Goal: Task Accomplishment & Management: Manage account settings

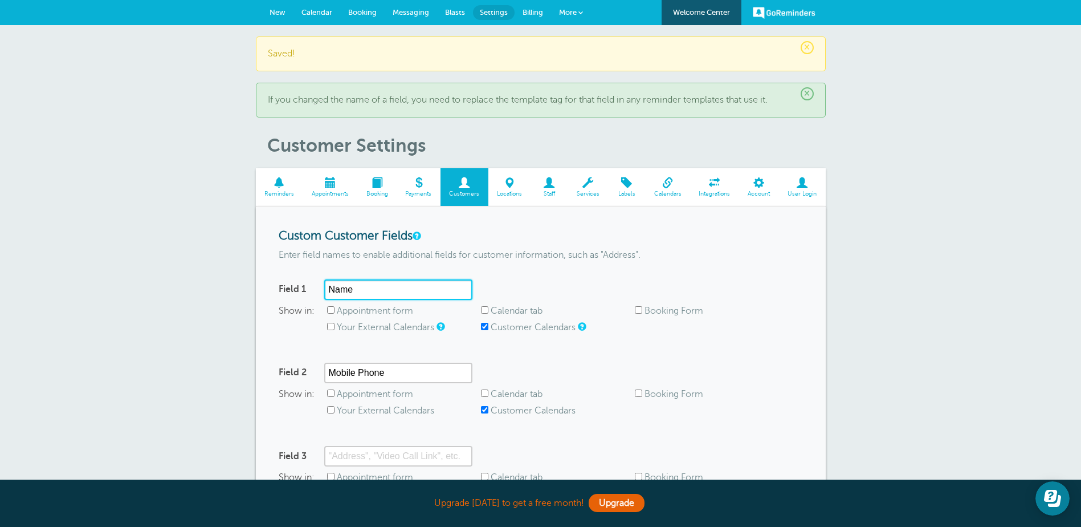
click at [353, 288] on input "Name" at bounding box center [398, 289] width 148 height 21
type input "N"
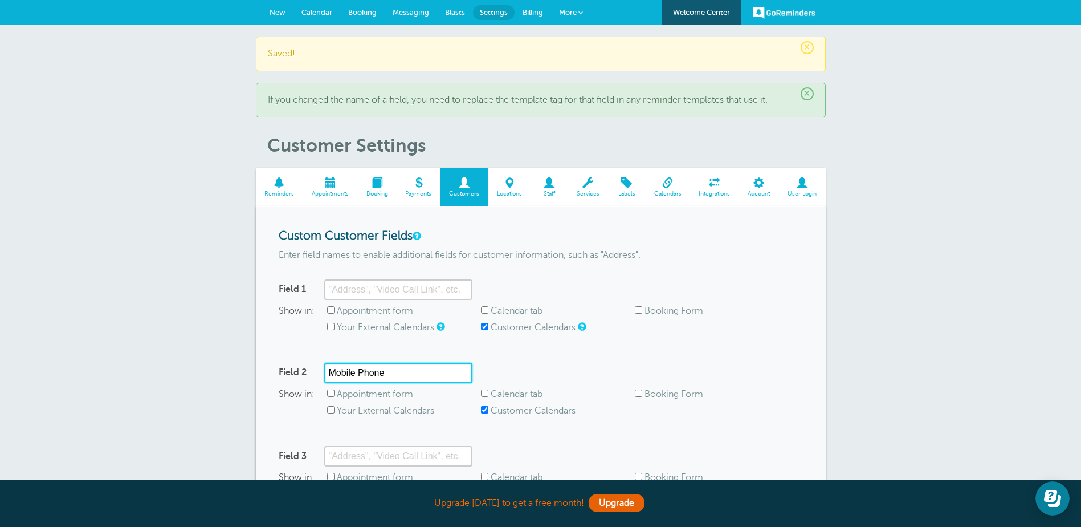
click at [395, 370] on input "Mobile Phone" at bounding box center [398, 372] width 148 height 21
type input "M"
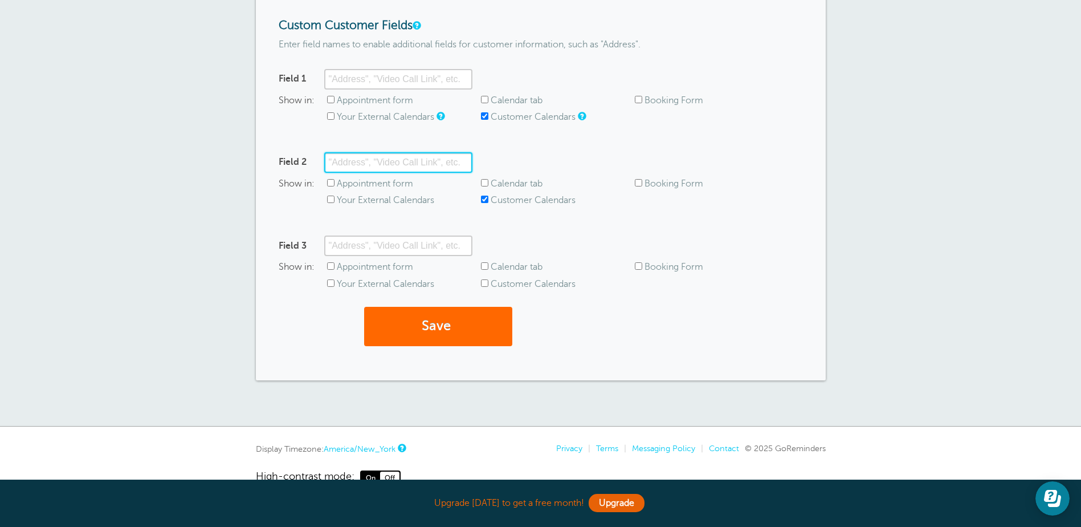
scroll to position [237, 0]
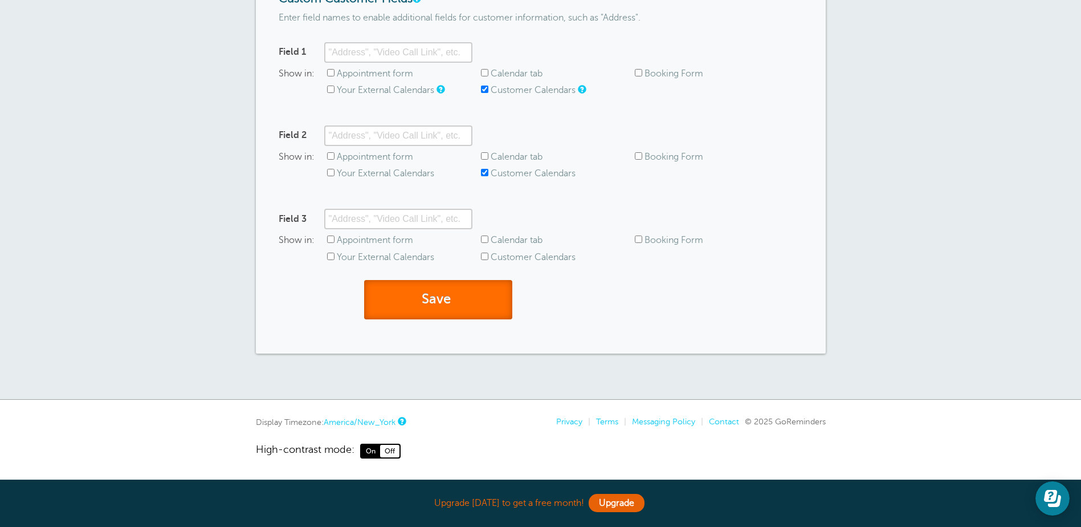
click at [454, 302] on span "submit" at bounding box center [452, 298] width 3 height 15
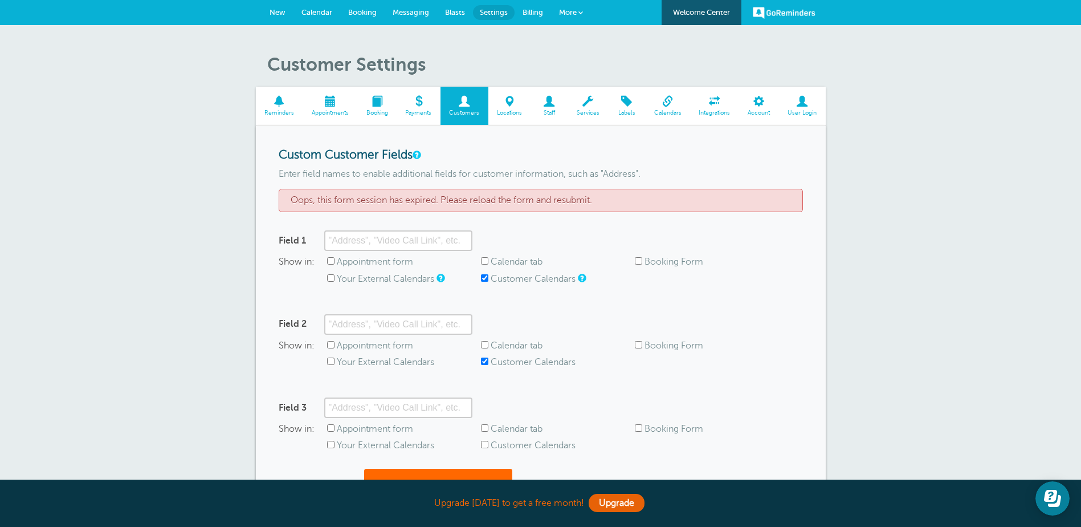
click at [276, 112] on span "Reminders" at bounding box center [280, 112] width 36 height 7
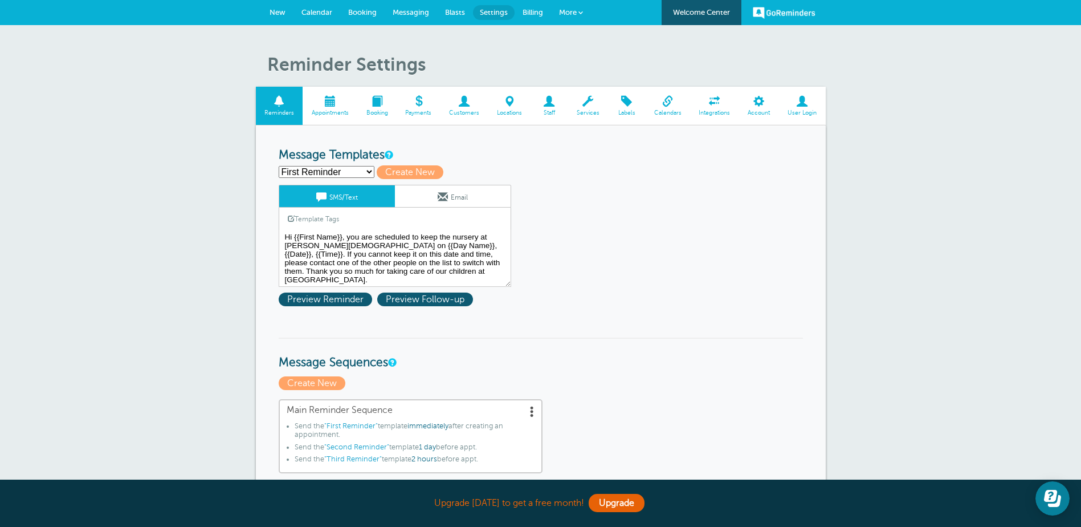
click at [366, 174] on select "First Reminder Nursery 1st Reminder Nursery 2nd reminder Nursery 3rd reminder S…" at bounding box center [327, 172] width 96 height 12
select select "160600"
click at [279, 166] on select "First Reminder Nursery 1st Reminder Nursery 2nd reminder Nursery 3rd reminder S…" at bounding box center [327, 172] width 96 height 12
type input "Nursery 1st Reminder"
type textarea "Hi {{First Name}}. You are scheduled to keep the nursery at Bethany Baptist Chu…"
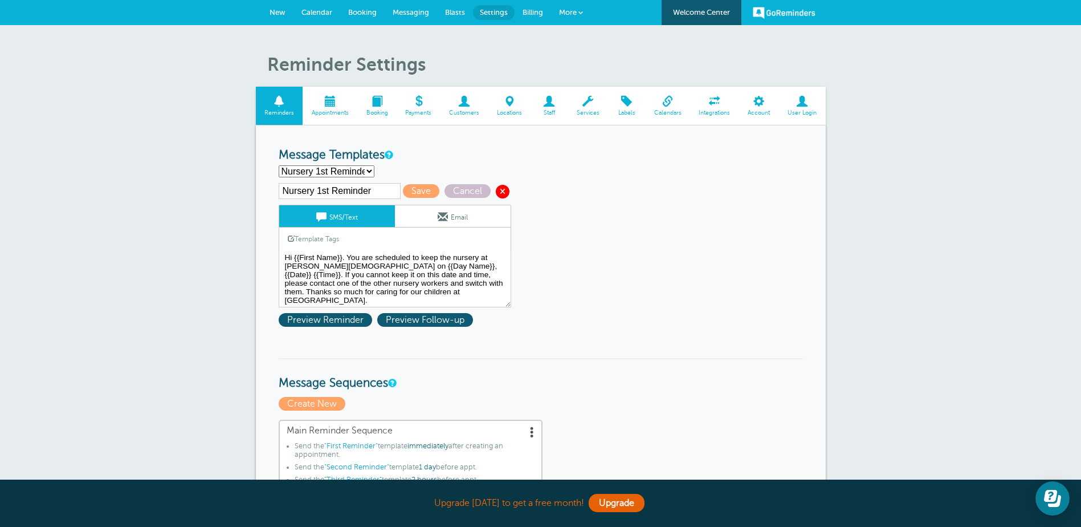
click at [502, 190] on span at bounding box center [503, 192] width 14 height 14
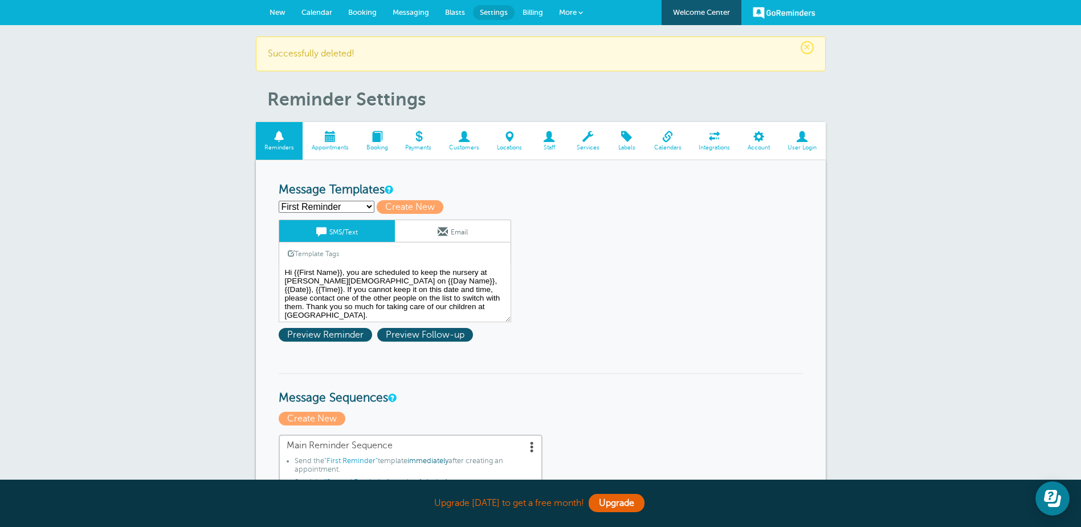
click at [368, 208] on select "First Reminder Nursery 2nd reminder Nursery 3rd reminder Second Reminder Third …" at bounding box center [327, 207] width 96 height 12
select select "160601"
click at [279, 201] on select "First Reminder Nursery 2nd reminder Nursery 3rd reminder Second Reminder Third …" at bounding box center [327, 207] width 96 height 12
type input "Nursery 2nd reminder"
type textarea "Hi {{First Name}}. You are scheduled to keep the nursery at Bethany Baptist Chu…"
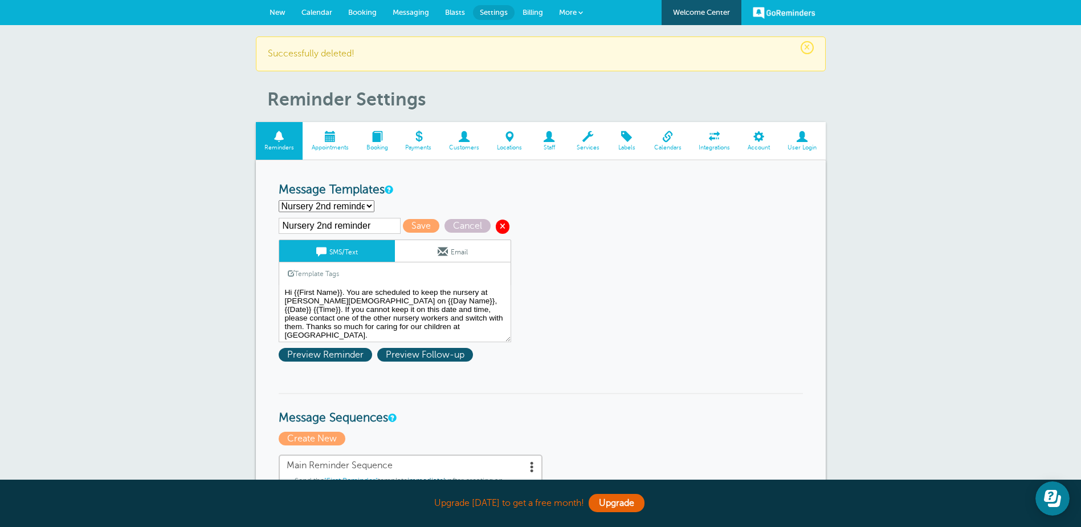
click at [496, 223] on span at bounding box center [503, 226] width 14 height 14
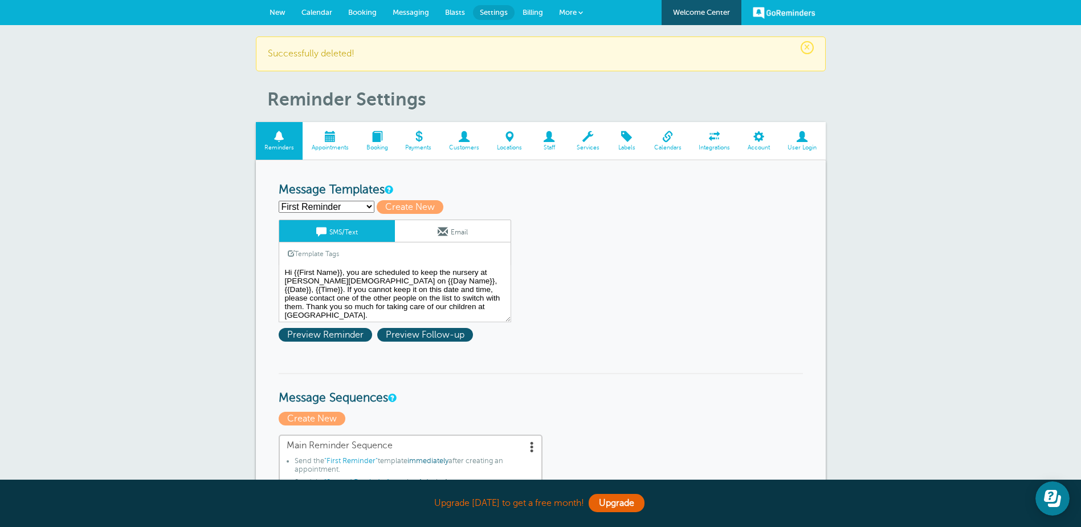
click at [369, 205] on select "First Reminder Nursery 3rd reminder Second Reminder Third Reminder Create new..." at bounding box center [327, 207] width 96 height 12
select select "160602"
click at [279, 201] on select "First Reminder Nursery 3rd reminder Second Reminder Third Reminder Create new..." at bounding box center [327, 207] width 96 height 12
type input "Nursery 3rd reminder"
type textarea "Hi {{First Name}}. You are scheduled to keep the nursery at Bethany Baptist Chu…"
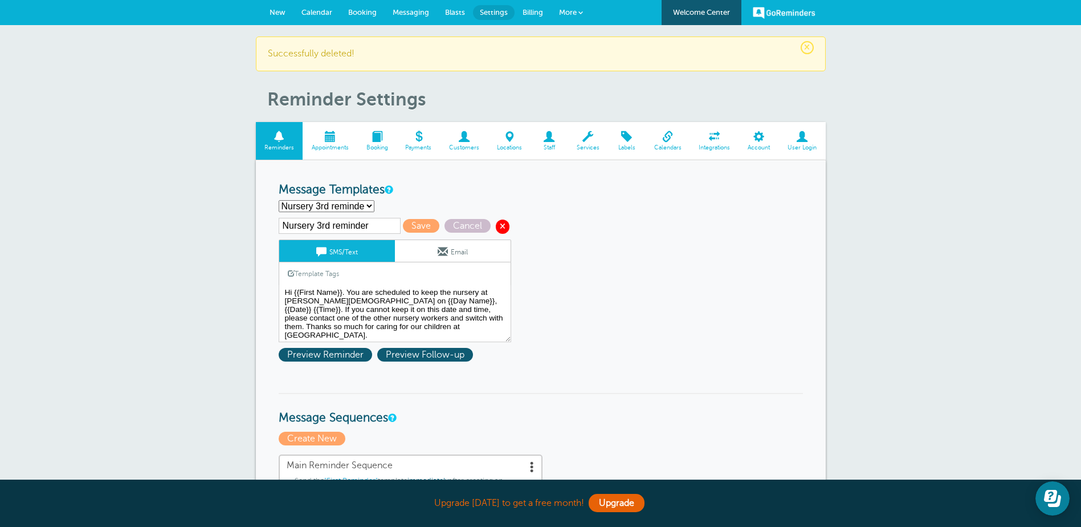
click at [502, 223] on span at bounding box center [503, 226] width 14 height 14
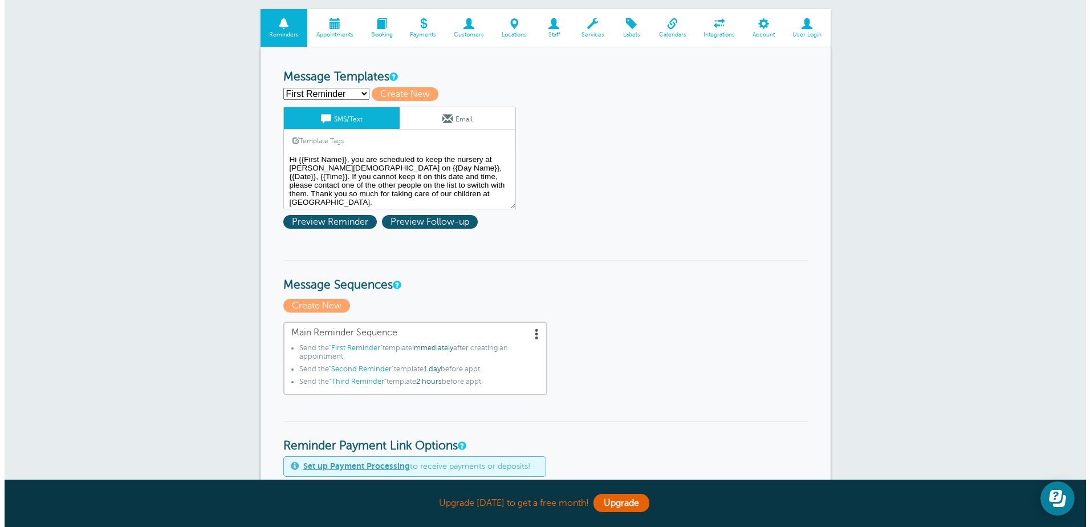
scroll to position [171, 0]
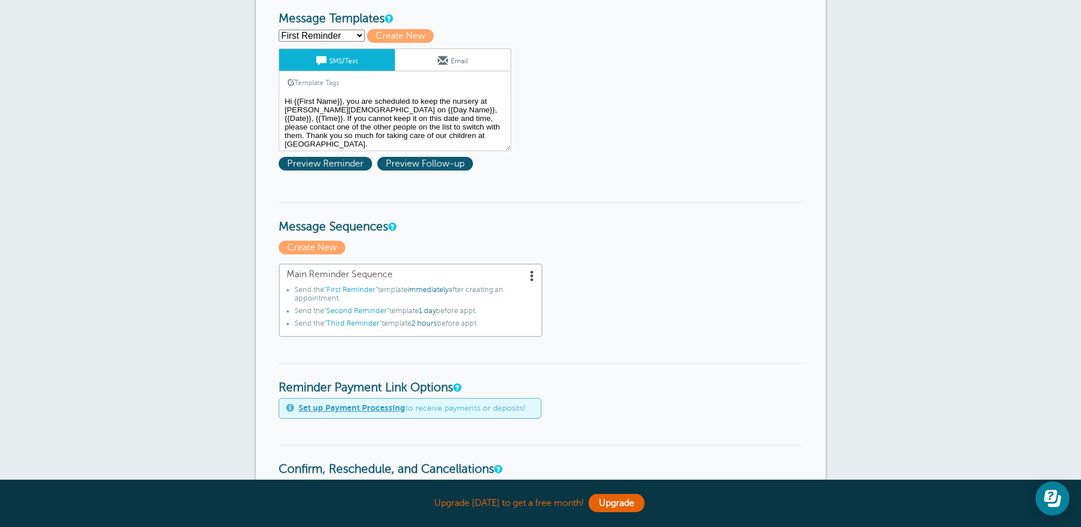
click at [356, 288] on span ""First Reminder"" at bounding box center [351, 290] width 54 height 8
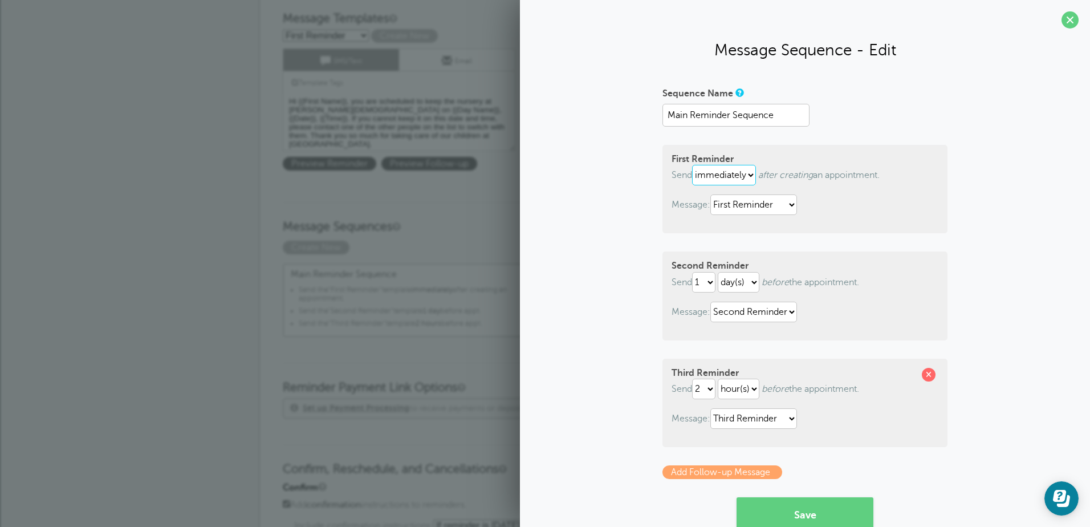
click at [749, 171] on select "immediately 1 2 3 4 5 6 7 8 9 10 11 12 13 14 15 16 17 18 19 20 21 22 23 24 25 2…" at bounding box center [724, 175] width 64 height 21
click at [983, 162] on div "Sequence Name Main Reminder Sequence First Reminder Send immediately 1 2 3 4 5 …" at bounding box center [804, 333] width 547 height 499
click at [752, 176] on select "immediately 1 2 3 4 5 6 7 8 9 10 11 12 13 14 15 16 17 18 19 20 21 22 23 24 25 2…" at bounding box center [724, 175] width 64 height 21
click at [916, 188] on div "First Reminder Send immediately 1 2 3 4 5 6 7 8 9 10 11 12 13 14 15 16 17 18 19…" at bounding box center [804, 189] width 285 height 88
click at [1034, 170] on div "Sequence Name Main Reminder Sequence First Reminder Send immediately 1 2 3 4 5 …" at bounding box center [804, 333] width 547 height 499
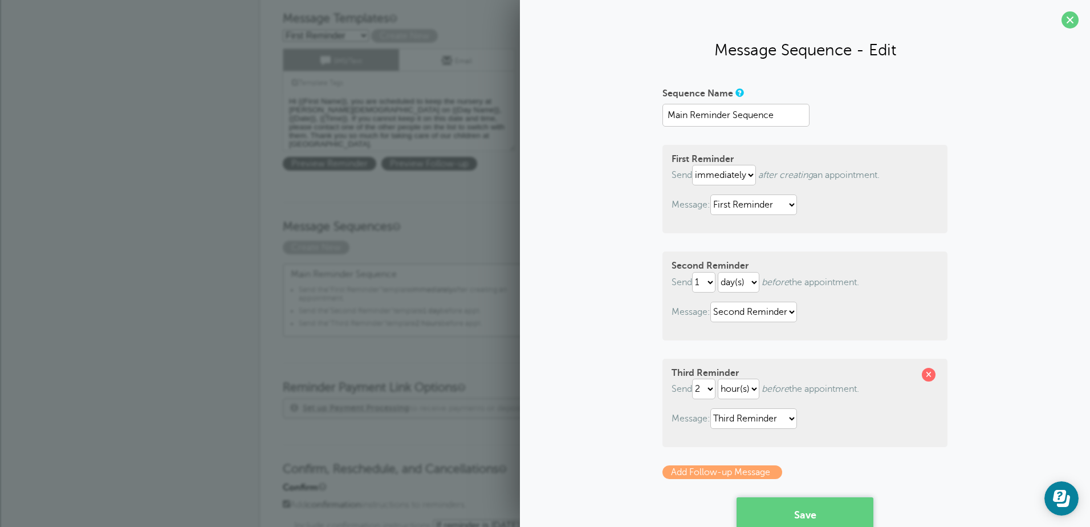
click at [783, 505] on button "Save" at bounding box center [804, 514] width 137 height 34
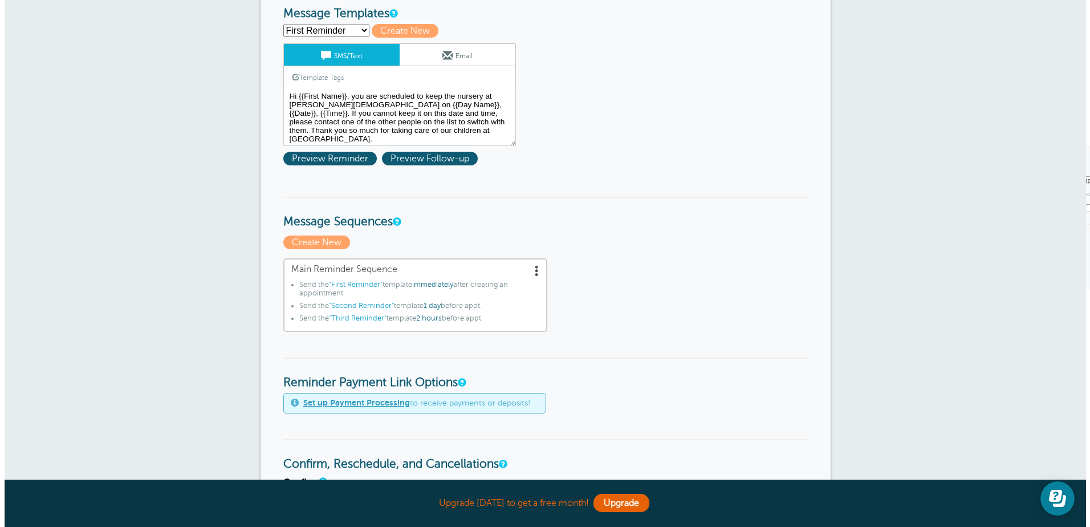
scroll to position [228, 0]
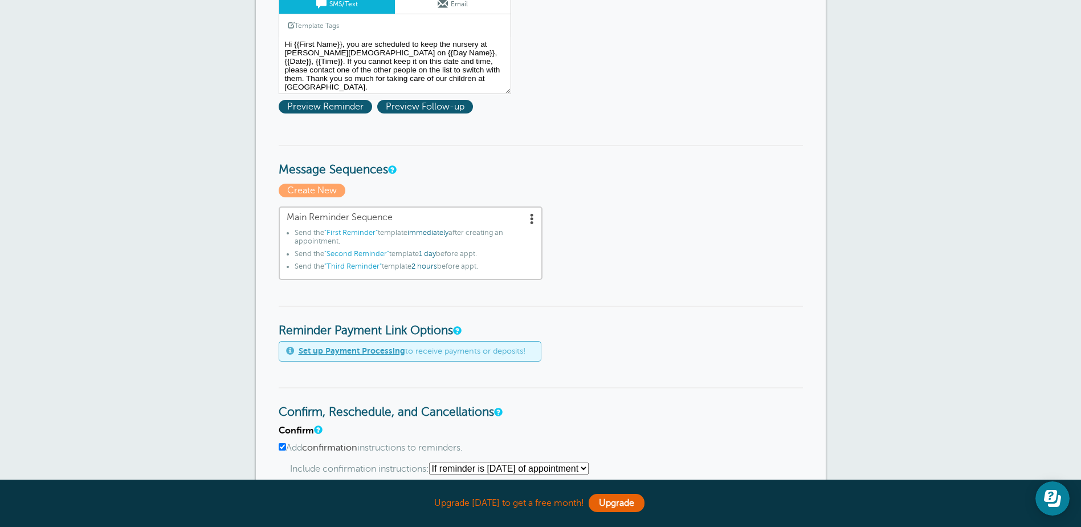
click at [529, 221] on span at bounding box center [532, 218] width 11 height 11
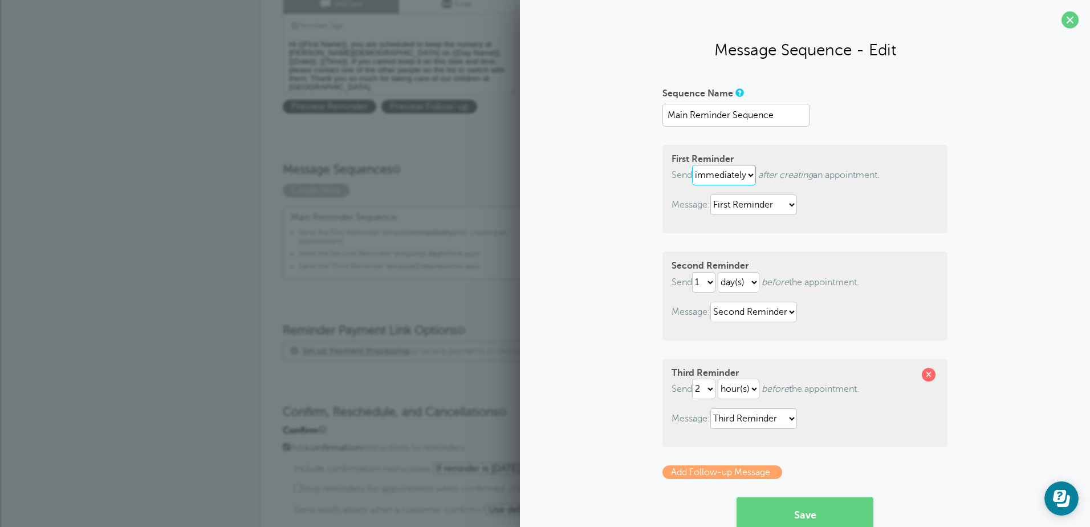
click at [748, 176] on select "immediately 1 2 3 4 5 6 7 8 9 10 11 12 13 14 15 16 17 18 19 20 21 22 23 24 25 2…" at bounding box center [724, 175] width 64 height 21
click at [981, 155] on div "Sequence Name Main Reminder Sequence First Reminder Send immediately 1 2 3 4 5 …" at bounding box center [804, 333] width 547 height 499
click at [750, 174] on select "immediately 1 2 3 4 5 6 7 8 9 10 11 12 13 14 15 16 17 18 19 20 21 22 23 24 25 2…" at bounding box center [724, 175] width 64 height 21
select select "7"
click at [692, 165] on select "immediately 1 2 3 4 5 6 7 8 9 10 11 12 13 14 15 16 17 18 19 20 21 22 23 24 25 2…" at bounding box center [724, 175] width 64 height 21
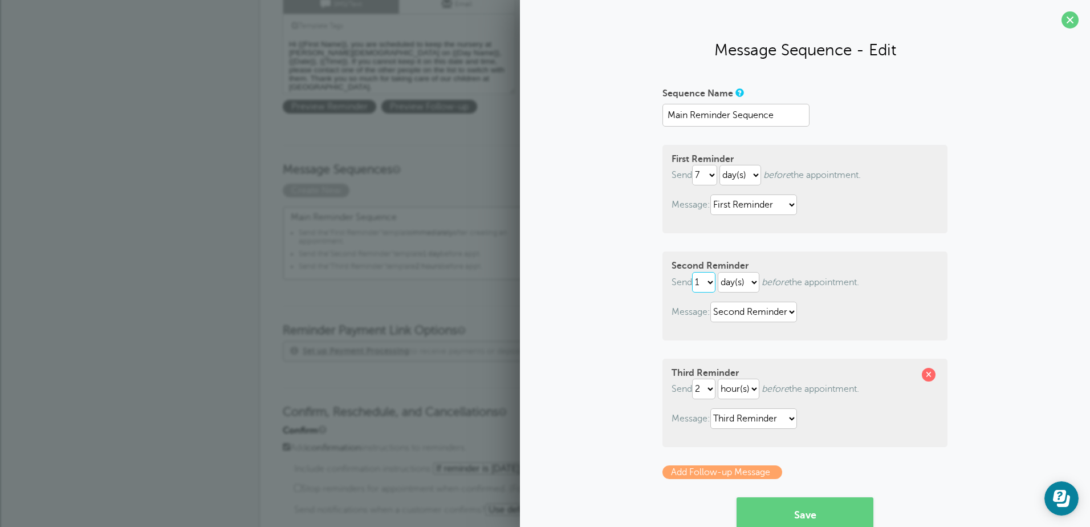
click at [710, 282] on select "1 2 3 4 5 6 7 8 9 10 11 12 13 14 15 16 17 18 19 20 21 22 23 24 25 26 27 28 29 30" at bounding box center [703, 282] width 23 height 21
select select "2"
click at [692, 272] on select "1 2 3 4 5 6 7 8 9 10 11 12 13 14 15 16 17 18 19 20 21 22 23 24 25 26 27 28 29 30" at bounding box center [703, 282] width 23 height 21
click at [711, 391] on select "1 2 3 4 5 6 7 8 9 10 11 12 13 14 15 16 17 18 19 20 21 22 23 24 25 26 27 28 29 30" at bounding box center [703, 388] width 23 height 21
select select "1"
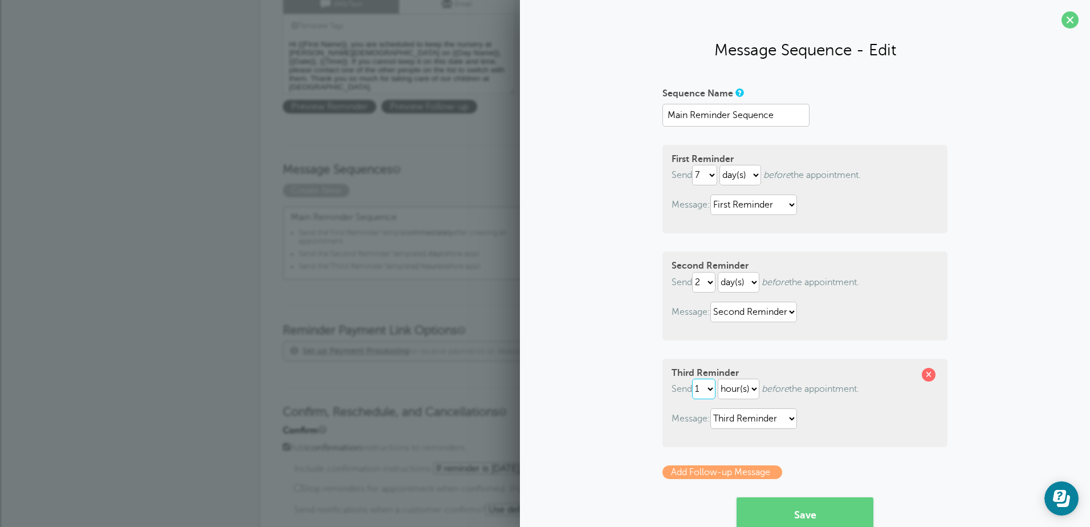
click at [692, 378] on select "1 2 3 4 5 6 7 8 9 10 11 12 13 14 15 16 17 18 19 20 21 22 23 24 25 26 27 28 29 30" at bounding box center [703, 388] width 23 height 21
click at [749, 393] on select "hour(s) day(s)" at bounding box center [739, 388] width 42 height 21
select select "DAY"
click at [718, 378] on select "hour(s) day(s)" at bounding box center [739, 388] width 42 height 21
click at [791, 510] on button "Save" at bounding box center [804, 514] width 137 height 34
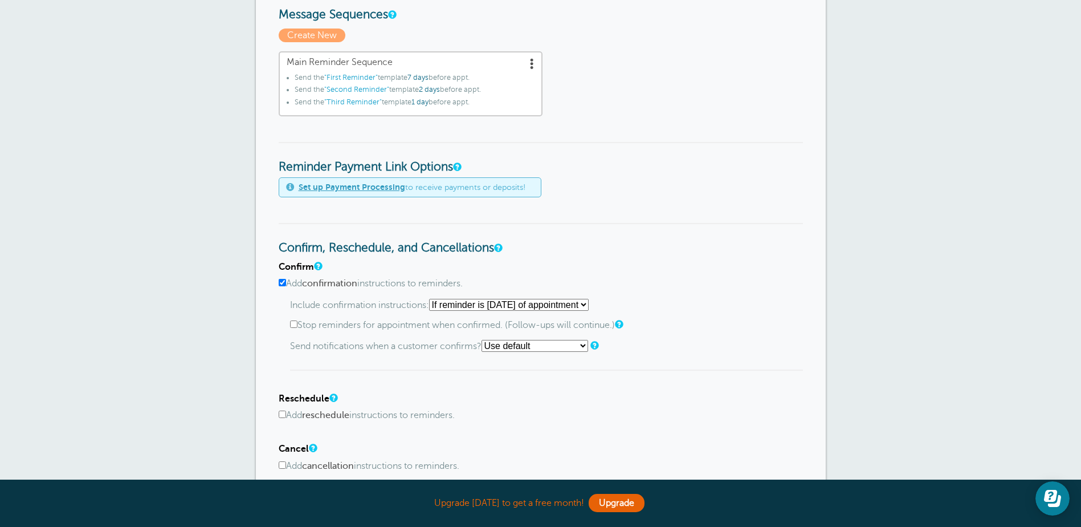
scroll to position [456, 0]
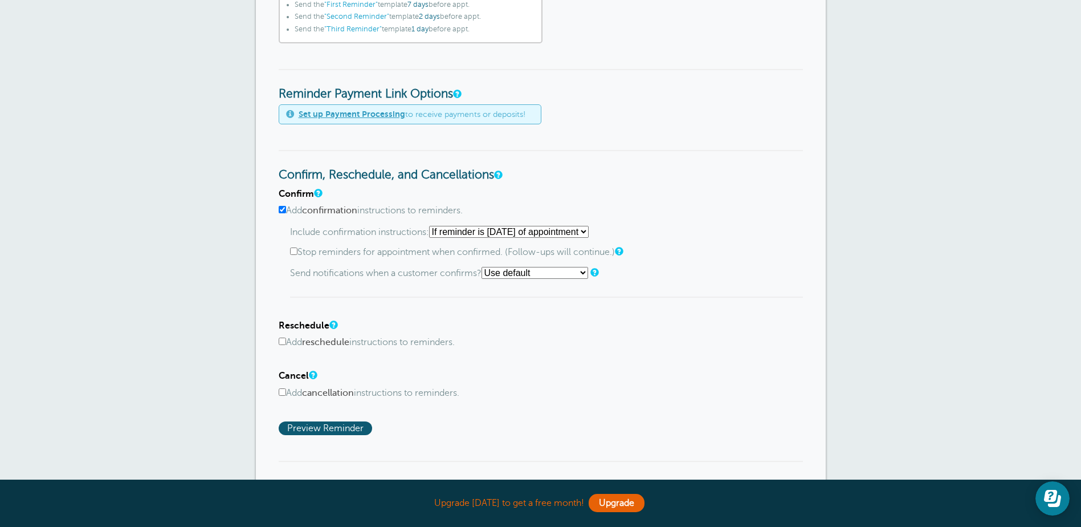
click at [283, 209] on input "Add confirmation instructions to reminders." at bounding box center [282, 209] width 7 height 7
checkbox input "false"
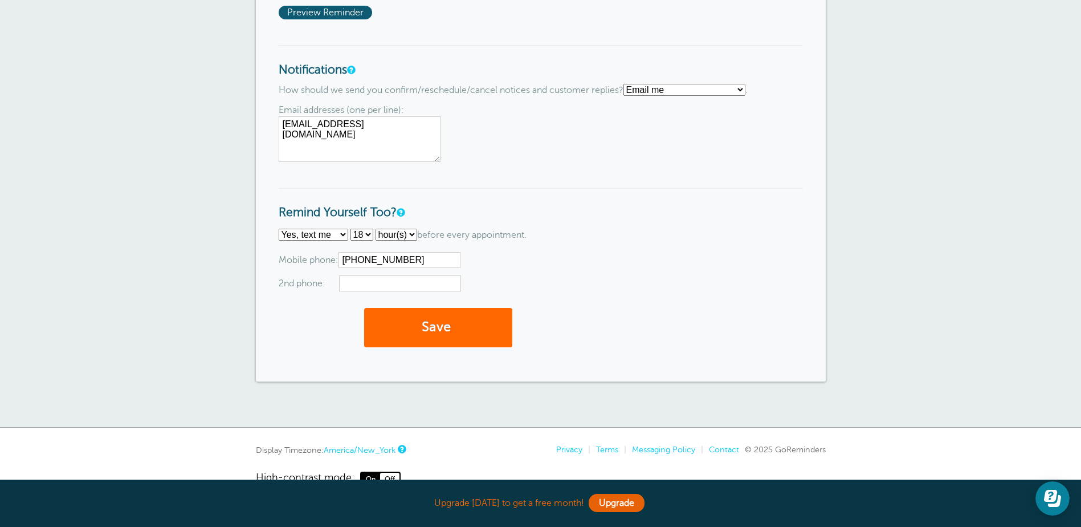
scroll to position [818, 0]
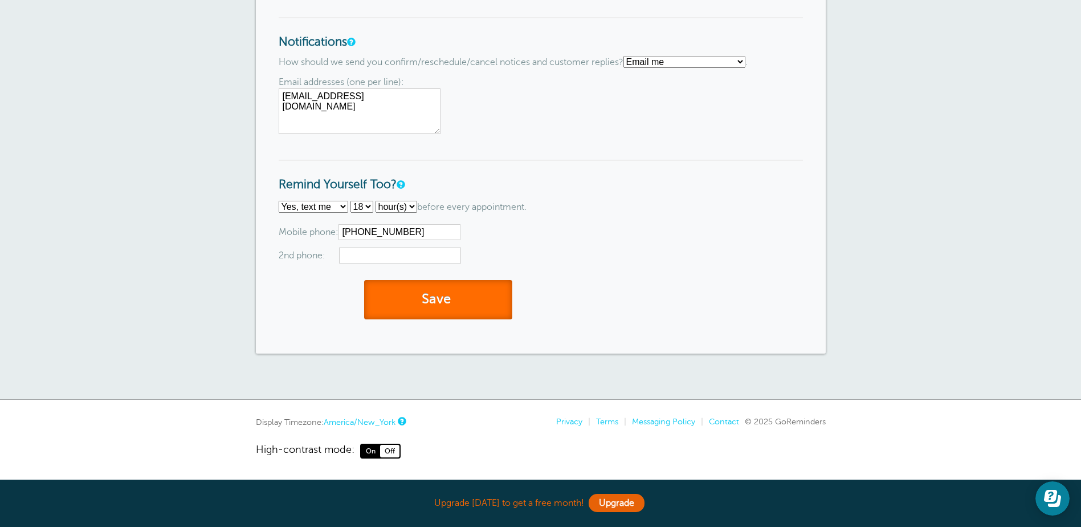
click at [475, 303] on button "Save" at bounding box center [438, 299] width 148 height 39
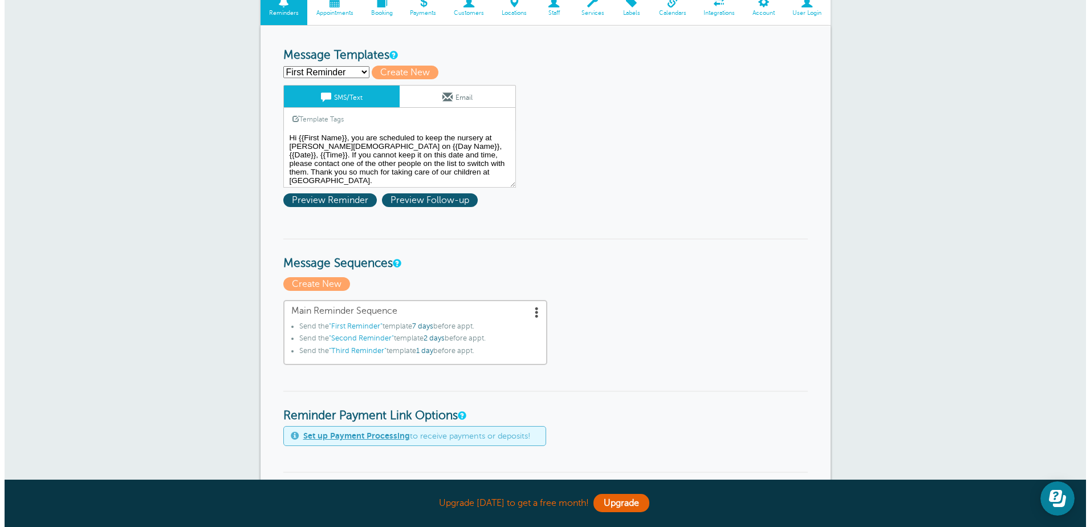
scroll to position [228, 0]
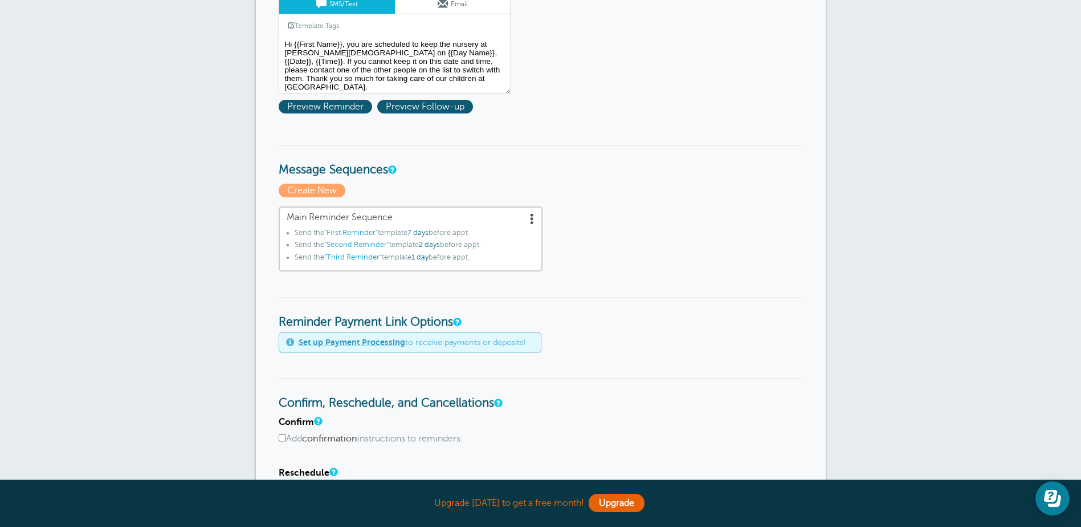
click at [529, 221] on span at bounding box center [532, 218] width 11 height 11
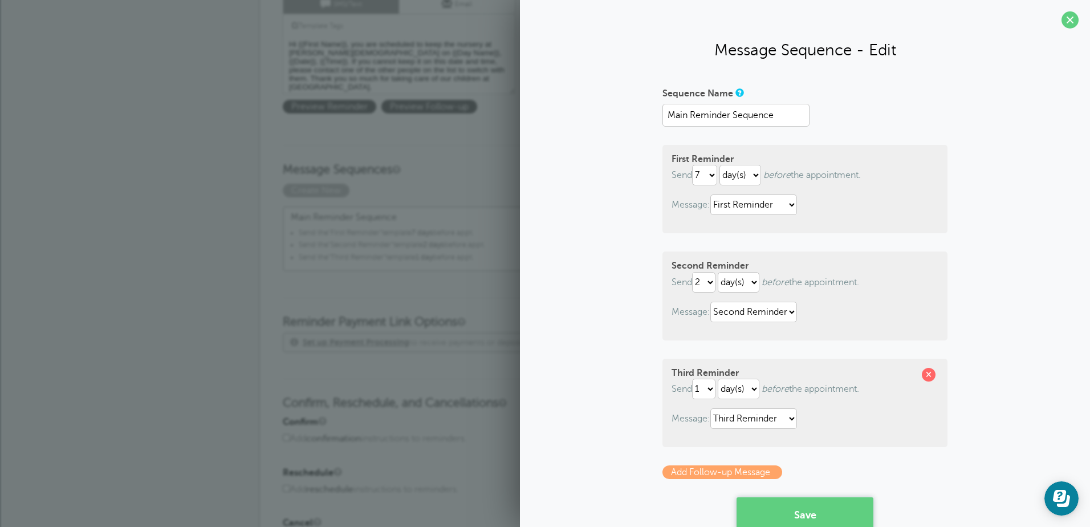
click at [786, 510] on button "Save" at bounding box center [804, 514] width 137 height 34
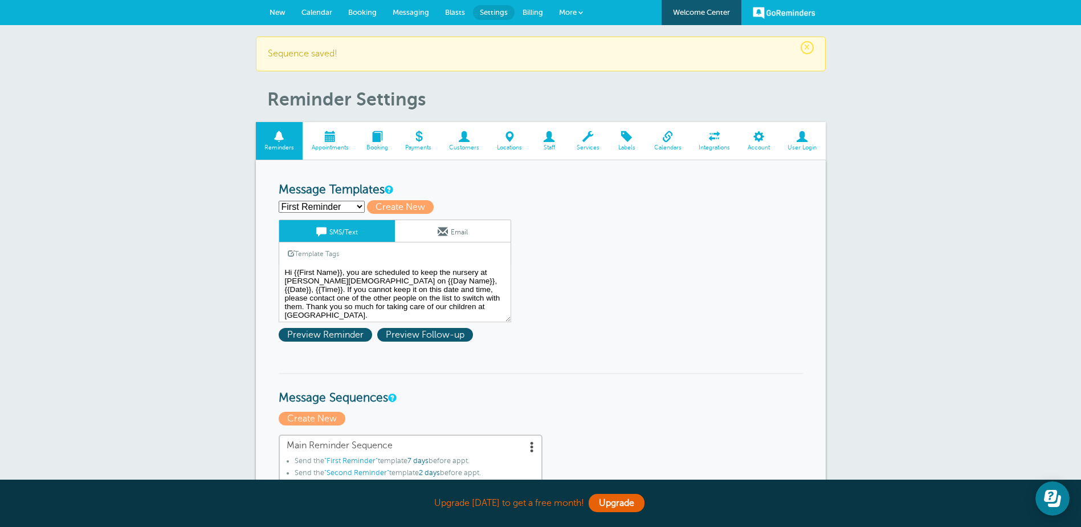
click at [330, 138] on span at bounding box center [330, 136] width 55 height 11
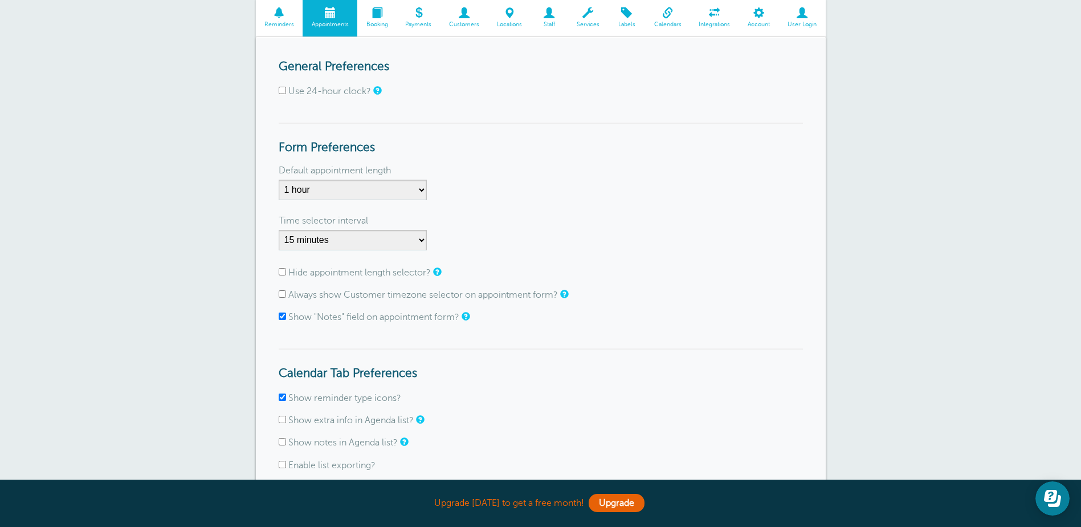
scroll to position [114, 0]
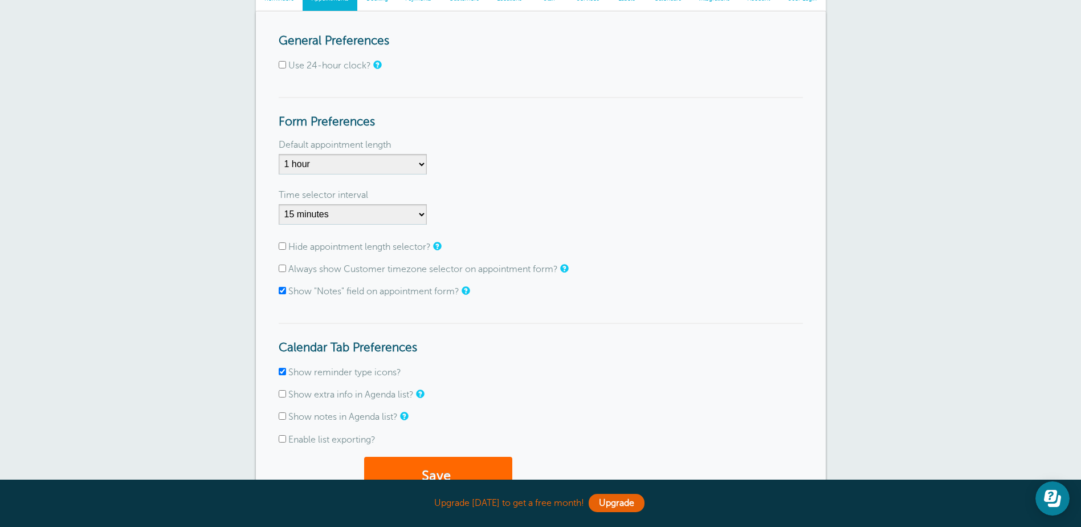
click at [284, 291] on input "Show "Notes" field on appointment form?" at bounding box center [282, 290] width 7 height 7
checkbox input "false"
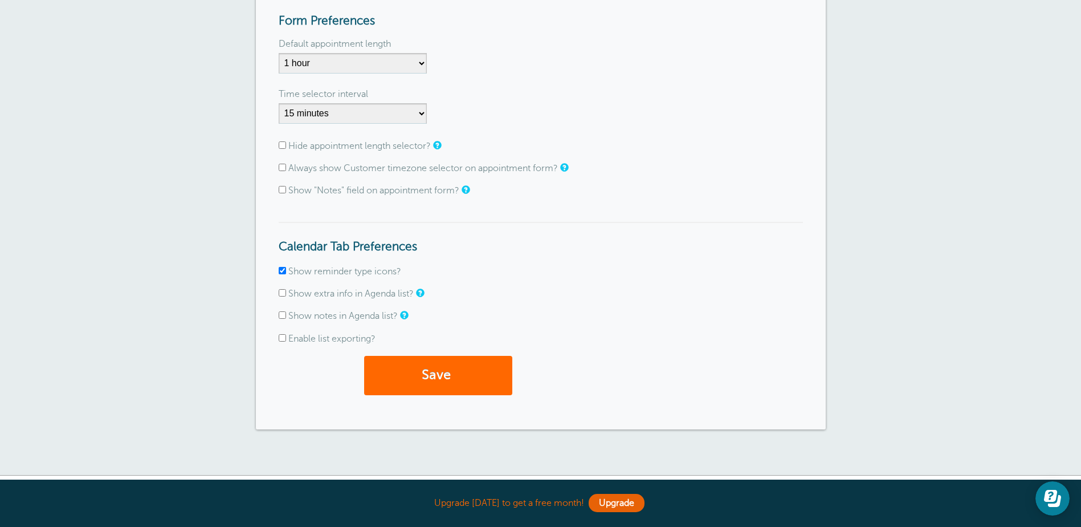
scroll to position [285, 0]
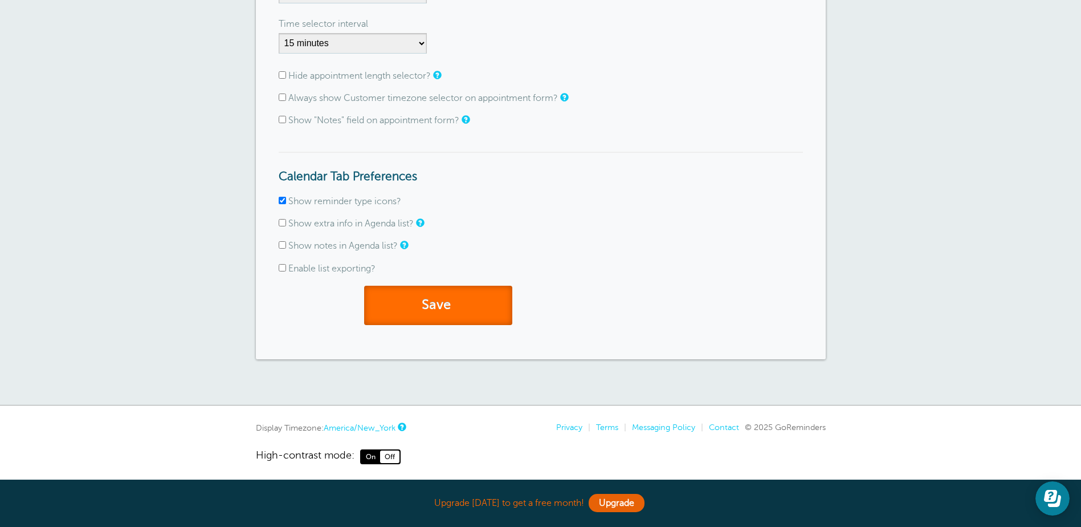
click at [421, 309] on button "Save" at bounding box center [438, 305] width 148 height 39
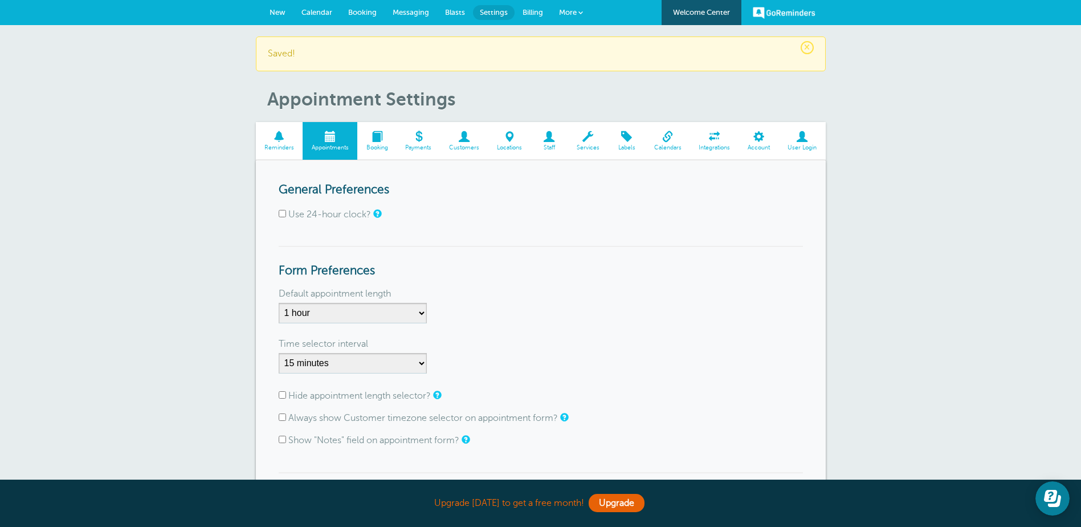
click at [761, 134] on span at bounding box center [759, 136] width 40 height 11
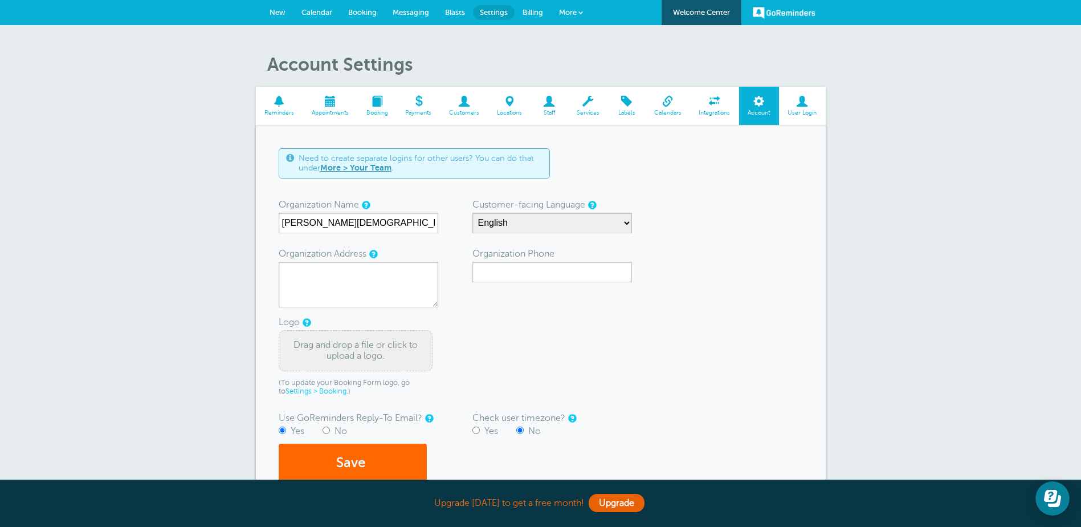
click at [325, 98] on span at bounding box center [330, 101] width 55 height 11
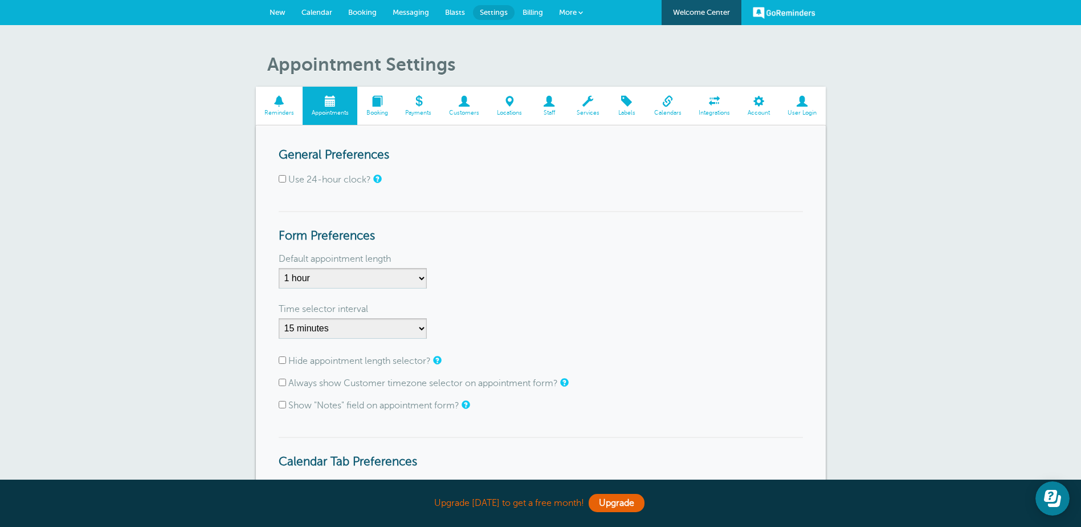
click at [276, 14] on span "New" at bounding box center [278, 12] width 16 height 9
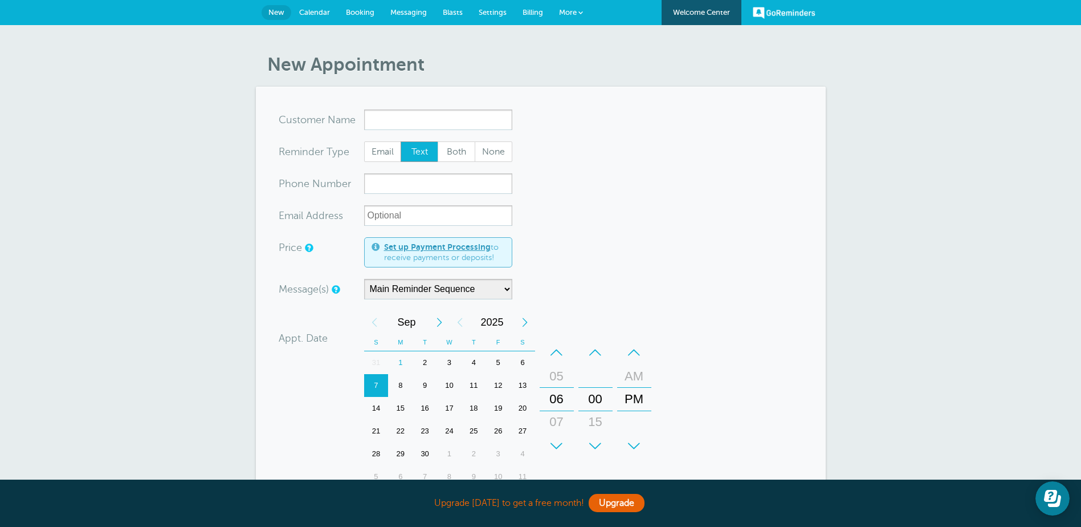
click at [349, 11] on span "Booking" at bounding box center [360, 12] width 28 height 9
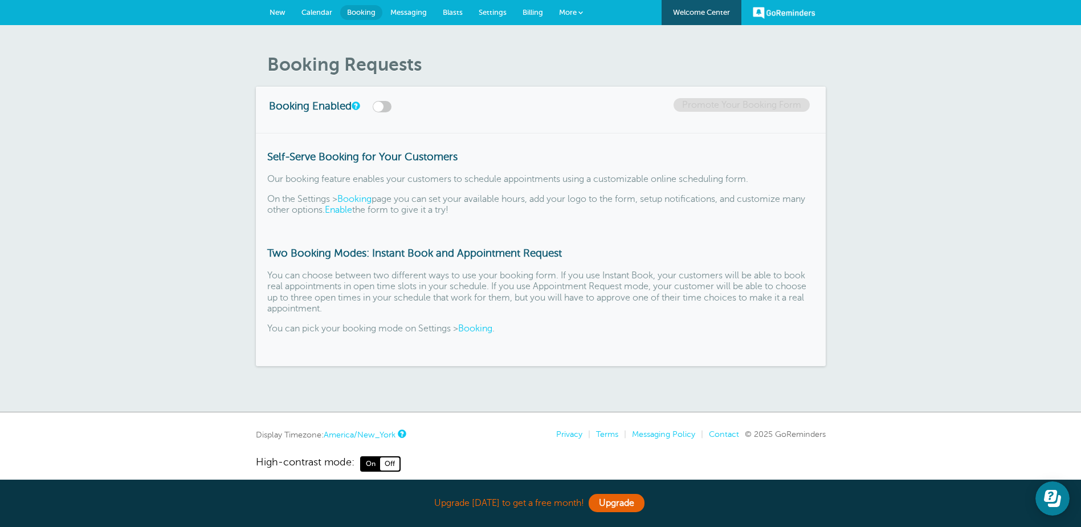
click at [285, 9] on span "New" at bounding box center [278, 12] width 16 height 9
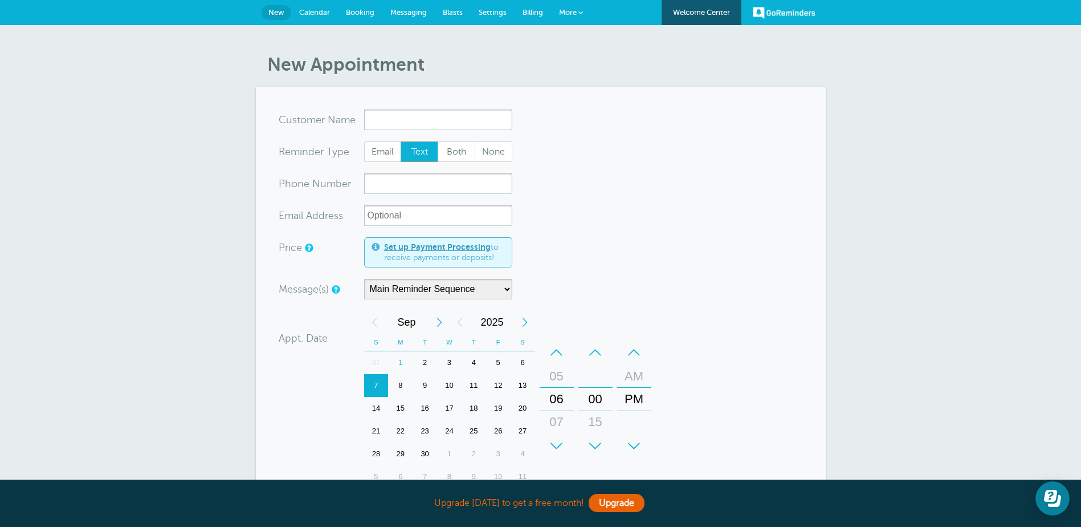
click at [485, 7] on link "Settings" at bounding box center [493, 12] width 44 height 25
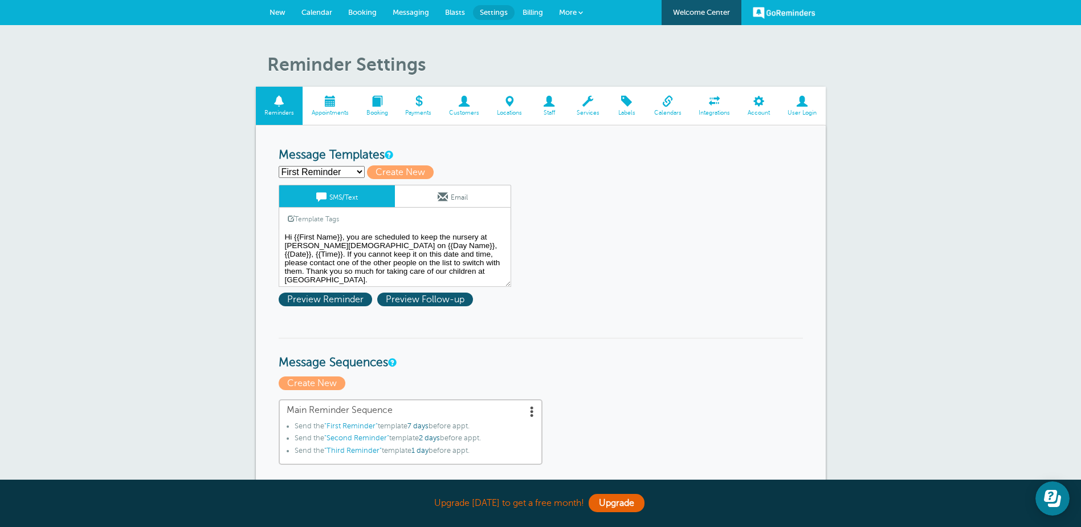
click at [754, 103] on span at bounding box center [759, 101] width 40 height 11
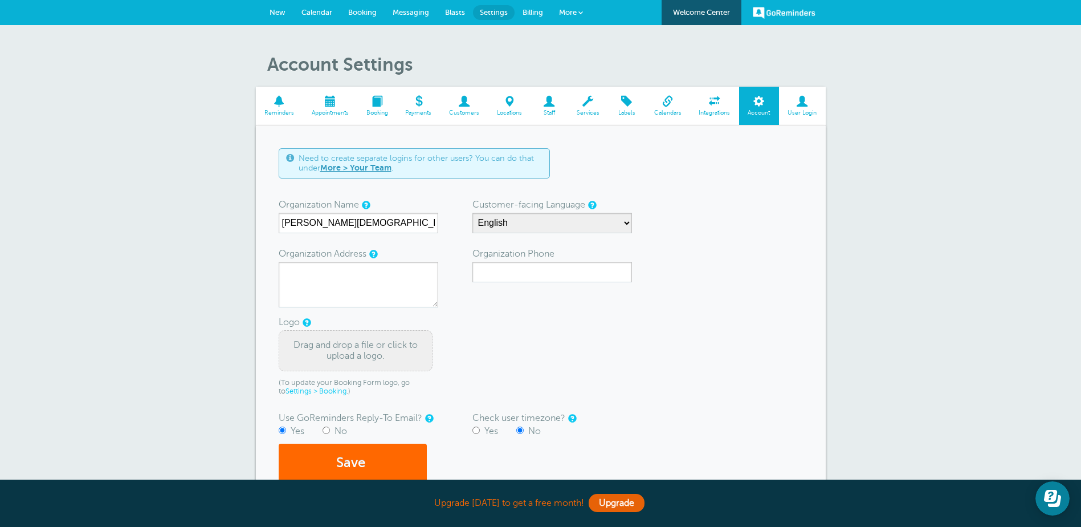
click at [580, 13] on span at bounding box center [580, 12] width 5 height 5
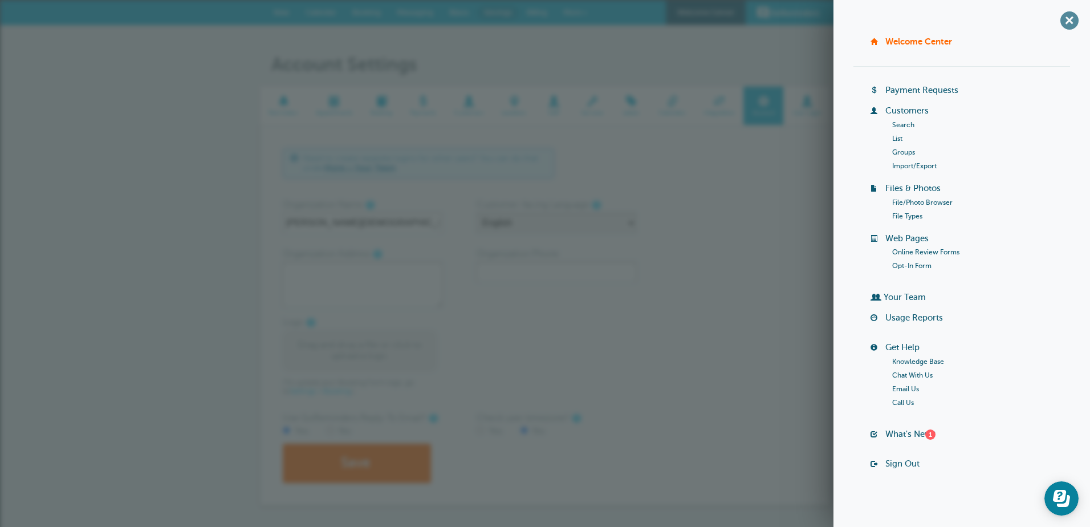
click at [1056, 18] on span "+" at bounding box center [1069, 20] width 26 height 26
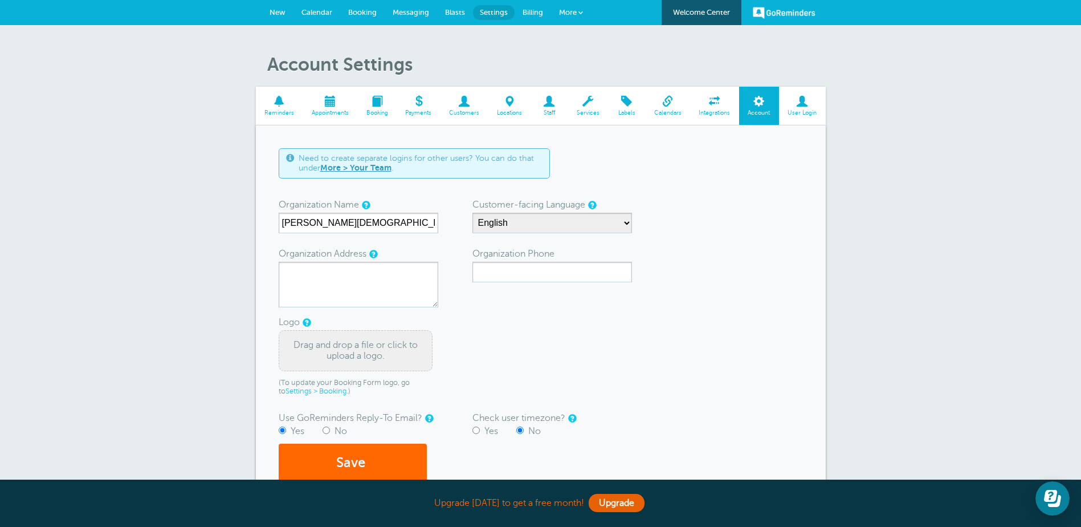
click at [799, 107] on span at bounding box center [802, 101] width 47 height 11
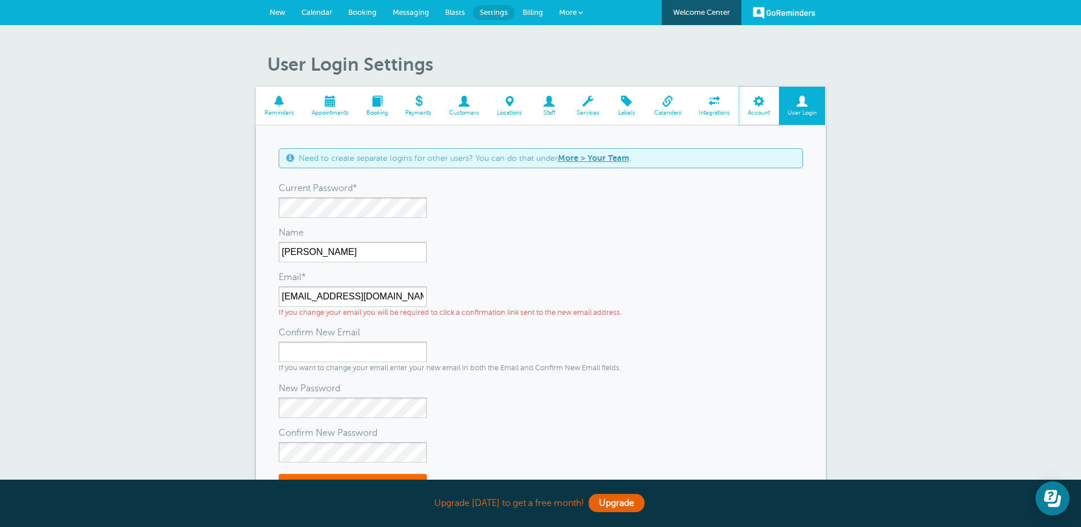
drag, startPoint x: 756, startPoint y: 104, endPoint x: 604, endPoint y: 41, distance: 165.1
click at [756, 104] on span at bounding box center [759, 101] width 40 height 11
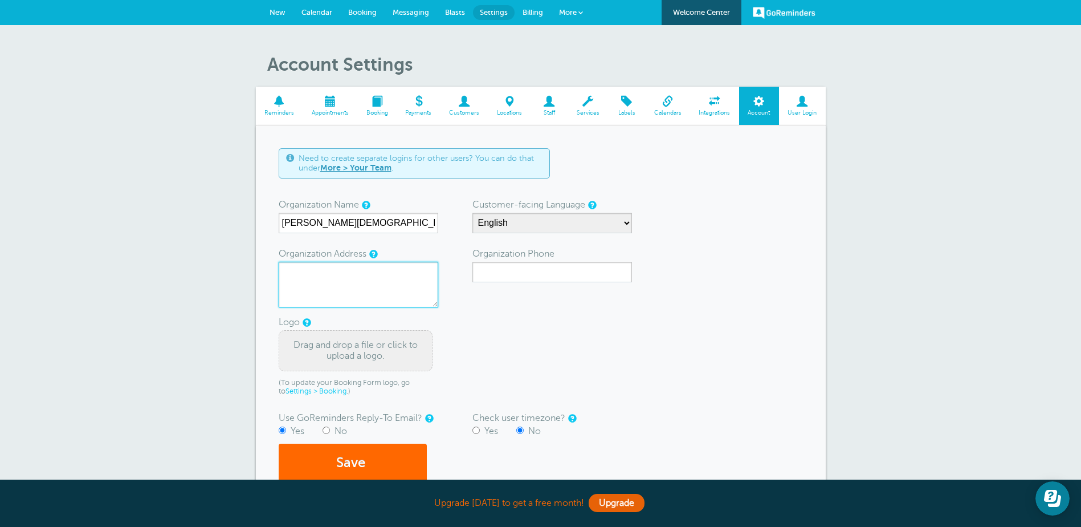
click at [297, 263] on textarea "Organization Address" at bounding box center [359, 285] width 160 height 46
click at [278, 94] on link "Reminders" at bounding box center [279, 106] width 47 height 38
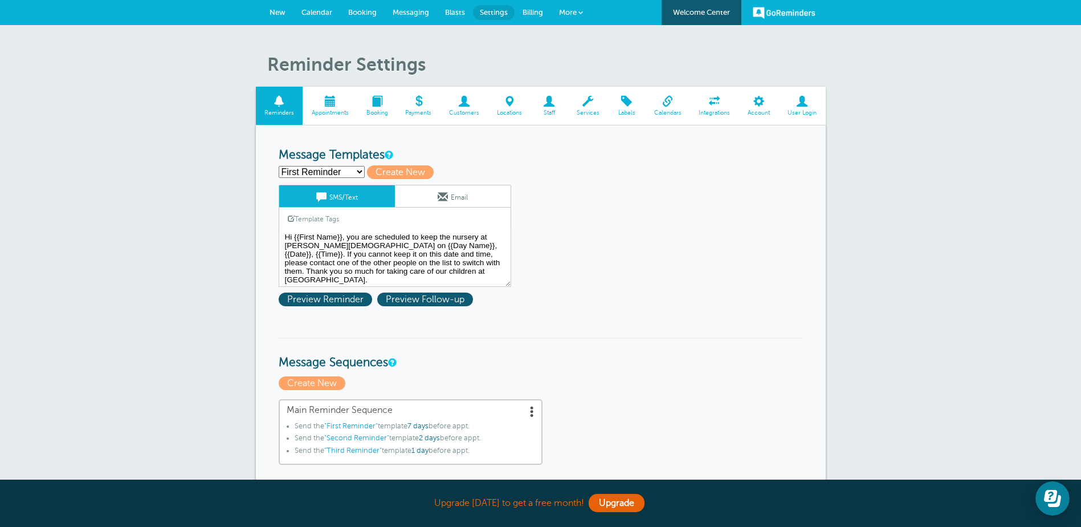
click at [358, 172] on select "First Reminder Second Reminder Third Reminder Create new..." at bounding box center [322, 172] width 86 height 12
click at [358, 171] on select "First Reminder Second Reminder Third Reminder Create new..." at bounding box center [322, 172] width 86 height 12
click at [358, 170] on select "First Reminder Second Reminder Third Reminder Create new..." at bounding box center [322, 172] width 86 height 12
click at [530, 412] on span at bounding box center [532, 410] width 11 height 11
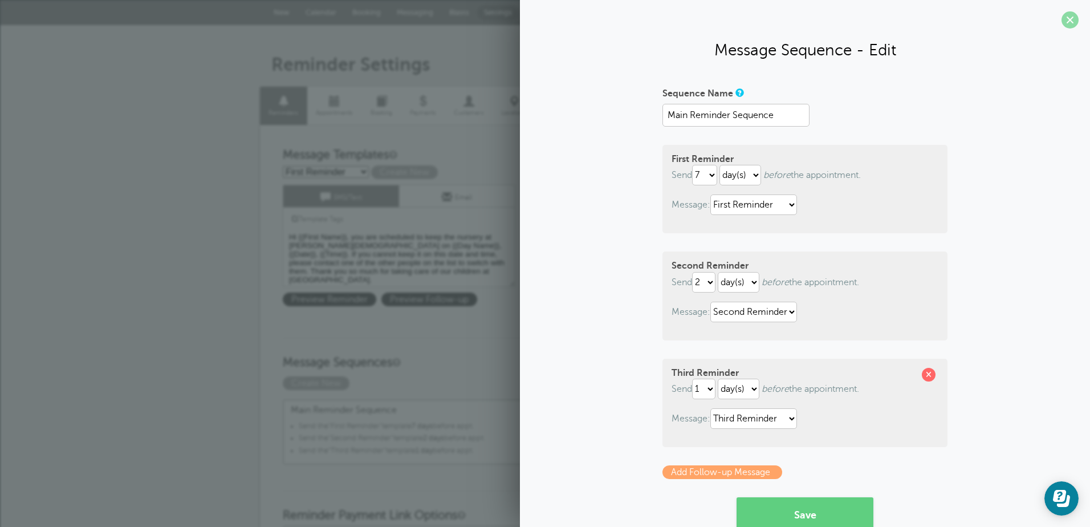
click at [1063, 18] on span at bounding box center [1069, 19] width 17 height 17
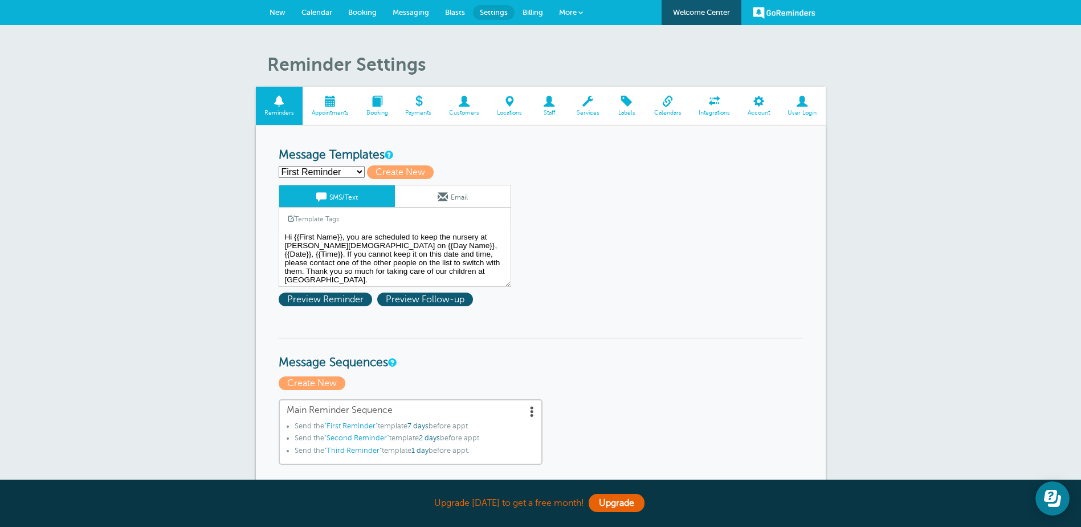
click at [345, 110] on span "Appointments" at bounding box center [329, 112] width 43 height 7
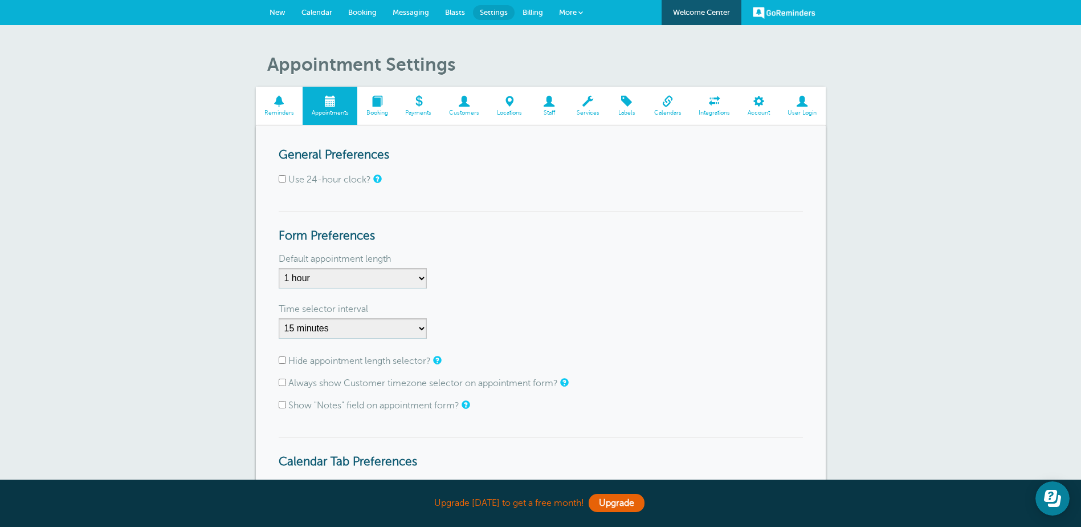
click at [276, 10] on span "New" at bounding box center [278, 12] width 16 height 9
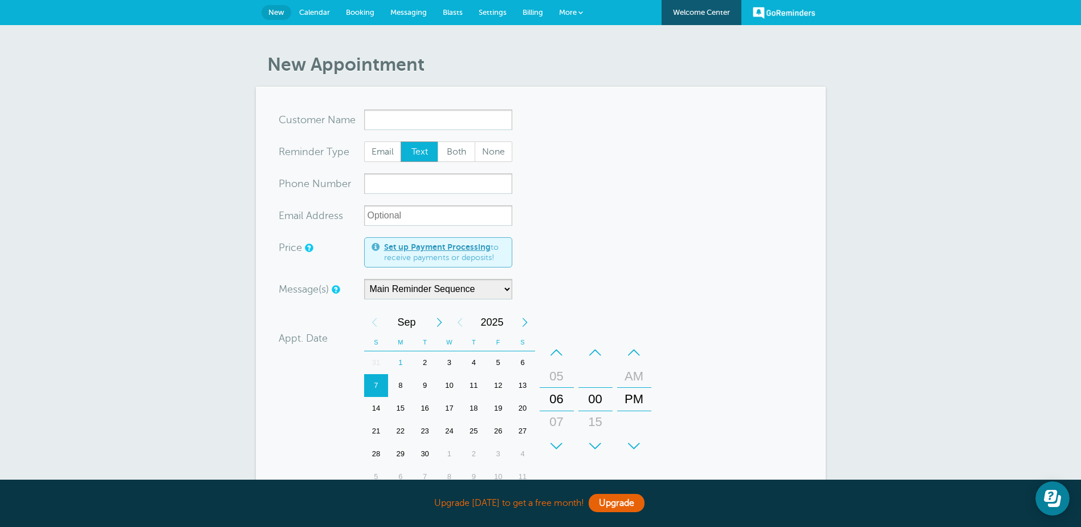
click at [383, 120] on input "x-no-autofill" at bounding box center [438, 119] width 148 height 21
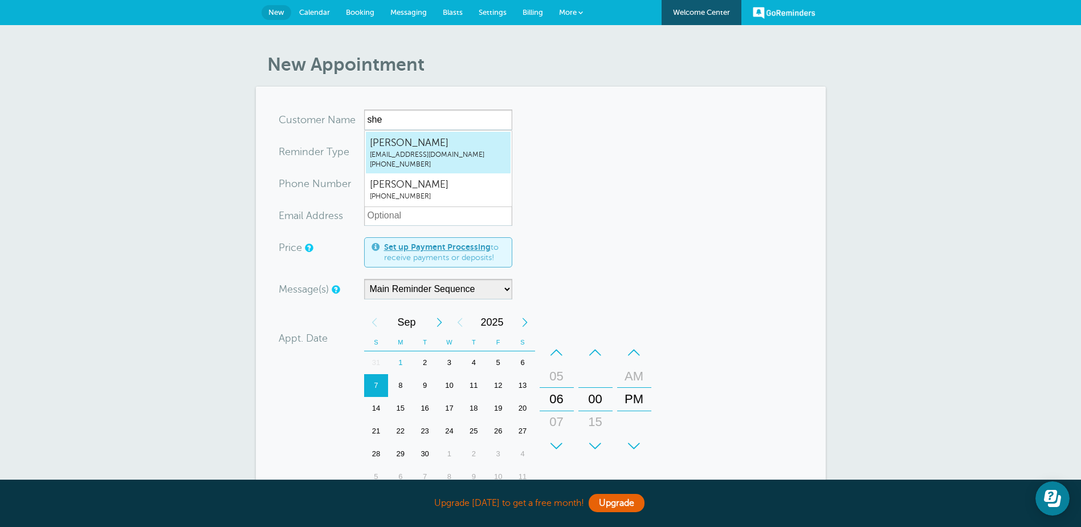
click at [458, 152] on span "[EMAIL_ADDRESS][DOMAIN_NAME]" at bounding box center [438, 155] width 137 height 10
type input "[EMAIL_ADDRESS]"
type input "[PERSON_NAME]"
type input "[PHONE_NUMBER]"
type input "[EMAIL_ADDRESS][DOMAIN_NAME]"
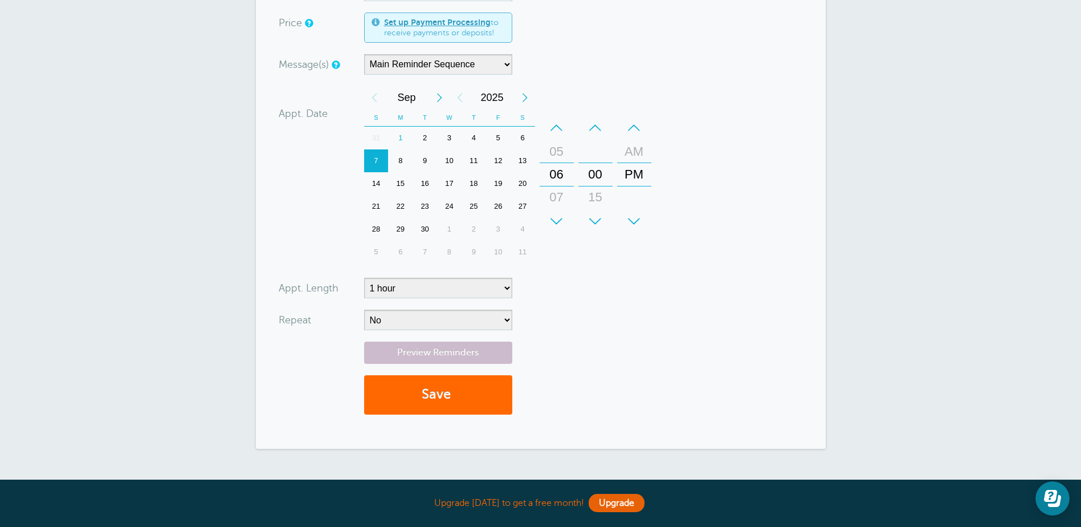
scroll to position [171, 0]
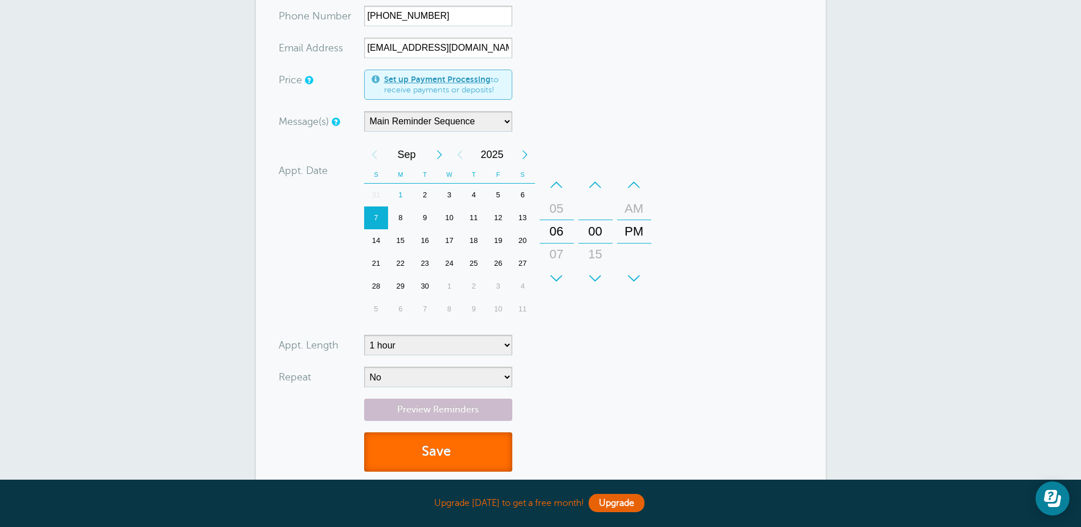
click at [471, 451] on button "Save" at bounding box center [438, 451] width 148 height 39
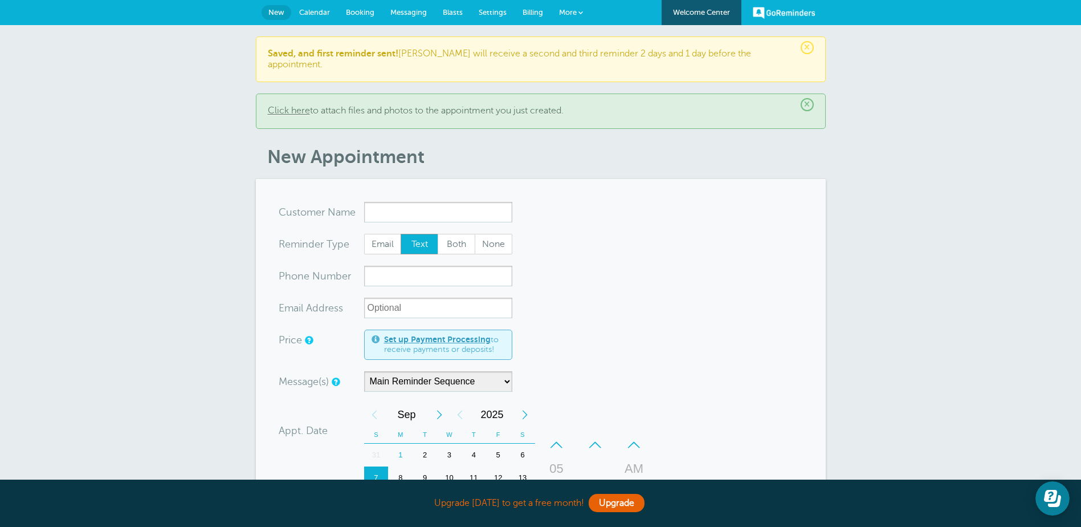
click at [379, 202] on input "x-no-autofill" at bounding box center [438, 212] width 148 height 21
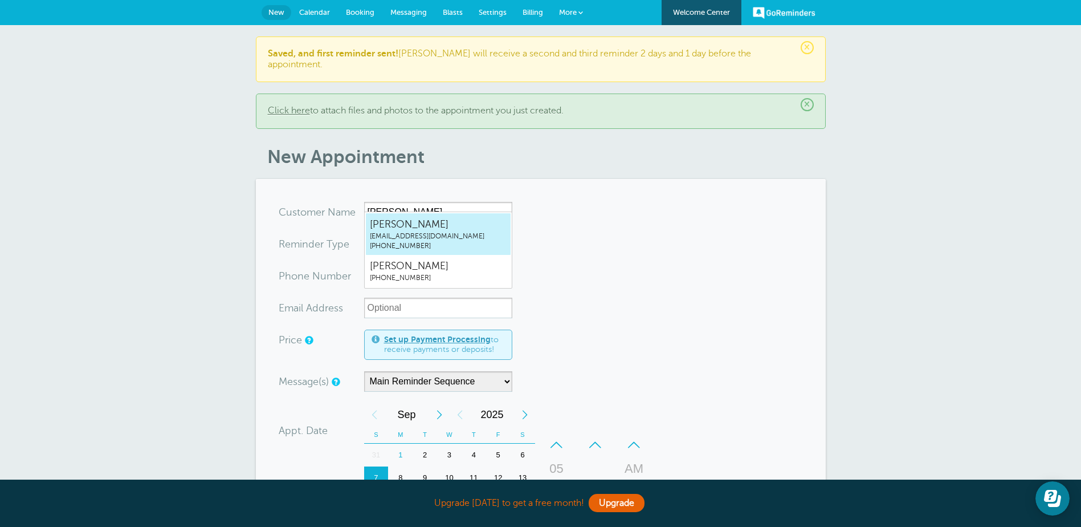
click at [392, 222] on span "[PERSON_NAME]" at bounding box center [438, 224] width 137 height 14
type input "[EMAIL_ADDRESS]"
type input "[PERSON_NAME]"
type input "[PHONE_NUMBER]"
type input "[EMAIL_ADDRESS][DOMAIN_NAME]"
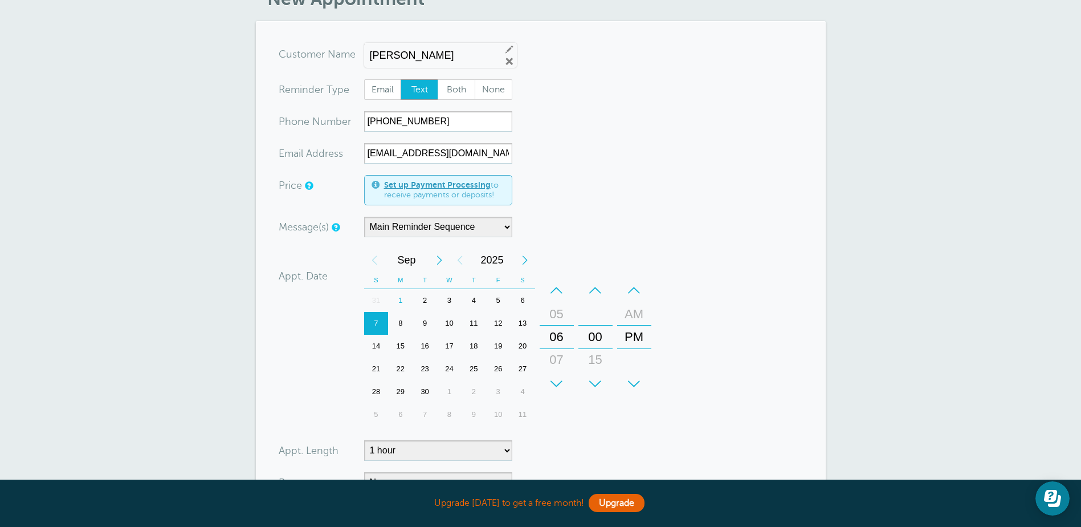
scroll to position [171, 0]
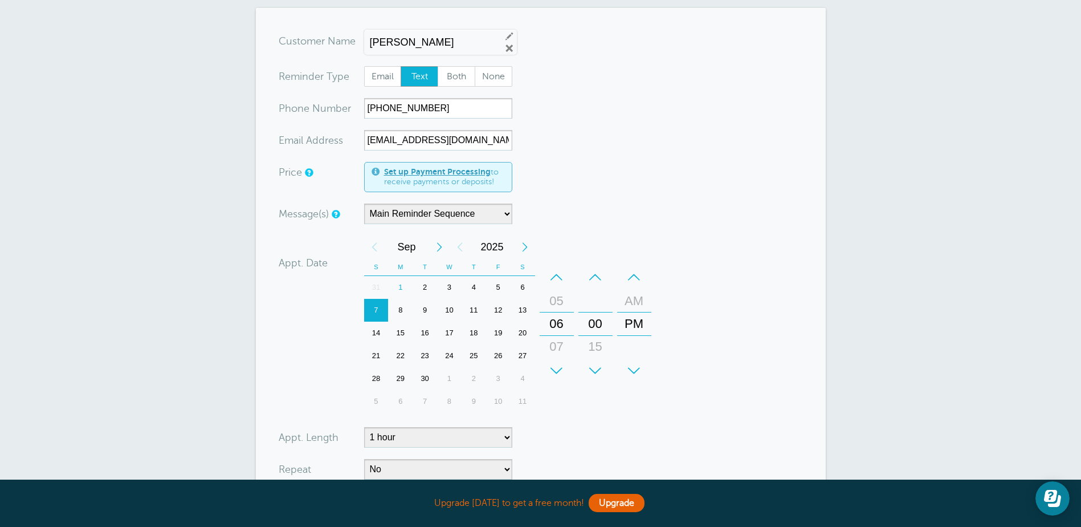
click at [560, 266] on div "–" at bounding box center [557, 277] width 34 height 23
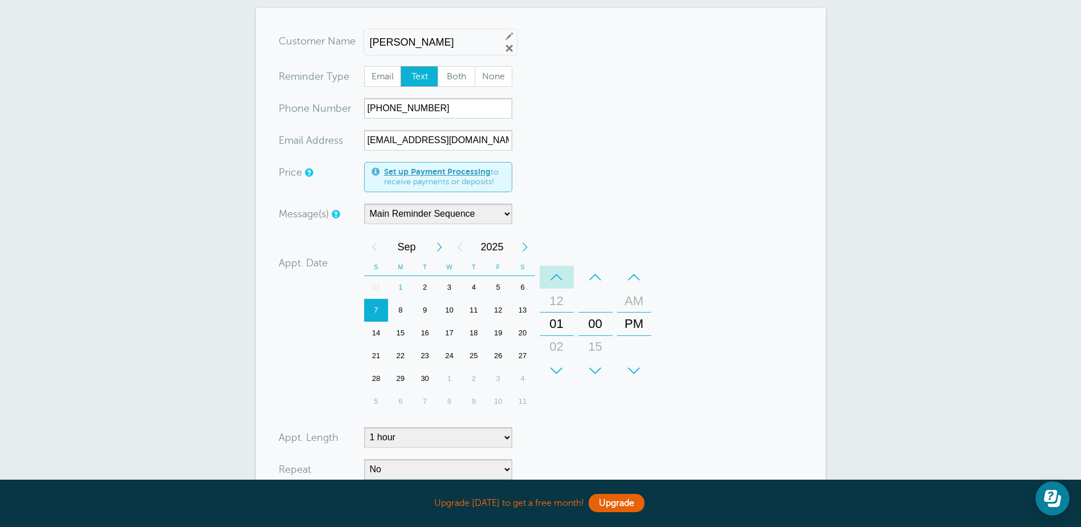
click at [560, 266] on div "–" at bounding box center [557, 277] width 34 height 23
click at [556, 335] on div "11" at bounding box center [556, 346] width 27 height 23
click at [642, 292] on div "AM" at bounding box center [634, 301] width 27 height 23
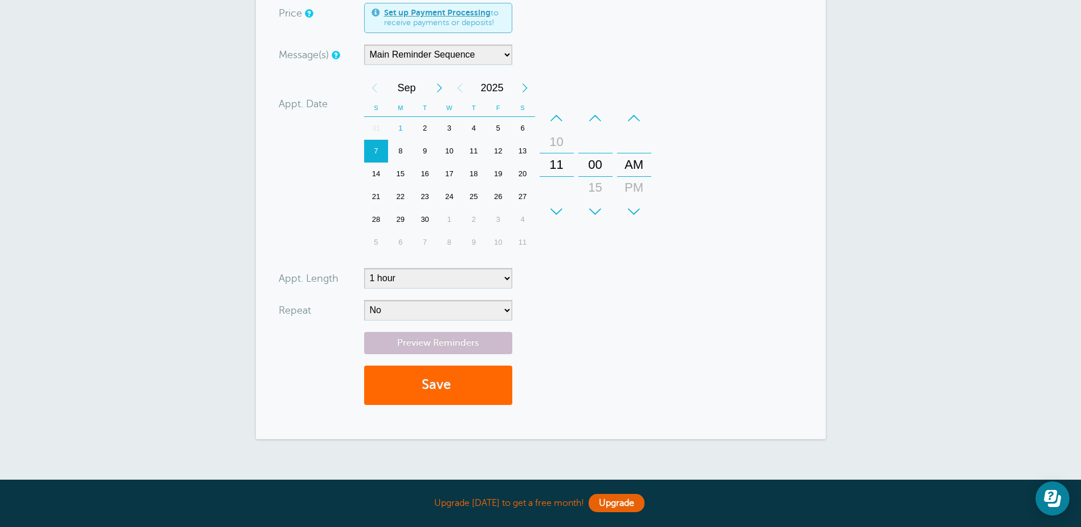
scroll to position [399, 0]
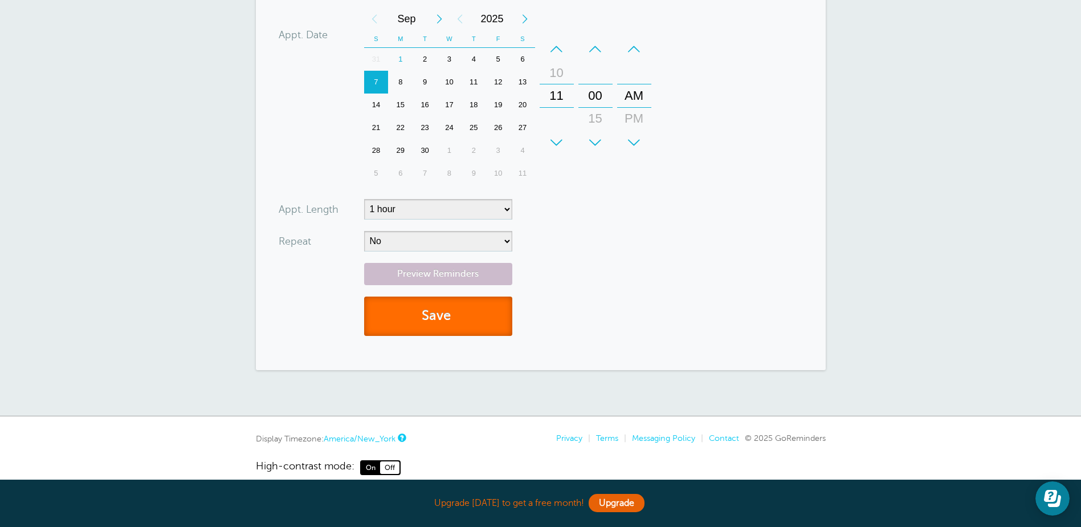
click at [425, 311] on button "Save" at bounding box center [438, 315] width 148 height 39
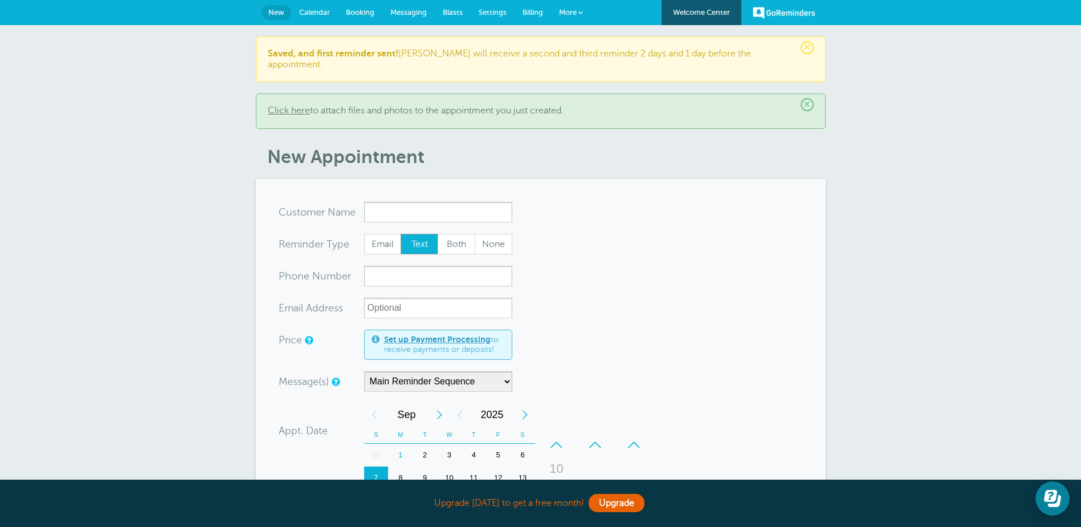
click at [381, 202] on input "x-no-autofill" at bounding box center [438, 212] width 148 height 21
click at [370, 204] on input "x-no-autofill" at bounding box center [438, 212] width 148 height 21
click at [378, 202] on input "x-no-autofill" at bounding box center [438, 212] width 148 height 21
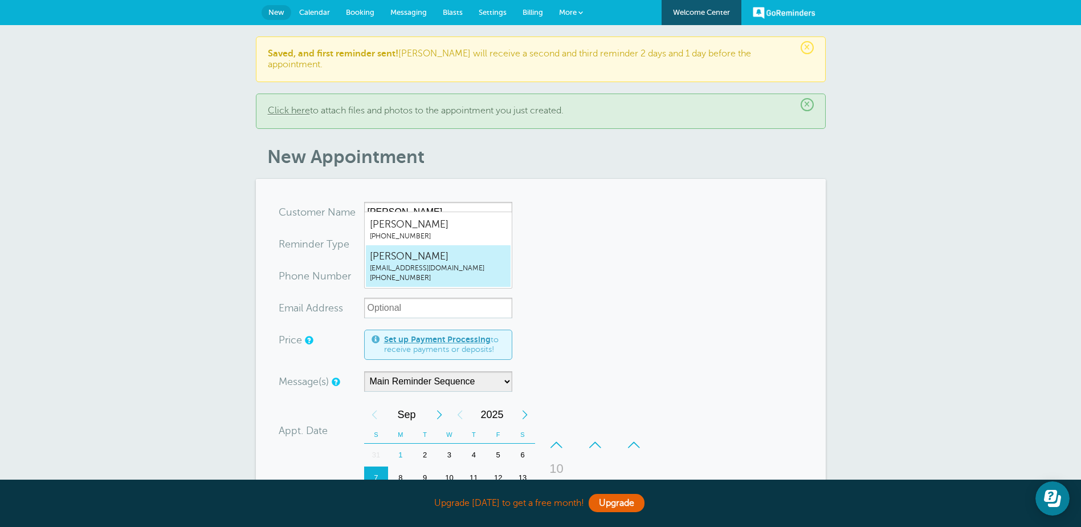
click at [398, 274] on span "(803) 614-4998" at bounding box center [438, 278] width 137 height 10
type input "SherryDavissherryjonesdavis@gmail.com8036144998"
type input "Sherry Davis"
type input "(803) 614-4998"
type input "sherryjonesdavis@gmail.com"
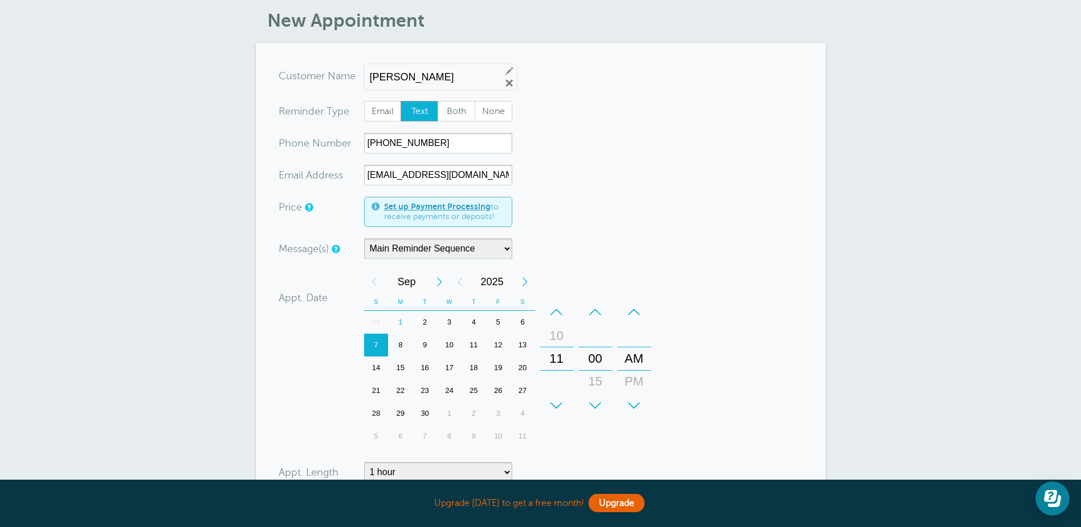
scroll to position [171, 0]
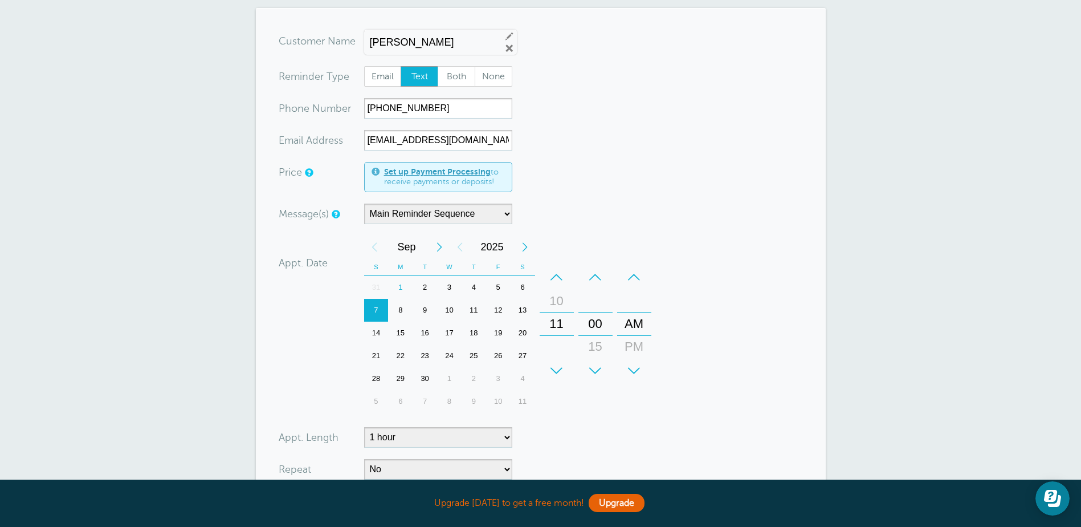
click at [376, 367] on div "28" at bounding box center [376, 378] width 25 height 23
click at [561, 312] on div "11" at bounding box center [556, 323] width 27 height 23
click at [558, 270] on div "–" at bounding box center [557, 277] width 34 height 23
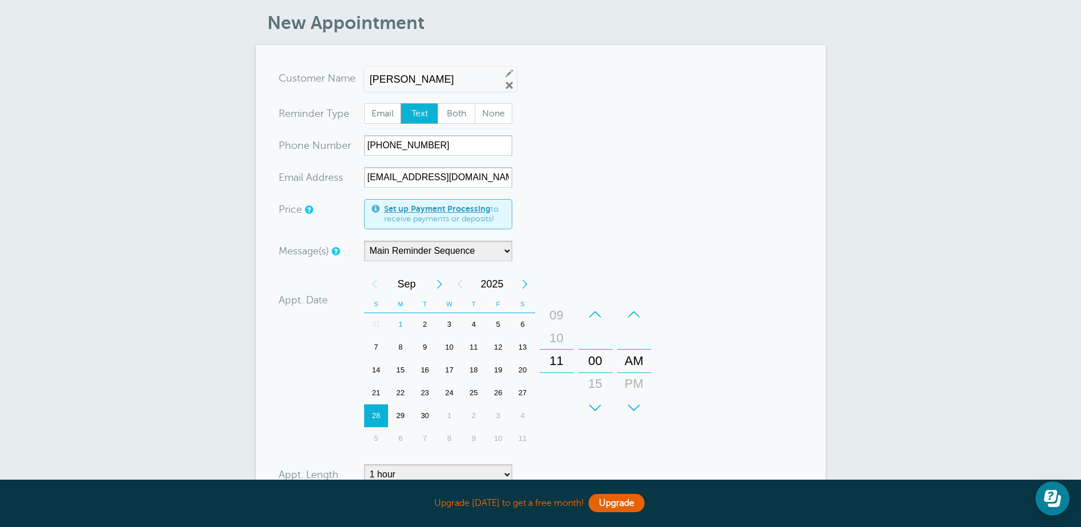
scroll to position [114, 0]
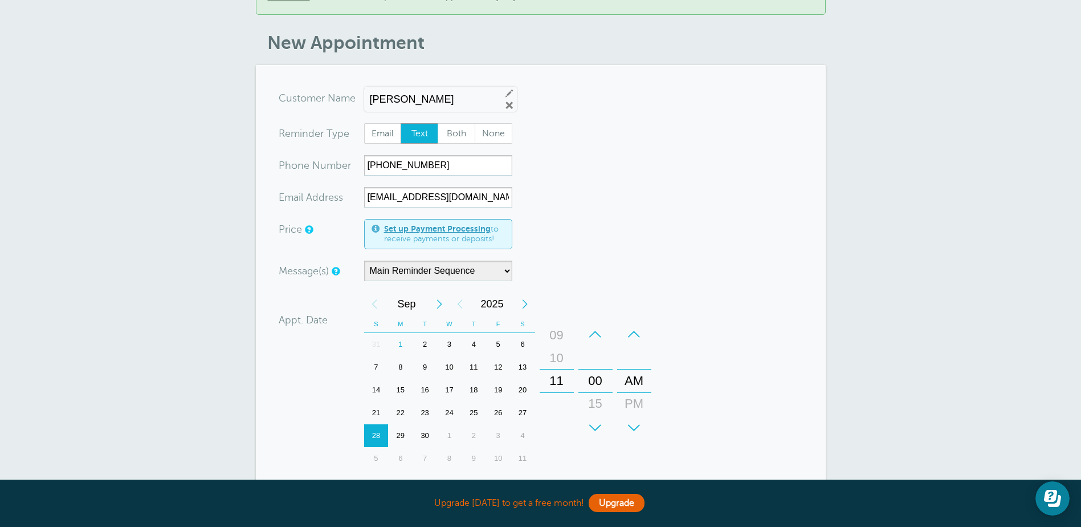
click at [582, 276] on form "You are creating a new customer. To use an existing customer select one from th…" at bounding box center [541, 360] width 524 height 544
drag, startPoint x: 541, startPoint y: 397, endPoint x: 553, endPoint y: 383, distance: 18.2
click at [543, 396] on div "12 01 02 03 04 05 06 07 08 09 10 11" at bounding box center [556, 380] width 33 height 115
click at [560, 325] on div "–" at bounding box center [557, 334] width 34 height 23
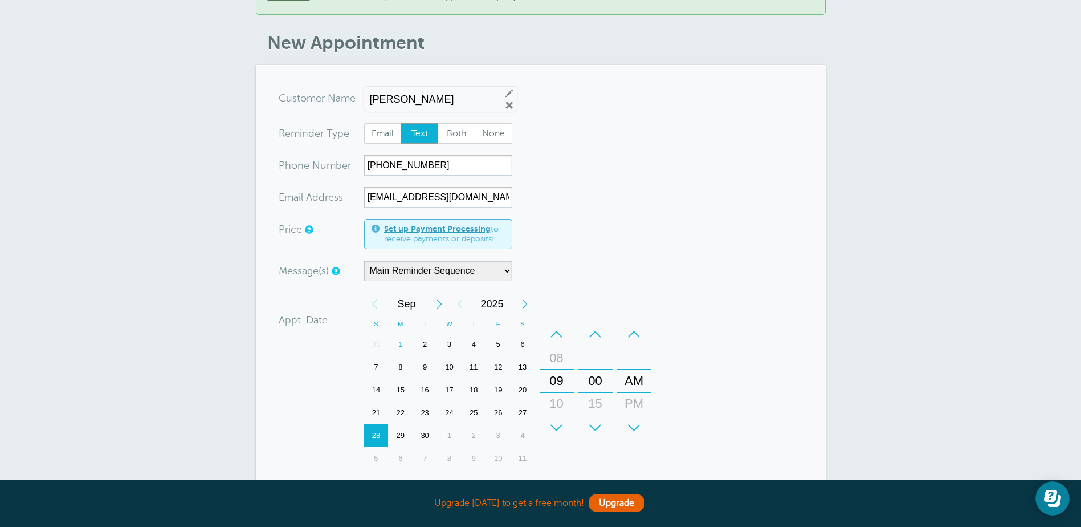
click at [560, 325] on div "–" at bounding box center [557, 334] width 34 height 23
drag, startPoint x: 553, startPoint y: 343, endPoint x: 566, endPoint y: 352, distance: 15.2
click at [553, 347] on div "06" at bounding box center [556, 358] width 27 height 23
click at [634, 392] on div "PM" at bounding box center [634, 403] width 27 height 23
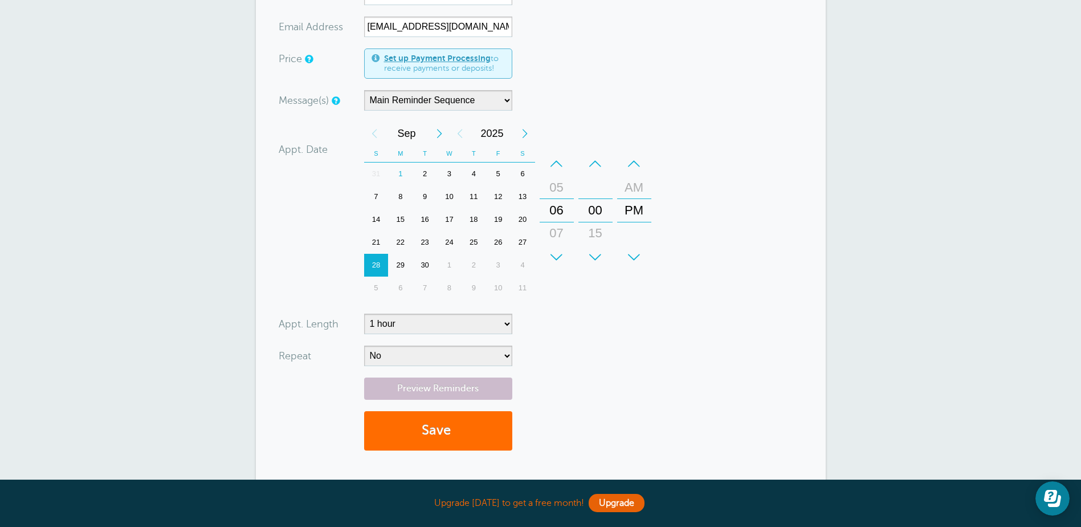
scroll to position [285, 0]
click at [467, 414] on button "Save" at bounding box center [438, 429] width 148 height 39
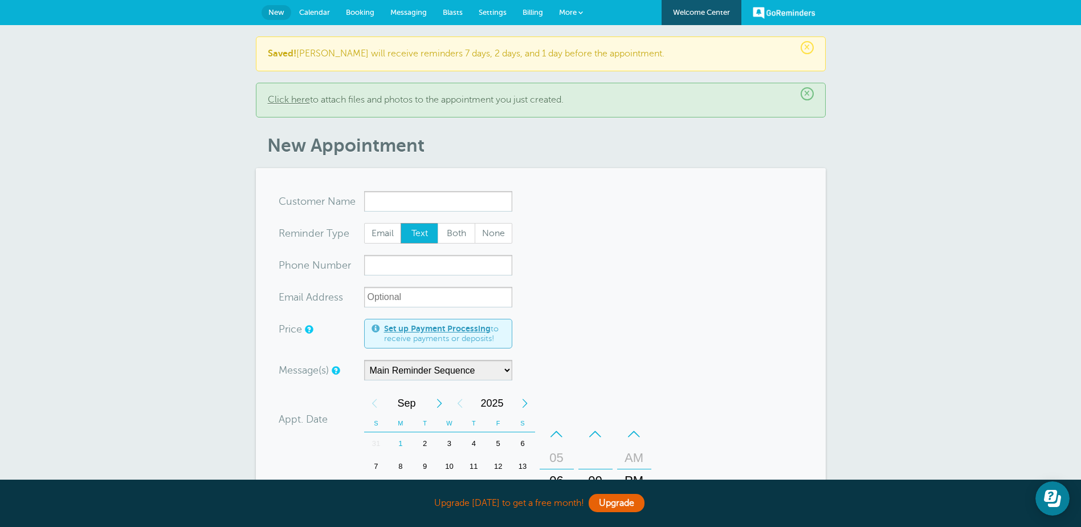
click at [310, 9] on span "Calendar" at bounding box center [314, 12] width 31 height 9
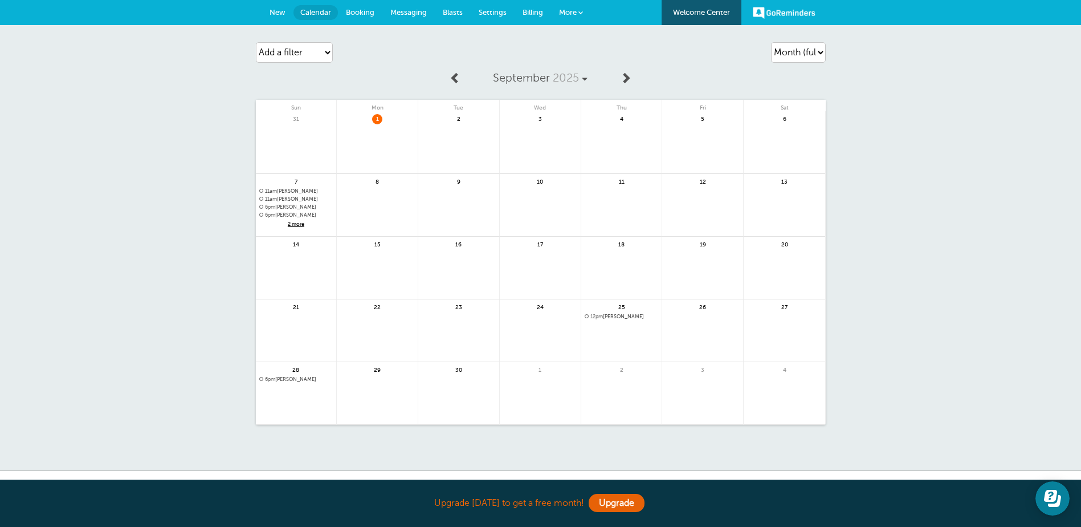
click at [279, 14] on span "New" at bounding box center [278, 12] width 16 height 9
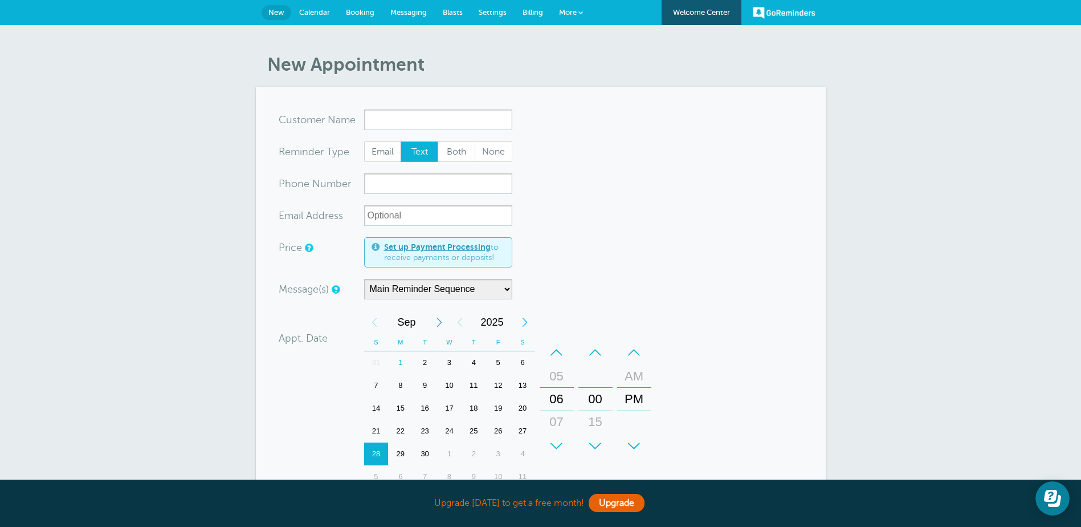
click at [397, 122] on input "x-no-autofill" at bounding box center [438, 119] width 148 height 21
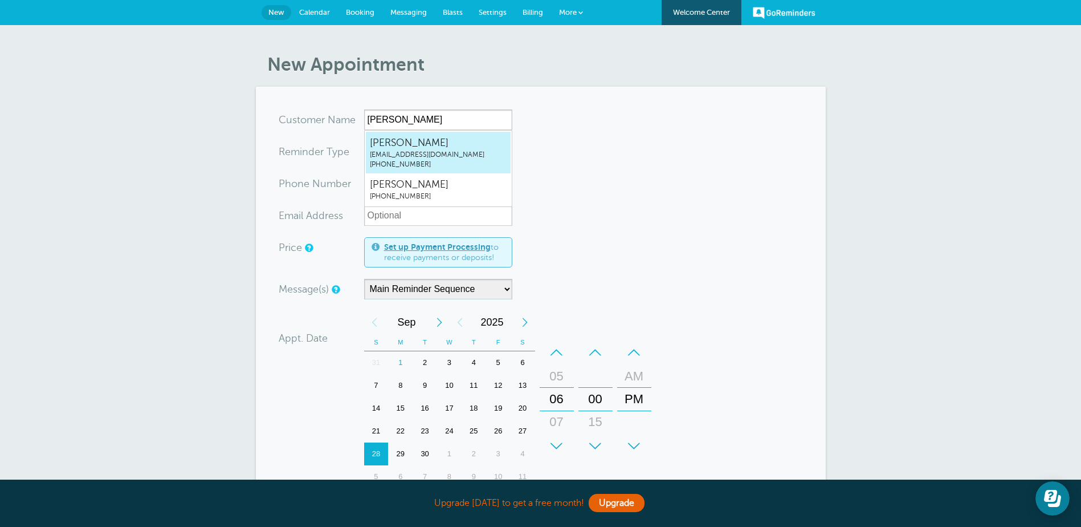
click at [406, 144] on span "[PERSON_NAME]" at bounding box center [438, 143] width 137 height 14
type input "[EMAIL_ADDRESS]"
type input "[PERSON_NAME]"
type input "[PHONE_NUMBER]"
type input "[EMAIL_ADDRESS][DOMAIN_NAME]"
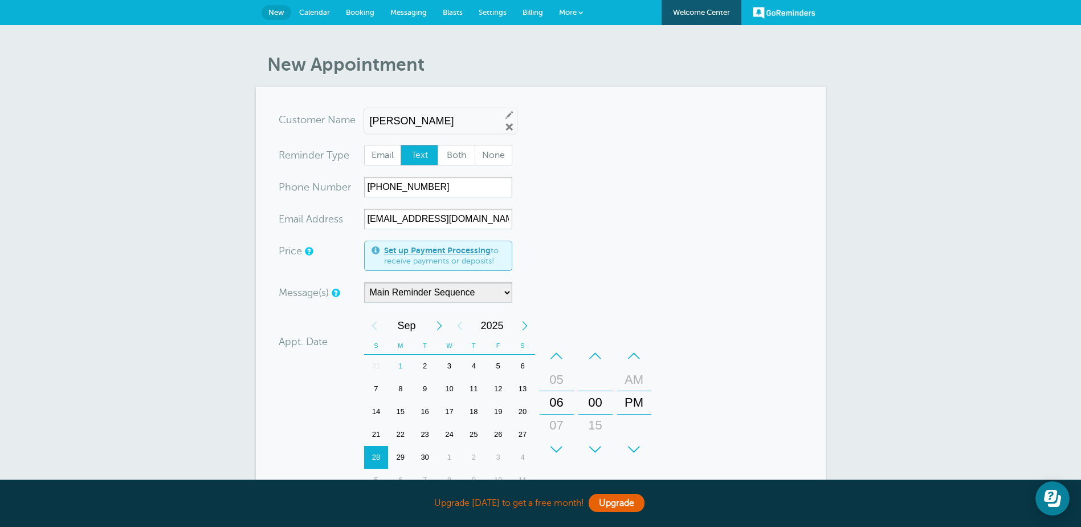
click at [437, 329] on div "Next Month" at bounding box center [439, 325] width 21 height 23
click at [376, 434] on div "19" at bounding box center [376, 434] width 25 height 23
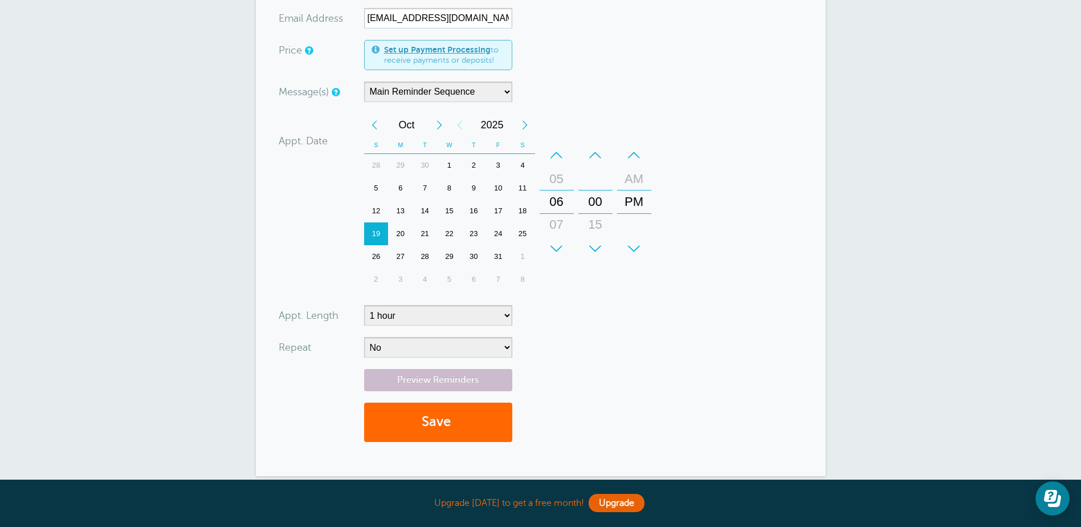
scroll to position [228, 0]
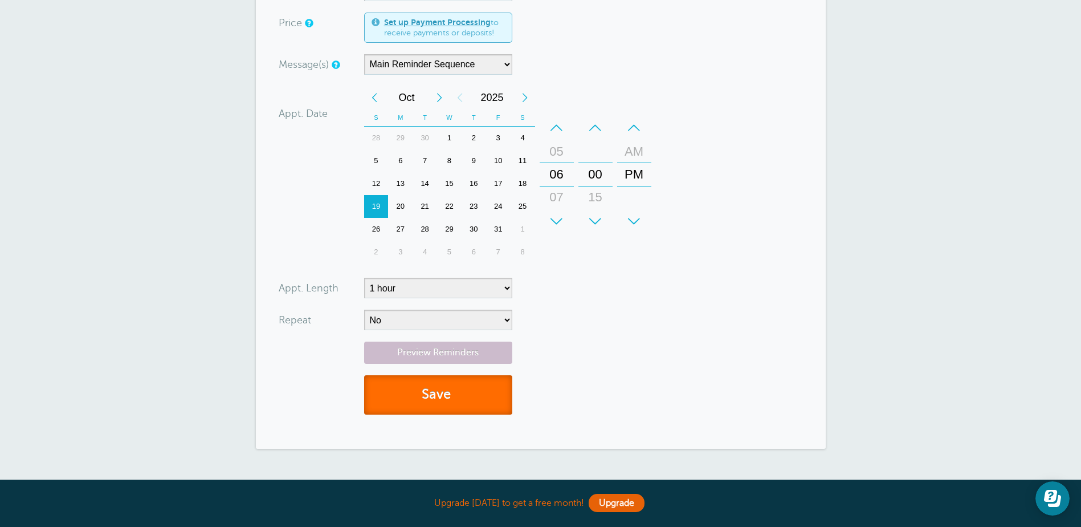
click at [459, 400] on button "Save" at bounding box center [438, 394] width 148 height 39
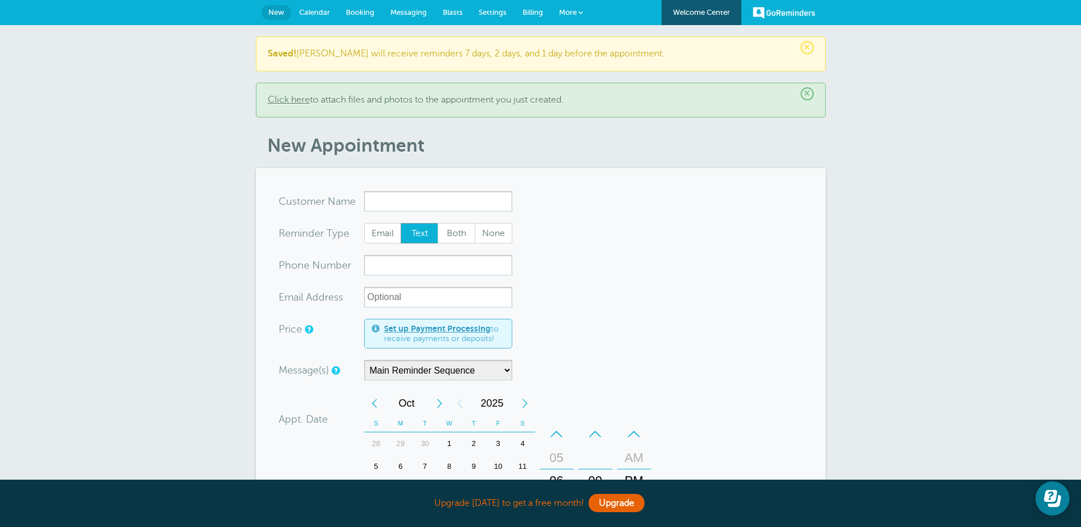
click at [318, 16] on span "Calendar" at bounding box center [314, 12] width 31 height 9
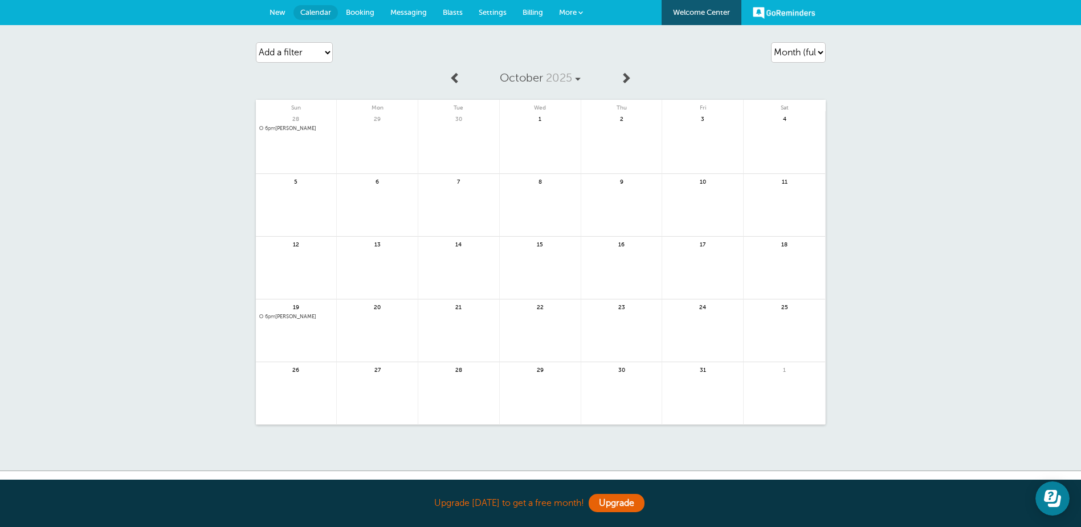
click at [271, 13] on span "New" at bounding box center [278, 12] width 16 height 9
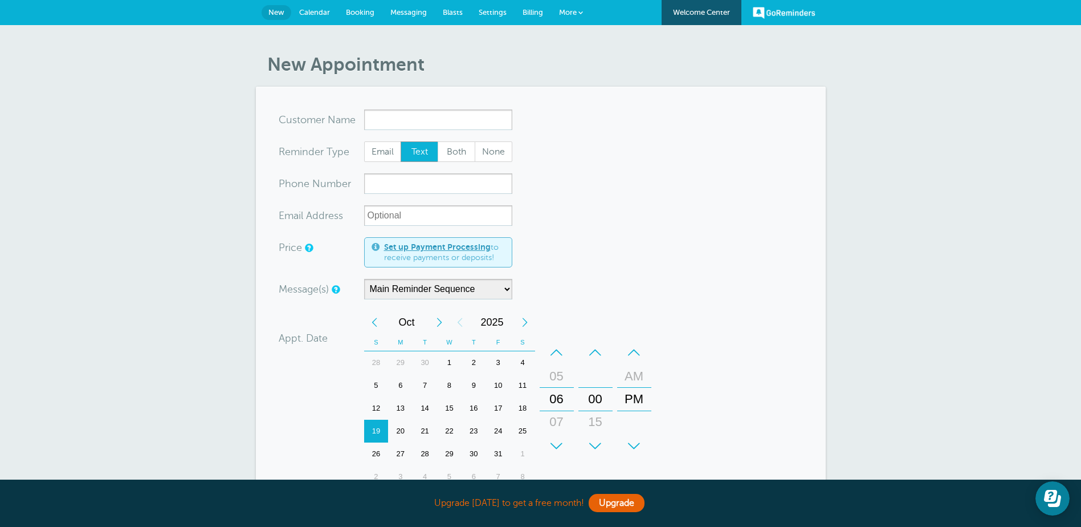
click at [408, 119] on input "x-no-autofill" at bounding box center [438, 119] width 148 height 21
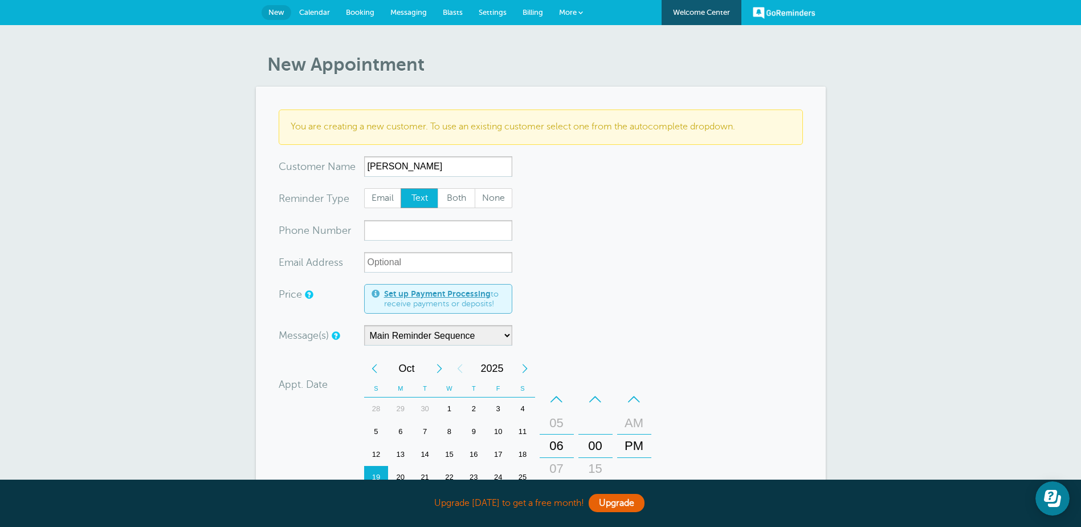
type input "[PERSON_NAME]"
click at [405, 227] on input "xxx-no-autofill" at bounding box center [438, 230] width 148 height 21
click at [559, 399] on div "–" at bounding box center [557, 399] width 34 height 23
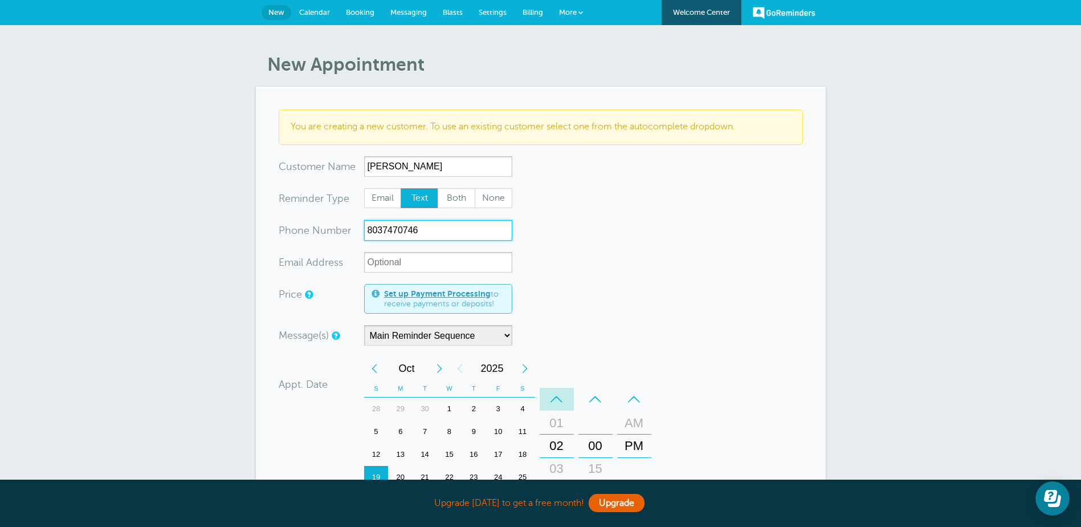
click at [559, 399] on div "–" at bounding box center [557, 399] width 34 height 23
click at [559, 442] on div "11" at bounding box center [556, 445] width 27 height 23
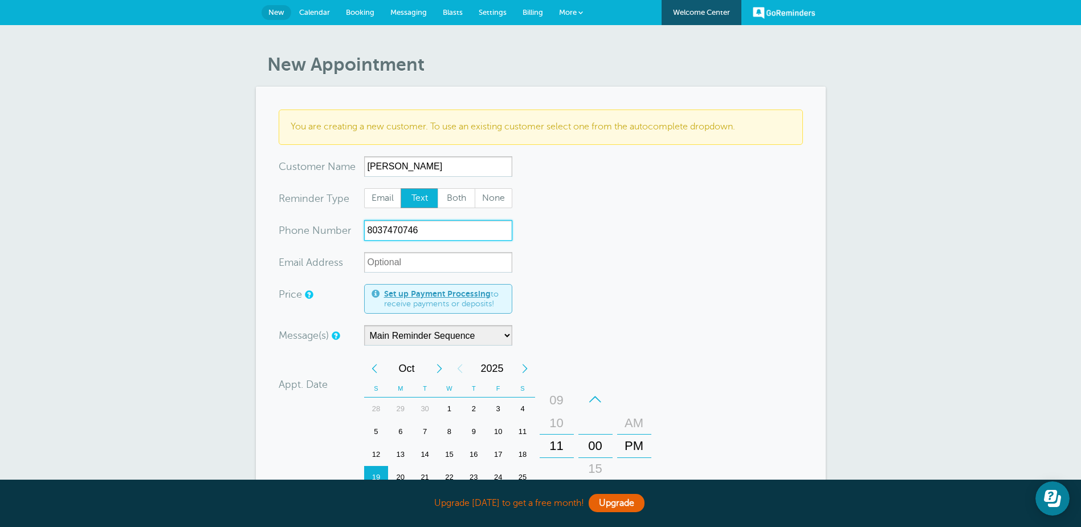
click at [640, 415] on div "AM" at bounding box center [634, 422] width 27 height 23
click at [375, 367] on div "Previous Month" at bounding box center [374, 368] width 21 height 23
click at [373, 458] on div "14" at bounding box center [376, 454] width 25 height 23
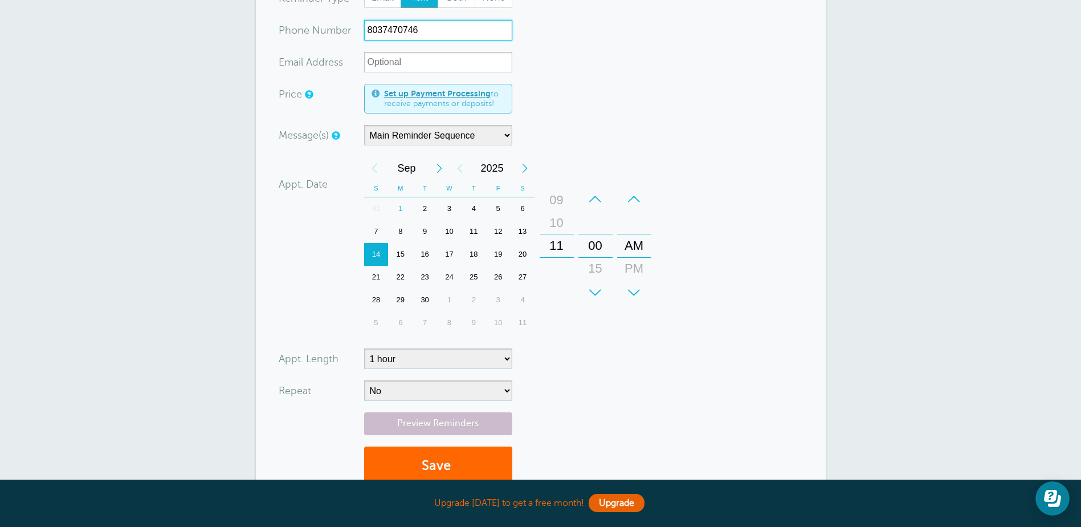
scroll to position [228, 0]
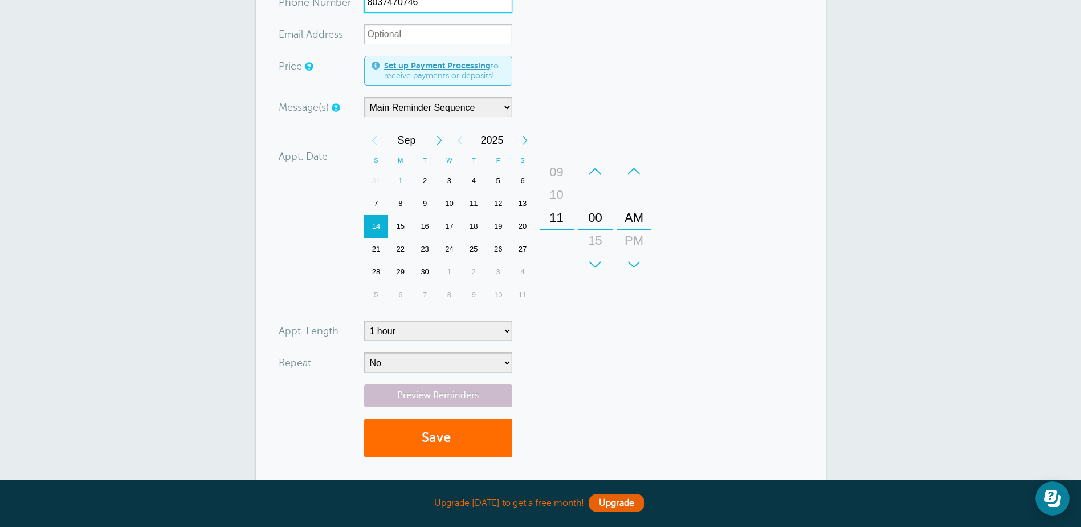
type input "8037470746"
click at [459, 432] on button "Save" at bounding box center [438, 437] width 148 height 39
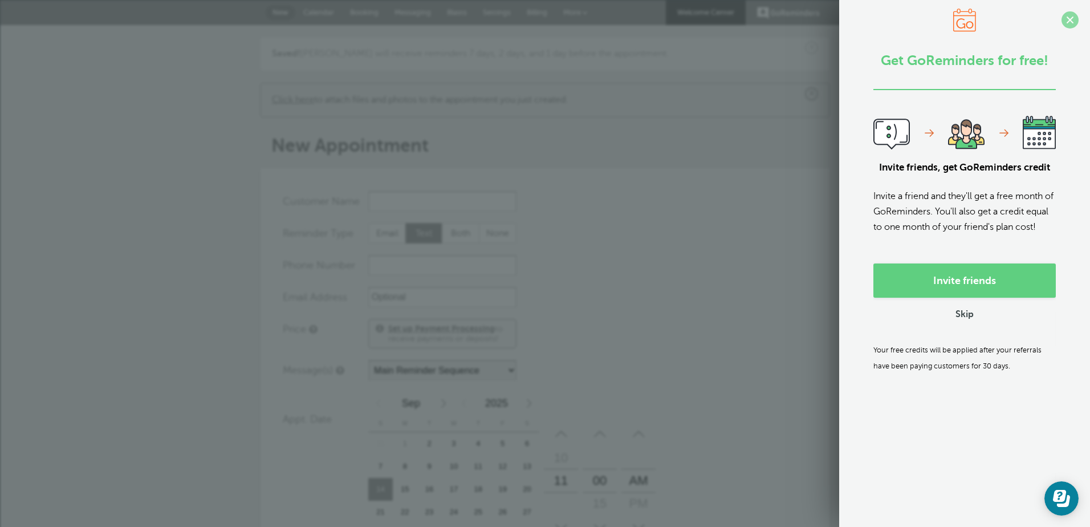
click at [1061, 19] on span at bounding box center [1069, 19] width 17 height 17
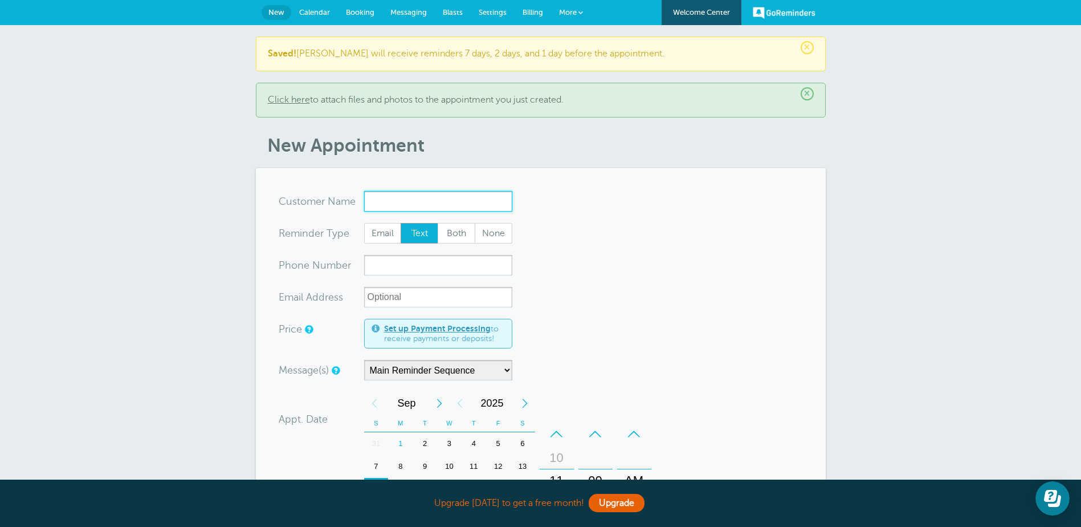
click at [396, 199] on input "x-no-autofill" at bounding box center [438, 201] width 148 height 21
click at [316, 57] on p "Saved! Tiffany will receive reminders 7 days, 2 days, and 1 day before the appo…" at bounding box center [541, 53] width 546 height 11
click at [317, 48] on p "Saved! Tiffany will receive reminders 7 days, 2 days, and 1 day before the appo…" at bounding box center [541, 53] width 546 height 11
click at [861, 164] on div "× Saved! Tiffany will receive reminders 7 days, 2 days, and 1 day before the ap…" at bounding box center [540, 413] width 1081 height 776
click at [378, 204] on input "x-no-autofill" at bounding box center [438, 201] width 148 height 21
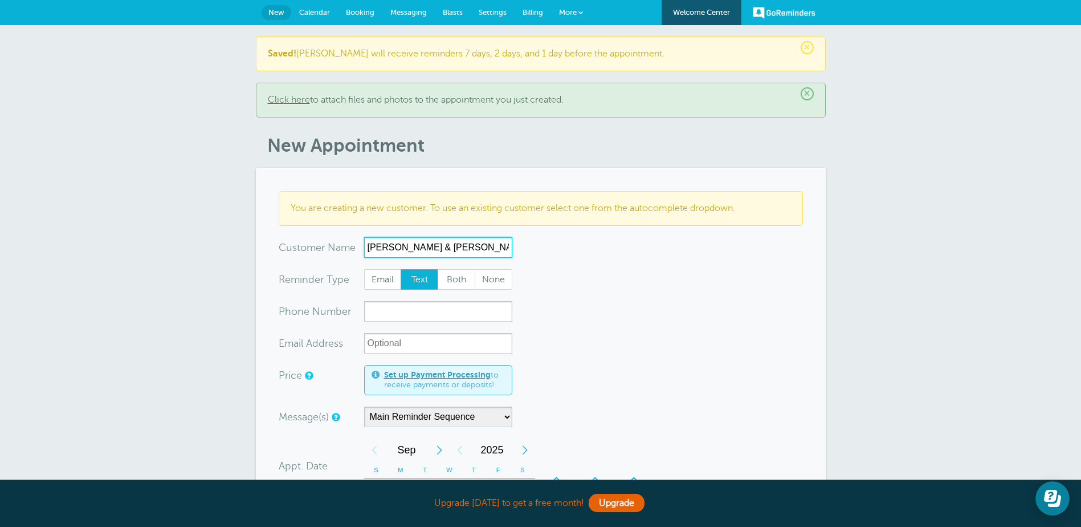
type input "Tiffany & Tyler Ballard"
drag, startPoint x: 565, startPoint y: 336, endPoint x: 563, endPoint y: 329, distance: 7.6
click at [564, 332] on form "You are creating a new customer. To use an existing customer select one from th…" at bounding box center [541, 484] width 524 height 587
click at [427, 311] on input "xxx-no-autofill" at bounding box center [438, 311] width 148 height 21
type input "8037470746"
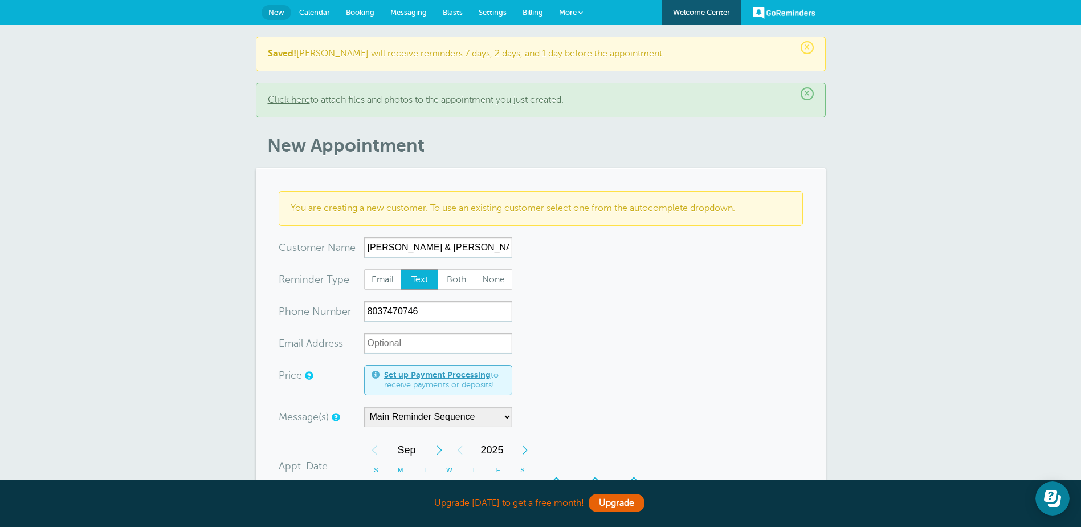
click at [654, 352] on form "You are creating a new customer. To use an existing customer select one from th…" at bounding box center [541, 484] width 524 height 587
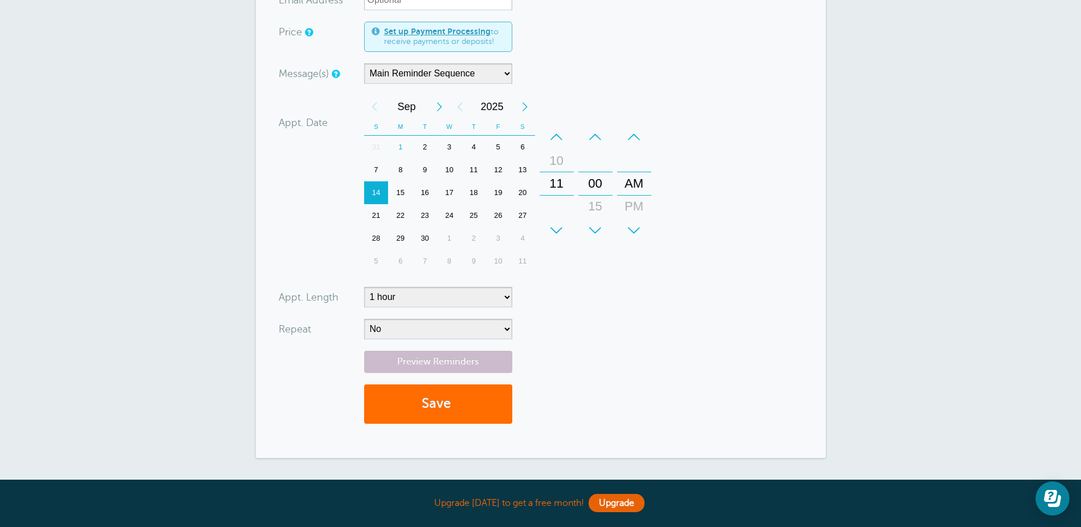
scroll to position [342, 0]
click at [454, 405] on span "submit" at bounding box center [452, 404] width 3 height 15
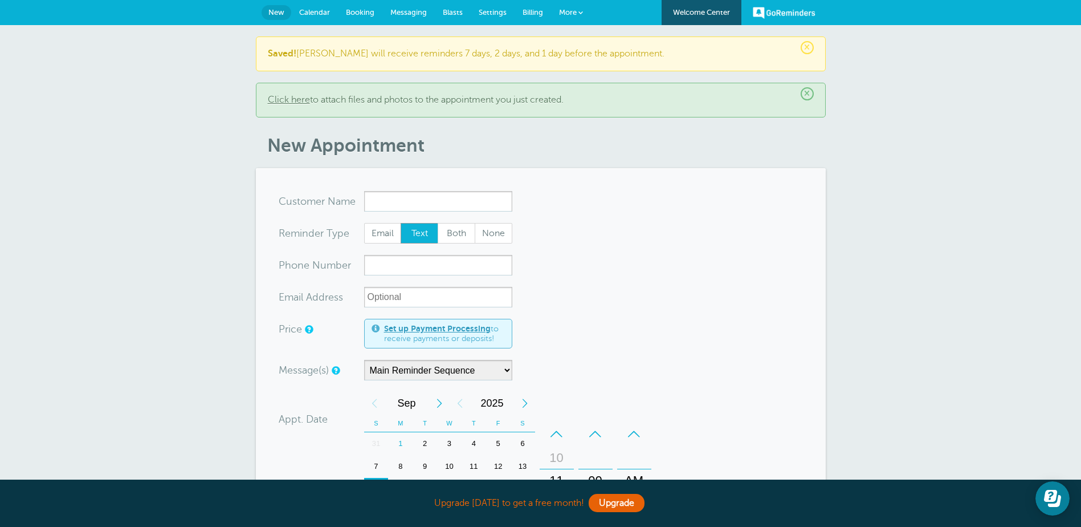
click at [388, 199] on input "x-no-autofill" at bounding box center [438, 201] width 148 height 21
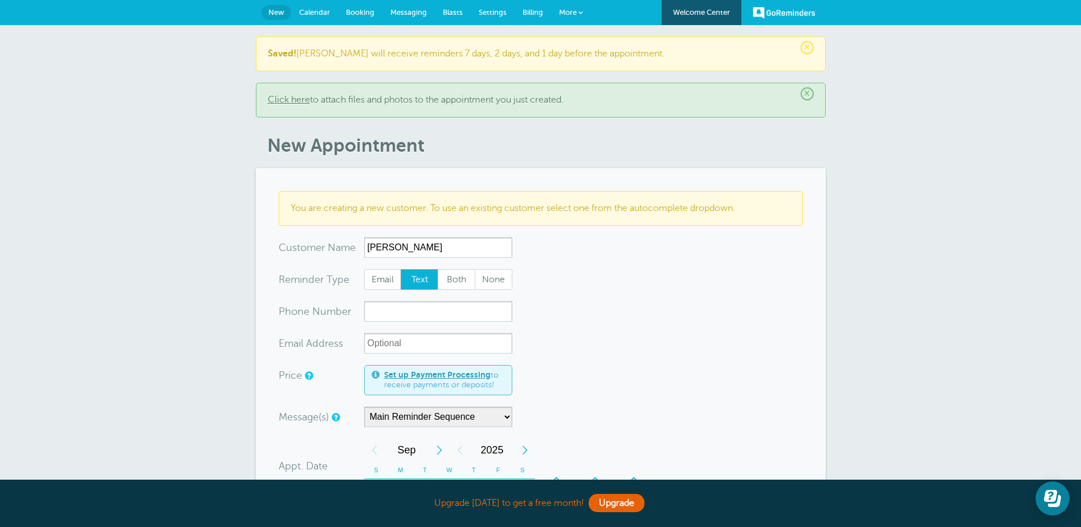
type input "[PERSON_NAME]"
click at [382, 309] on input "xxx-no-autofill" at bounding box center [438, 311] width 148 height 21
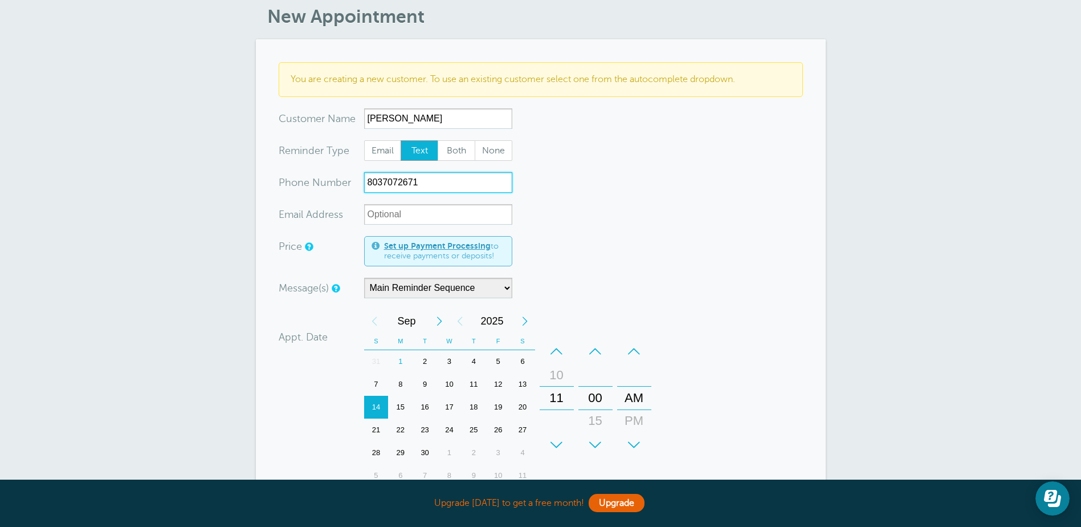
scroll to position [171, 0]
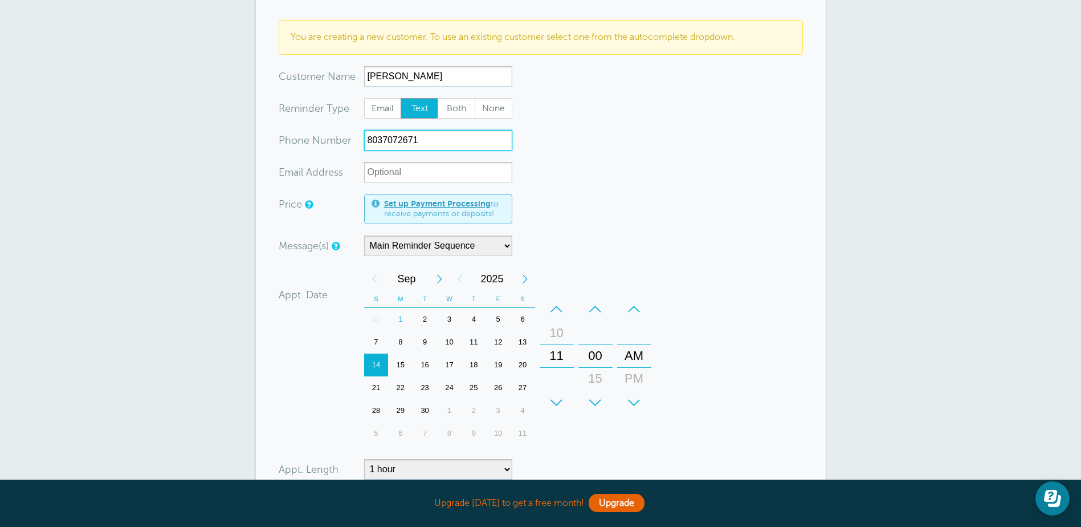
click at [374, 387] on div "21" at bounding box center [376, 387] width 25 height 23
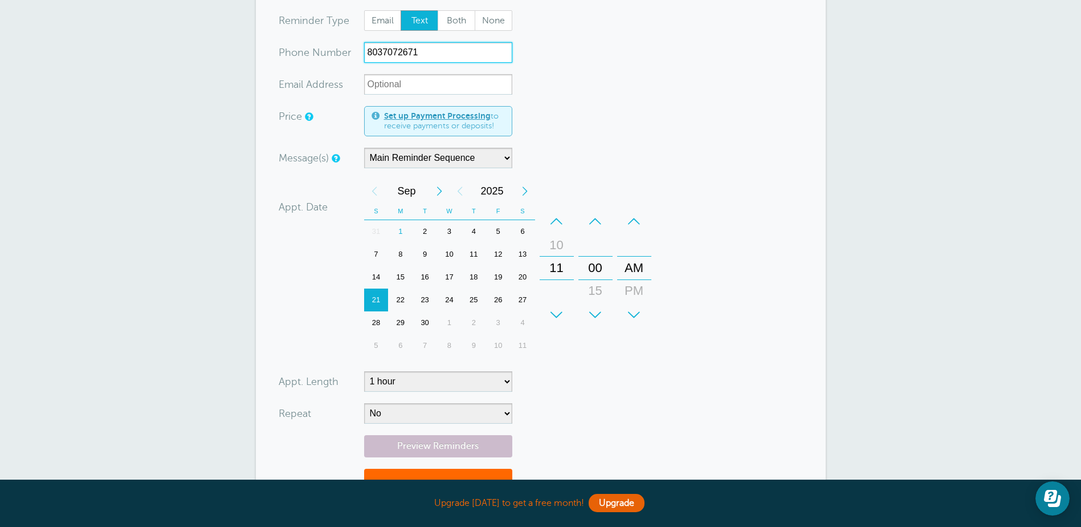
scroll to position [285, 0]
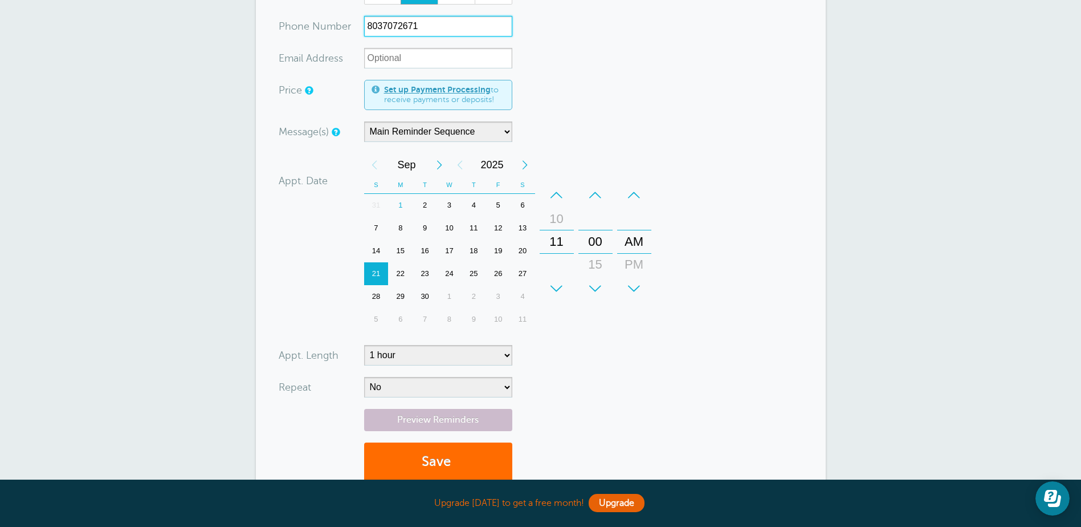
type input "8037072671"
click at [454, 457] on span "submit" at bounding box center [452, 461] width 3 height 15
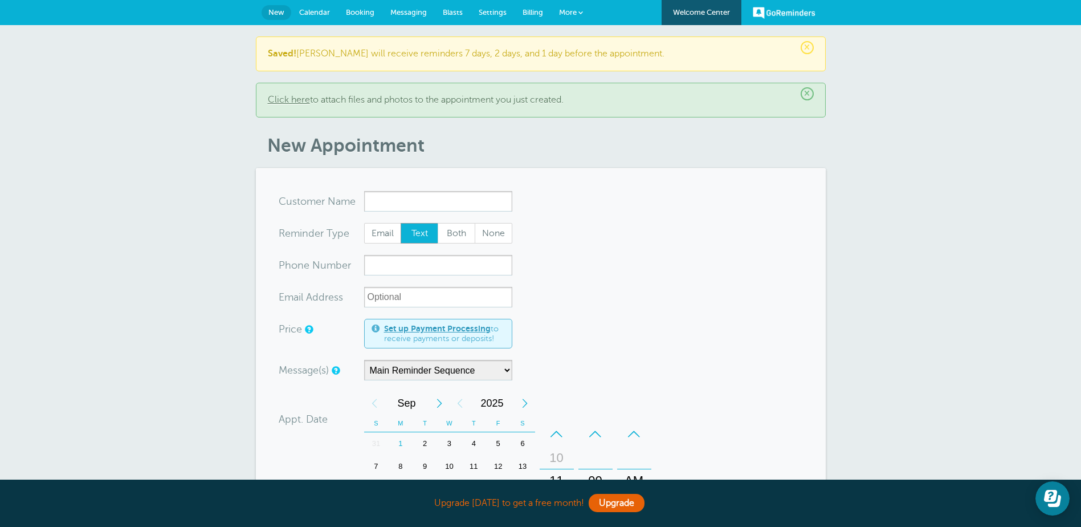
click at [406, 201] on input "x-no-autofill" at bounding box center [438, 201] width 148 height 21
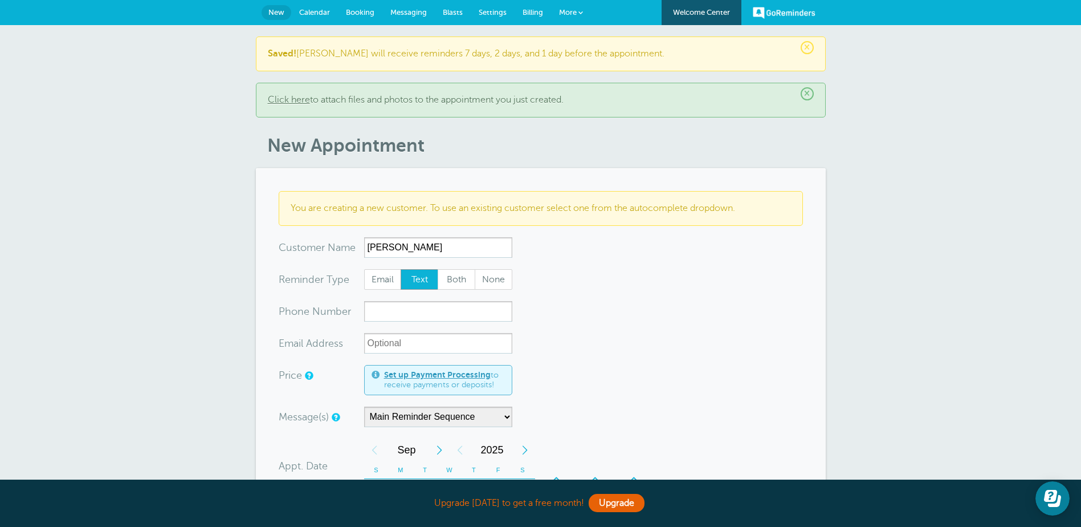
type input "Ann Edwards"
click at [385, 312] on input "xxx-no-autofill" at bounding box center [438, 311] width 148 height 21
type input "a"
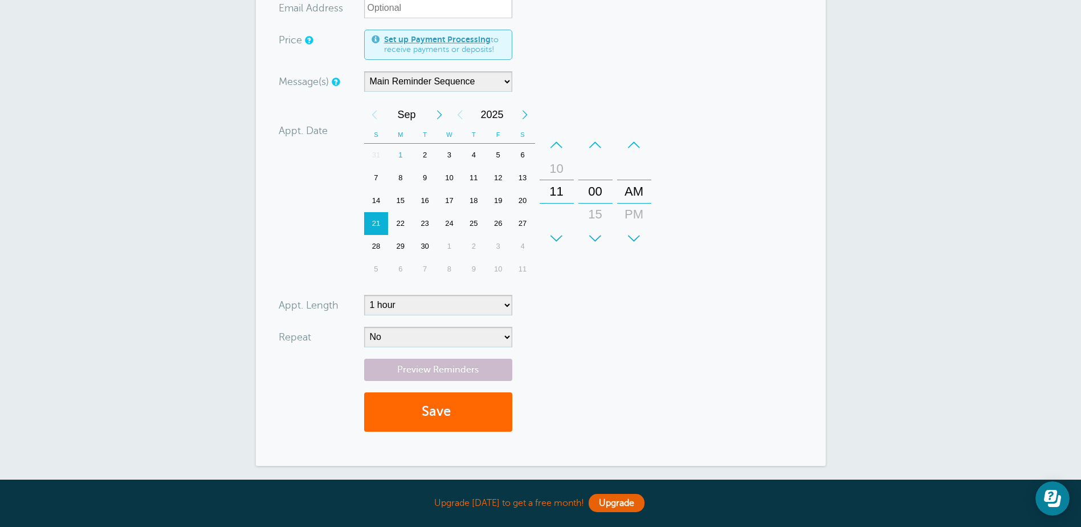
scroll to position [342, 0]
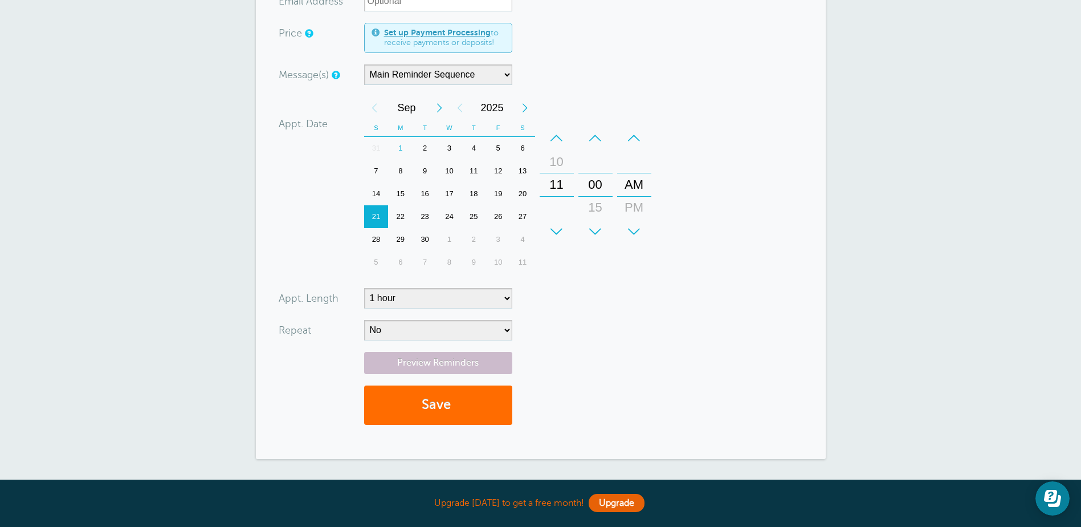
type input "8037472857"
click at [432, 410] on button "Save" at bounding box center [438, 404] width 148 height 39
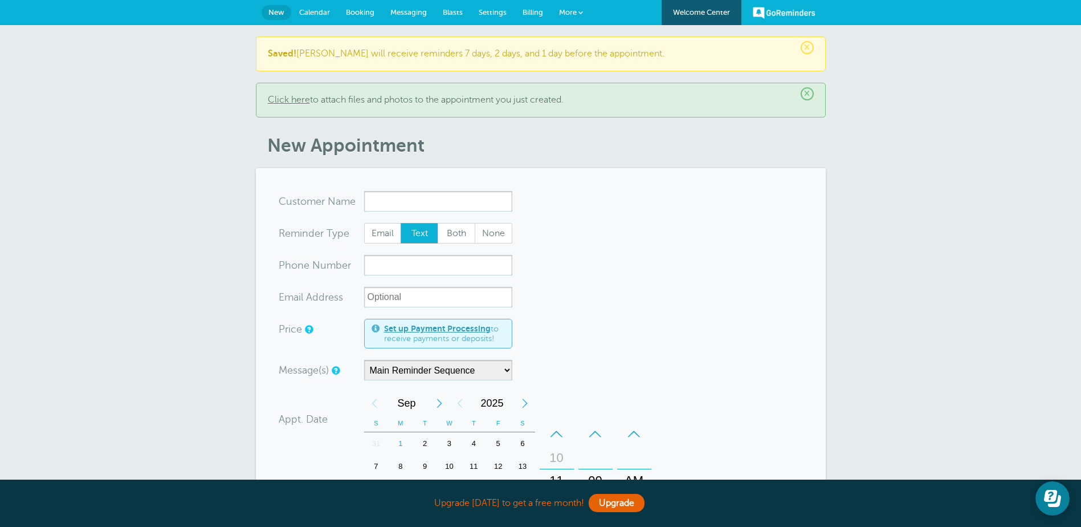
click at [393, 205] on input "x-no-autofill" at bounding box center [438, 201] width 148 height 21
type input "[PERSON_NAME] & [PERSON_NAME]"
click at [377, 263] on input "xxx-no-autofill" at bounding box center [438, 265] width 148 height 21
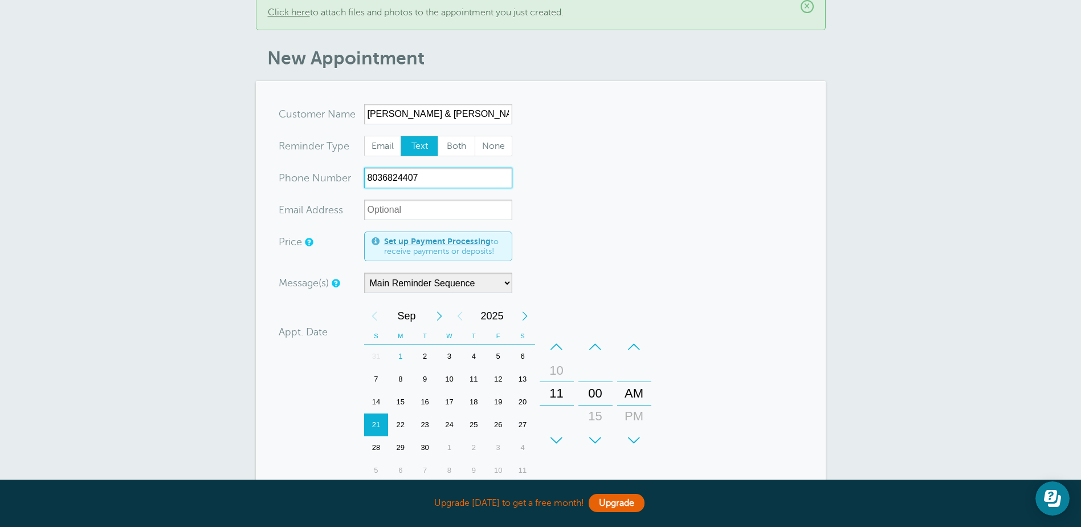
scroll to position [114, 0]
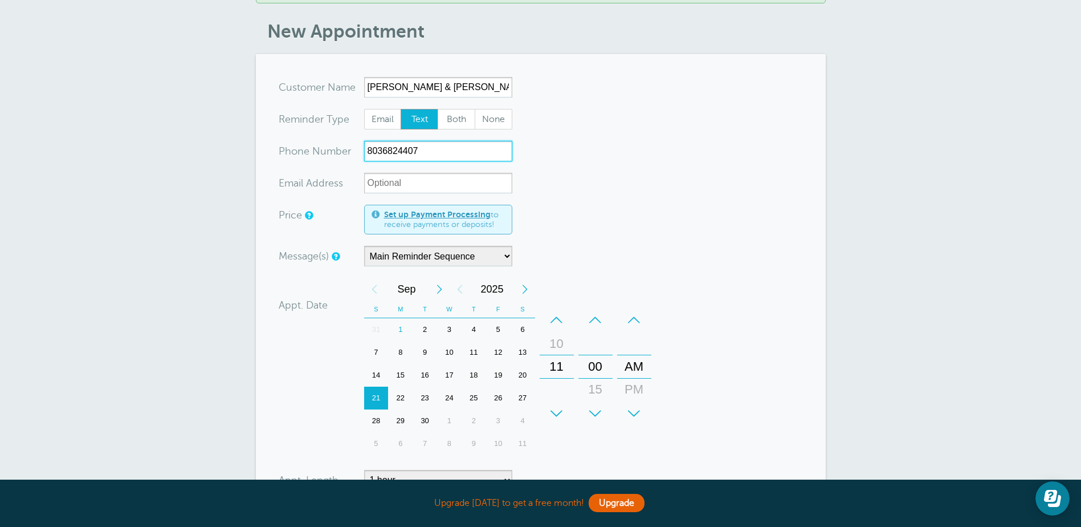
click at [380, 417] on div "28" at bounding box center [376, 420] width 25 height 23
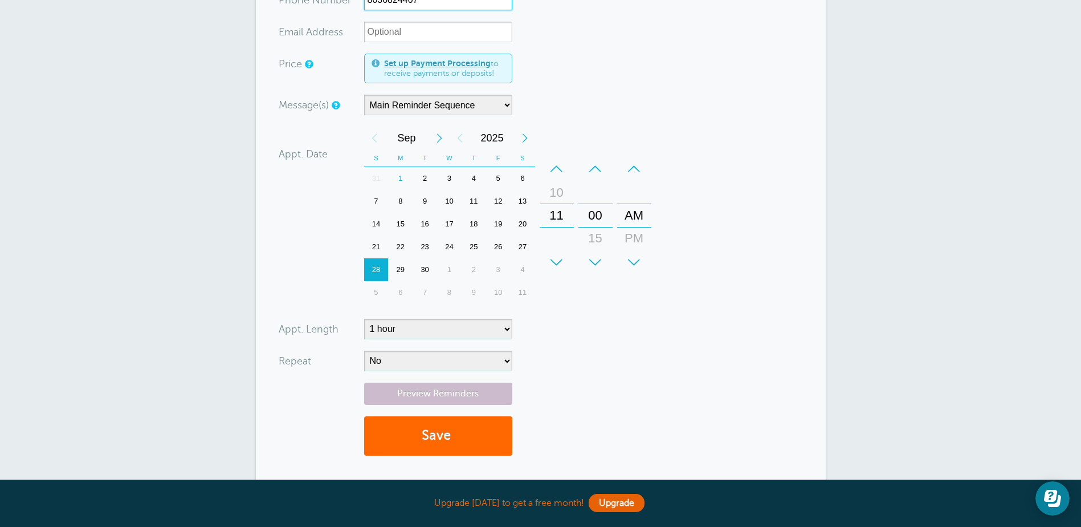
scroll to position [285, 0]
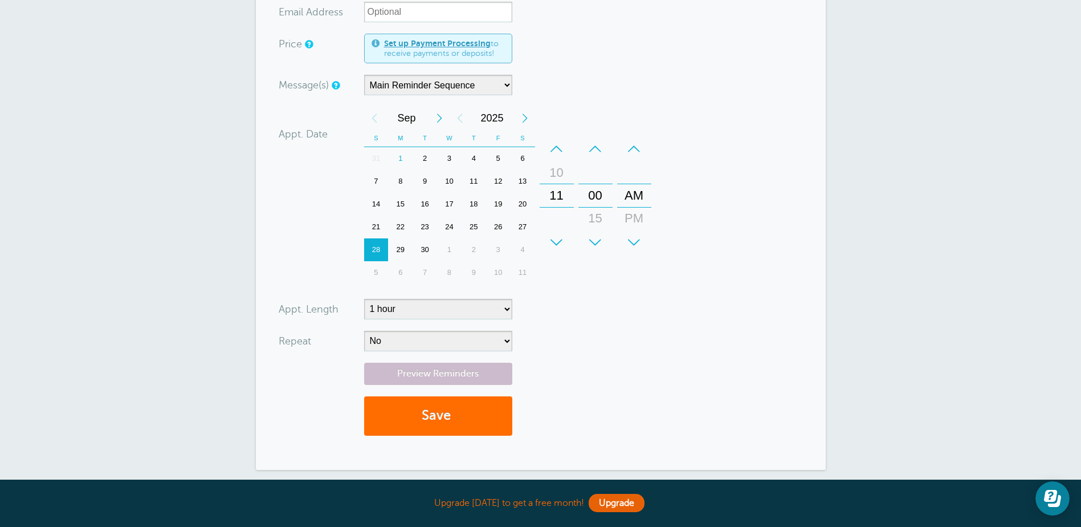
type input "8036824407"
click at [413, 421] on button "Save" at bounding box center [438, 415] width 148 height 39
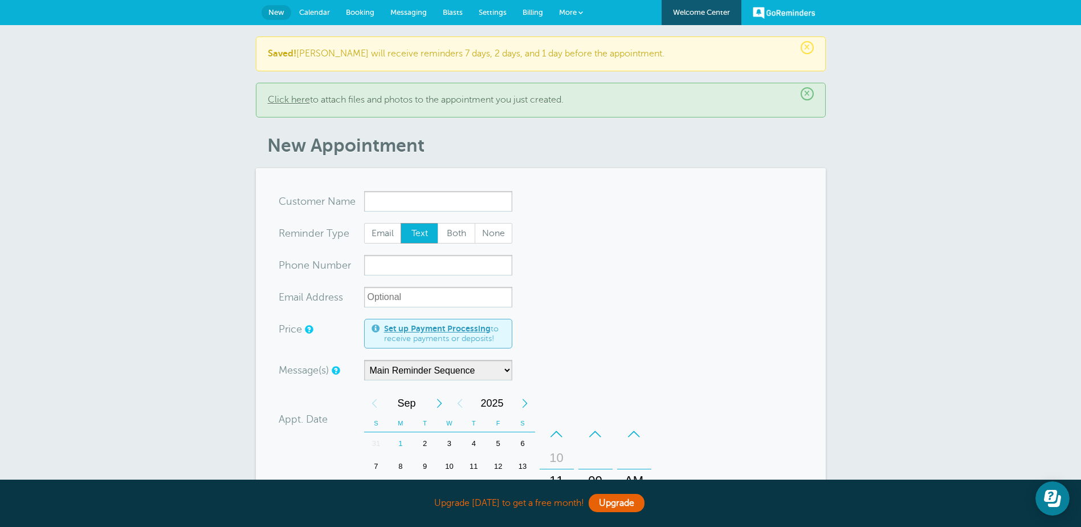
click at [439, 405] on div "Next Month" at bounding box center [439, 403] width 21 height 23
click at [374, 460] on div "5" at bounding box center [376, 466] width 25 height 23
click at [397, 201] on input "x-no-autofill" at bounding box center [438, 201] width 148 height 21
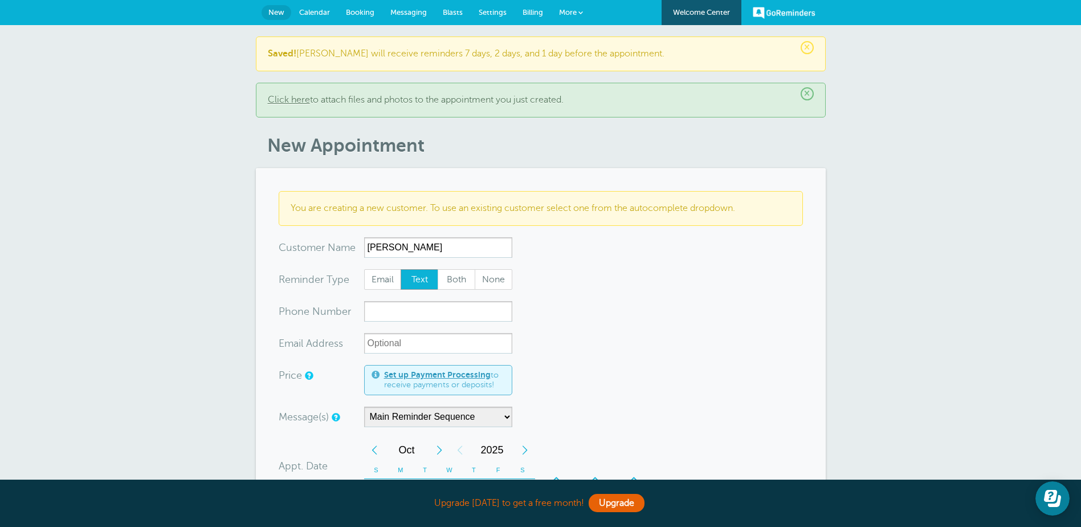
type input "Trista Laysath"
click at [391, 316] on input "xxx-no-autofill" at bounding box center [438, 311] width 148 height 21
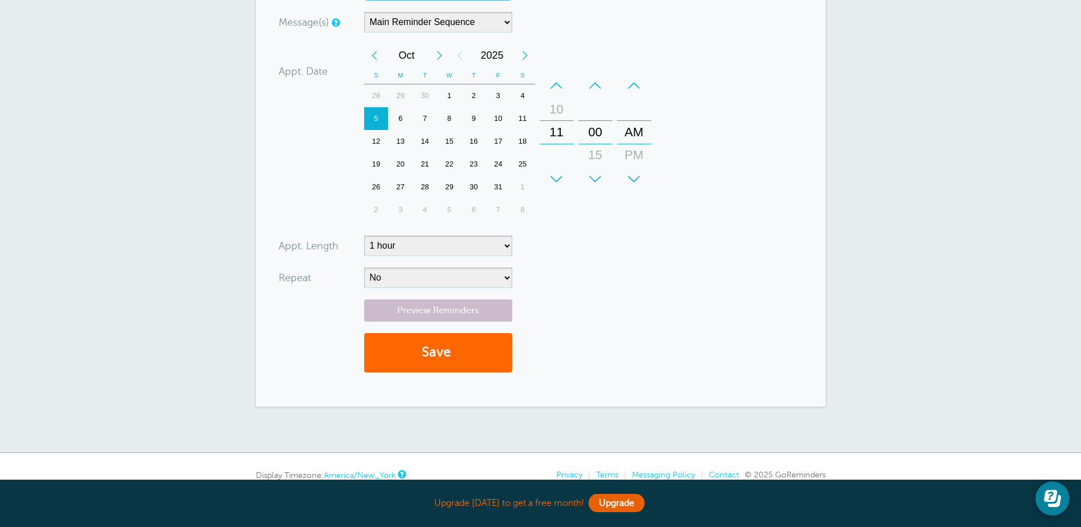
scroll to position [399, 0]
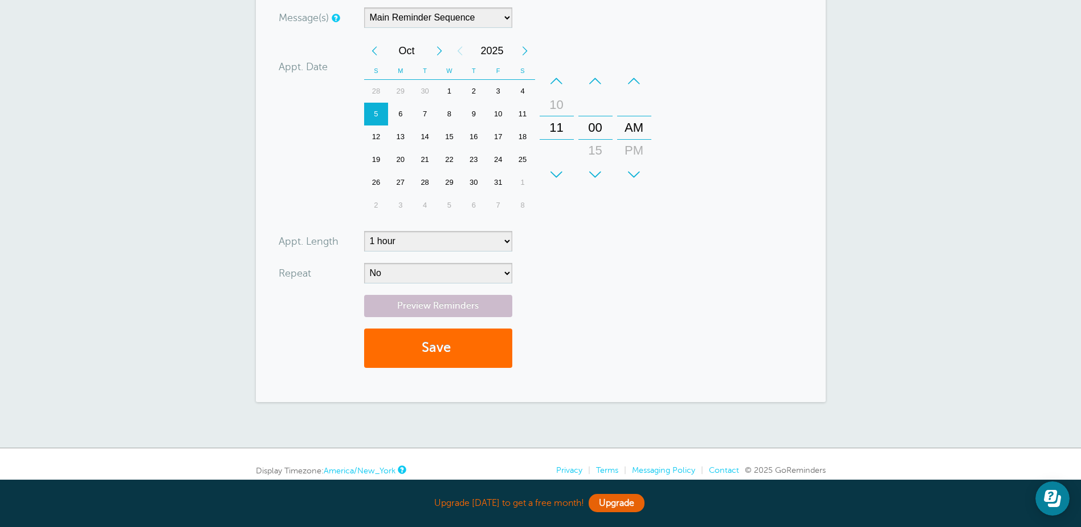
type input "8392315818"
click at [442, 357] on button "Save" at bounding box center [438, 347] width 148 height 39
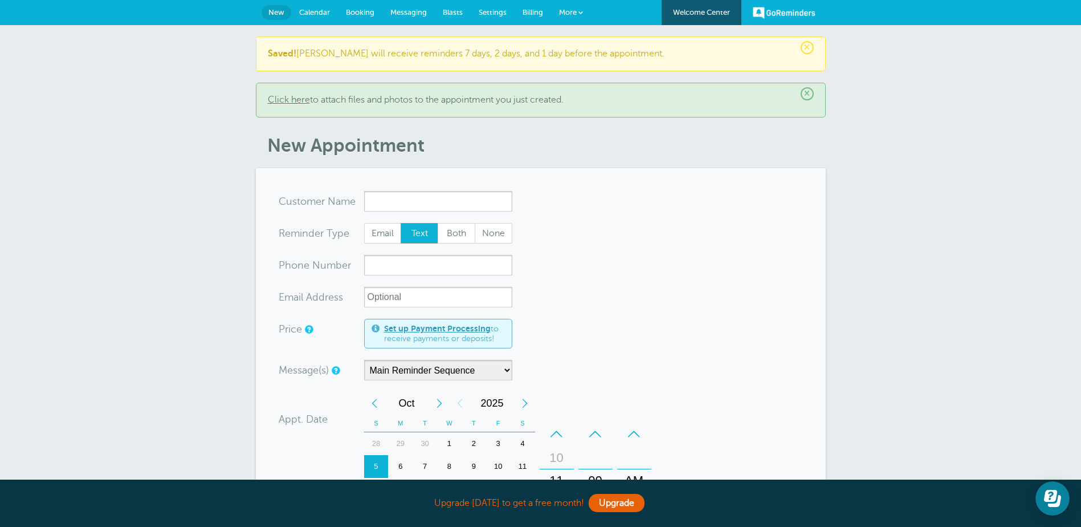
click at [386, 198] on input "x-no-autofill" at bounding box center [438, 201] width 148 height 21
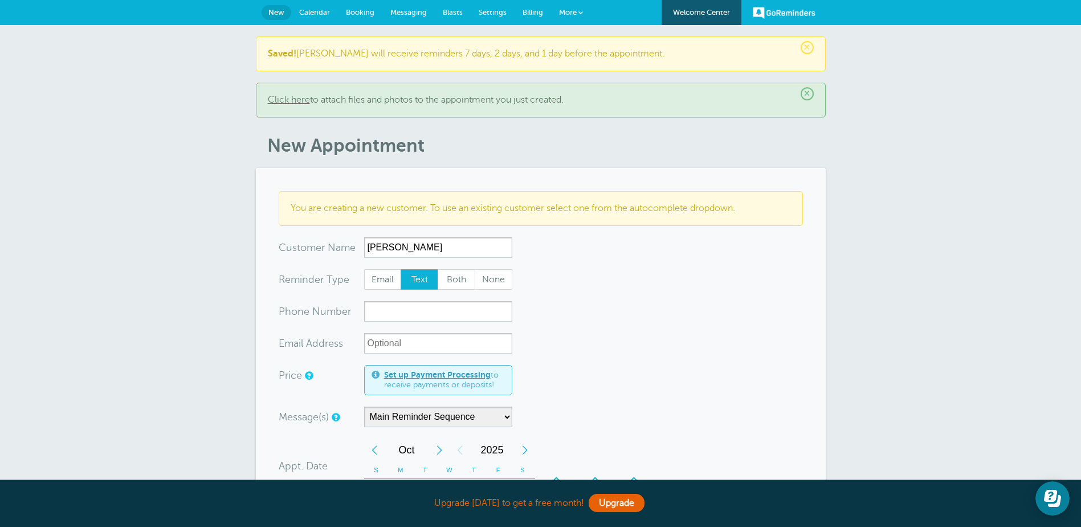
type input "[PERSON_NAME]"
click at [384, 311] on input "xxx-no-autofill" at bounding box center [438, 311] width 148 height 21
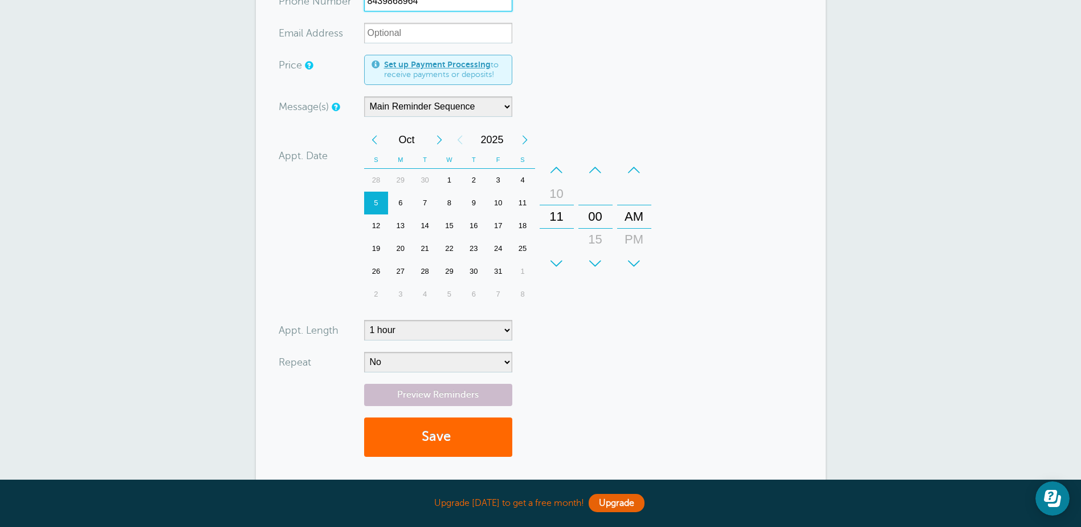
scroll to position [342, 0]
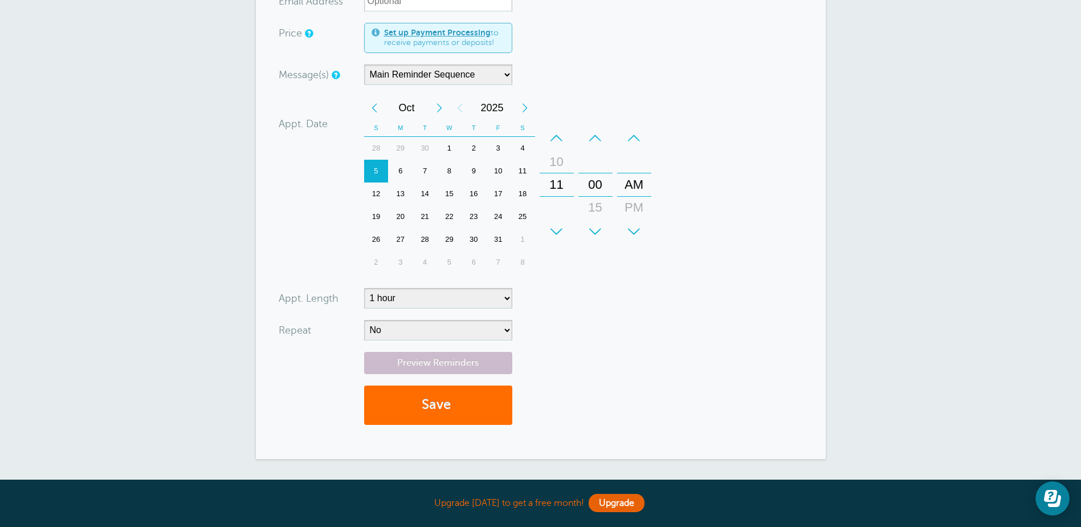
type input "8439868964"
click at [437, 410] on button "Save" at bounding box center [438, 404] width 148 height 39
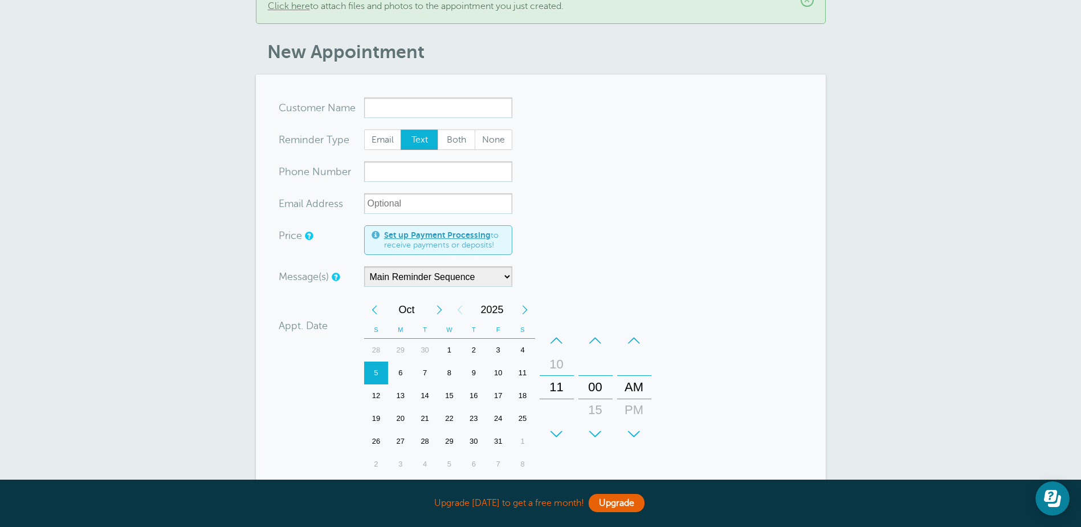
scroll to position [171, 0]
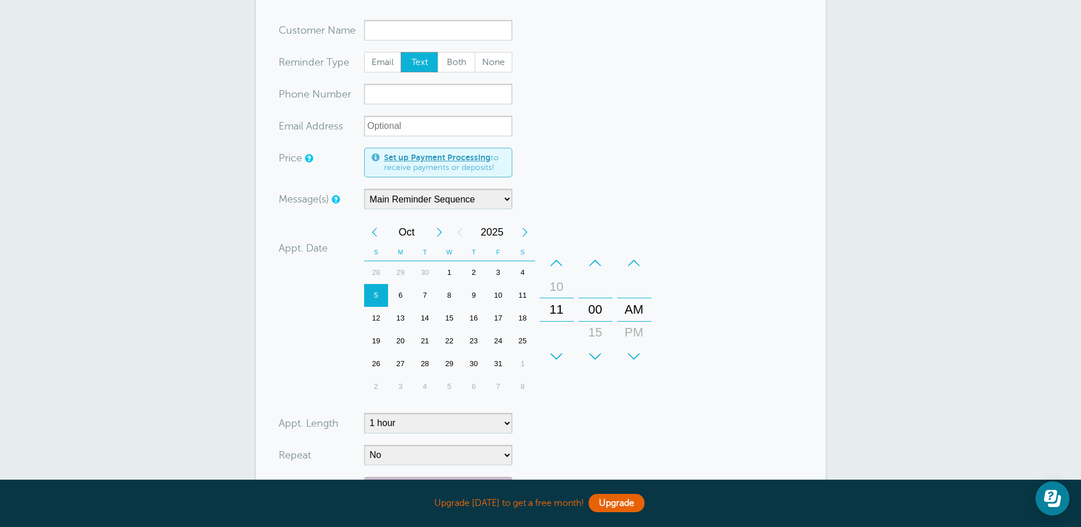
click at [389, 28] on input "x-no-autofill" at bounding box center [438, 30] width 148 height 21
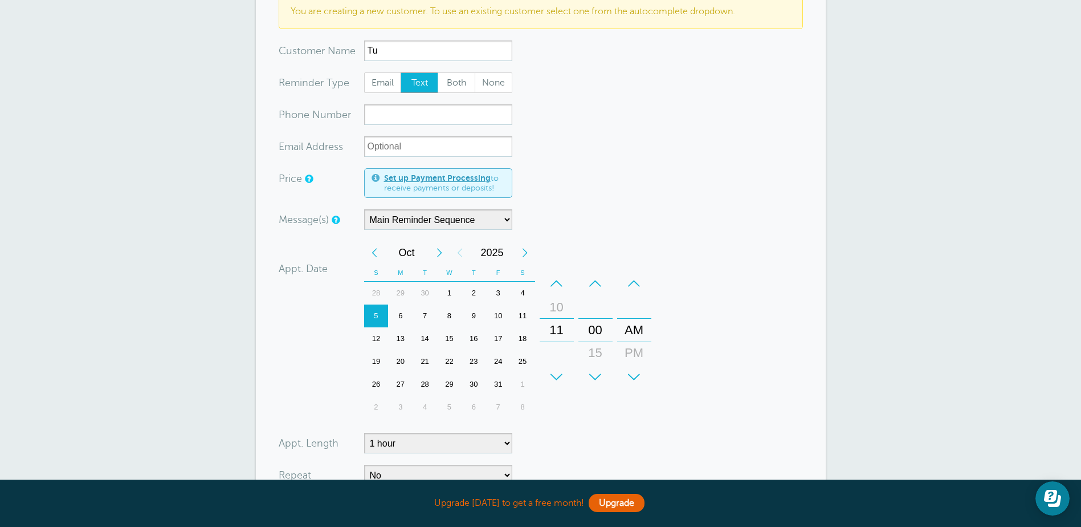
scroll to position [217, 0]
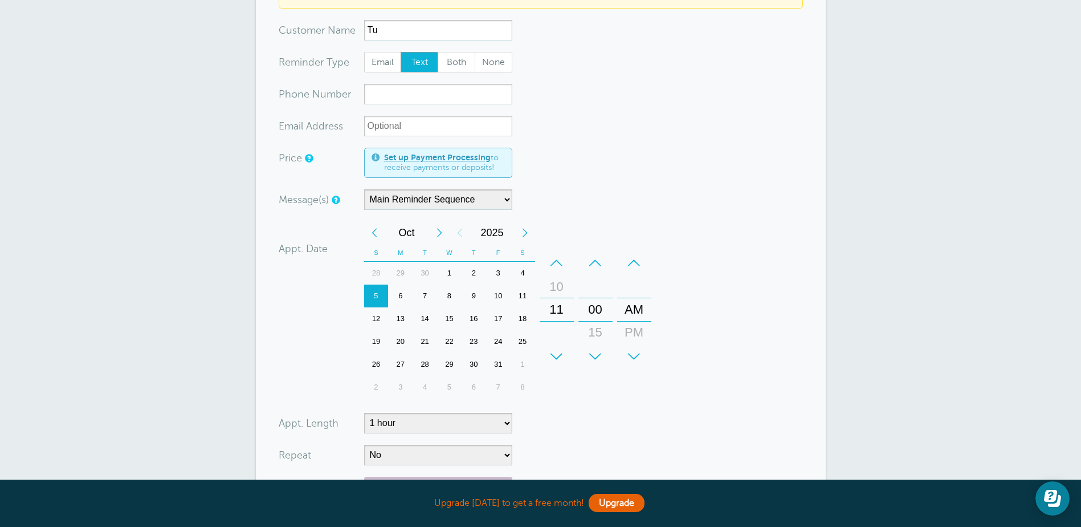
type input "T"
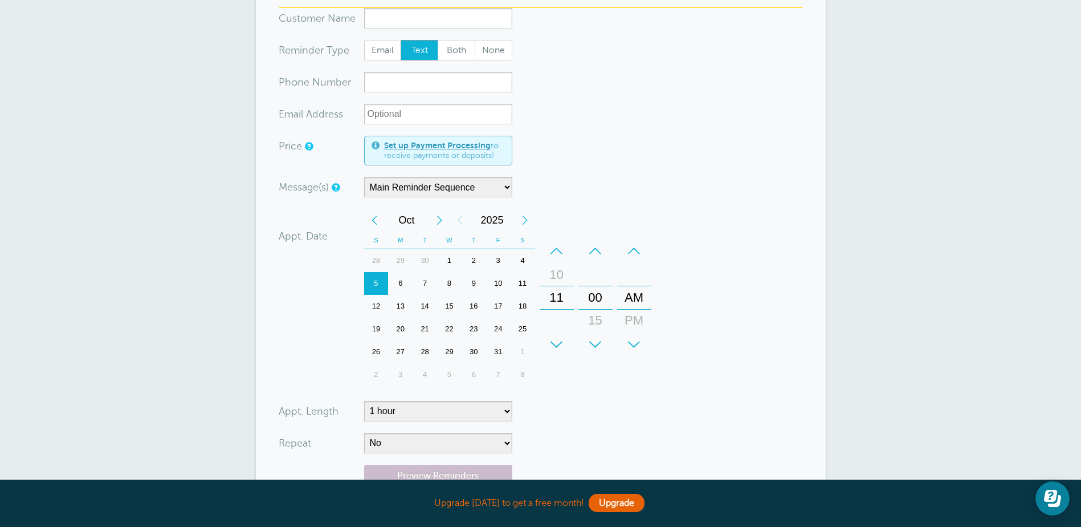
scroll to position [171, 0]
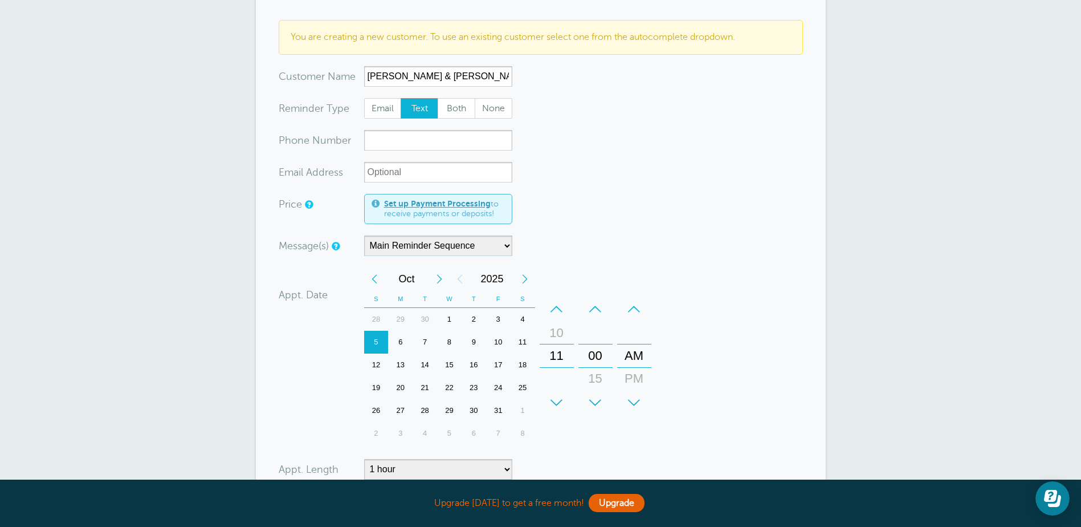
type input "Kim & Tubb Ballard"
click at [408, 136] on input "xxx-no-autofill" at bounding box center [438, 140] width 148 height 21
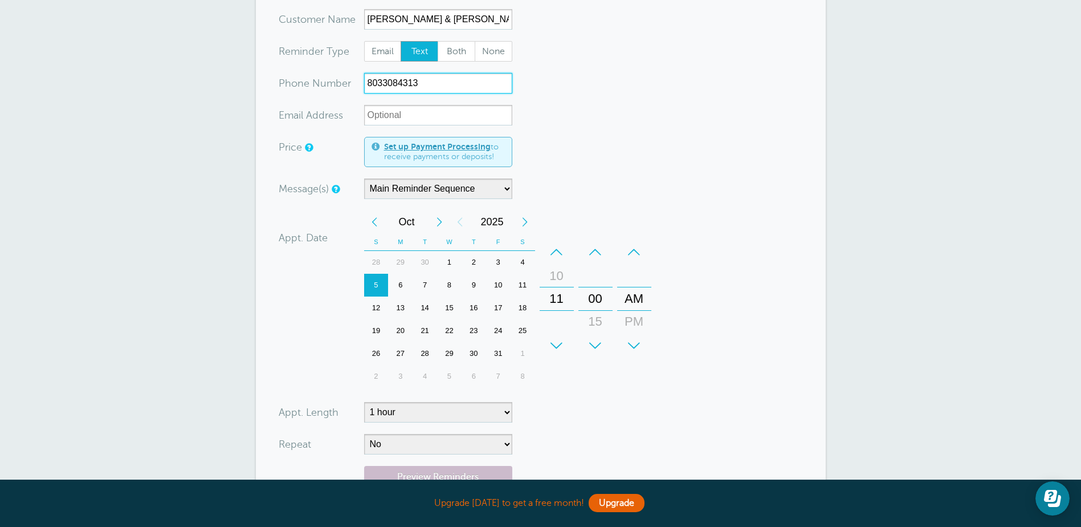
click at [377, 307] on div "12" at bounding box center [376, 307] width 25 height 23
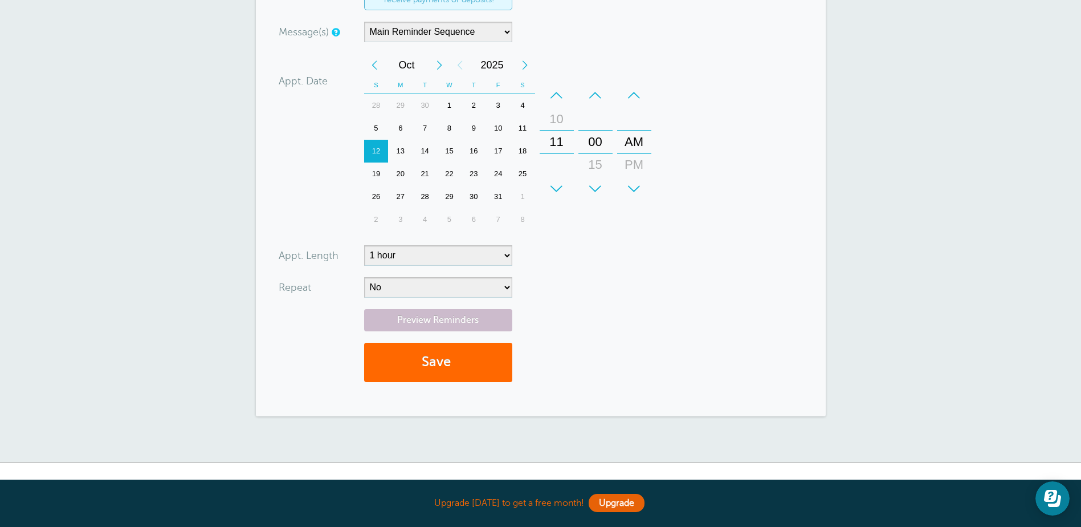
scroll to position [399, 0]
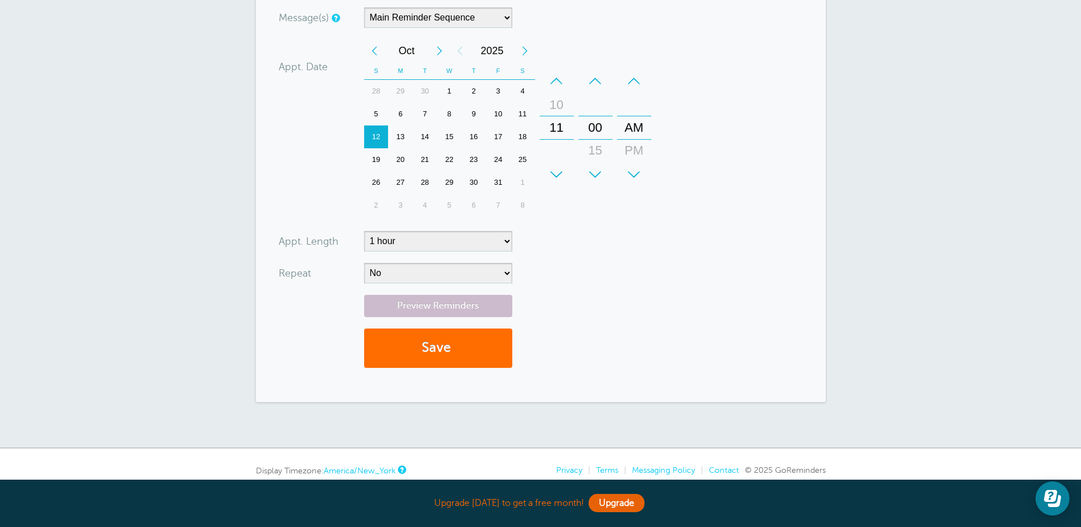
type input "8033084313"
click at [476, 359] on button "Save" at bounding box center [438, 347] width 148 height 39
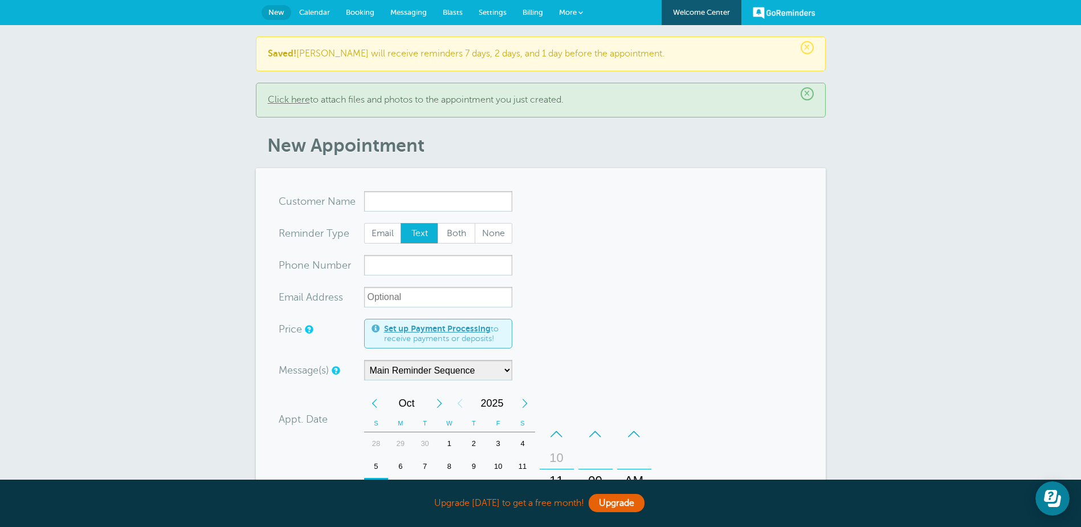
click at [388, 205] on input "x-no-autofill" at bounding box center [438, 201] width 148 height 21
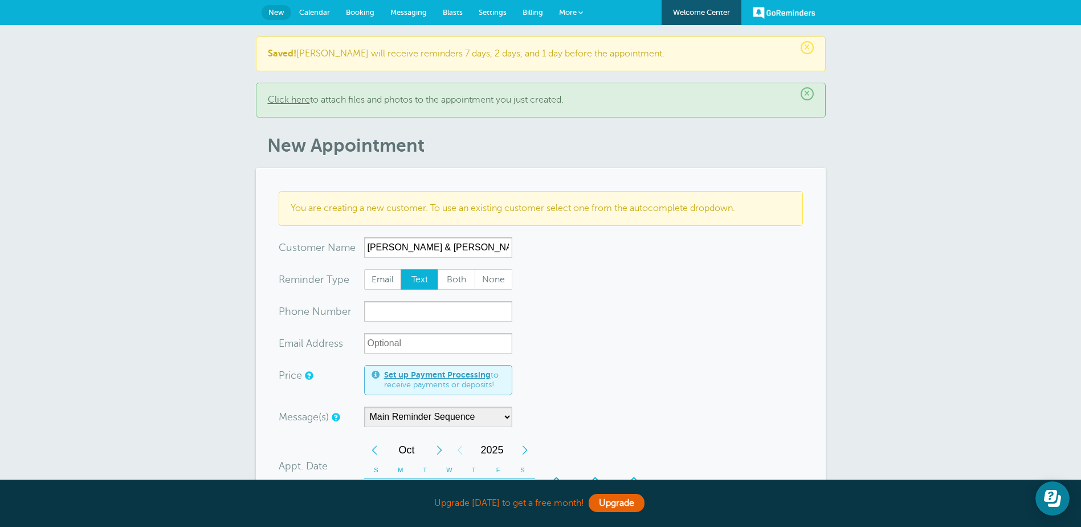
type input "Brittany & Jason Justus"
click at [398, 312] on input "xxx-no-autofill" at bounding box center [438, 311] width 148 height 21
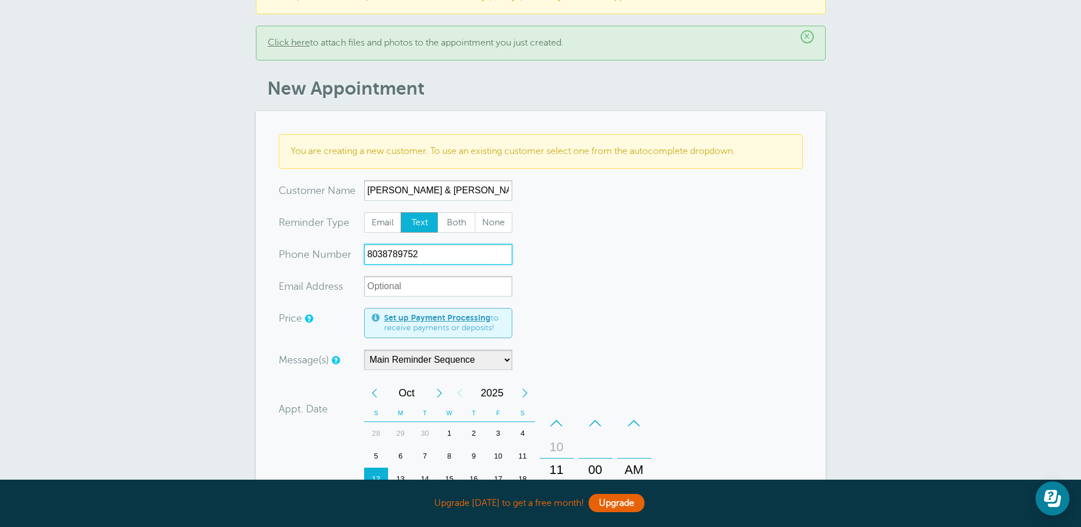
scroll to position [114, 0]
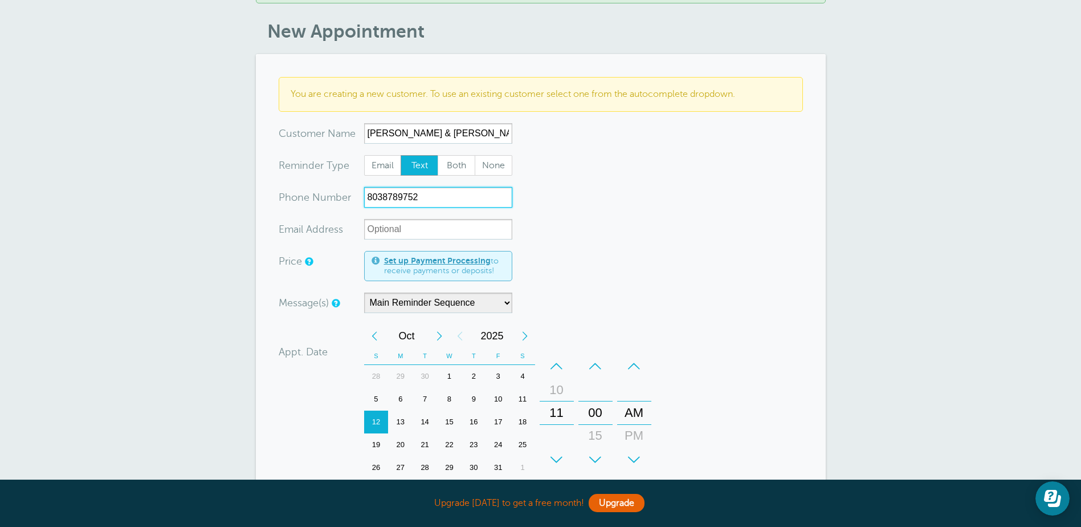
click at [378, 442] on div "19" at bounding box center [376, 444] width 25 height 23
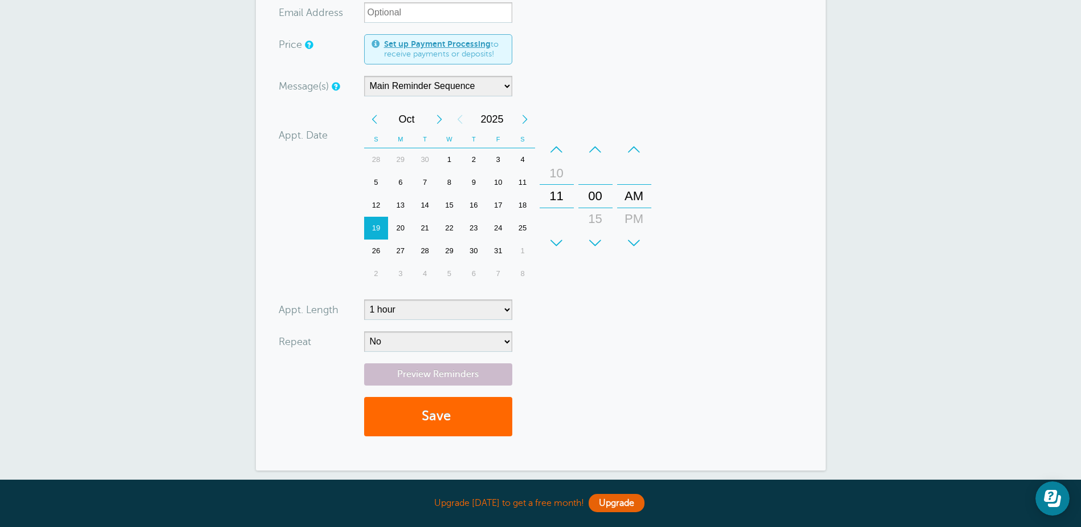
scroll to position [342, 0]
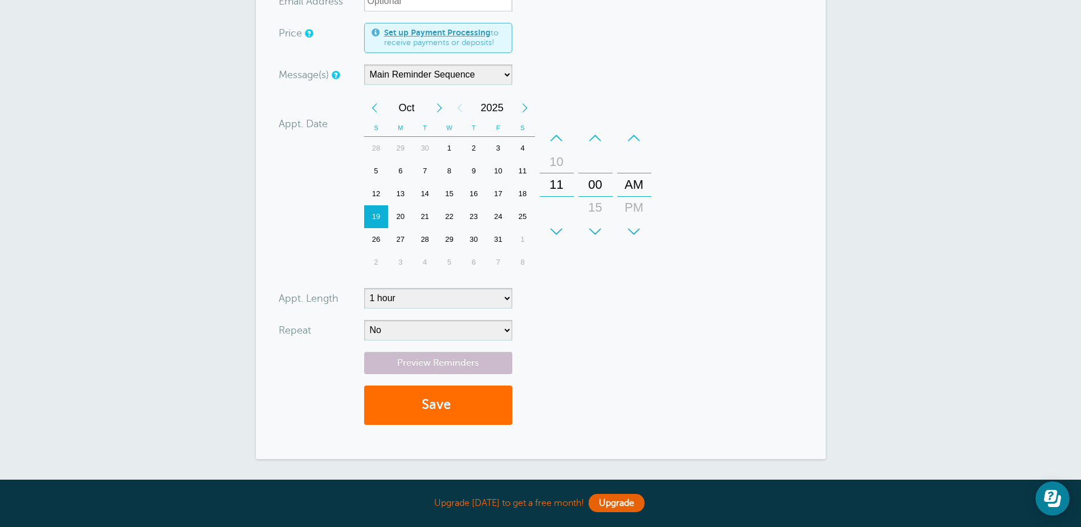
type input "8038789752"
click at [426, 415] on button "Save" at bounding box center [438, 404] width 148 height 39
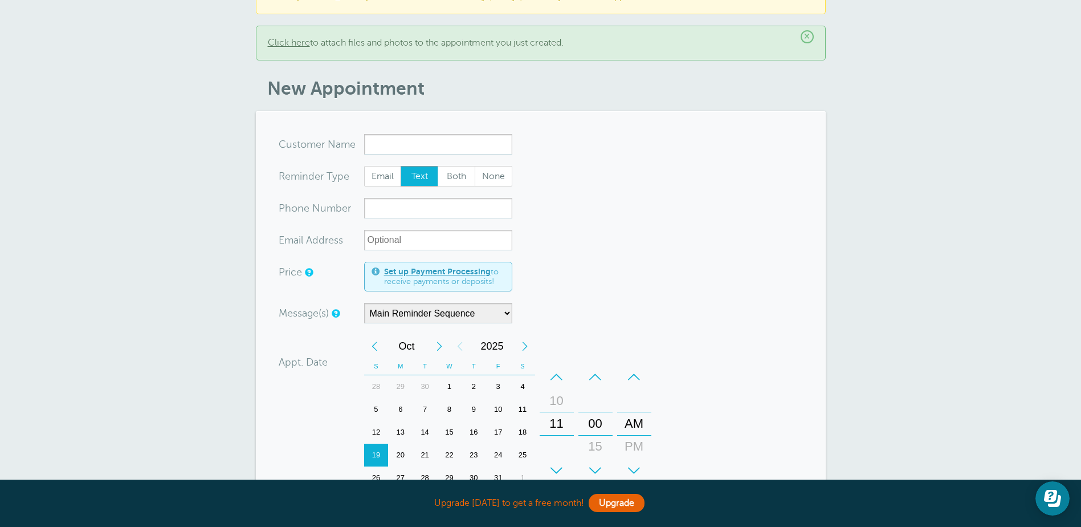
scroll to position [114, 0]
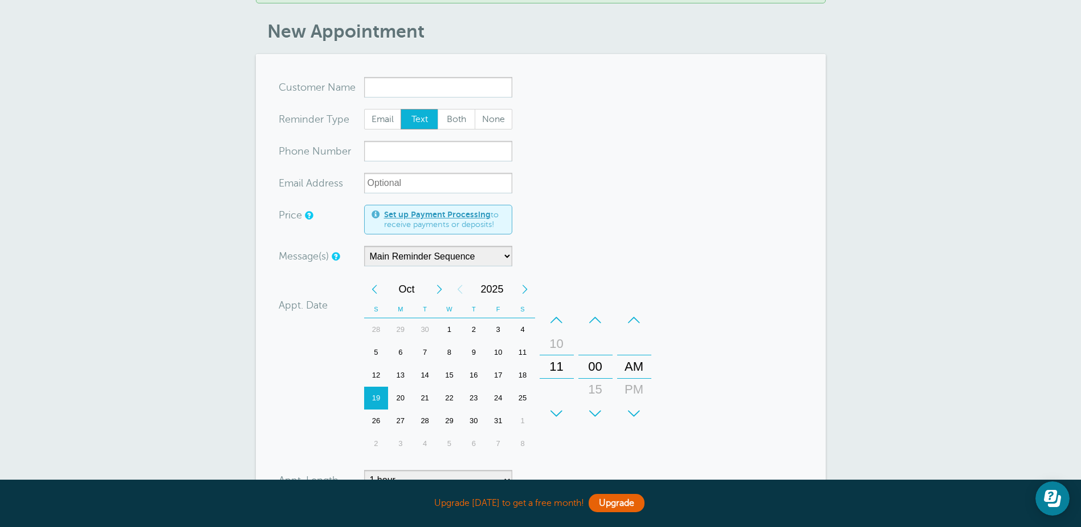
click at [376, 421] on div "26" at bounding box center [376, 420] width 25 height 23
click at [407, 92] on input "x-no-autofill" at bounding box center [438, 87] width 148 height 21
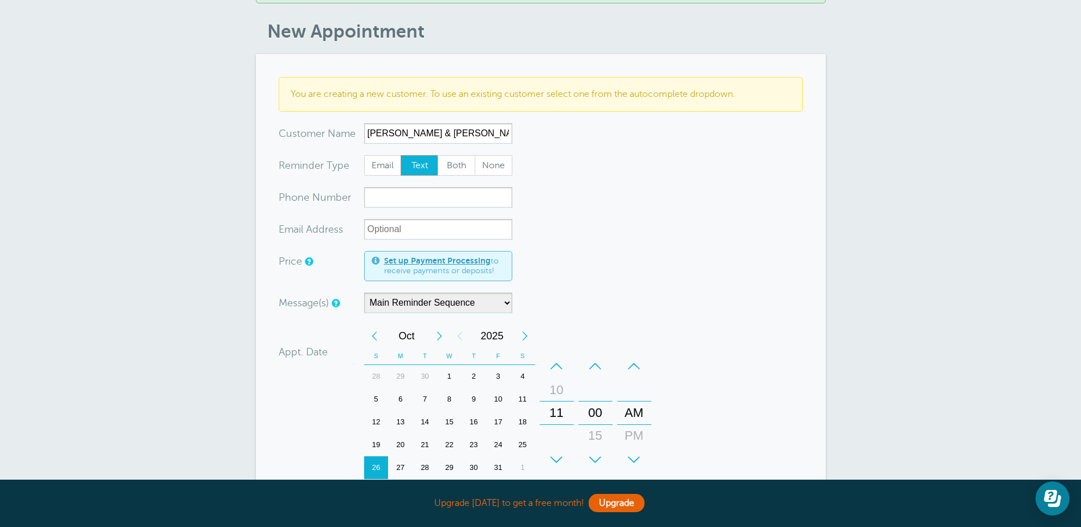
type input "[PERSON_NAME] & [PERSON_NAME]"
click at [383, 198] on input "xxx-no-autofill" at bounding box center [438, 197] width 148 height 21
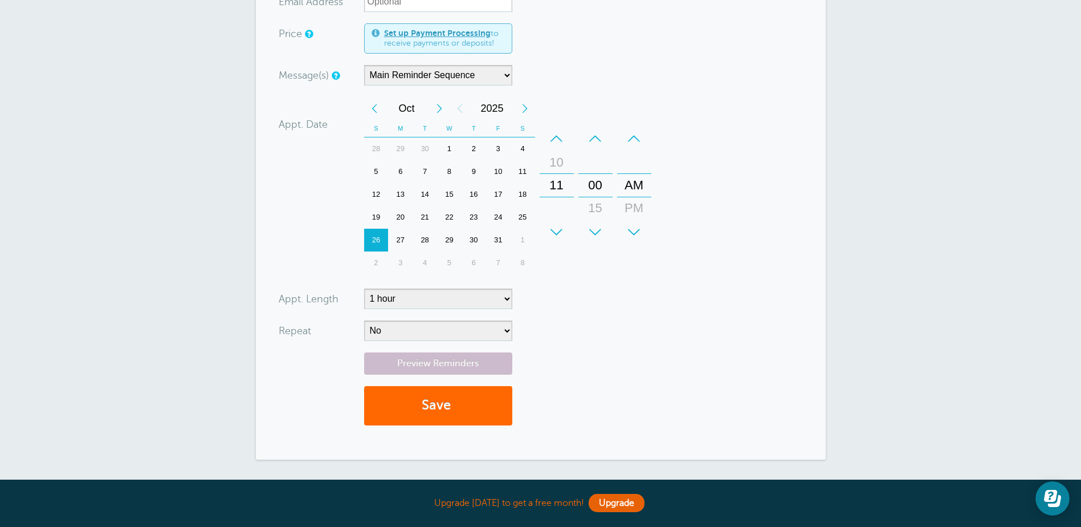
scroll to position [342, 0]
type input "8033783855"
click at [422, 406] on button "Save" at bounding box center [438, 404] width 148 height 39
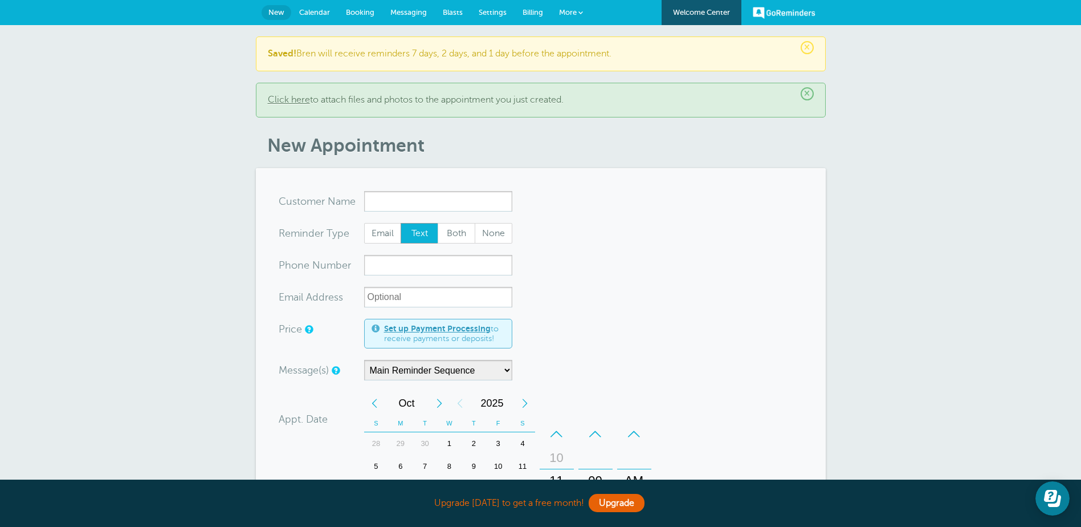
click at [312, 11] on span "Calendar" at bounding box center [314, 12] width 31 height 9
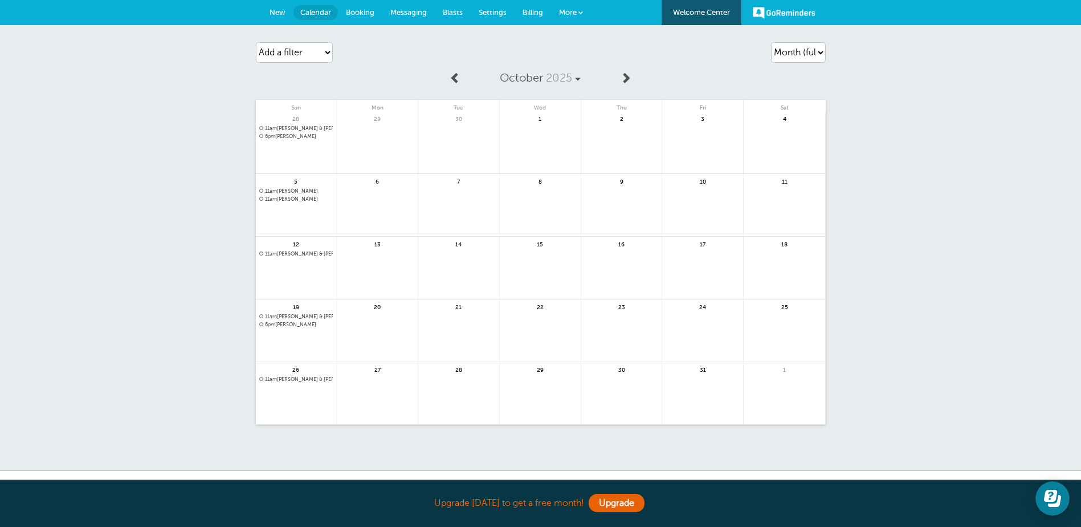
click at [455, 78] on span at bounding box center [455, 77] width 11 height 11
click at [297, 224] on span "2 more" at bounding box center [296, 224] width 74 height 10
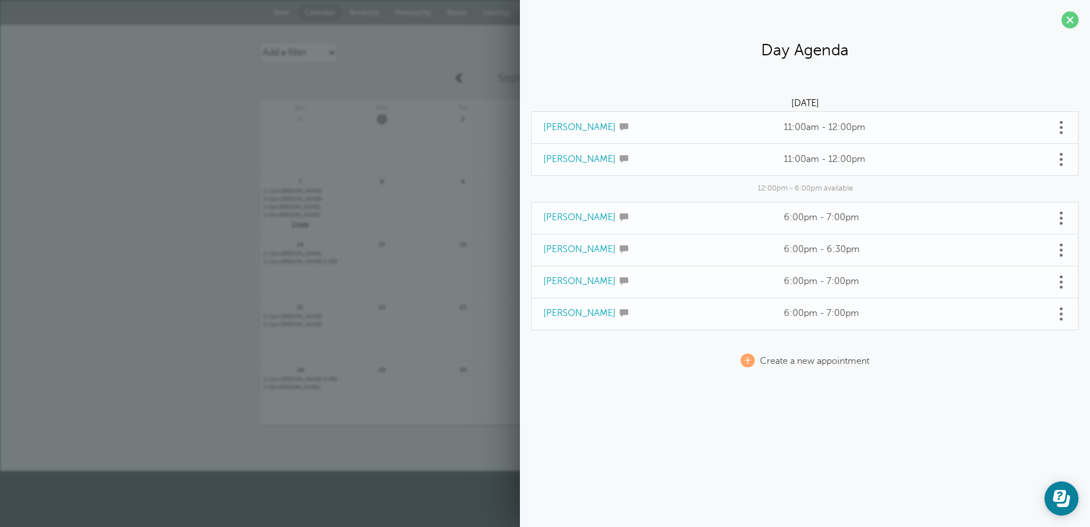
click at [1062, 282] on span at bounding box center [1060, 281] width 3 height 3
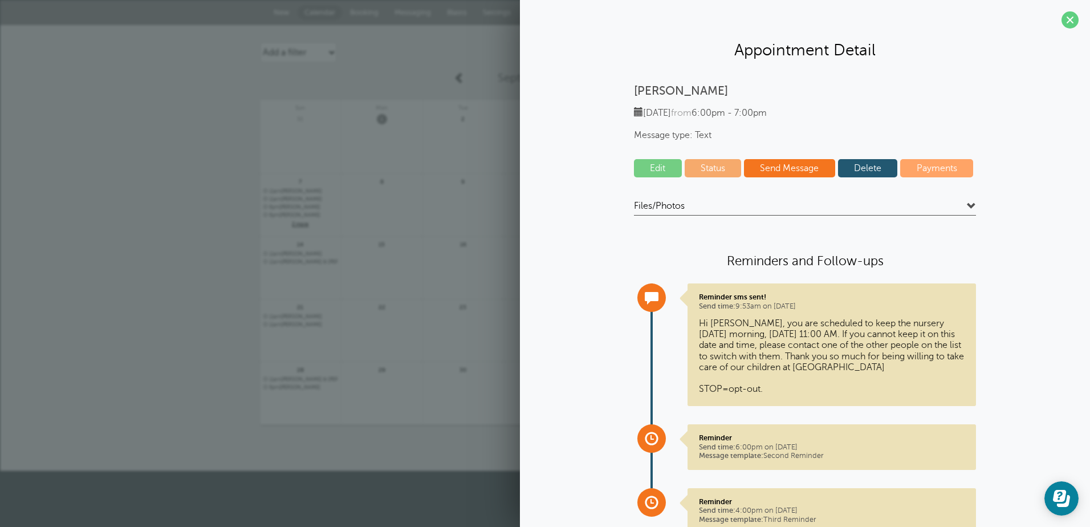
click at [659, 169] on link "Edit" at bounding box center [658, 168] width 48 height 18
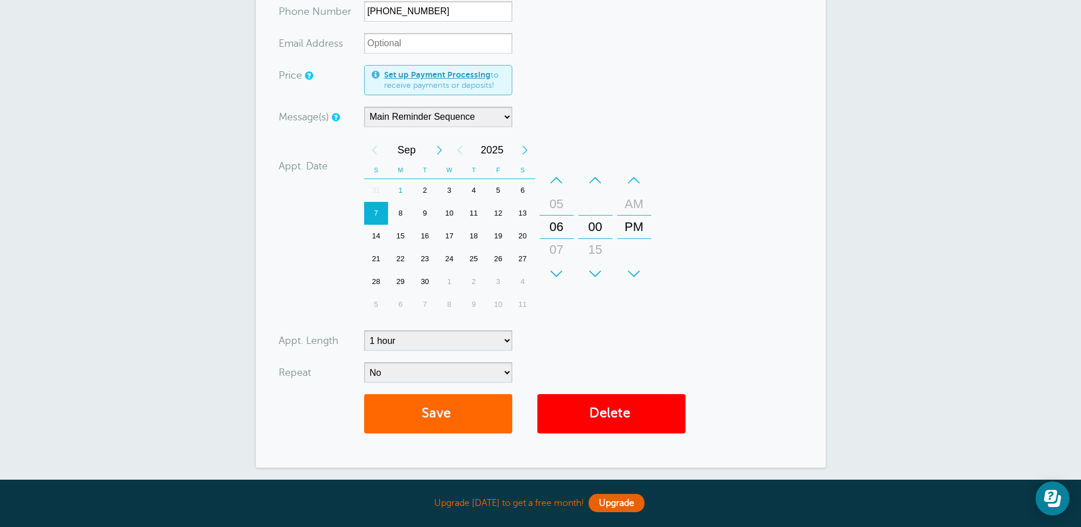
scroll to position [290, 0]
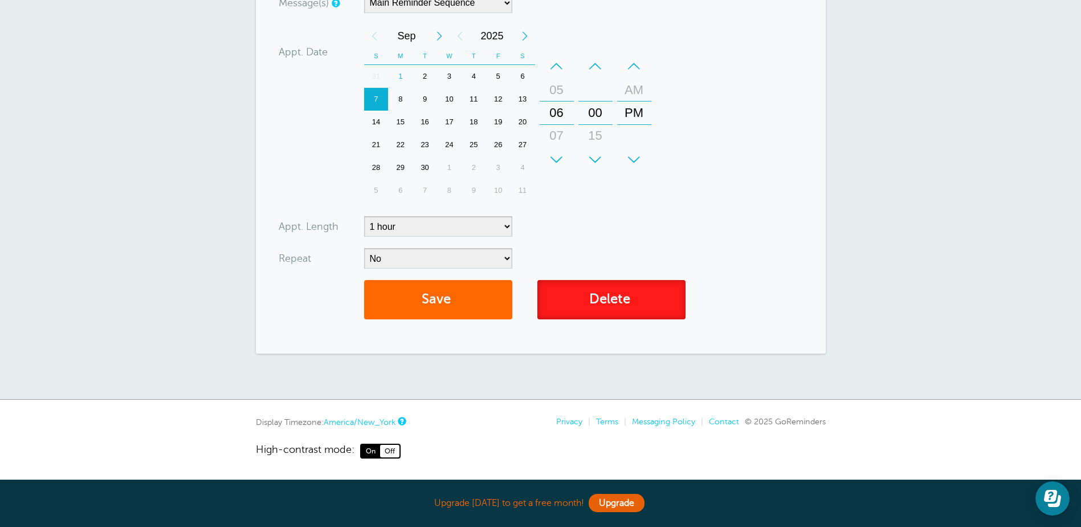
click at [585, 308] on link "Delete" at bounding box center [611, 299] width 148 height 39
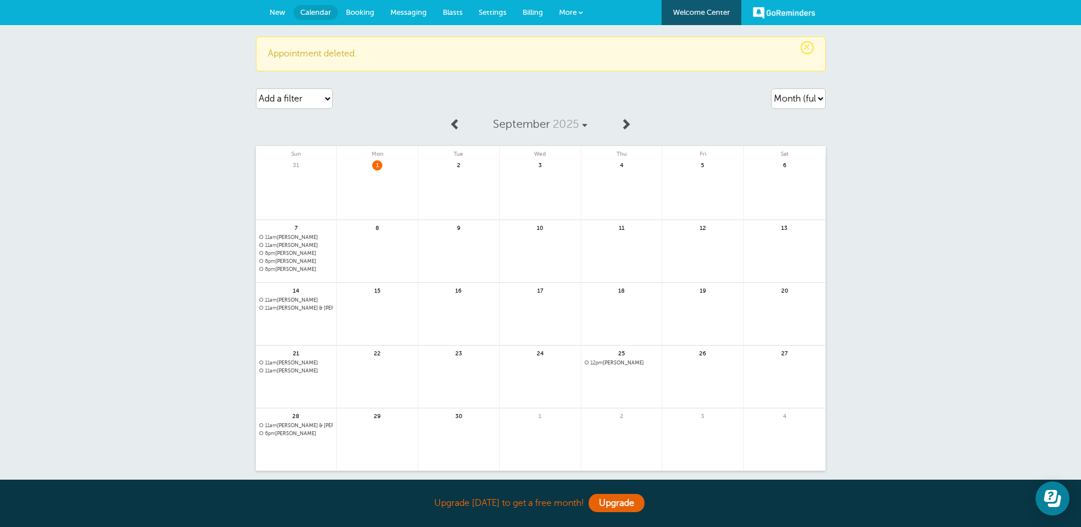
click at [307, 258] on span "6pm [PERSON_NAME]" at bounding box center [296, 261] width 74 height 6
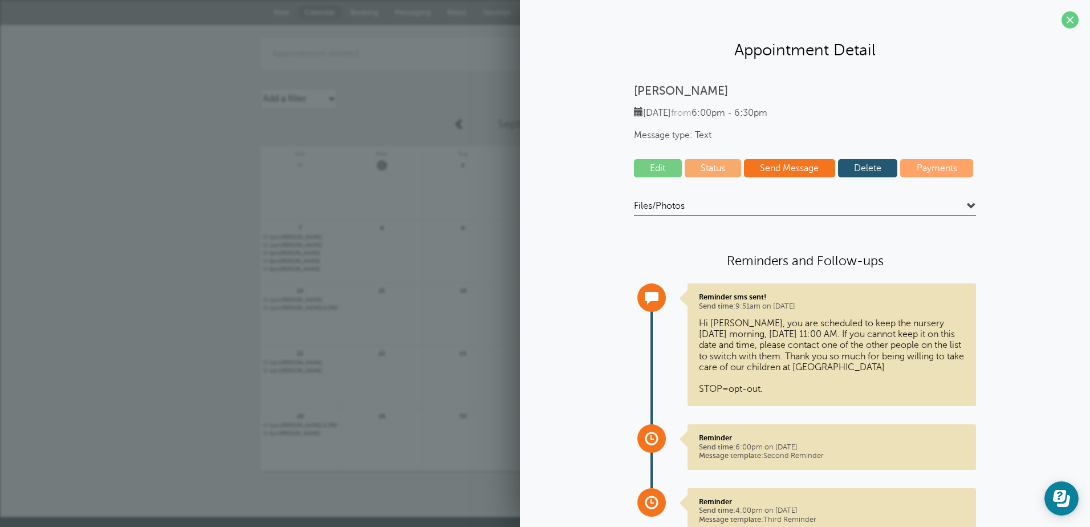
click at [658, 168] on link "Edit" at bounding box center [658, 168] width 48 height 18
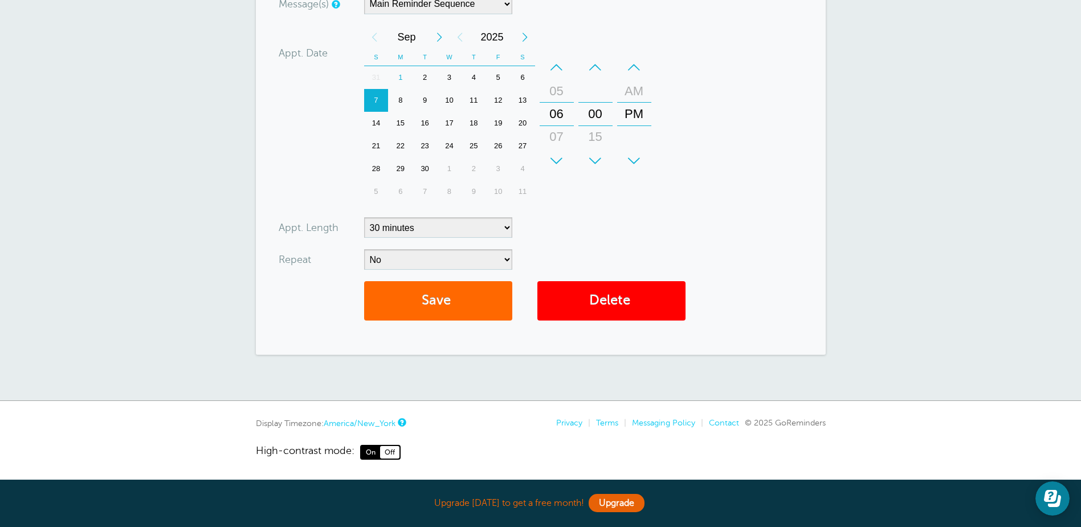
scroll to position [290, 0]
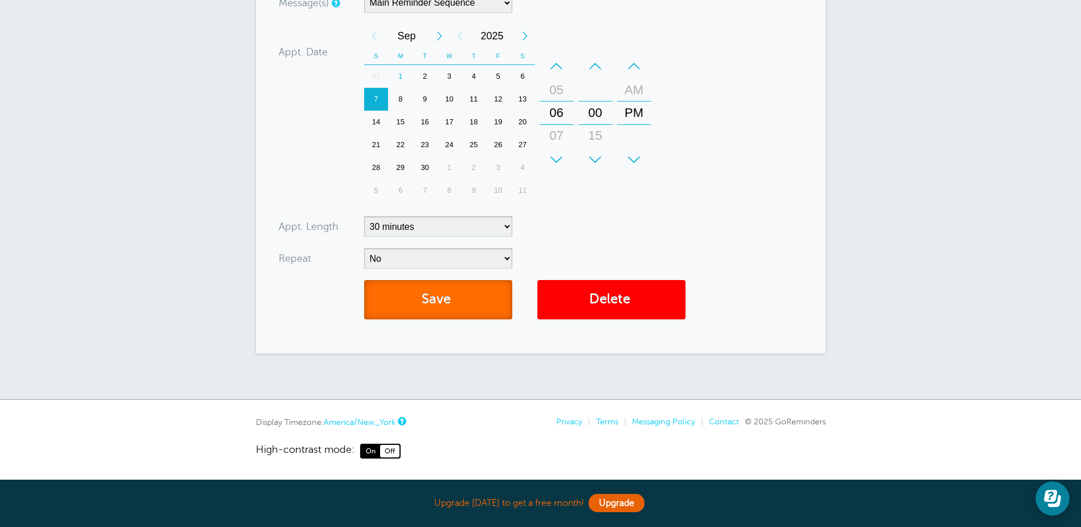
click at [394, 316] on button "Save" at bounding box center [438, 299] width 148 height 39
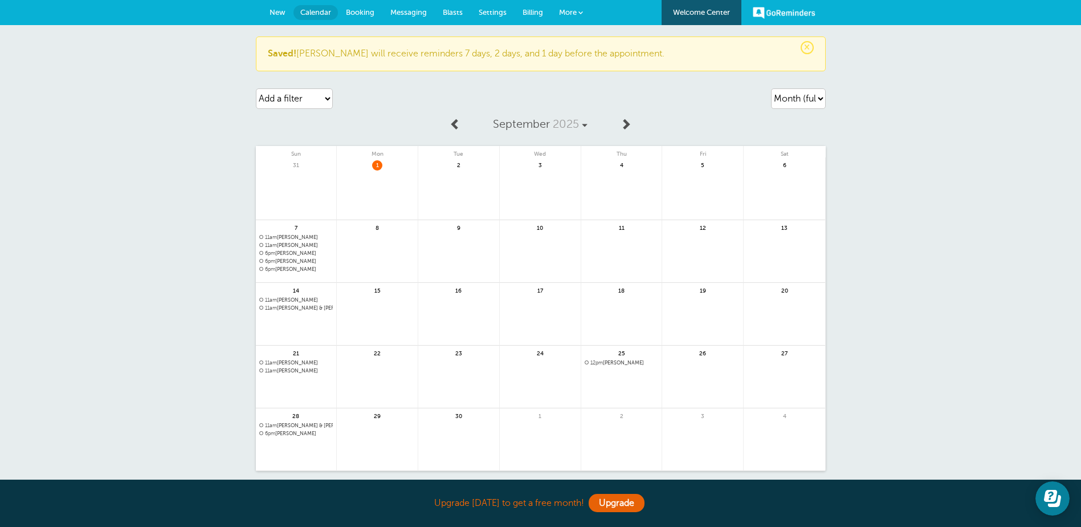
click at [286, 244] on span "11am Sherry Davis" at bounding box center [296, 245] width 74 height 6
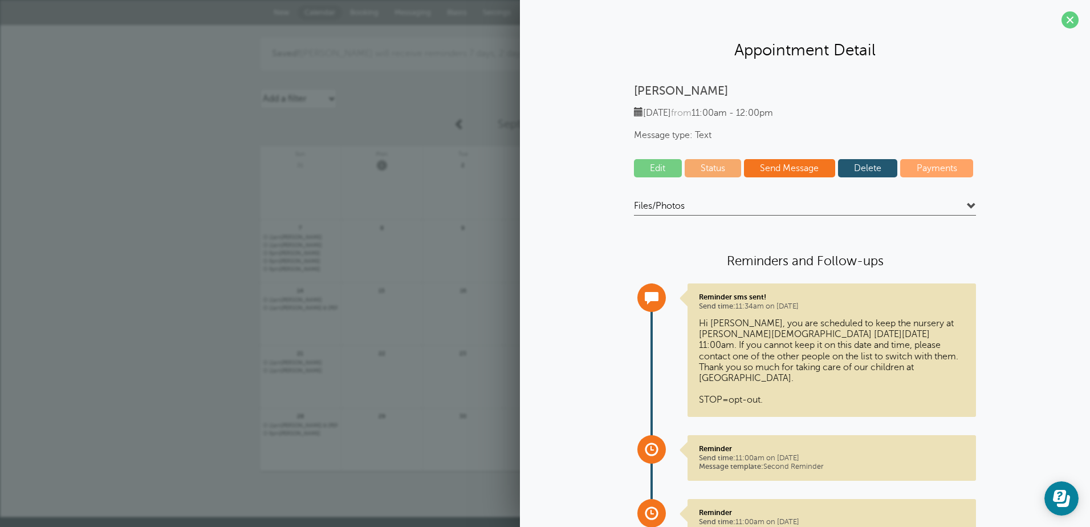
click at [654, 167] on link "Edit" at bounding box center [658, 168] width 48 height 18
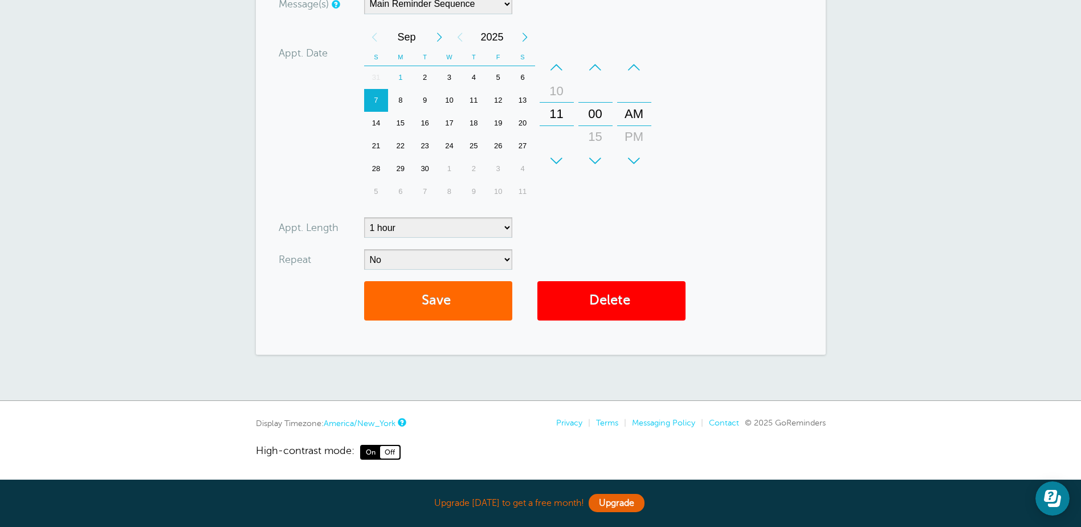
scroll to position [290, 0]
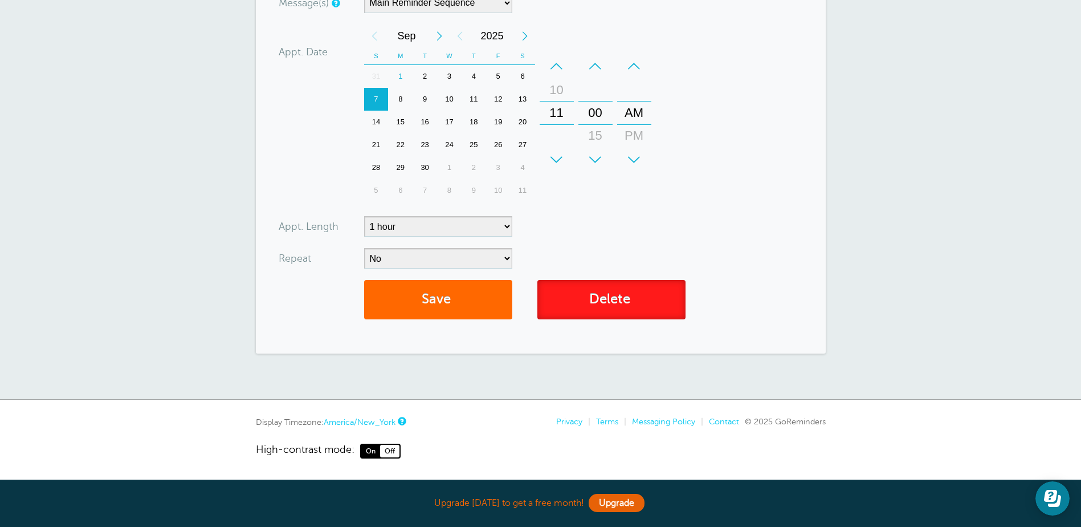
click at [626, 301] on link "Delete" at bounding box center [611, 299] width 148 height 39
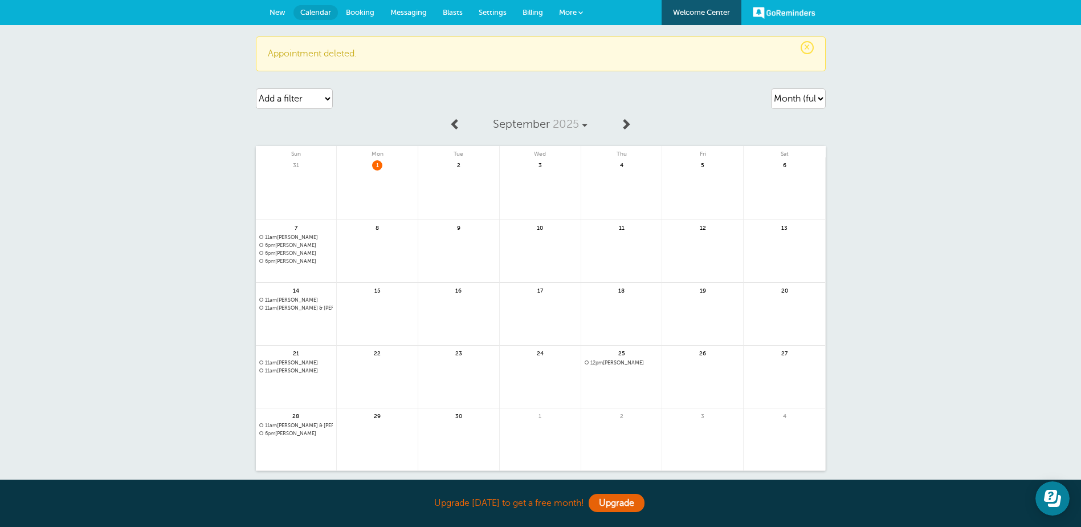
click at [280, 262] on span "6pm [PERSON_NAME]" at bounding box center [296, 261] width 74 height 6
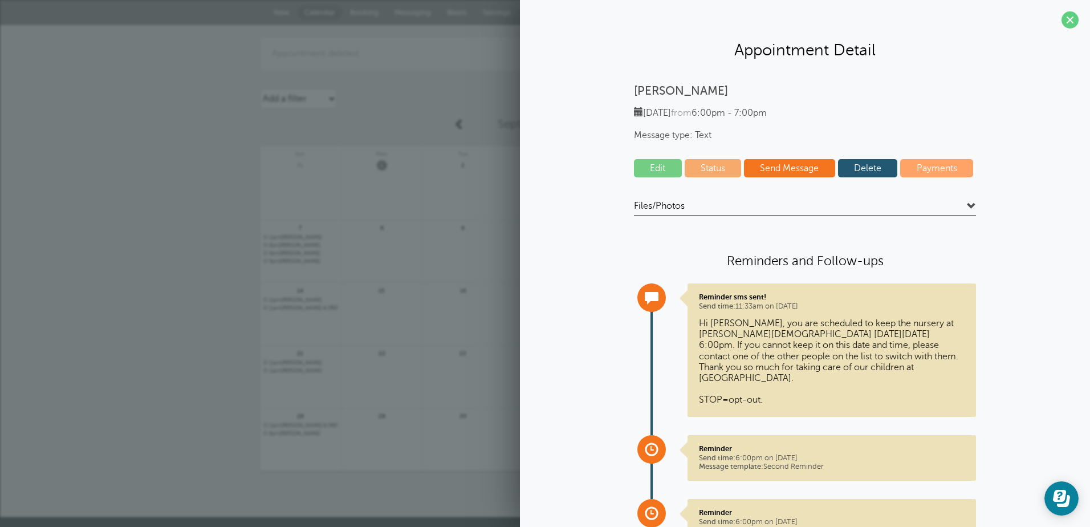
click at [655, 167] on link "Edit" at bounding box center [658, 168] width 48 height 18
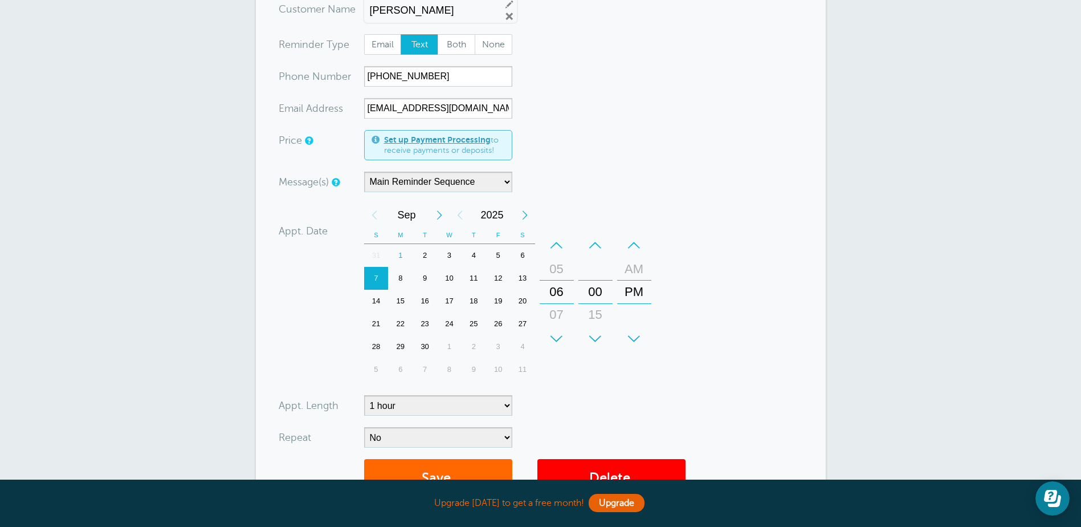
scroll to position [228, 0]
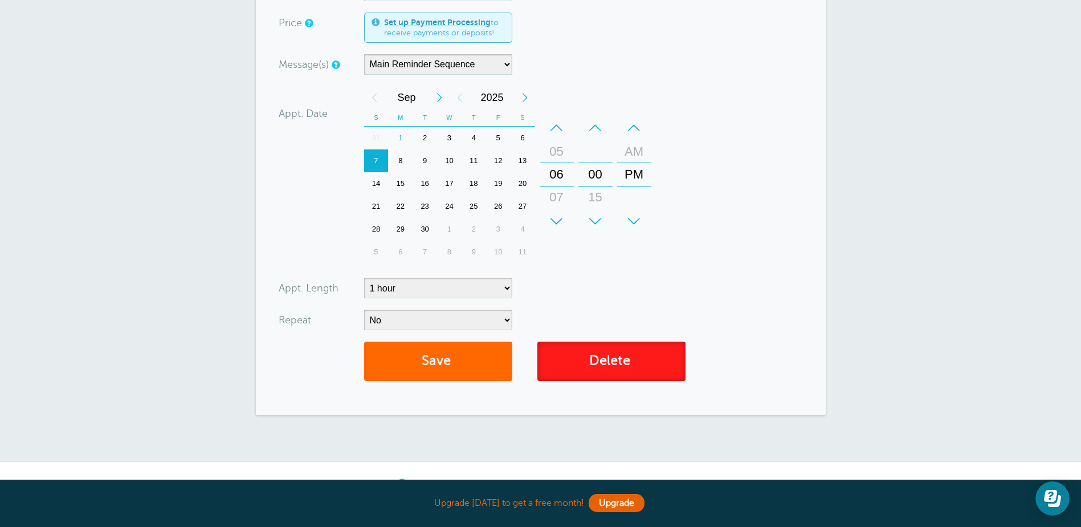
click at [603, 358] on link "Delete" at bounding box center [611, 360] width 148 height 39
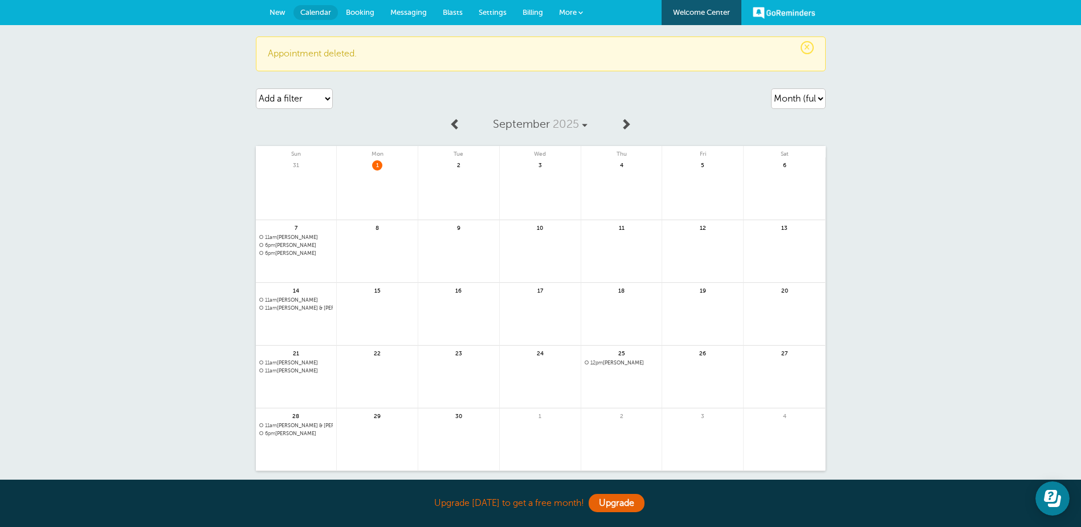
click at [283, 251] on span "6pm [PERSON_NAME]" at bounding box center [296, 253] width 74 height 6
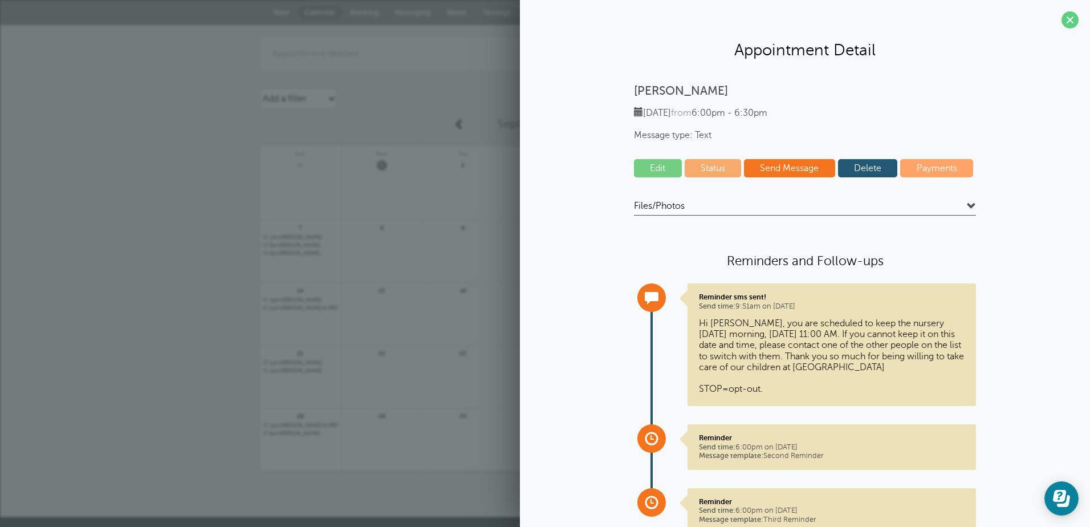
click at [660, 167] on link "Edit" at bounding box center [658, 168] width 48 height 18
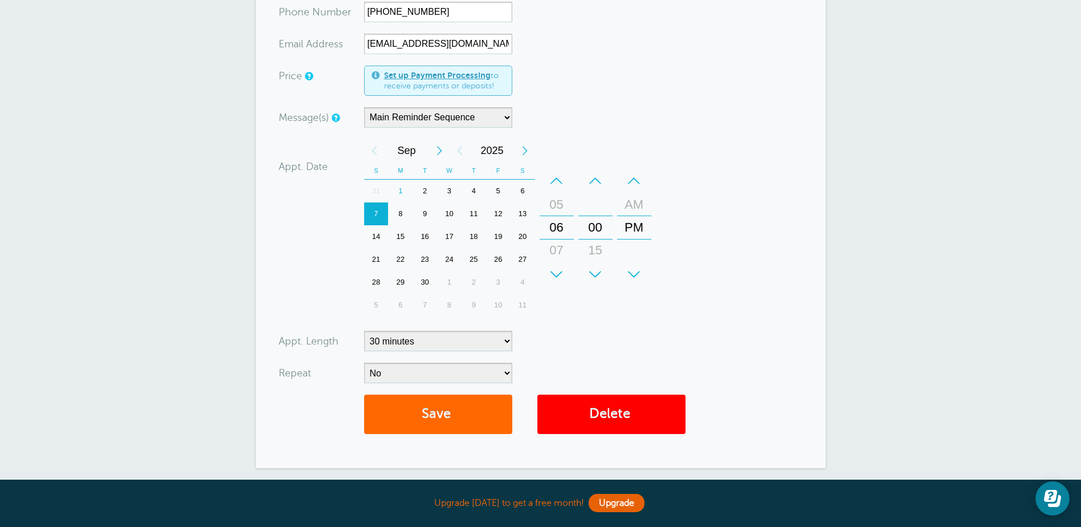
scroll to position [285, 0]
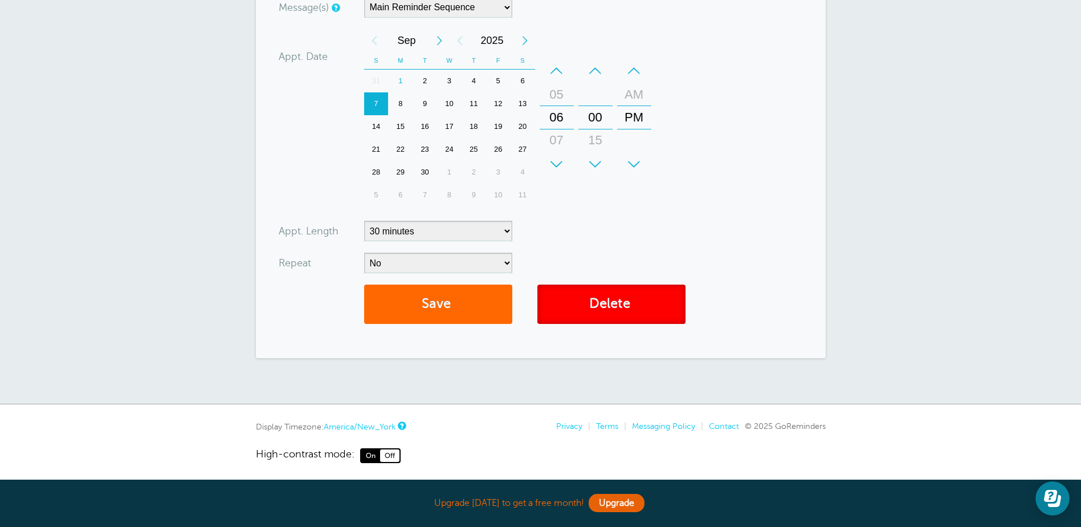
drag, startPoint x: 660, startPoint y: 299, endPoint x: 598, endPoint y: 34, distance: 272.8
click at [661, 299] on link "Delete" at bounding box center [611, 303] width 148 height 39
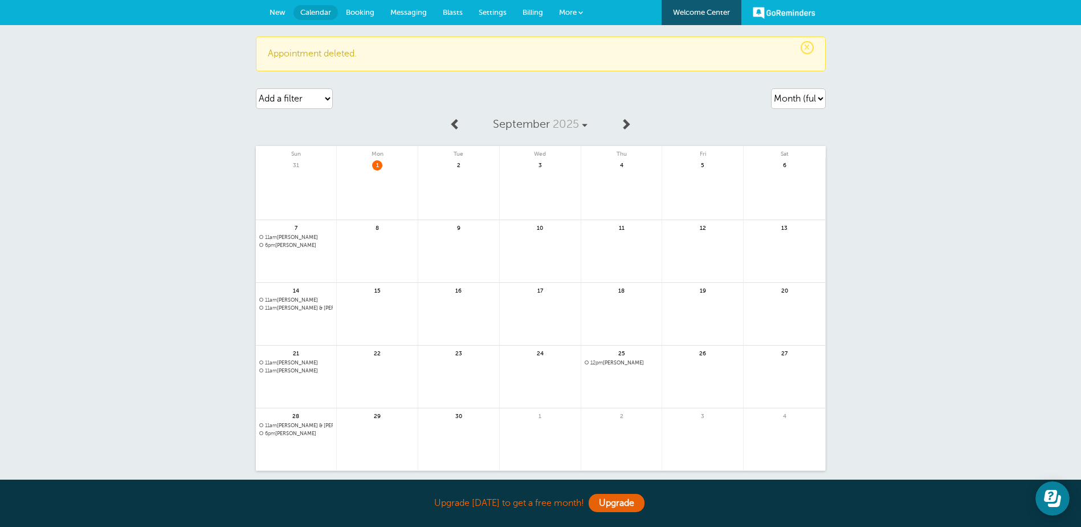
click at [285, 299] on span "11am Tiffany Ballard" at bounding box center [296, 300] width 74 height 6
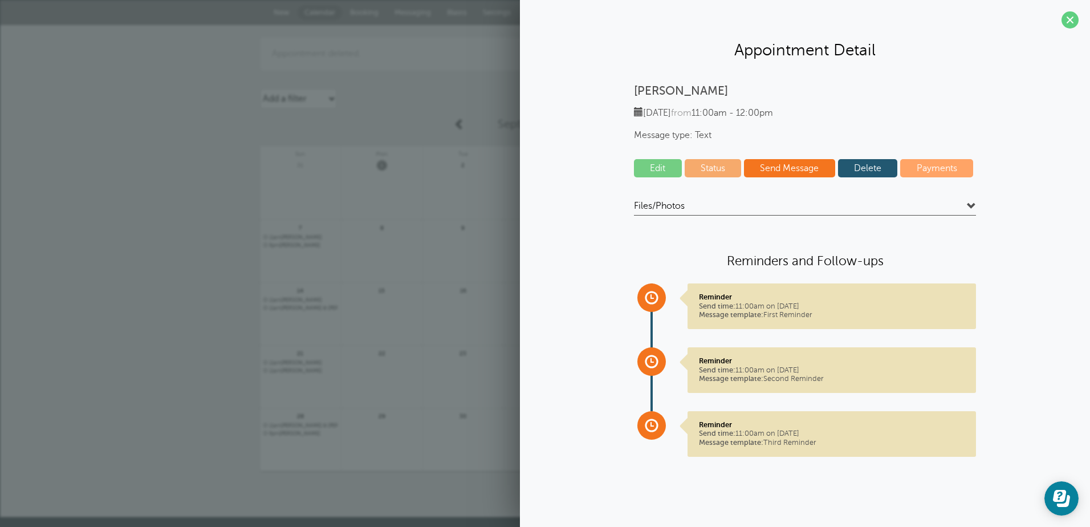
click at [651, 176] on link "Edit" at bounding box center [658, 168] width 48 height 18
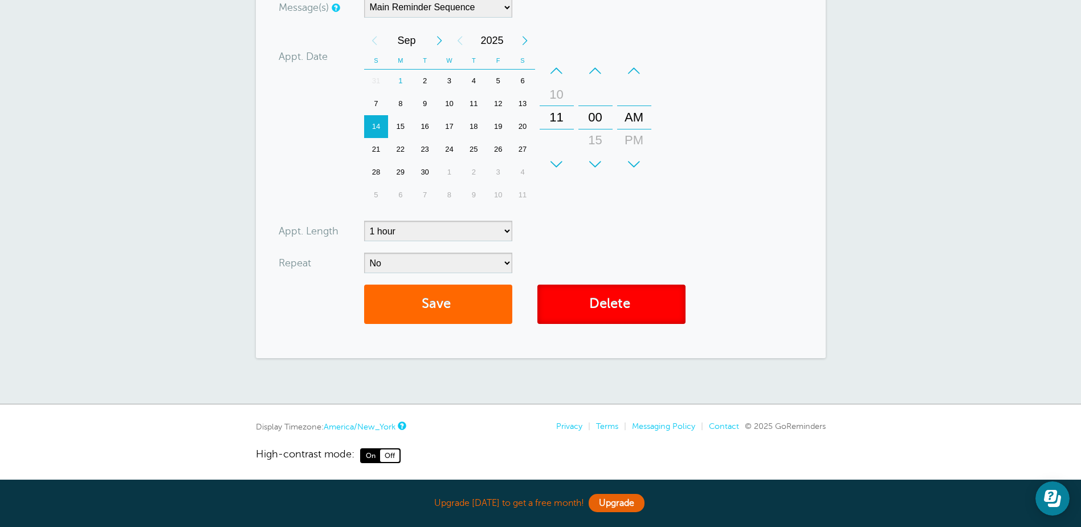
drag, startPoint x: 622, startPoint y: 310, endPoint x: 605, endPoint y: 38, distance: 273.0
click at [622, 309] on link "Delete" at bounding box center [611, 303] width 148 height 39
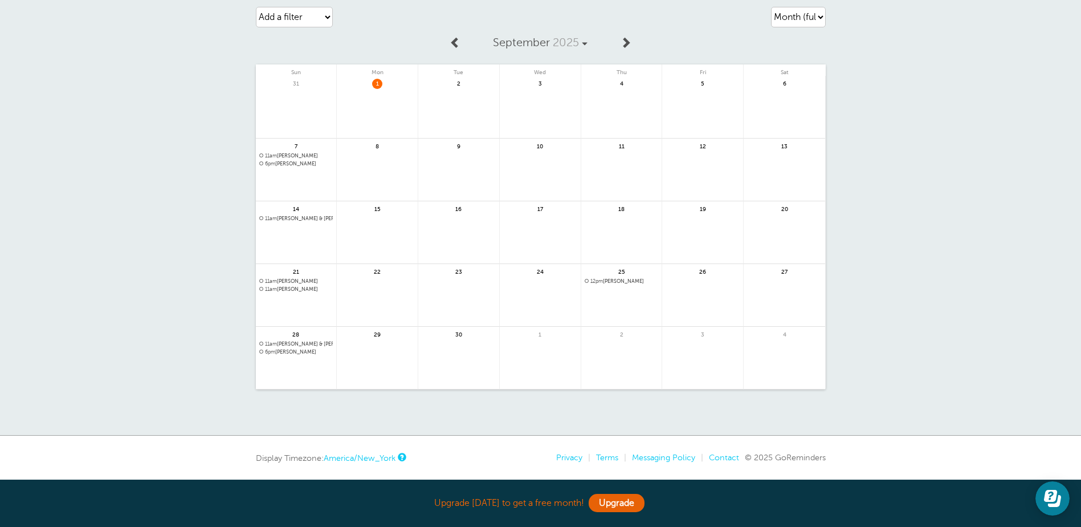
scroll to position [61, 0]
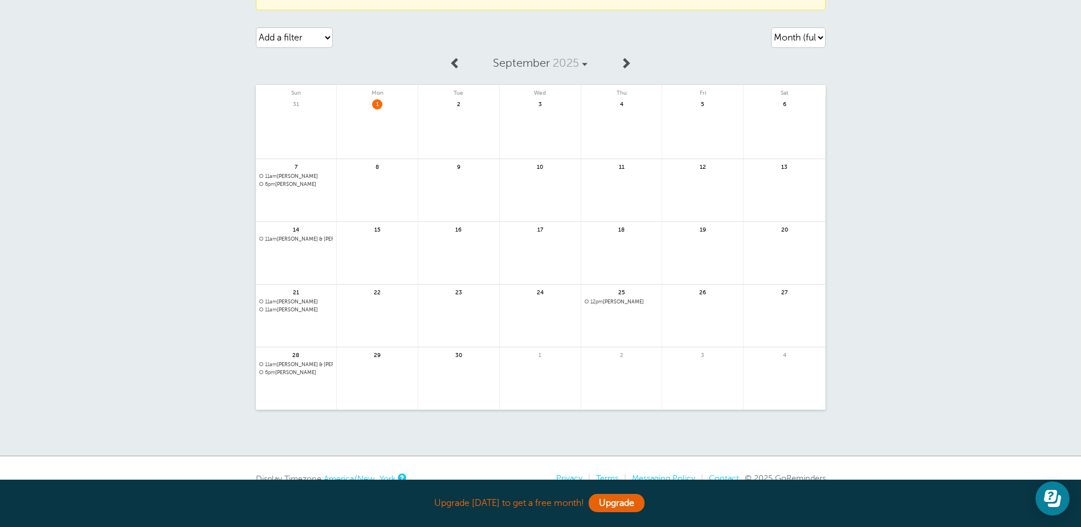
click at [626, 62] on span at bounding box center [625, 62] width 11 height 11
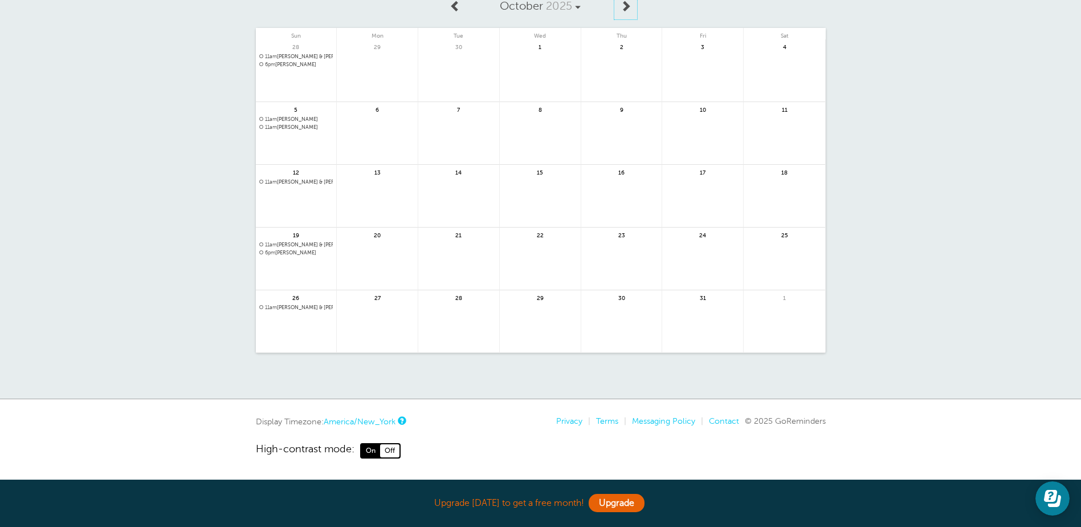
scroll to position [0, 0]
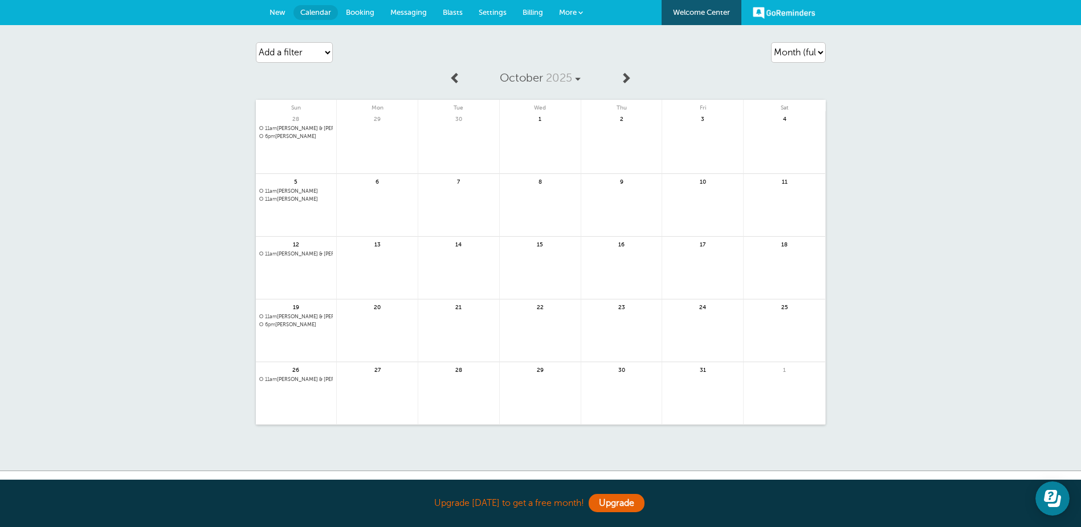
click at [453, 80] on span at bounding box center [455, 77] width 11 height 11
click at [275, 11] on span "New" at bounding box center [278, 12] width 16 height 9
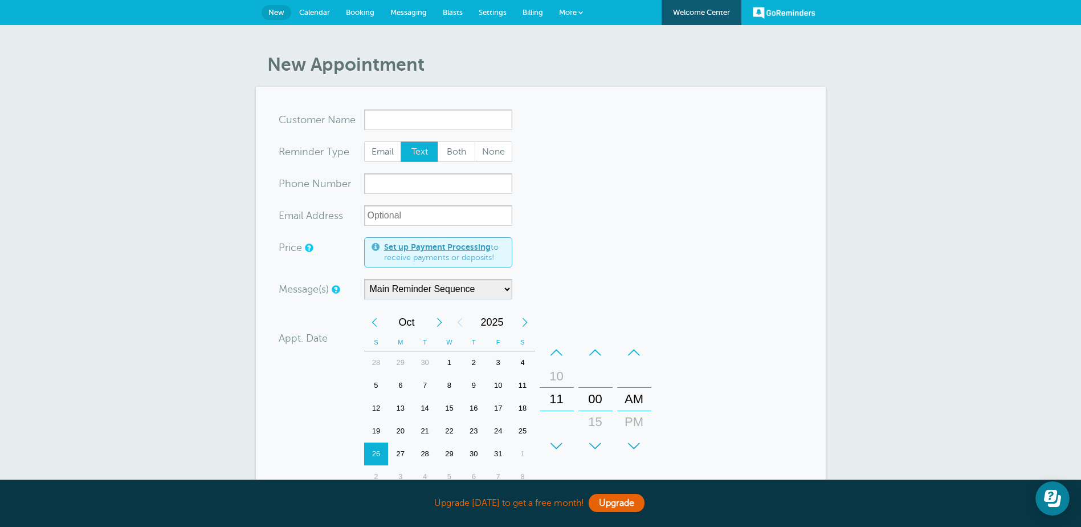
click at [372, 120] on input "x-no-autofill" at bounding box center [438, 119] width 148 height 21
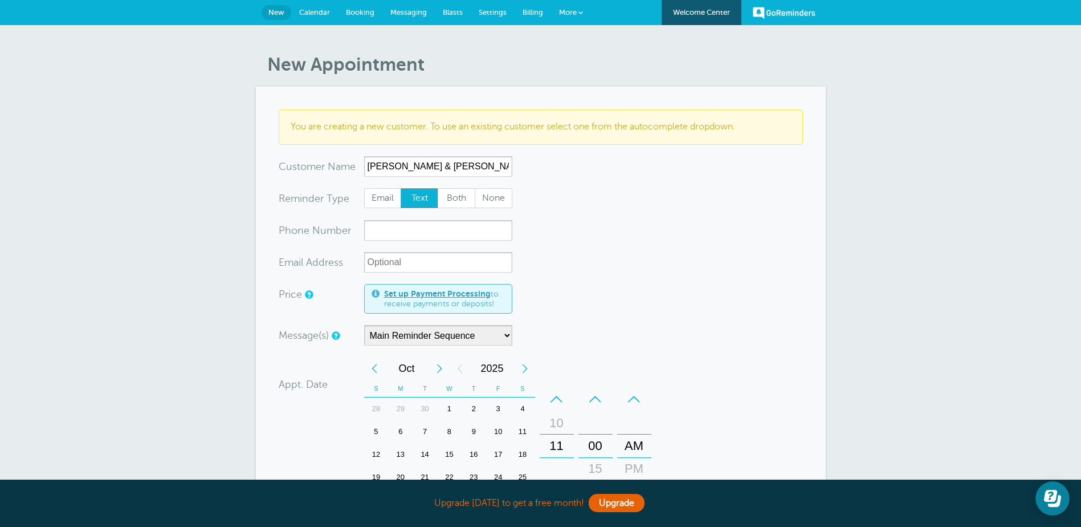
type input "[PERSON_NAME] & [PERSON_NAME]"
click at [405, 229] on input "xxx-no-autofill" at bounding box center [438, 230] width 148 height 21
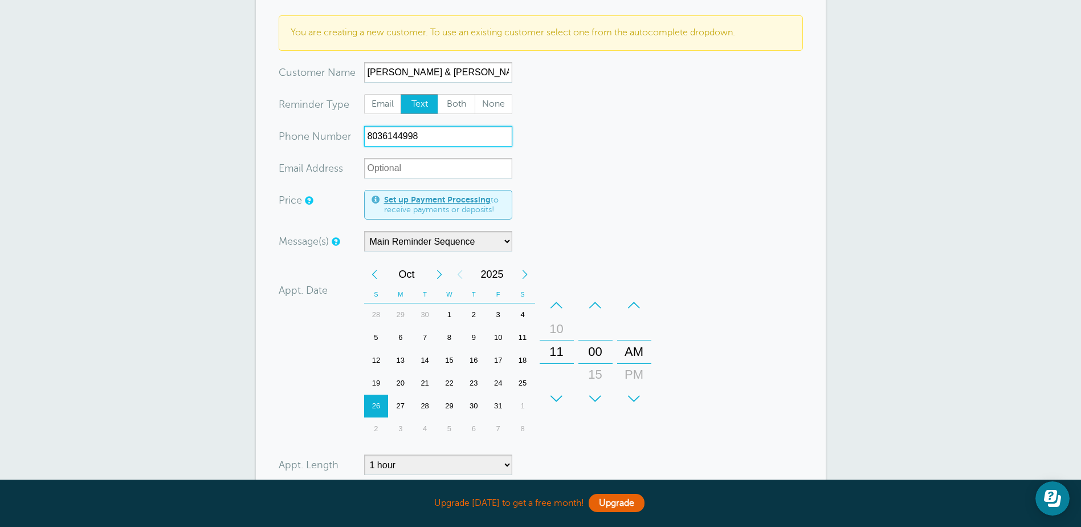
scroll to position [114, 0]
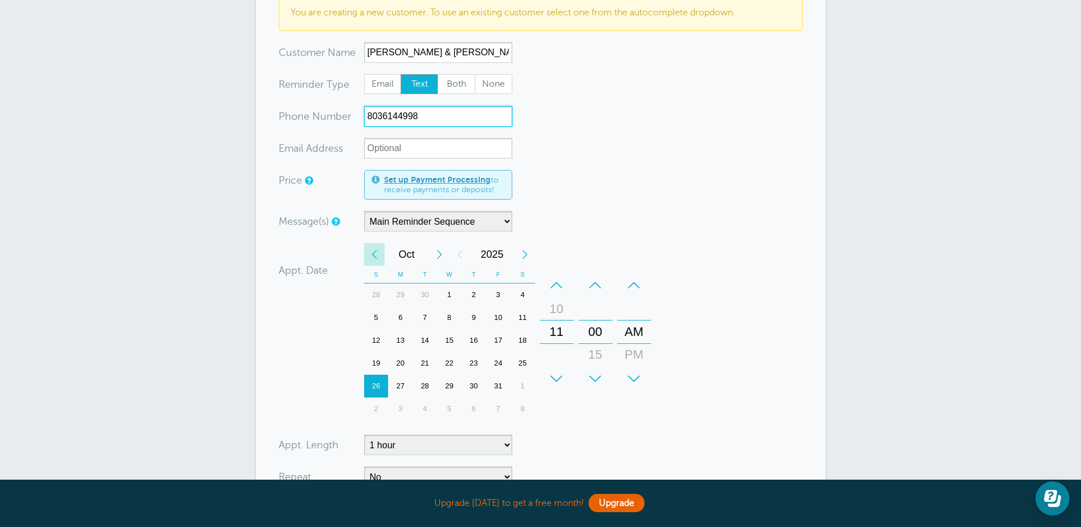
click at [376, 255] on div "Previous Month" at bounding box center [374, 254] width 21 height 23
drag, startPoint x: 372, startPoint y: 320, endPoint x: 384, endPoint y: 333, distance: 17.8
click at [372, 324] on div "7" at bounding box center [376, 317] width 25 height 23
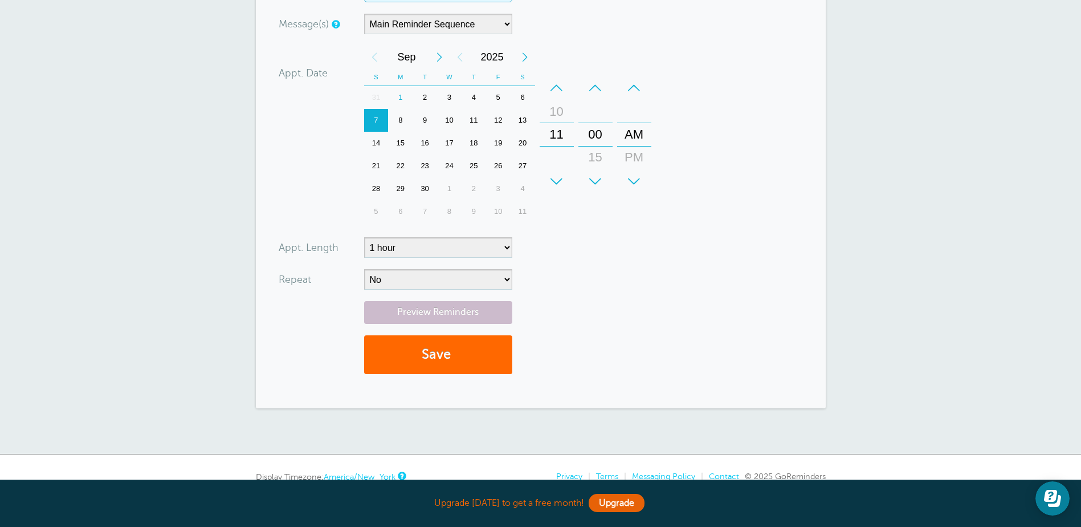
scroll to position [342, 0]
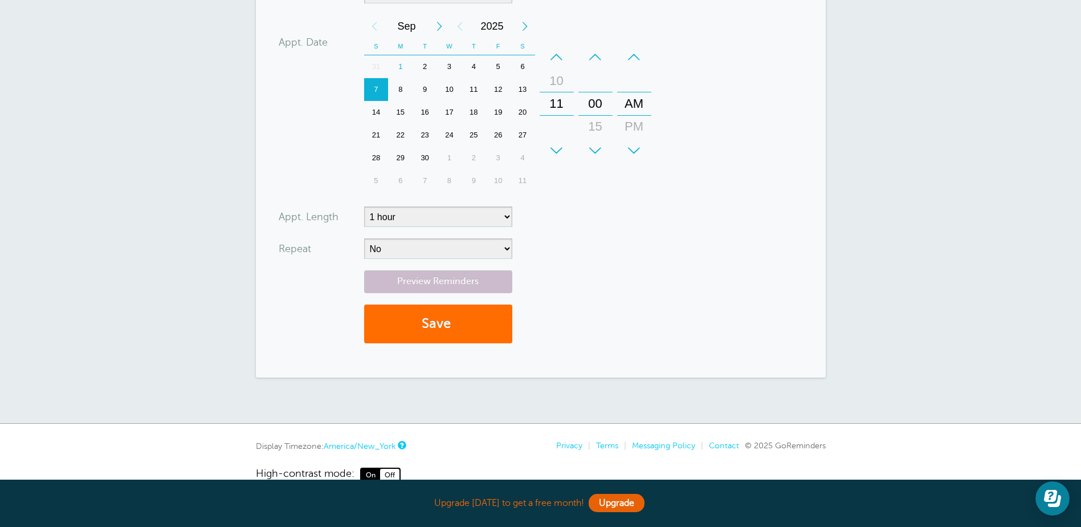
type input "8036144998"
click at [464, 327] on button "Save" at bounding box center [438, 323] width 148 height 39
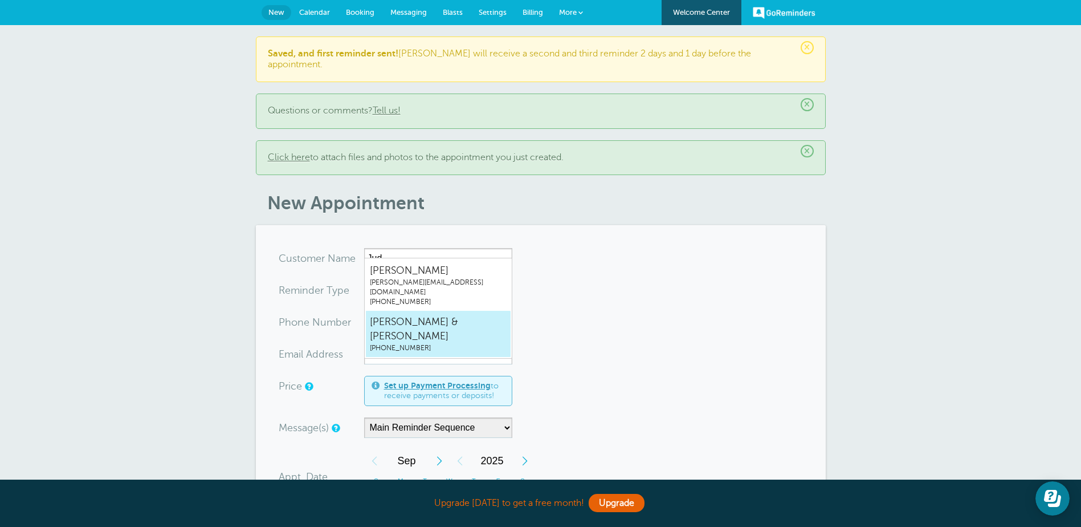
click at [406, 343] on span "[PHONE_NUMBER]" at bounding box center [438, 348] width 137 height 10
type input "Judson&SherryDavis8036144998"
type input "[PERSON_NAME] & [PERSON_NAME]"
type input "[PHONE_NUMBER]"
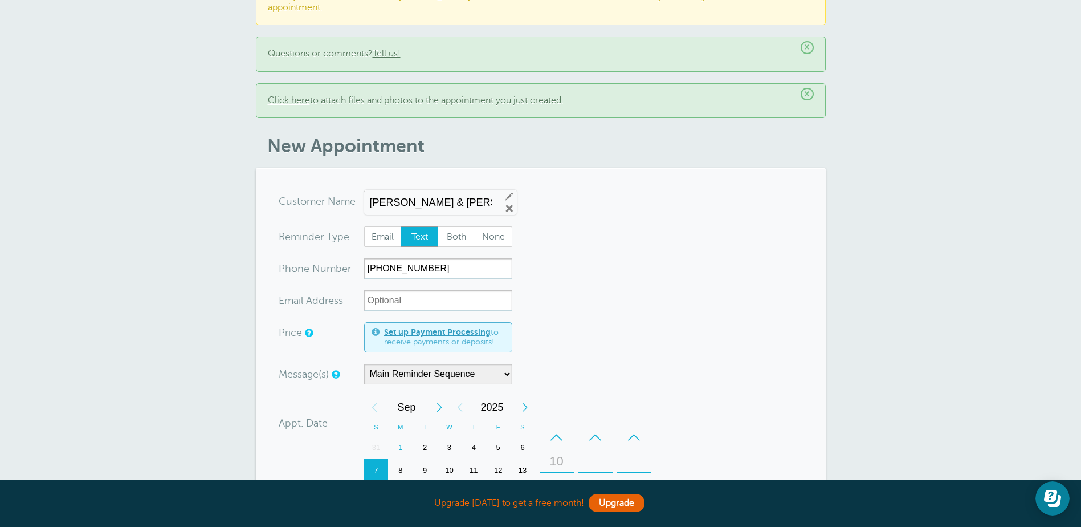
scroll to position [114, 0]
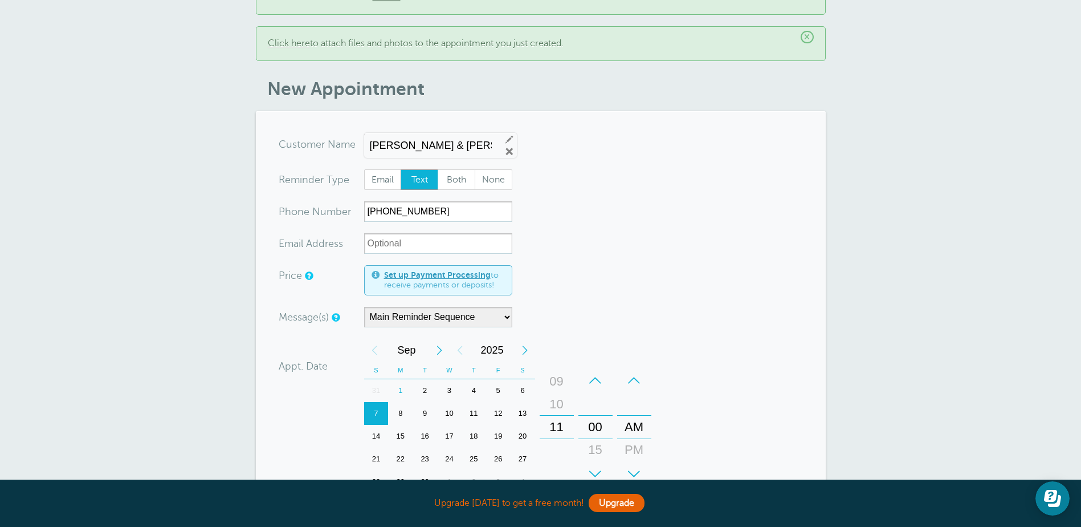
click at [561, 416] on div "11" at bounding box center [556, 426] width 27 height 23
click at [559, 415] on div "11" at bounding box center [556, 426] width 27 height 23
click at [559, 450] on div "12 01 02 03 04 05 06 07 08 09 10 11" at bounding box center [556, 426] width 33 height 115
click at [593, 339] on div "+ – Month January February March April May June July August September October N…" at bounding box center [510, 427] width 292 height 177
click at [556, 463] on div "+" at bounding box center [557, 473] width 34 height 23
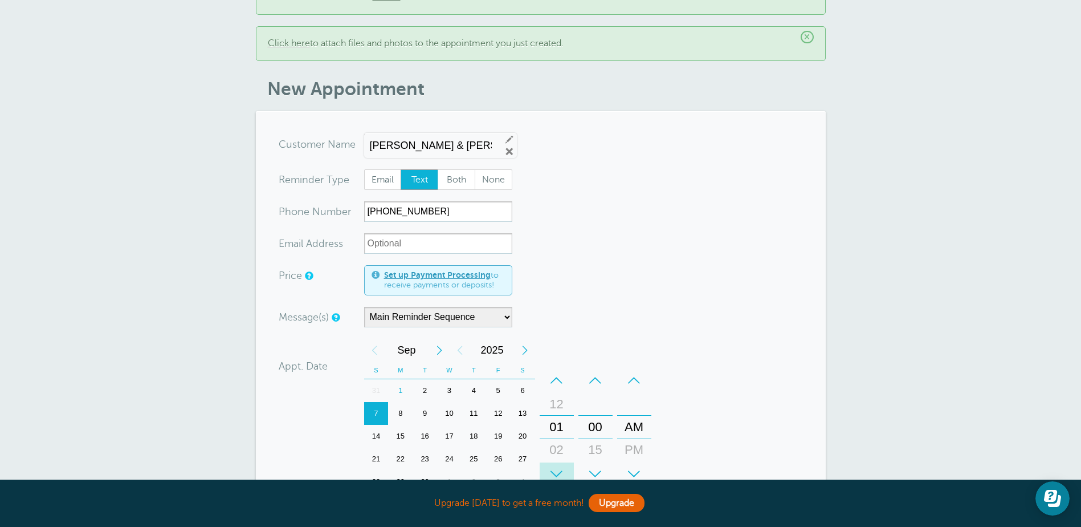
click at [555, 464] on div "+" at bounding box center [557, 473] width 34 height 23
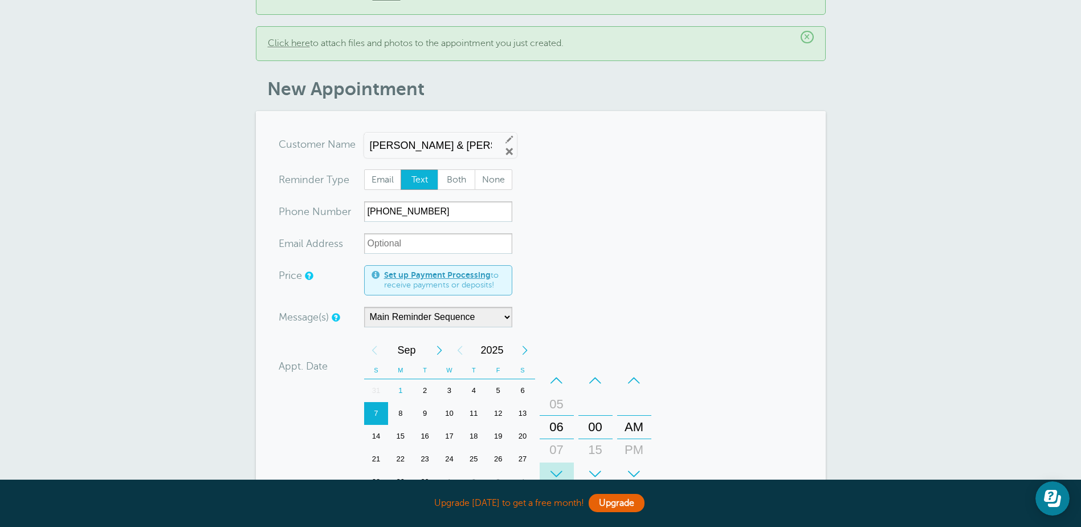
click at [555, 464] on div "+" at bounding box center [557, 473] width 34 height 23
click at [637, 438] on div "PM" at bounding box center [634, 449] width 27 height 23
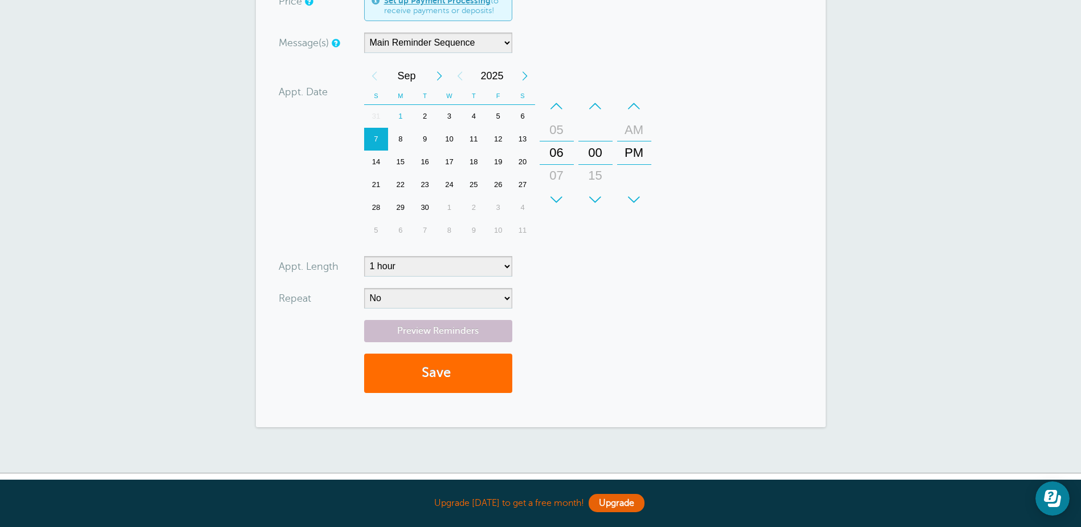
scroll to position [399, 0]
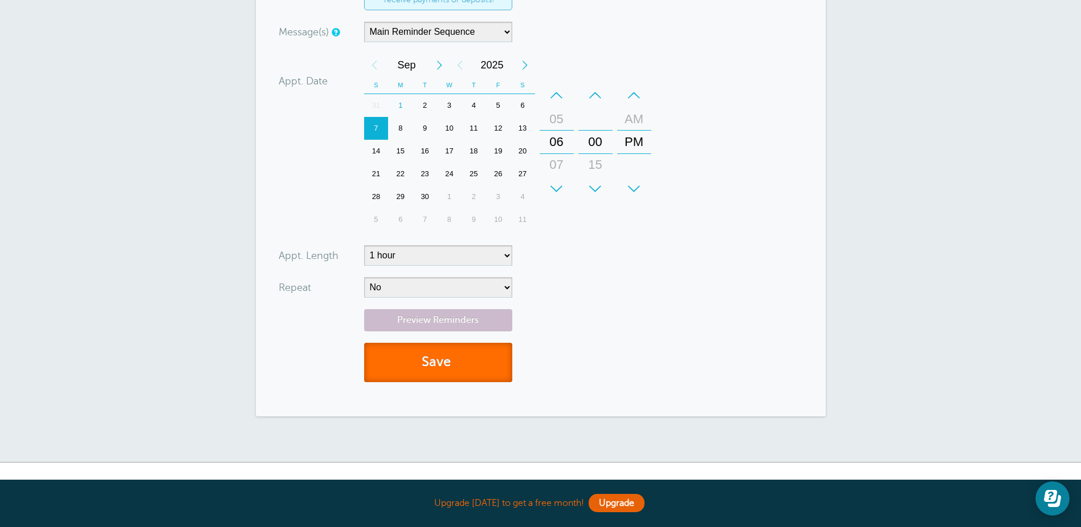
click at [454, 357] on span "submit" at bounding box center [452, 361] width 3 height 15
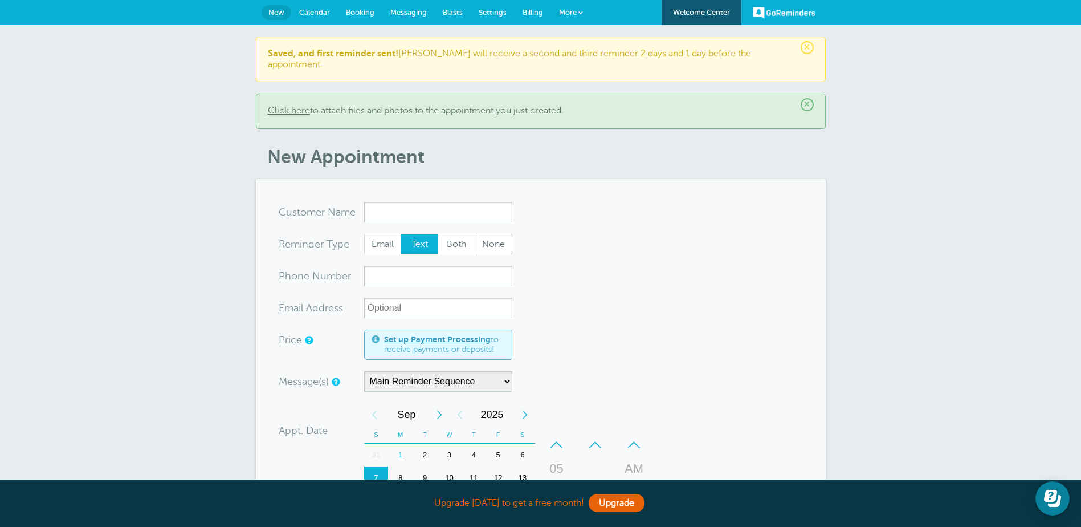
click at [402, 202] on input "x-no-autofill" at bounding box center [438, 212] width 148 height 21
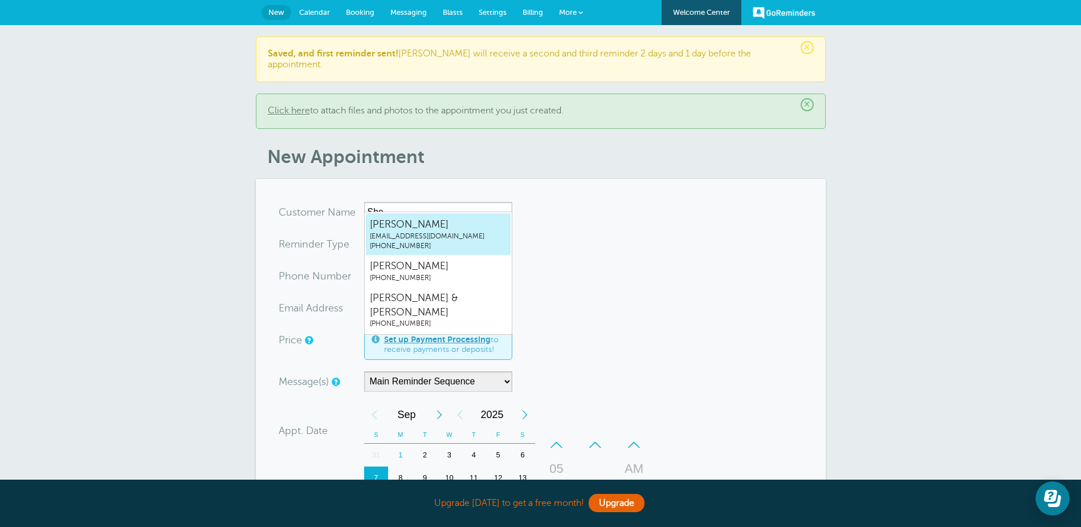
click at [410, 228] on span "Sherry Davis" at bounding box center [438, 224] width 137 height 14
type input "SherryDavissherryjonesdavis@gmail.com8036144998"
type input "[PERSON_NAME]"
type input "(803) 614-4998"
type input "sherryjonesdavis@gmail.com"
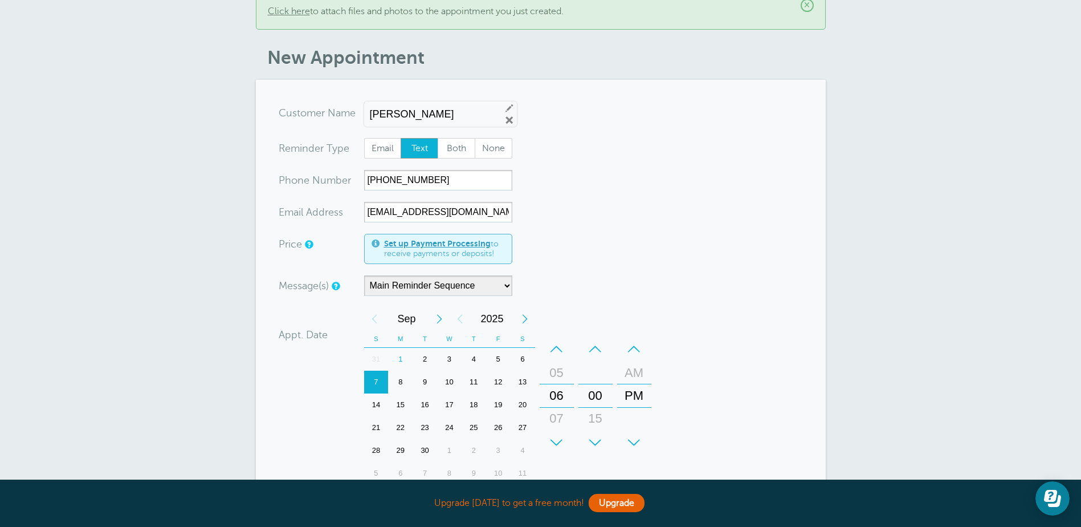
scroll to position [114, 0]
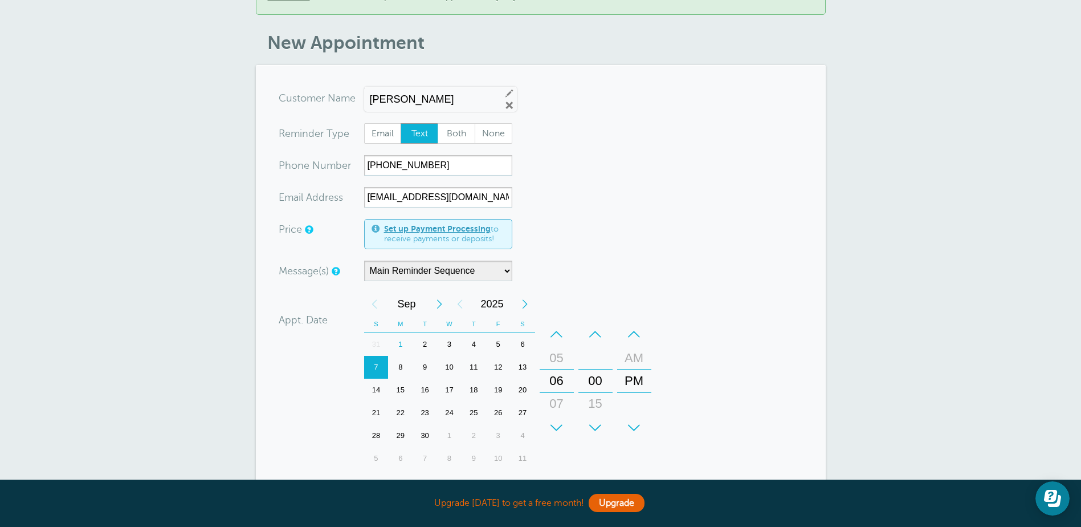
click at [450, 356] on div "10" at bounding box center [449, 367] width 25 height 23
click at [596, 418] on div "+" at bounding box center [595, 427] width 34 height 23
click at [596, 392] on div "30" at bounding box center [595, 403] width 27 height 23
click at [596, 392] on div "45" at bounding box center [595, 403] width 27 height 23
click at [733, 347] on form "You are creating a new customer. To use an existing customer select one from th…" at bounding box center [541, 360] width 524 height 544
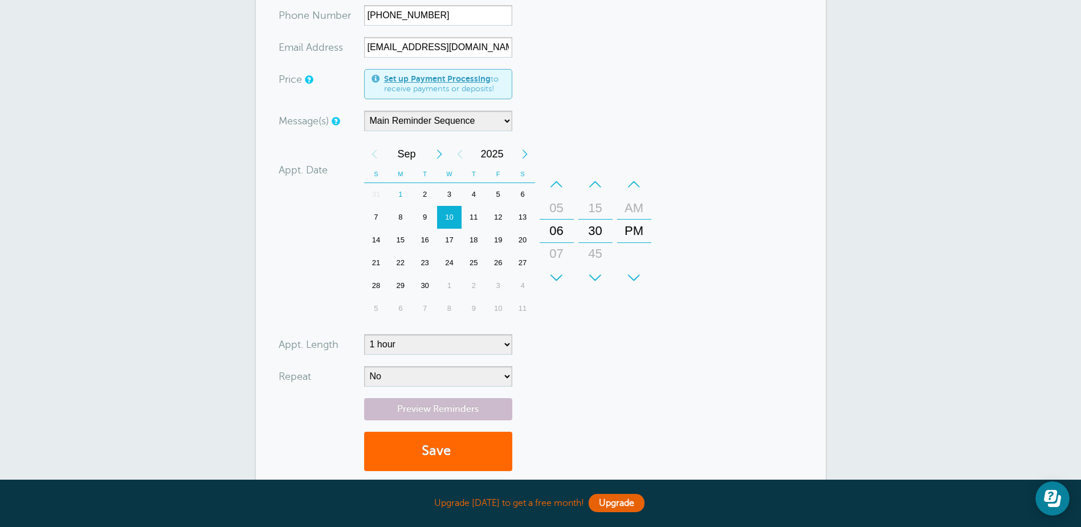
scroll to position [342, 0]
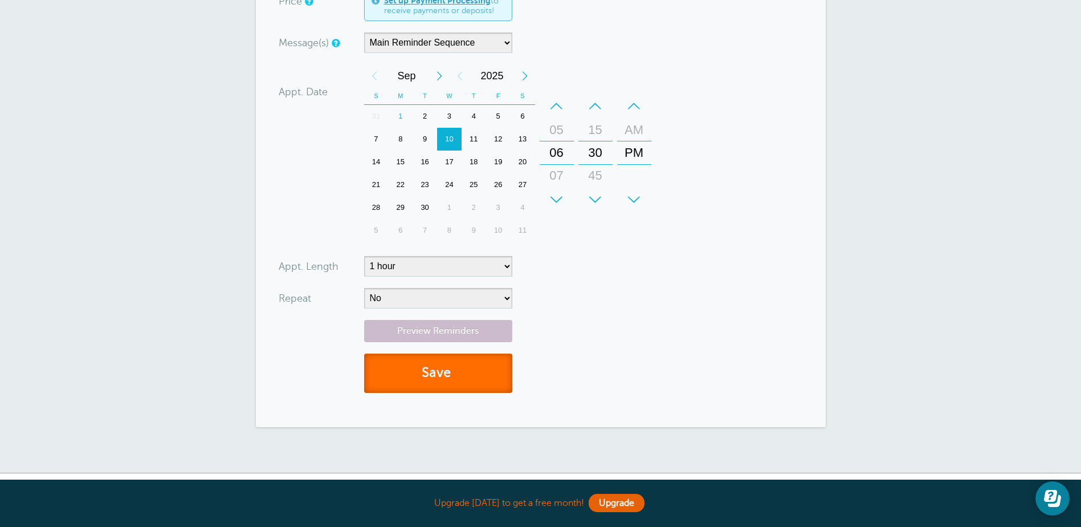
click at [438, 366] on button "Save" at bounding box center [438, 372] width 148 height 39
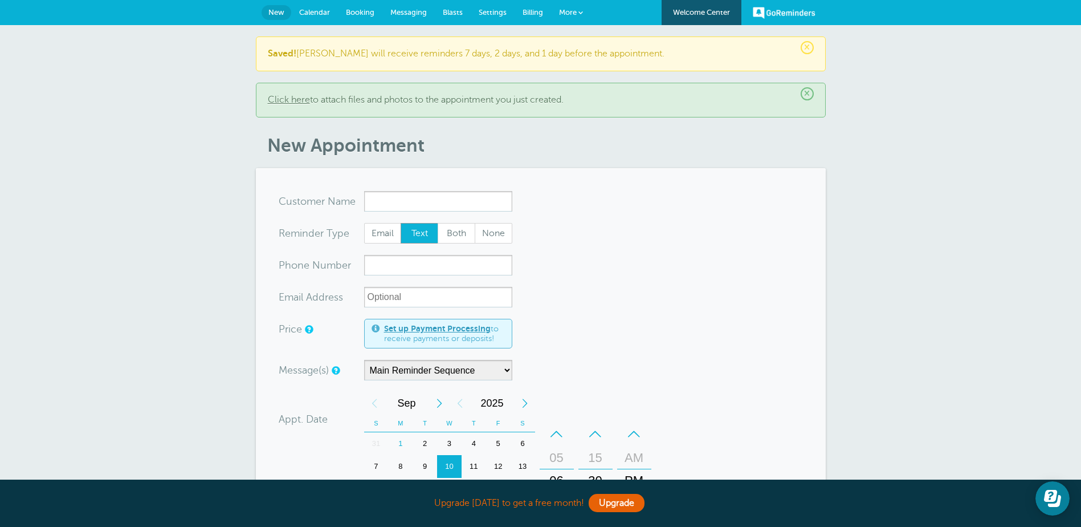
click at [305, 13] on span "Calendar" at bounding box center [314, 12] width 31 height 9
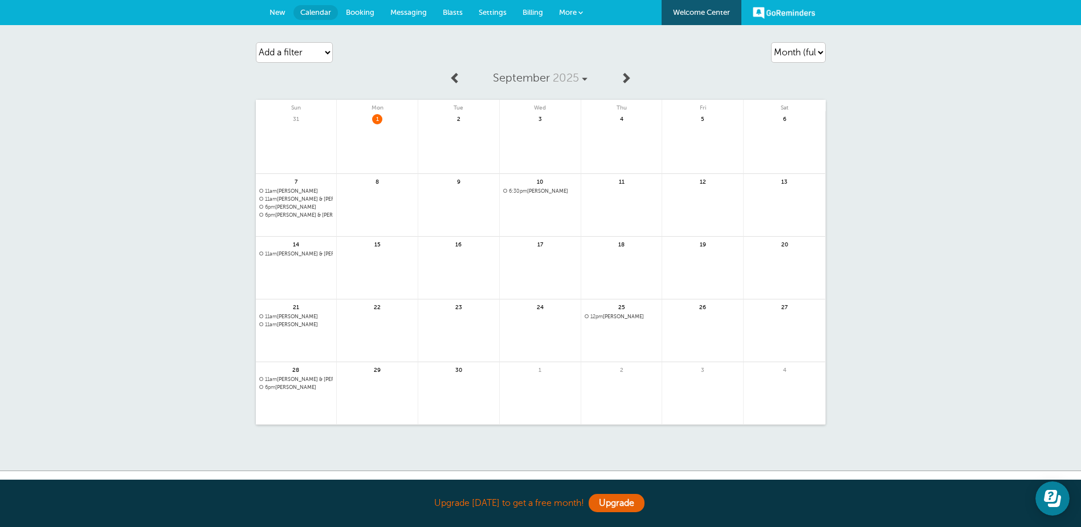
click at [294, 191] on span "11am Sherry Davis" at bounding box center [296, 191] width 74 height 6
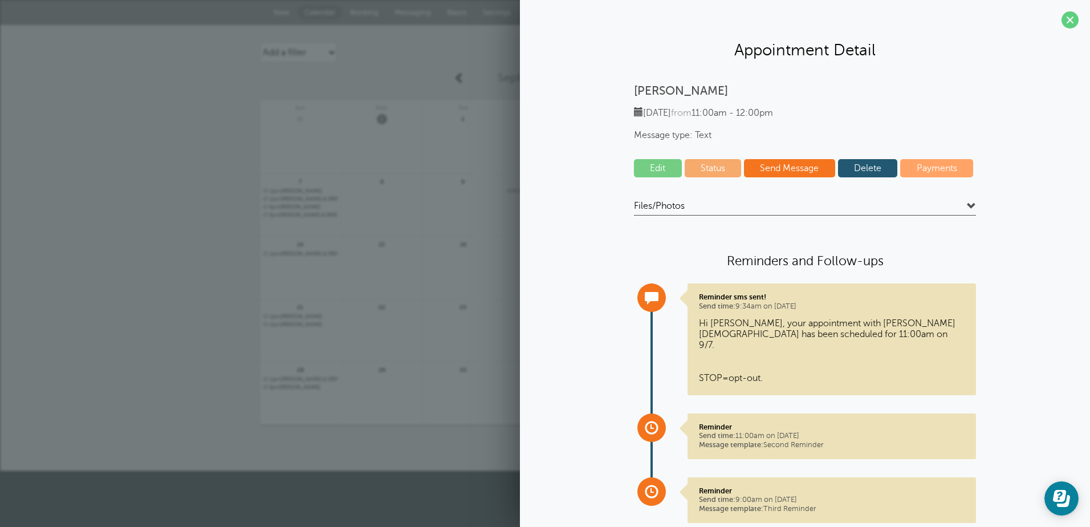
click at [645, 172] on link "Edit" at bounding box center [658, 168] width 48 height 18
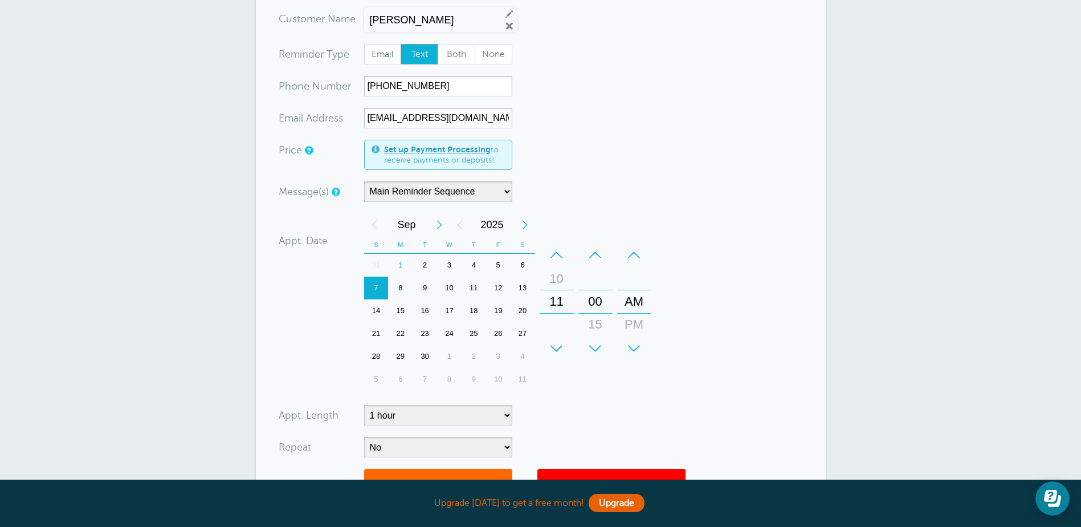
scroll to position [228, 0]
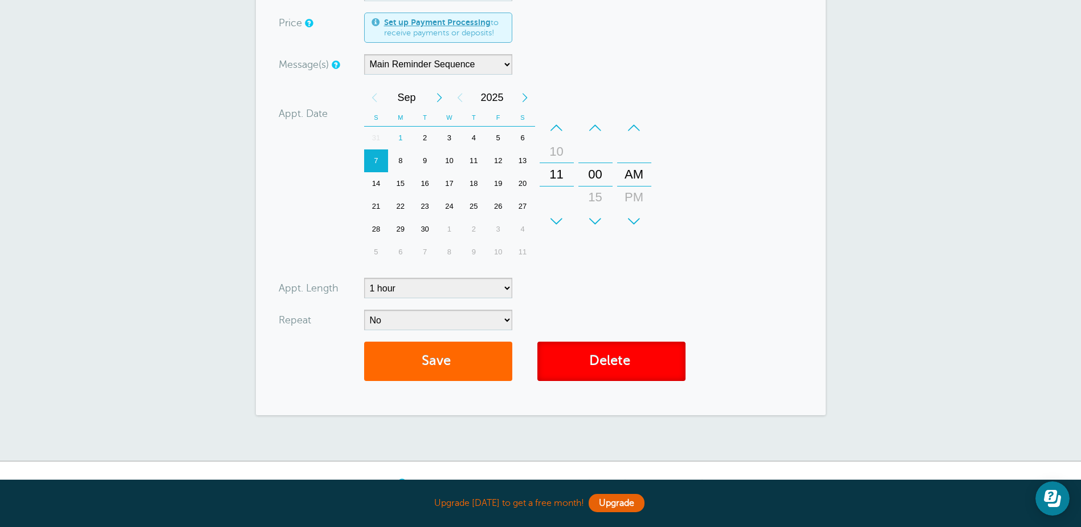
drag, startPoint x: 627, startPoint y: 372, endPoint x: 596, endPoint y: 33, distance: 340.6
click at [627, 372] on link "Delete" at bounding box center [611, 360] width 148 height 39
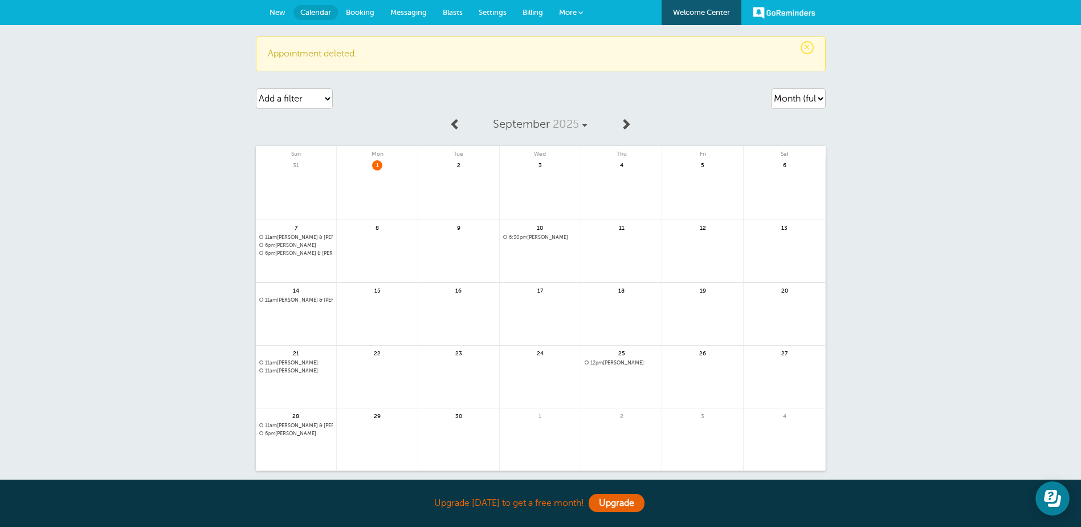
click at [288, 246] on span "6pm [PERSON_NAME]" at bounding box center [296, 245] width 74 height 6
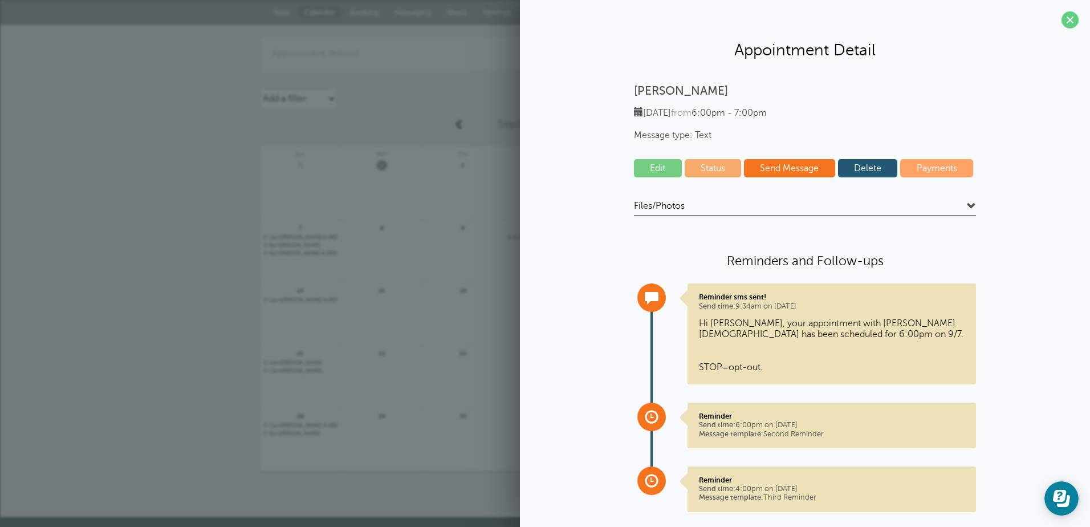
click at [664, 161] on link "Edit" at bounding box center [658, 168] width 48 height 18
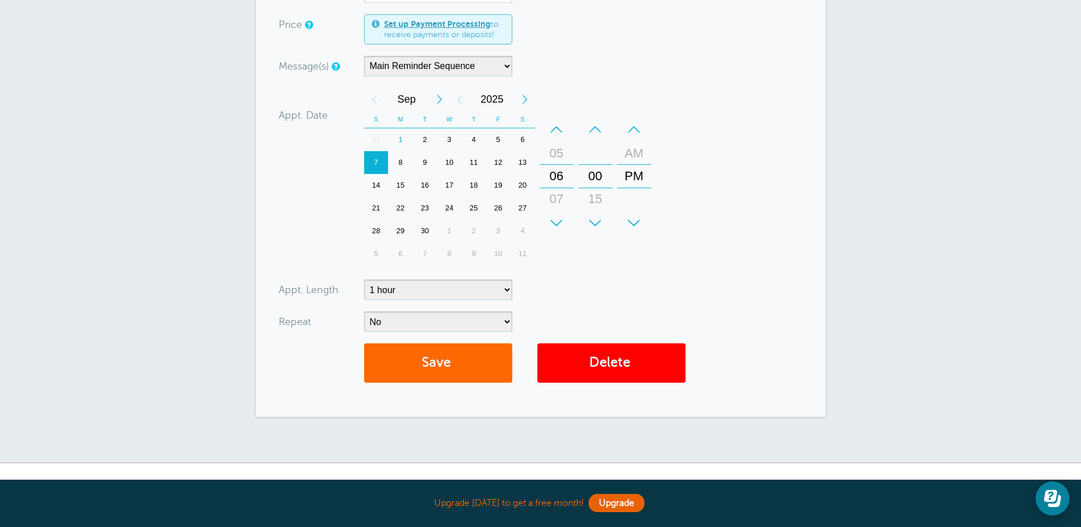
scroll to position [228, 0]
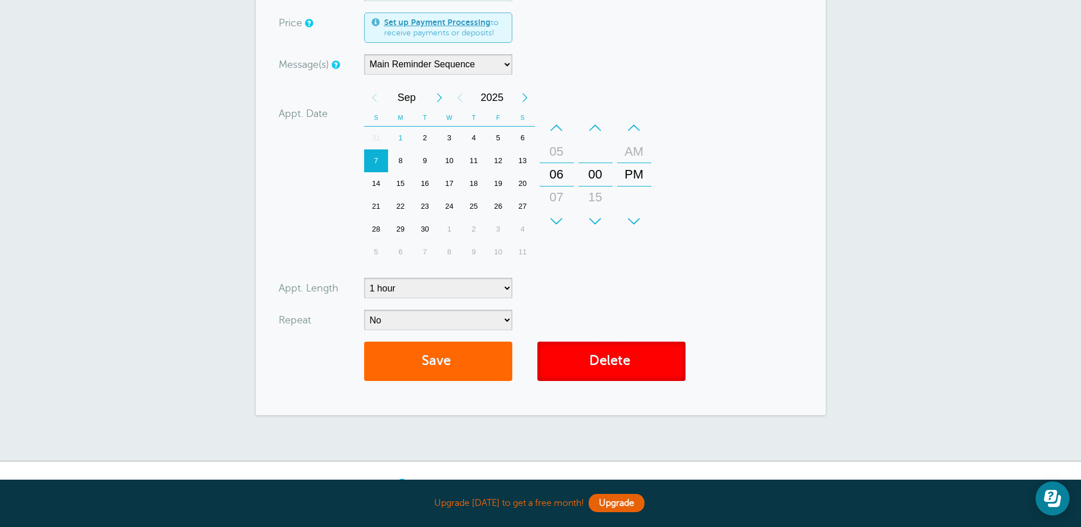
click at [590, 356] on link "Delete" at bounding box center [611, 360] width 148 height 39
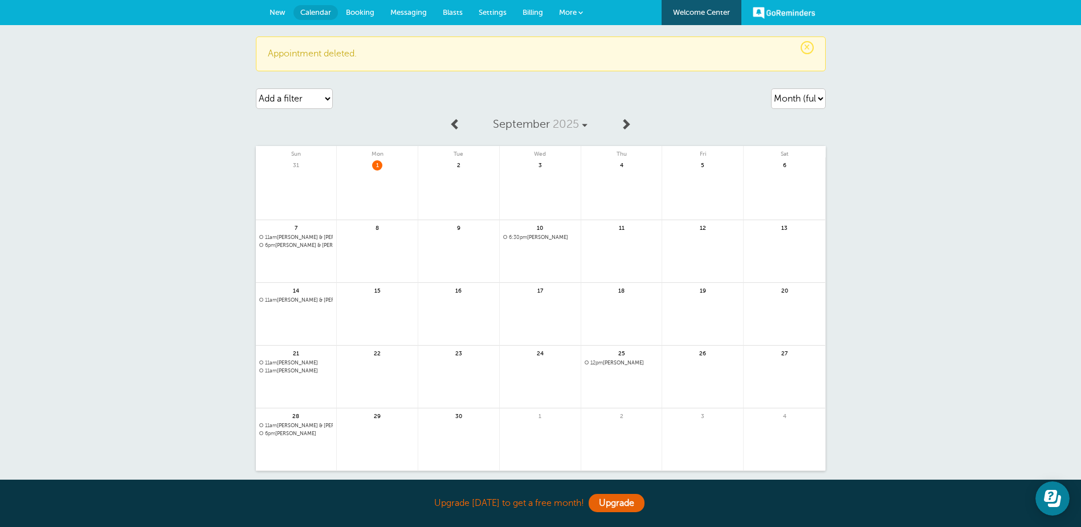
click at [279, 11] on span "New" at bounding box center [278, 12] width 16 height 9
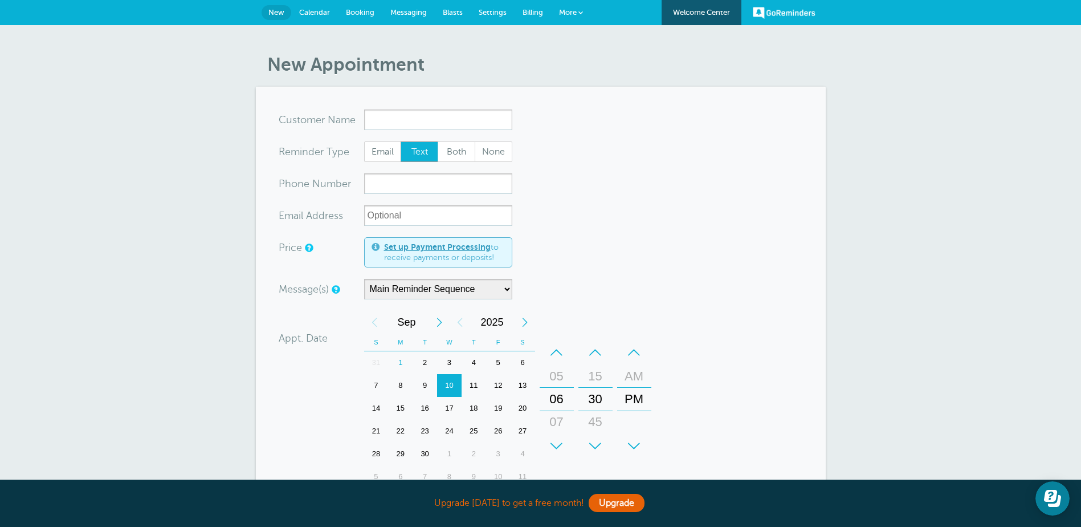
click at [396, 120] on input "x-no-autofill" at bounding box center [438, 119] width 148 height 21
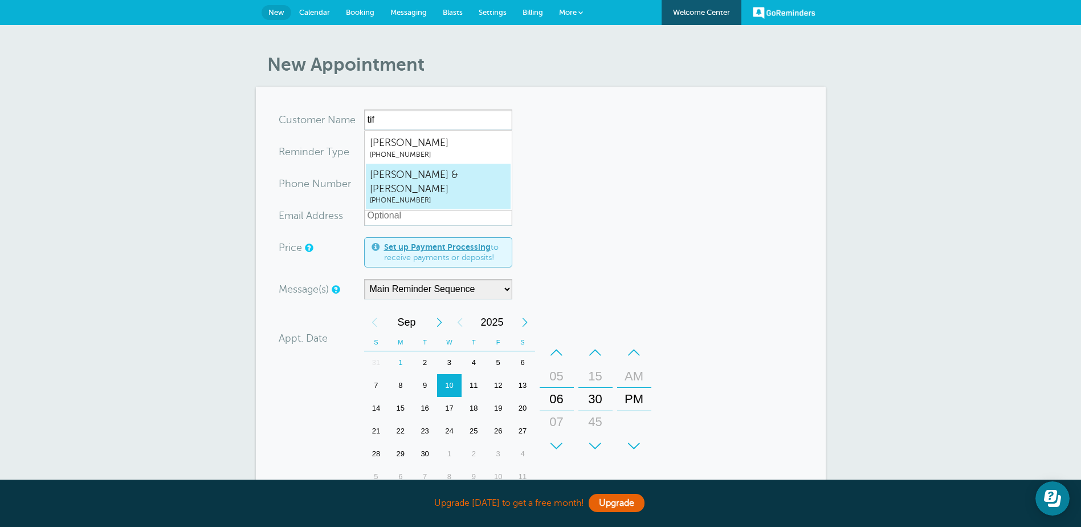
click at [424, 177] on span "[PERSON_NAME] & [PERSON_NAME]" at bounding box center [438, 182] width 137 height 28
type input "Tiffany&TylerBallard8037470746"
type input "[PERSON_NAME] & [PERSON_NAME]"
type input "[PHONE_NUMBER]"
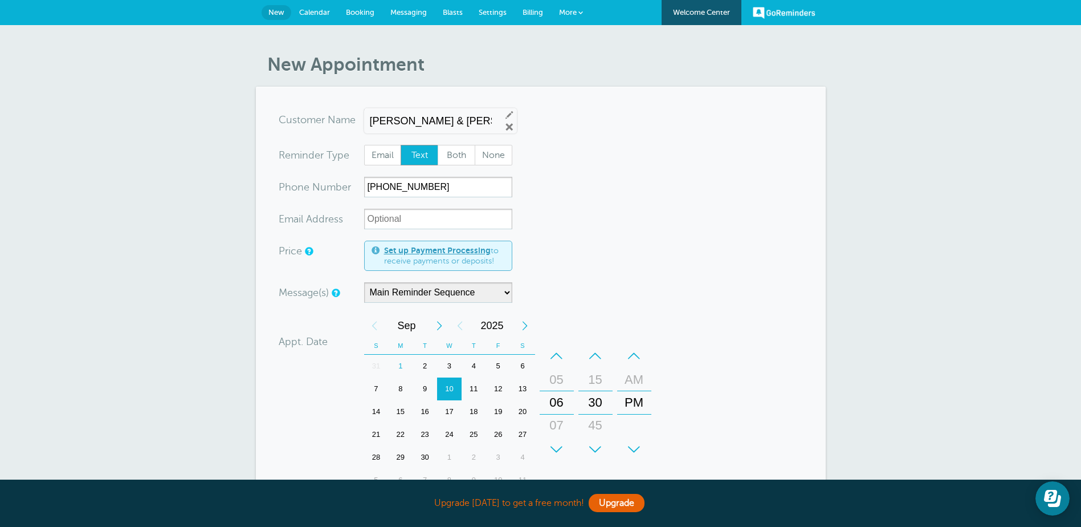
click at [598, 357] on div "–" at bounding box center [595, 355] width 34 height 23
click at [597, 373] on div "00" at bounding box center [595, 379] width 27 height 23
click at [378, 414] on div "14" at bounding box center [376, 411] width 25 height 23
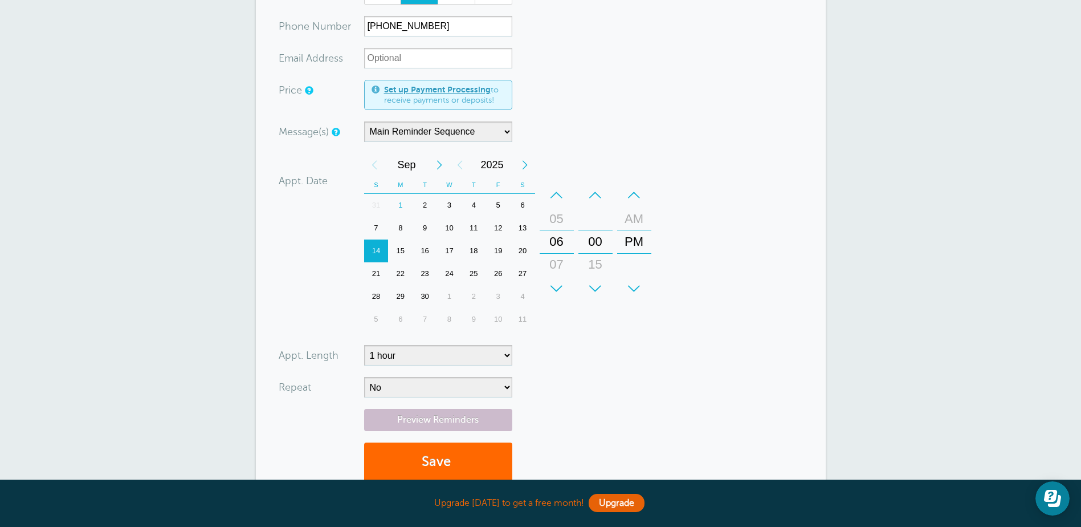
scroll to position [228, 0]
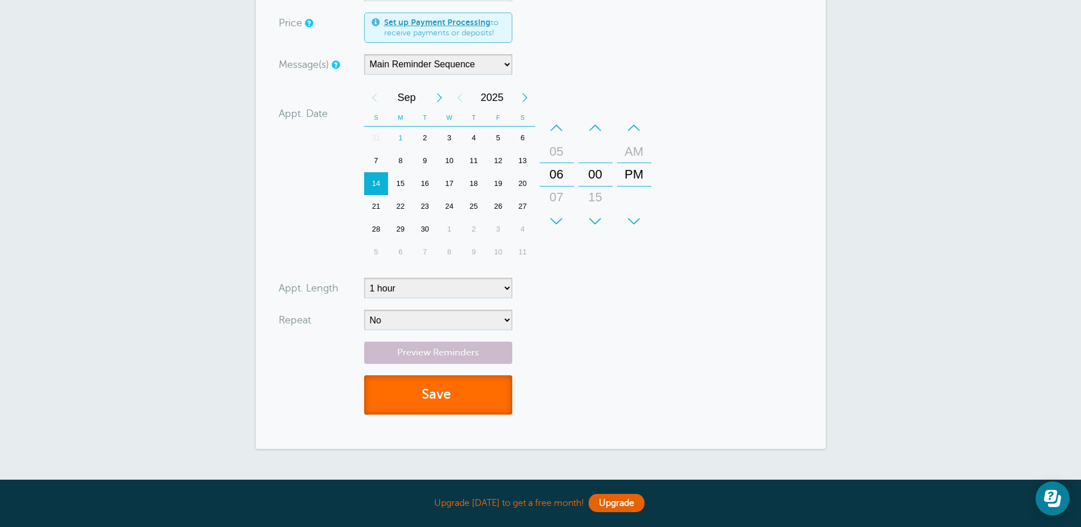
click at [429, 393] on button "Save" at bounding box center [438, 394] width 148 height 39
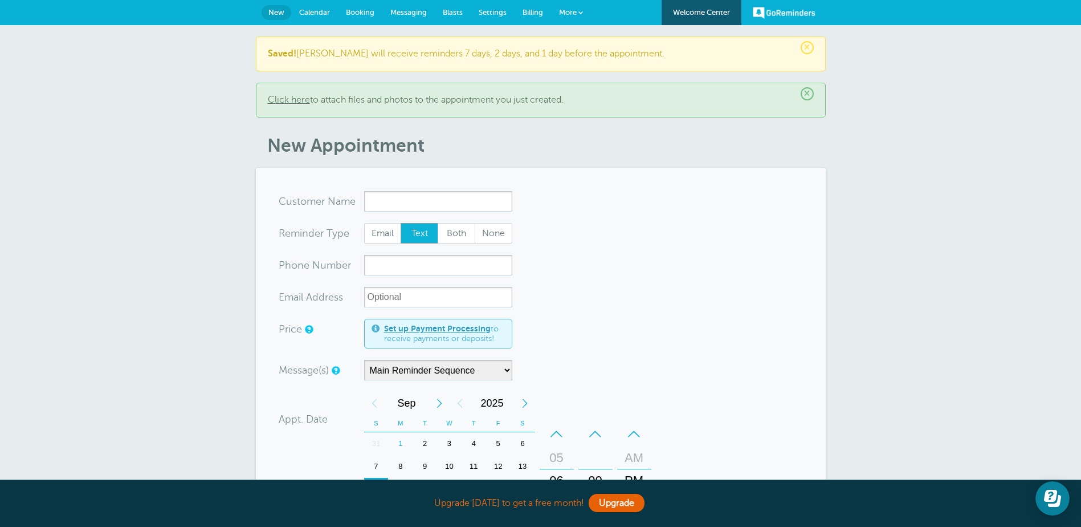
click at [384, 202] on input "x-no-autofill" at bounding box center [438, 201] width 148 height 21
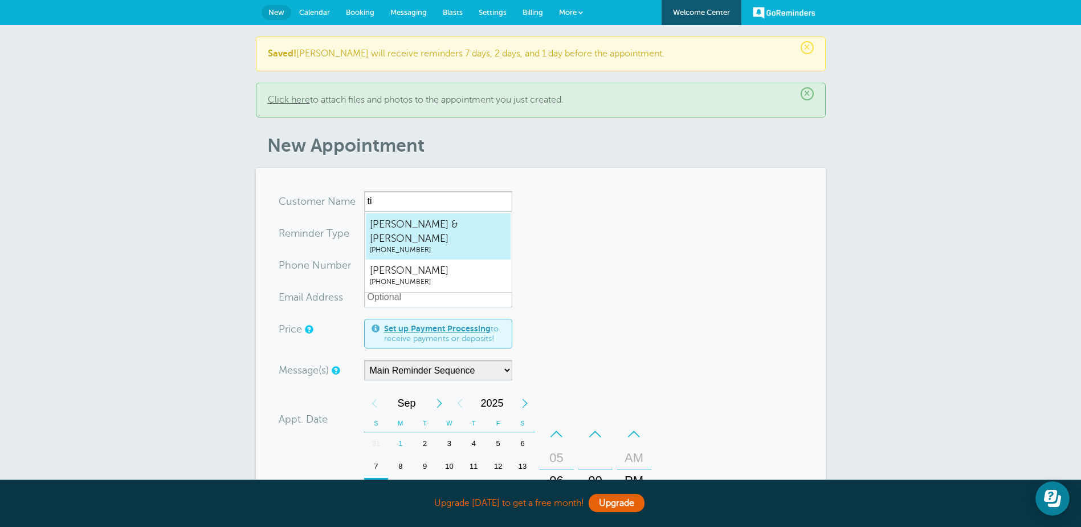
click at [396, 228] on span "Tiffany & Tyler Ballard" at bounding box center [438, 231] width 137 height 28
type input "Tiffany&TylerBallard8037470746"
type input "Tiffany & Tyler Ballard"
type input "(803) 747-0746"
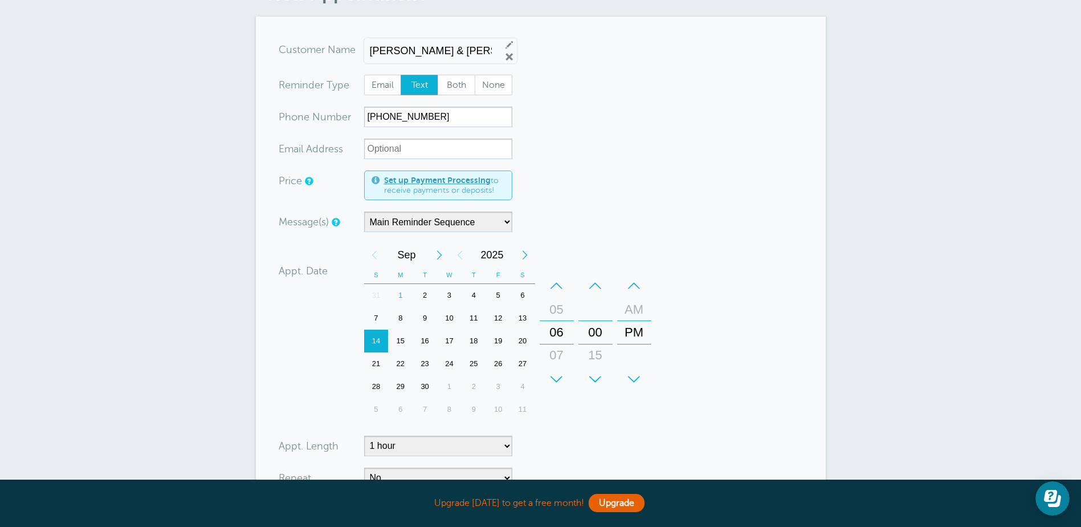
scroll to position [171, 0]
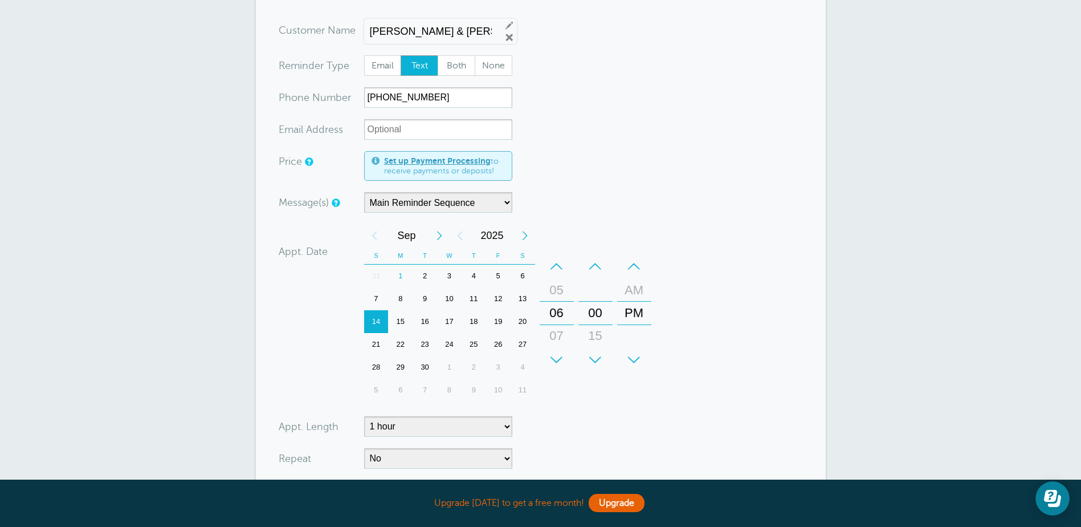
click at [447, 321] on div "17" at bounding box center [449, 321] width 25 height 23
click at [593, 358] on div "+" at bounding box center [595, 359] width 34 height 23
click at [592, 338] on div "30" at bounding box center [595, 335] width 27 height 23
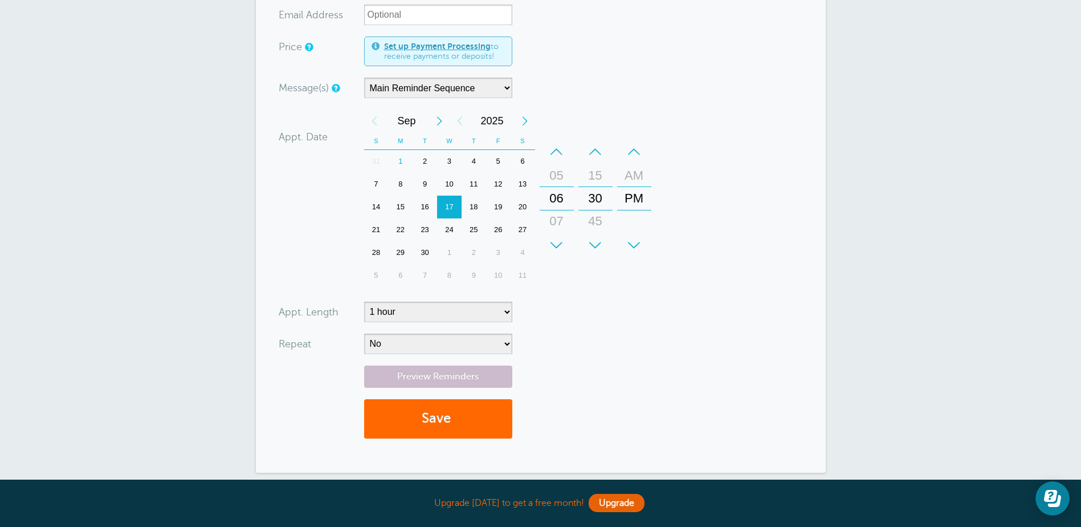
scroll to position [342, 0]
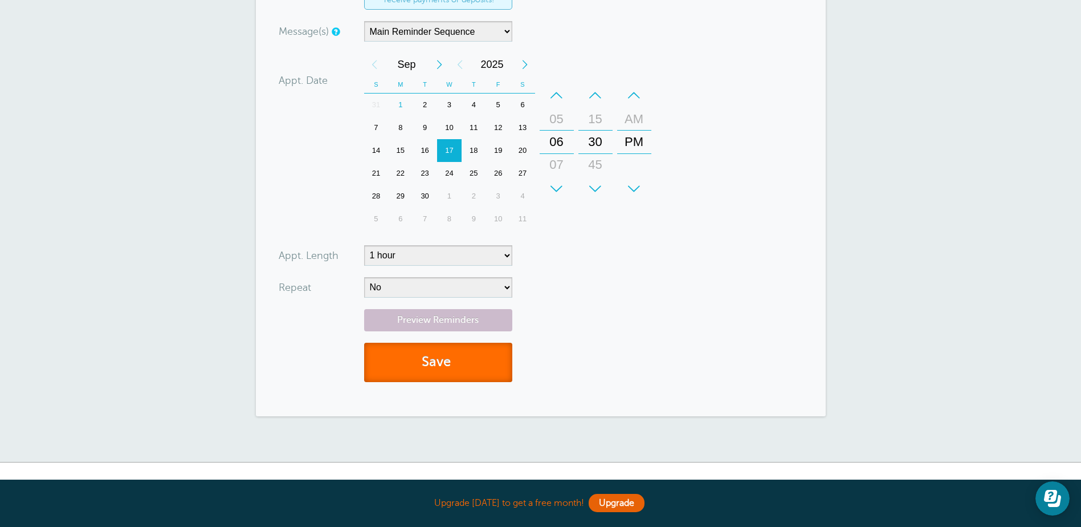
click at [439, 373] on button "Save" at bounding box center [438, 362] width 148 height 39
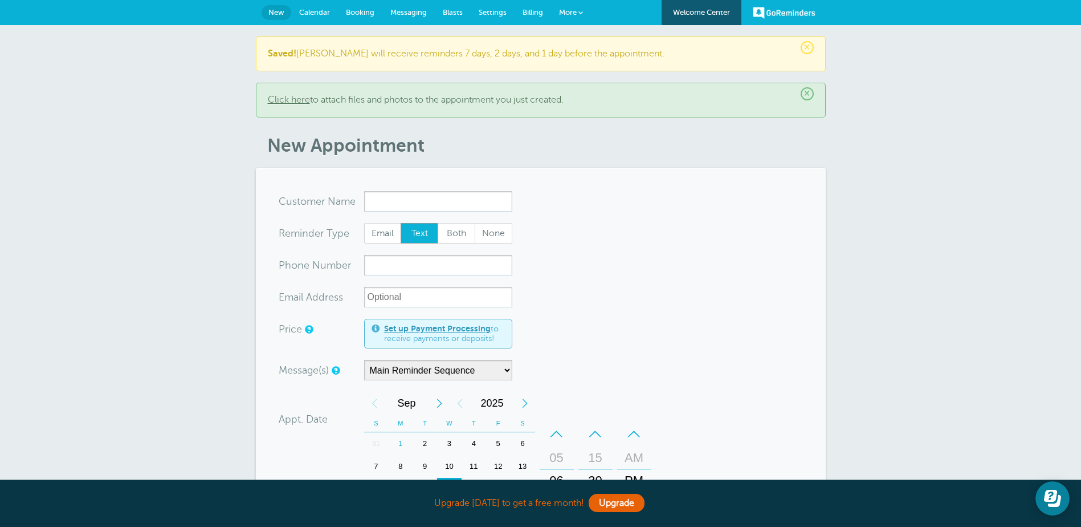
click at [305, 10] on span "Calendar" at bounding box center [314, 12] width 31 height 9
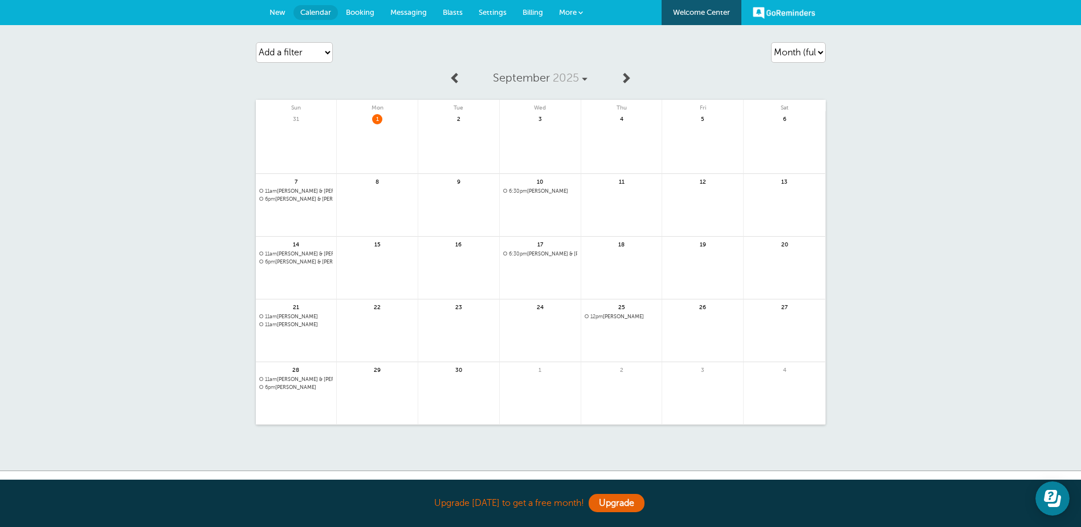
click at [280, 13] on span "New" at bounding box center [278, 12] width 16 height 9
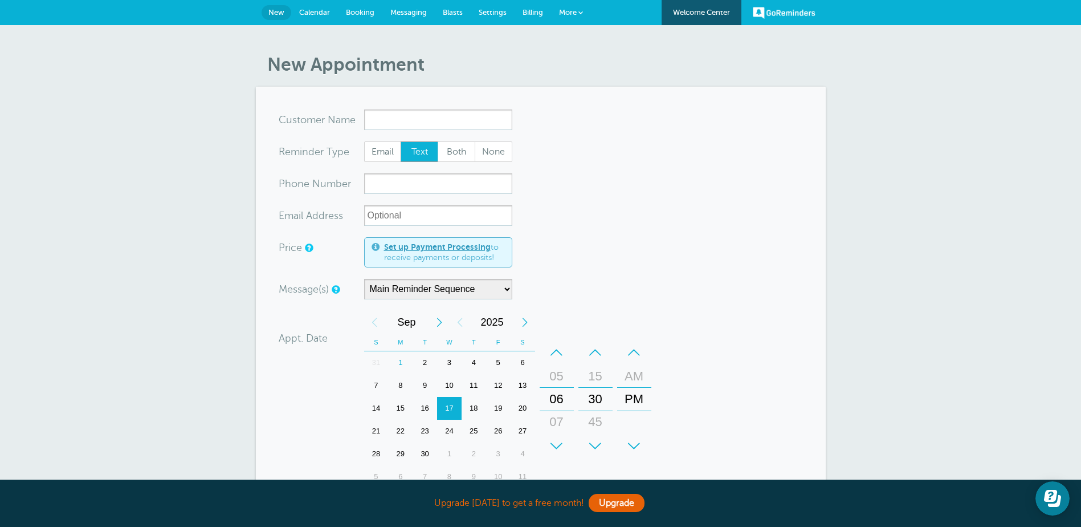
click at [387, 119] on input "x-no-autofill" at bounding box center [438, 119] width 148 height 21
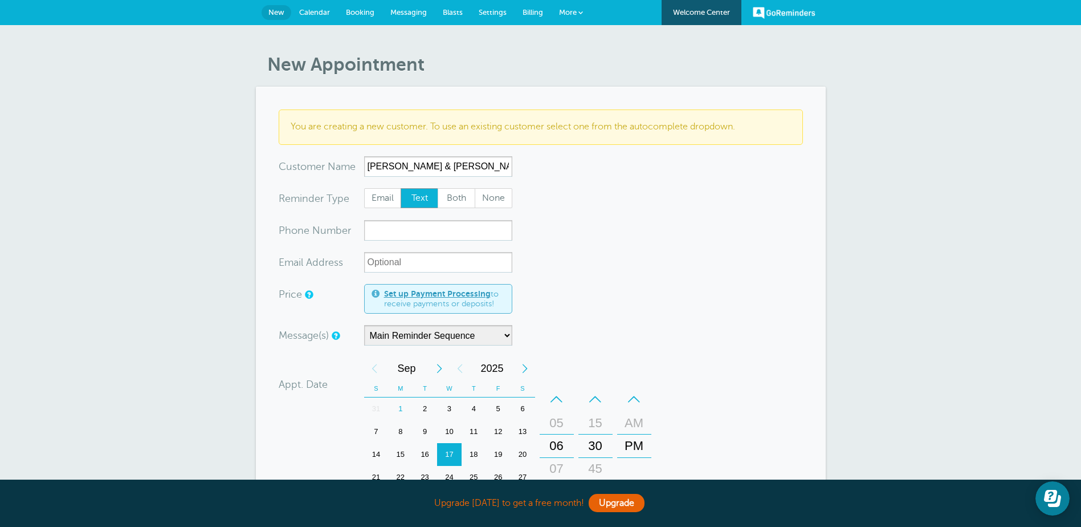
type input "[PERSON_NAME] & [PERSON_NAME]"
click at [389, 229] on input "xxx-no-autofill" at bounding box center [438, 230] width 148 height 21
drag, startPoint x: 366, startPoint y: 229, endPoint x: 381, endPoint y: 228, distance: 14.3
click at [381, 228] on input "80380367072671" at bounding box center [438, 230] width 148 height 21
click at [382, 229] on input "80367072671" at bounding box center [438, 230] width 148 height 21
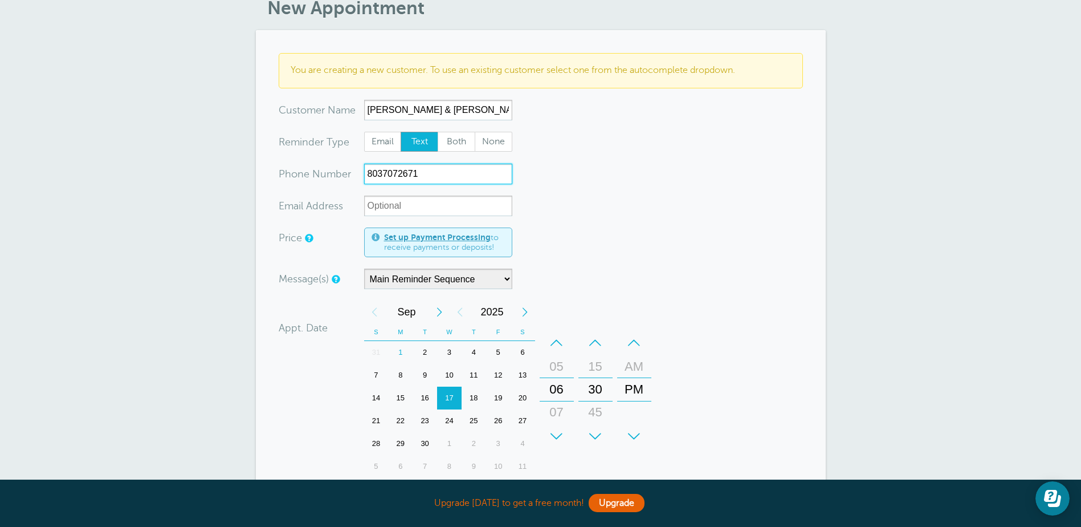
scroll to position [57, 0]
click at [598, 343] on div "–" at bounding box center [595, 342] width 34 height 23
click at [588, 369] on div "00" at bounding box center [595, 365] width 27 height 23
click at [372, 415] on div "21" at bounding box center [376, 420] width 25 height 23
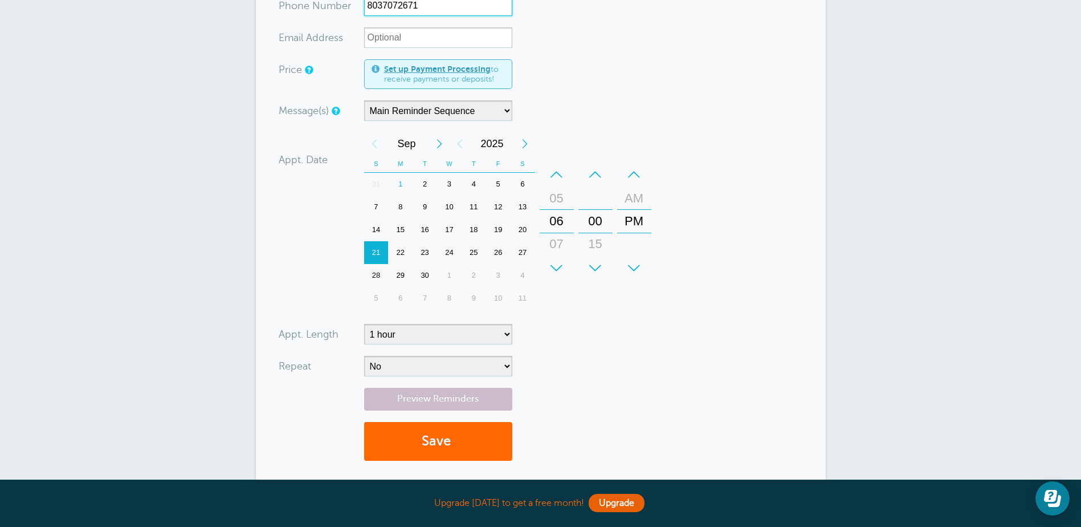
scroll to position [228, 0]
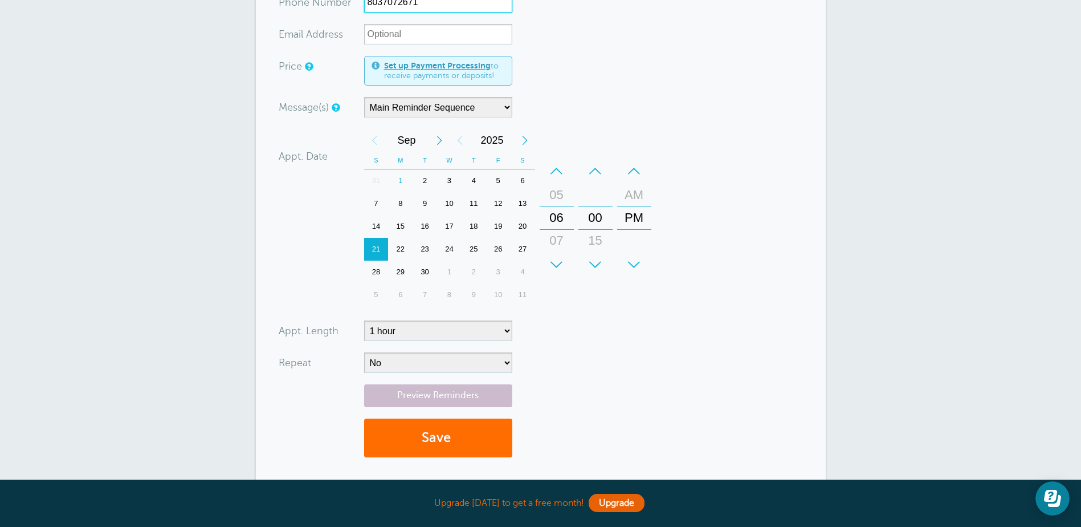
type input "8037072671"
click at [450, 443] on button "Save" at bounding box center [438, 437] width 148 height 39
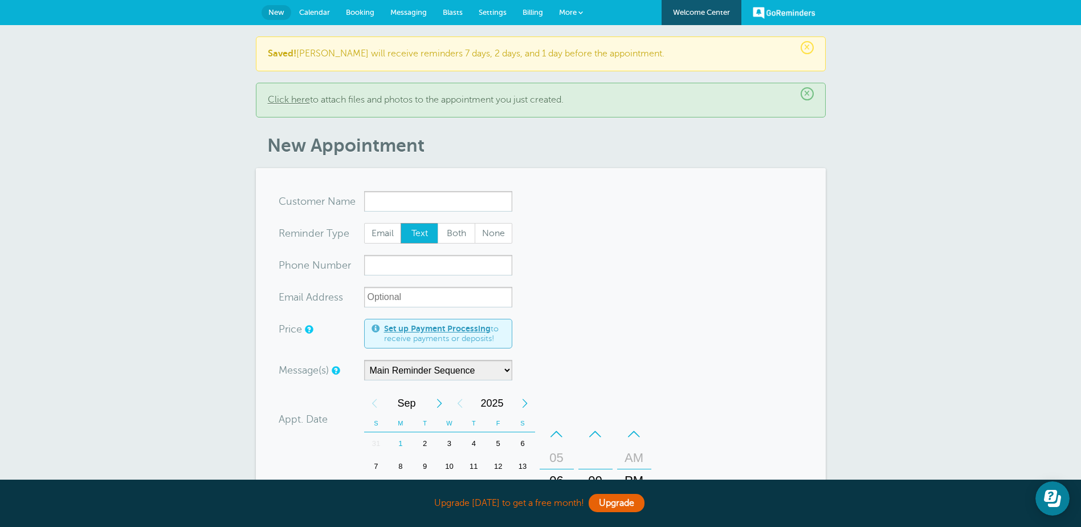
click at [384, 204] on input "x-no-autofill" at bounding box center [438, 201] width 148 height 21
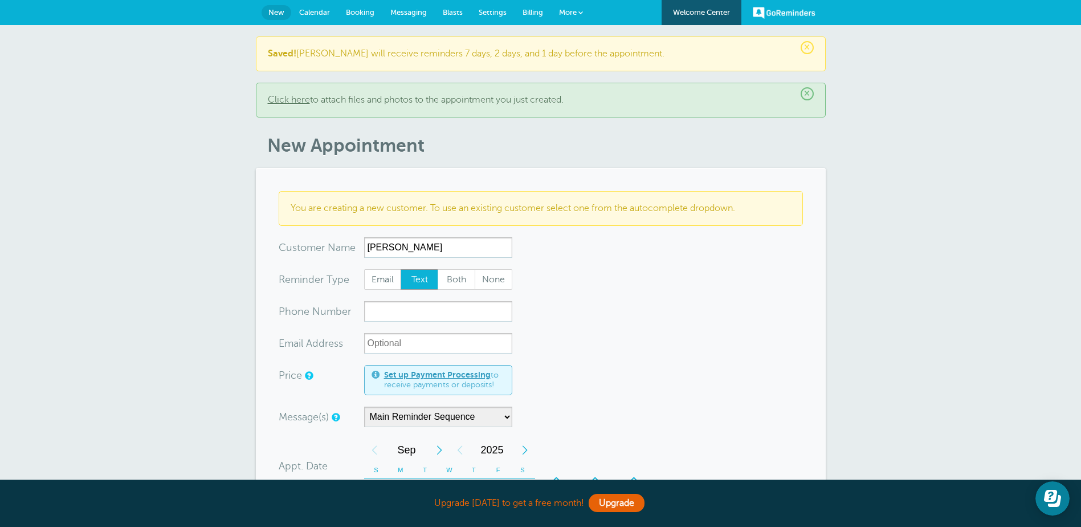
type input "Gloria Popp"
click at [382, 314] on input "xxx-no-autofill" at bounding box center [438, 311] width 148 height 21
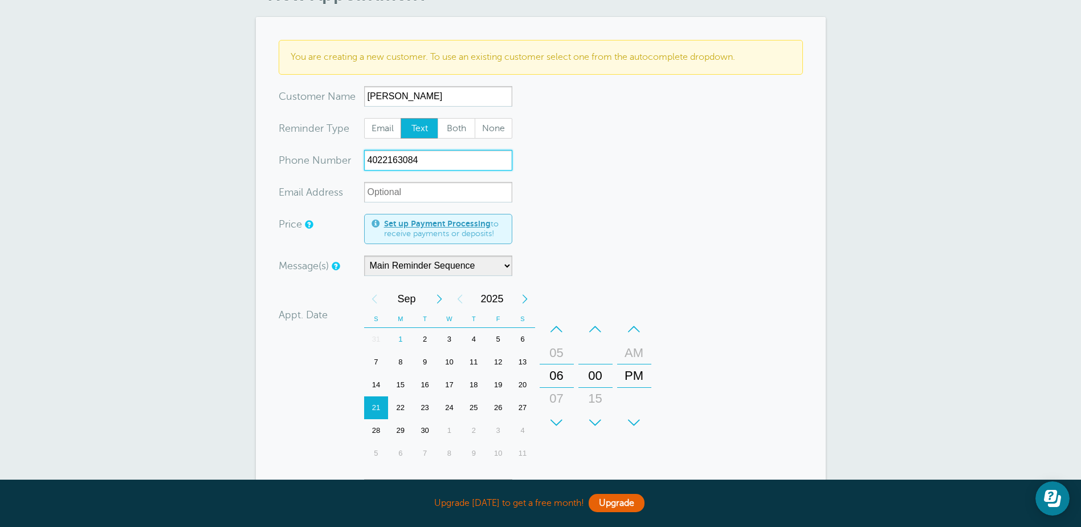
scroll to position [171, 0]
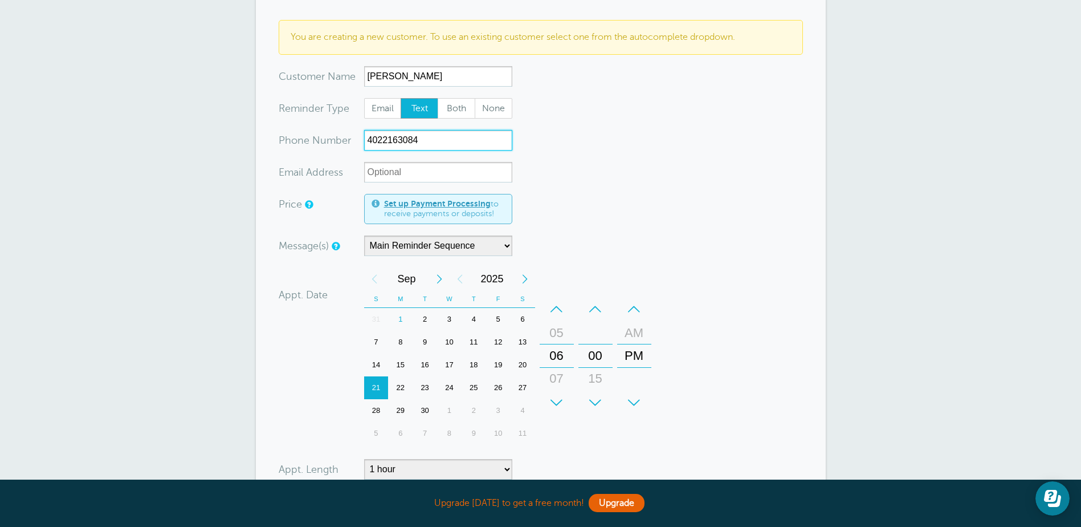
click at [451, 383] on div "24" at bounding box center [449, 387] width 25 height 23
click at [600, 396] on div "+" at bounding box center [595, 402] width 34 height 23
click at [592, 357] on div "30" at bounding box center [595, 355] width 27 height 23
type input "4022163084"
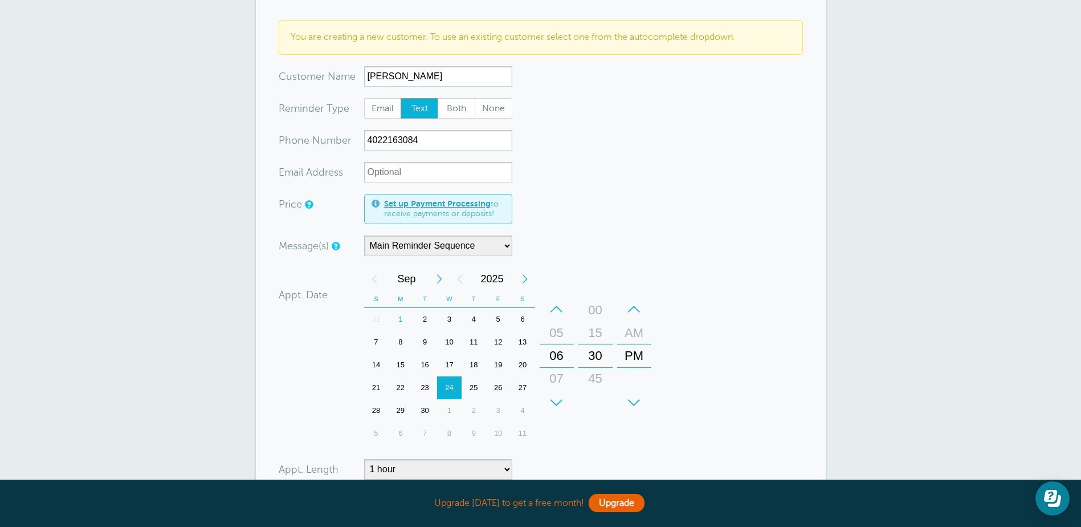
click at [682, 362] on form "You are creating a new customer. To use an existing customer select one from th…" at bounding box center [541, 313] width 524 height 587
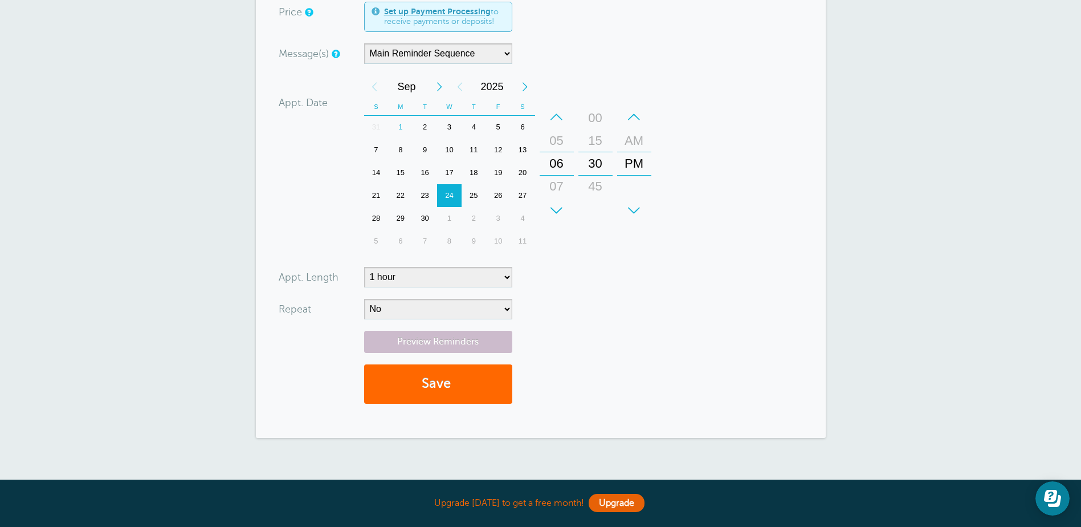
scroll to position [399, 0]
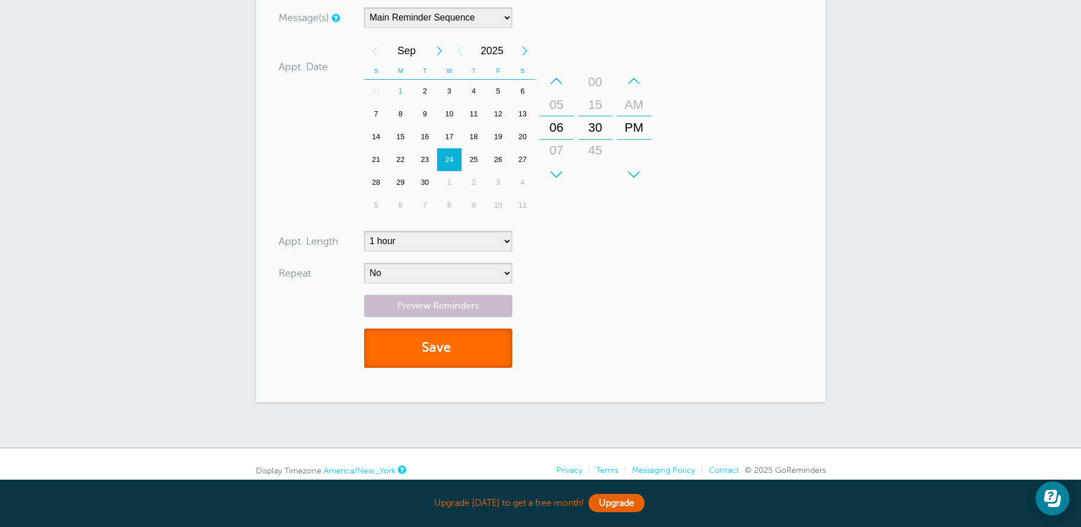
click at [450, 354] on button "Save" at bounding box center [438, 347] width 148 height 39
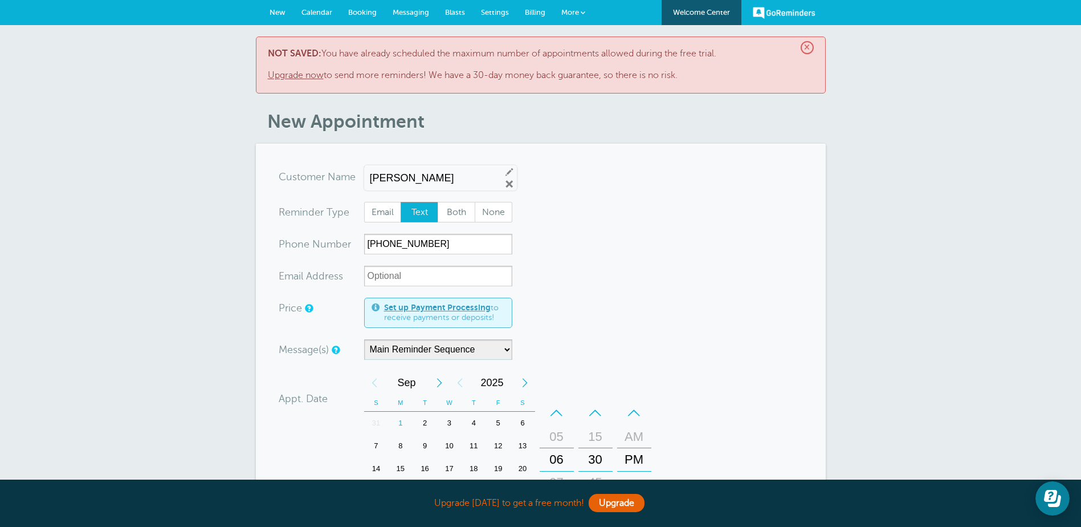
click at [284, 78] on link "Upgrade now" at bounding box center [296, 75] width 56 height 10
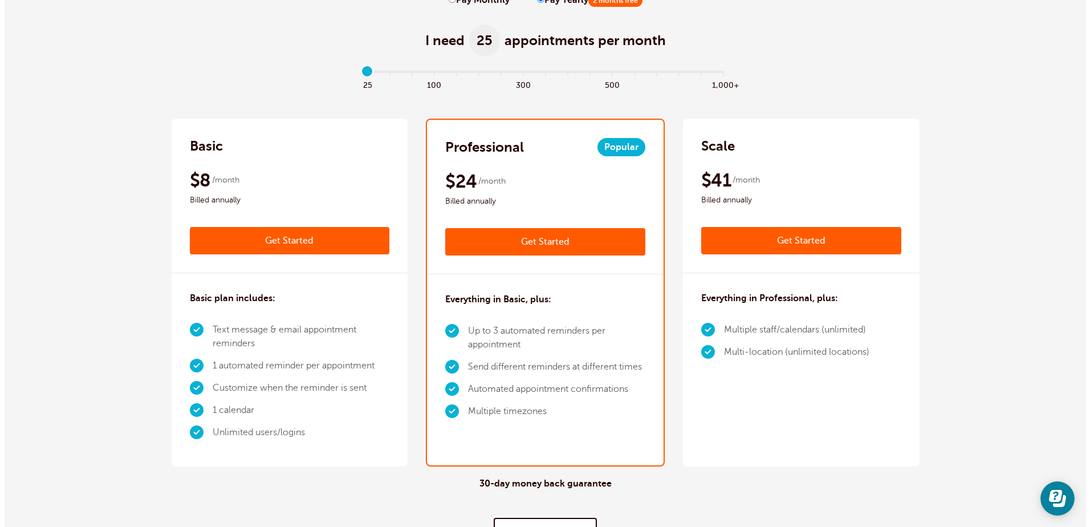
scroll to position [171, 0]
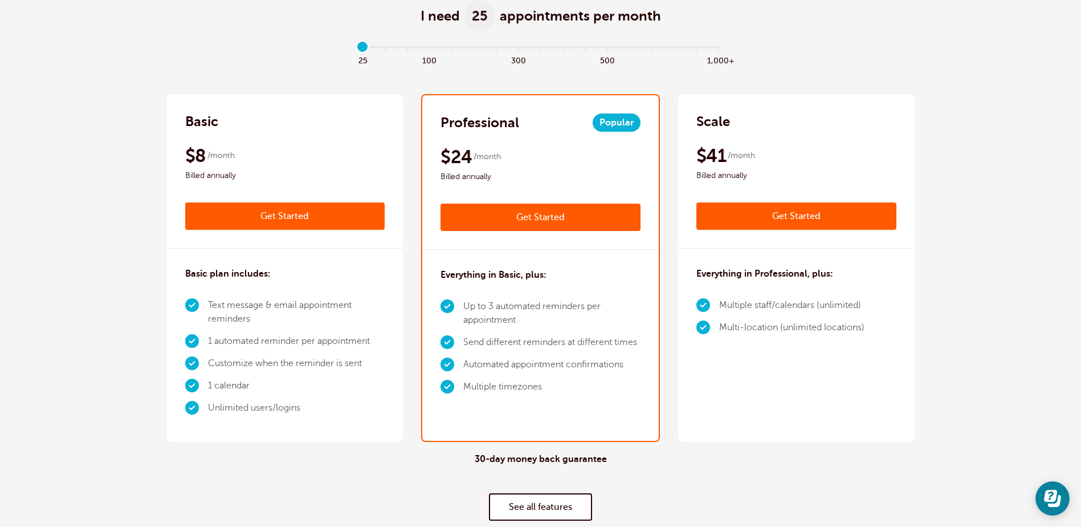
click at [528, 221] on link "Get Started" at bounding box center [541, 216] width 200 height 27
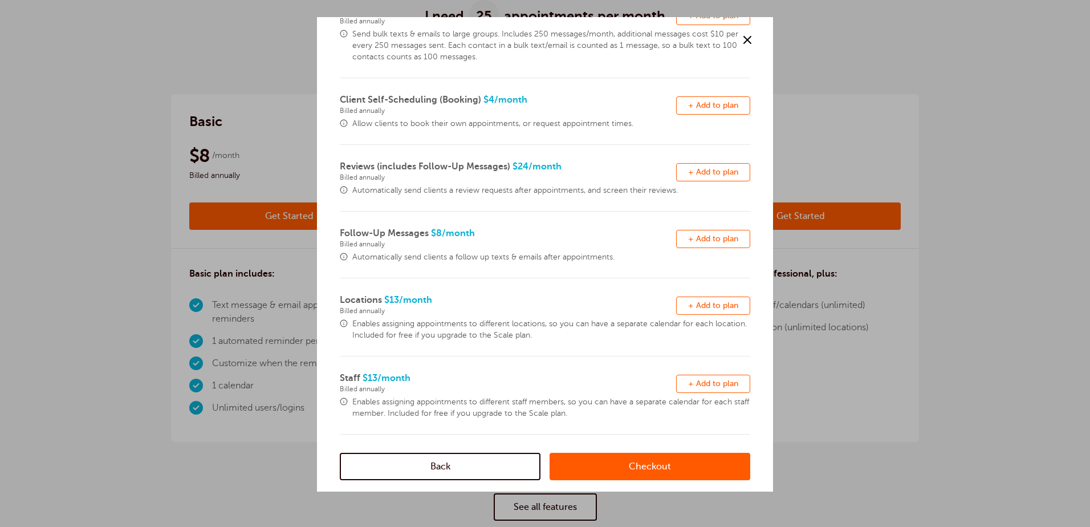
scroll to position [217, 0]
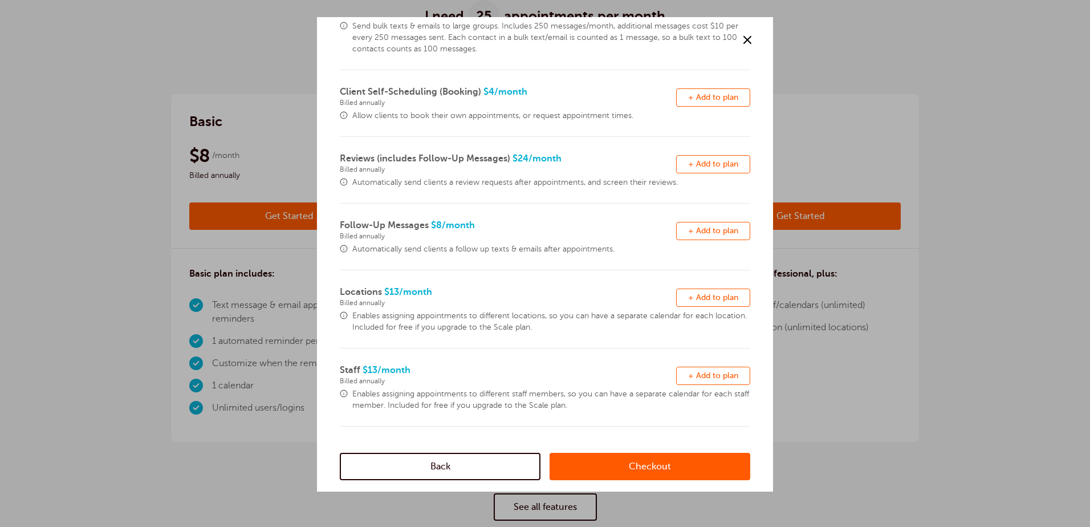
click at [648, 469] on link "Checkout" at bounding box center [649, 466] width 201 height 27
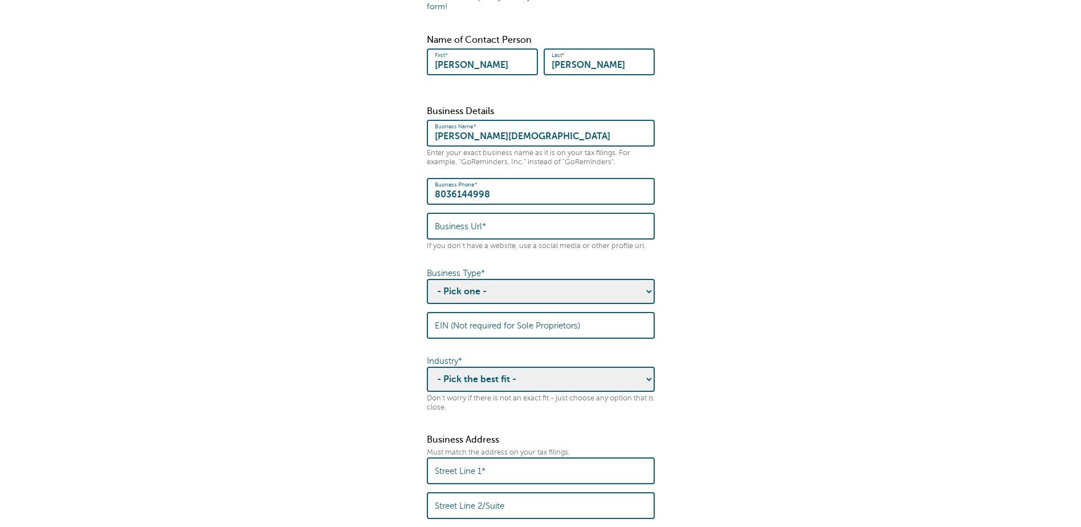
scroll to position [228, 0]
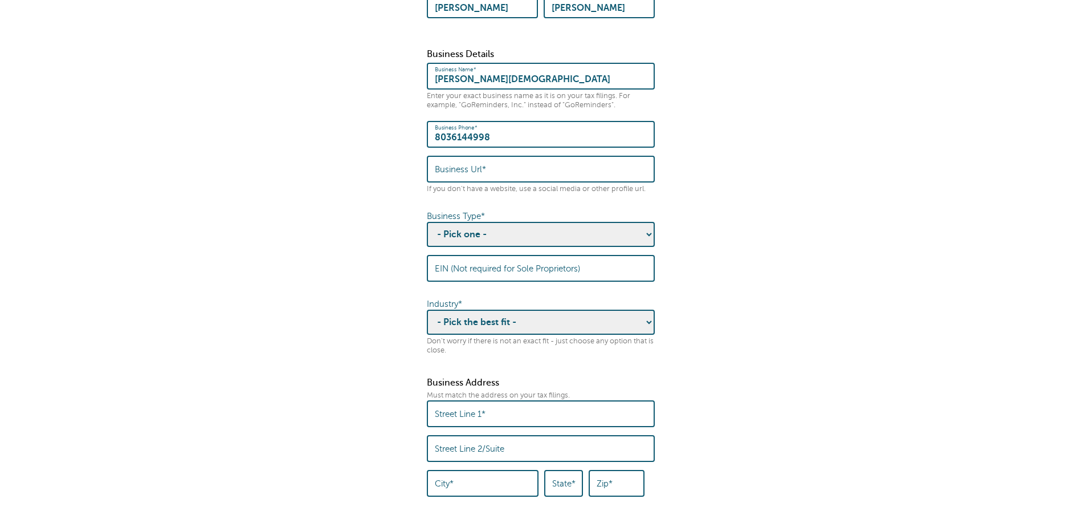
click at [642, 226] on select "- Pick one - Sole Proprietorship Partnership Limited Liability Corporation Co-o…" at bounding box center [541, 234] width 228 height 25
select select "Non-profit Corporation"
click at [427, 222] on select "- Pick one - Sole Proprietorship Partnership Limited Liability Corporation Co-o…" at bounding box center [541, 234] width 228 height 25
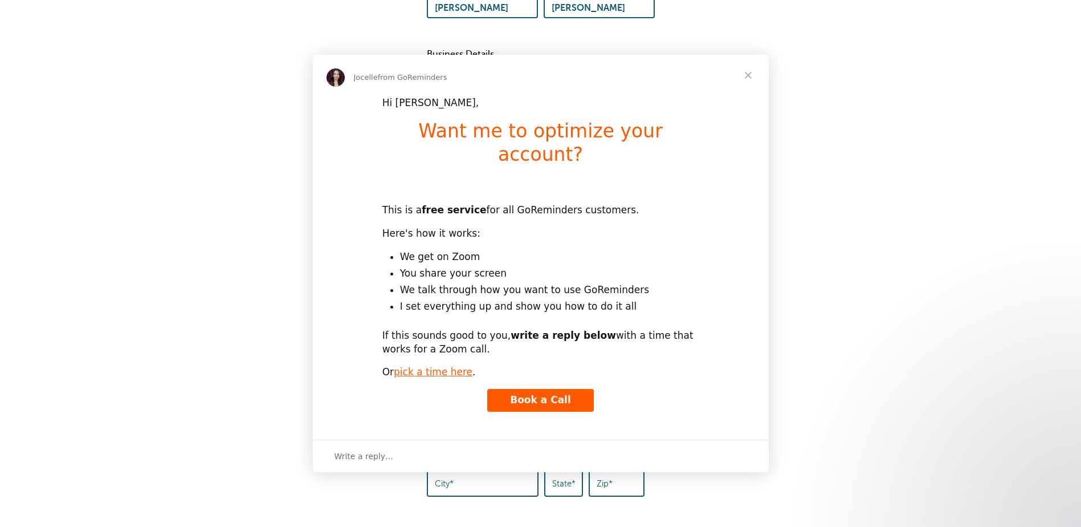
scroll to position [0, 0]
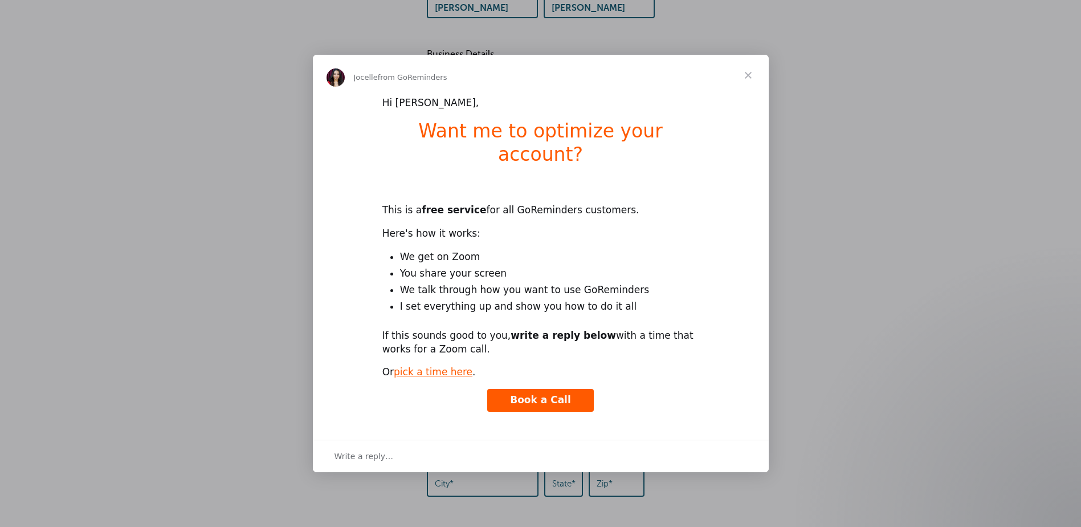
click at [747, 89] on span "Close" at bounding box center [748, 75] width 41 height 41
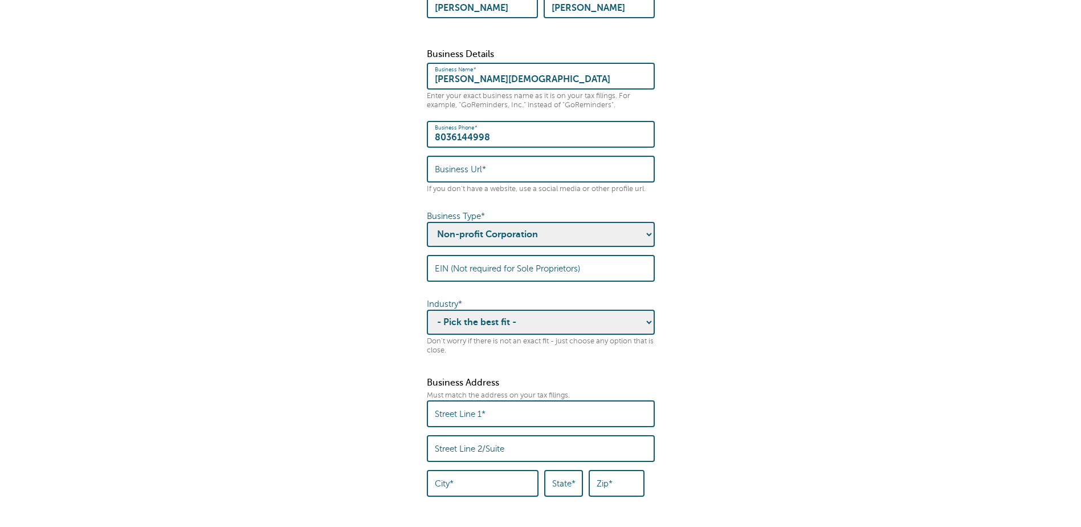
click at [440, 409] on label "Street Line 1*" at bounding box center [460, 414] width 51 height 10
click at [440, 401] on input "Street Line 1*" at bounding box center [541, 413] width 212 height 25
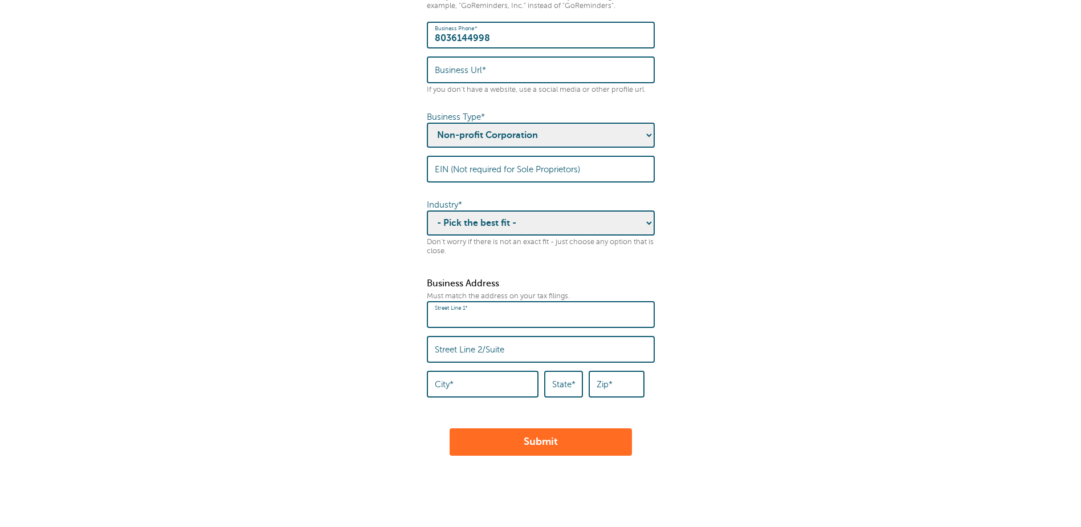
scroll to position [342, 0]
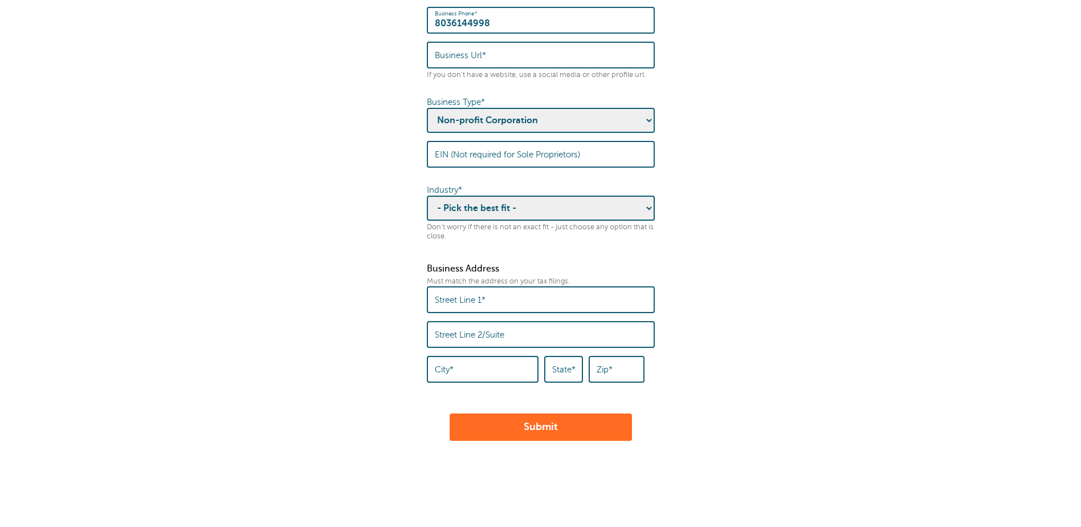
click at [535, 419] on button "Submit" at bounding box center [541, 426] width 182 height 27
click at [646, 112] on select "- Pick one - Sole Proprietorship Partnership Limited Liability Corporation Co-o…" at bounding box center [541, 120] width 228 height 25
click at [465, 286] on div "Street Line 1*" at bounding box center [541, 299] width 228 height 27
type input "125 Bethany Drive"
click at [467, 329] on label "Street Line 2/Suite" at bounding box center [470, 334] width 70 height 10
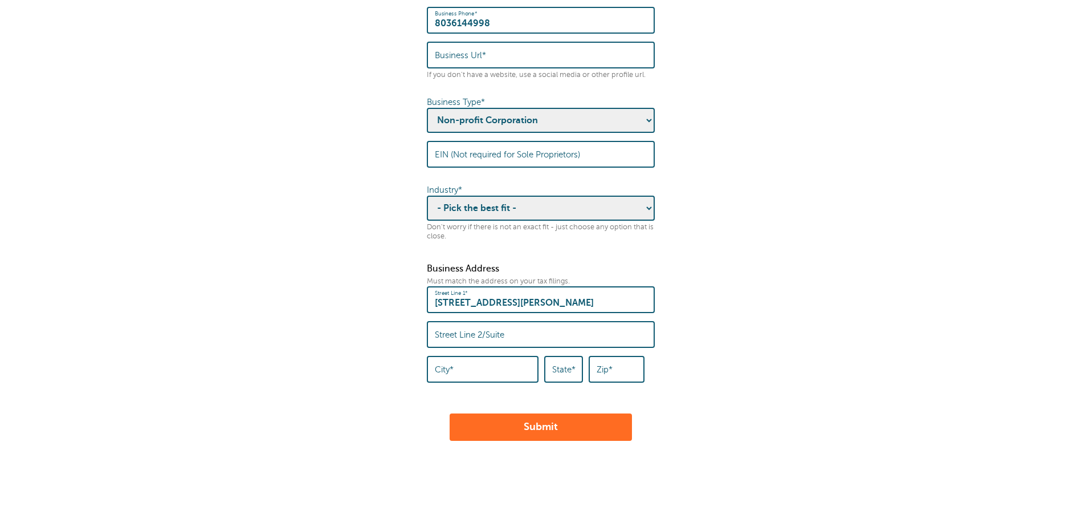
click at [467, 322] on input "Street Line 2/Suite" at bounding box center [541, 334] width 212 height 25
type input "Orangeburg"
click at [457, 357] on input "City*" at bounding box center [483, 369] width 96 height 25
type input "Orangeburg"
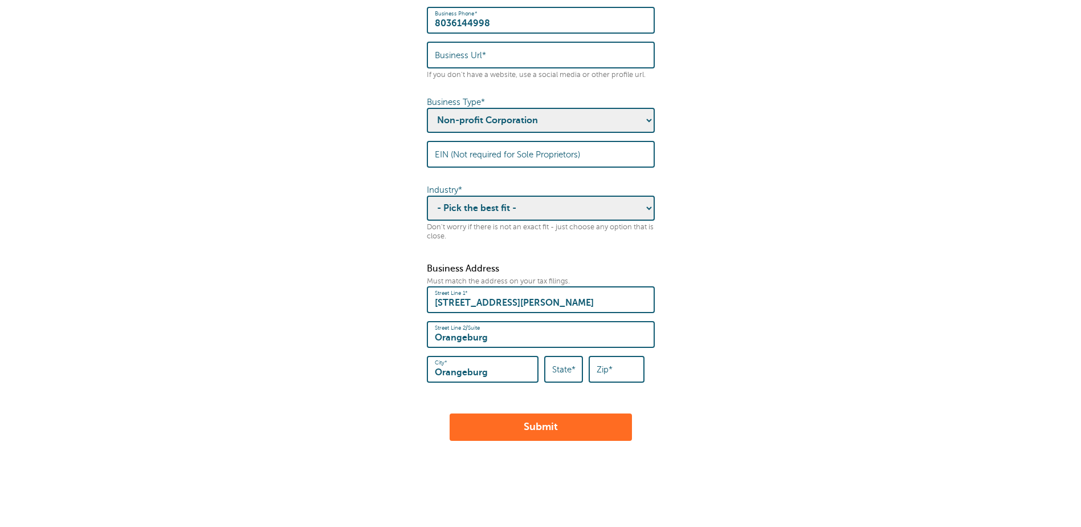
type input "SC"
type input "29115"
type input "Orangeburg"
click at [650, 201] on select "- Pick the best fit - Agriculture Automotive Banking Consumer Education Electro…" at bounding box center [541, 207] width 228 height 25
select select "RELIGION"
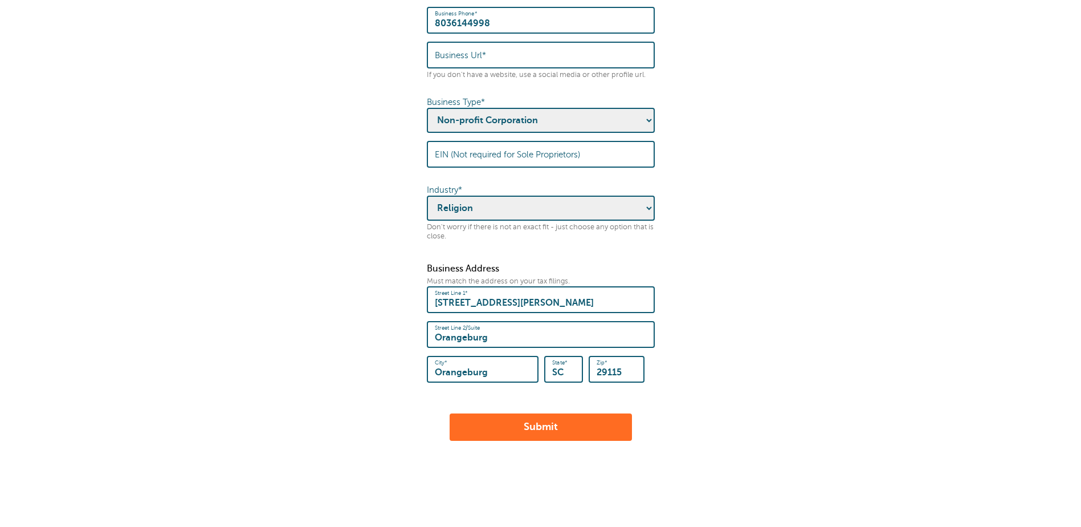
click at [427, 195] on select "- Pick the best fit - Agriculture Automotive Banking Consumer Education Electro…" at bounding box center [541, 207] width 228 height 25
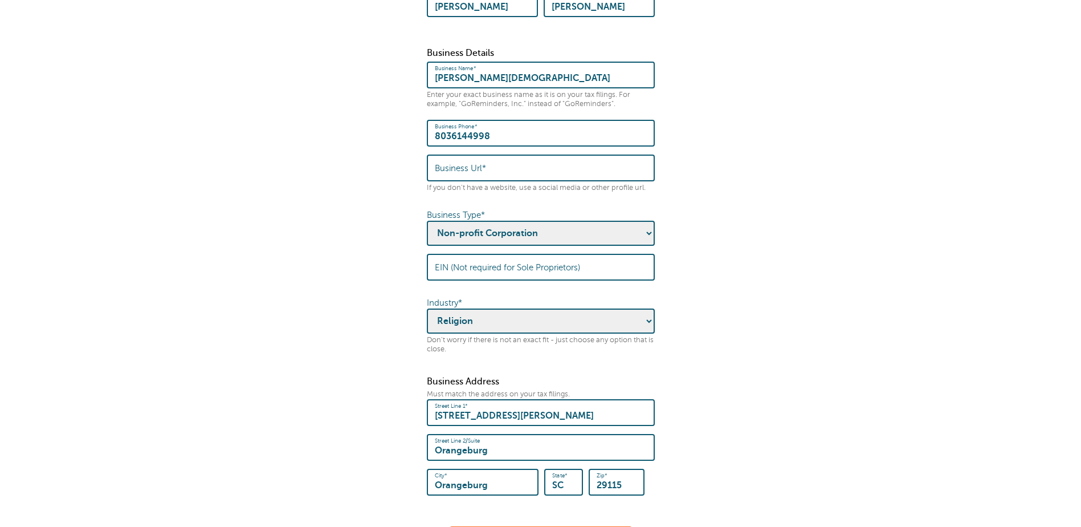
scroll to position [228, 0]
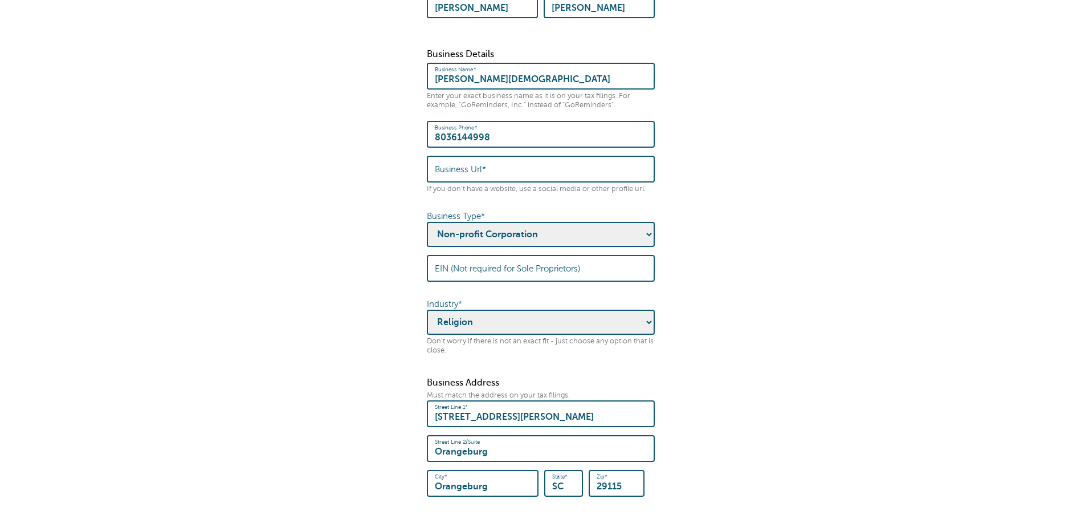
click at [649, 222] on select "- Pick one - Sole Proprietorship Partnership Limited Liability Corporation Co-o…" at bounding box center [541, 234] width 228 height 25
select select "Sole Proprietorship"
click at [427, 222] on select "- Pick one - Sole Proprietorship Partnership Limited Liability Corporation Co-o…" at bounding box center [541, 234] width 228 height 25
click at [755, 299] on form "Some quick housekeeping: Please enter the following business info. What is this…" at bounding box center [540, 186] width 1058 height 737
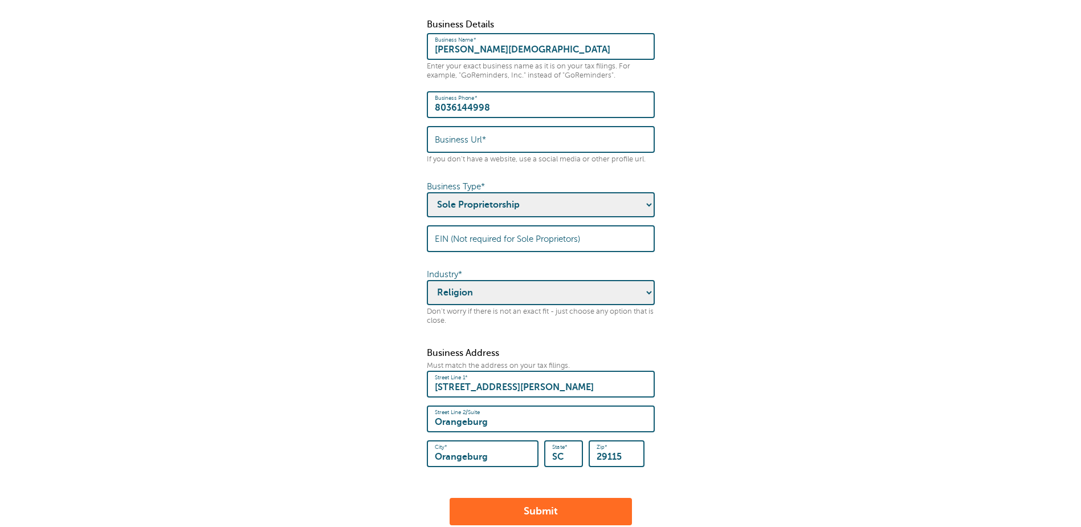
scroll to position [285, 0]
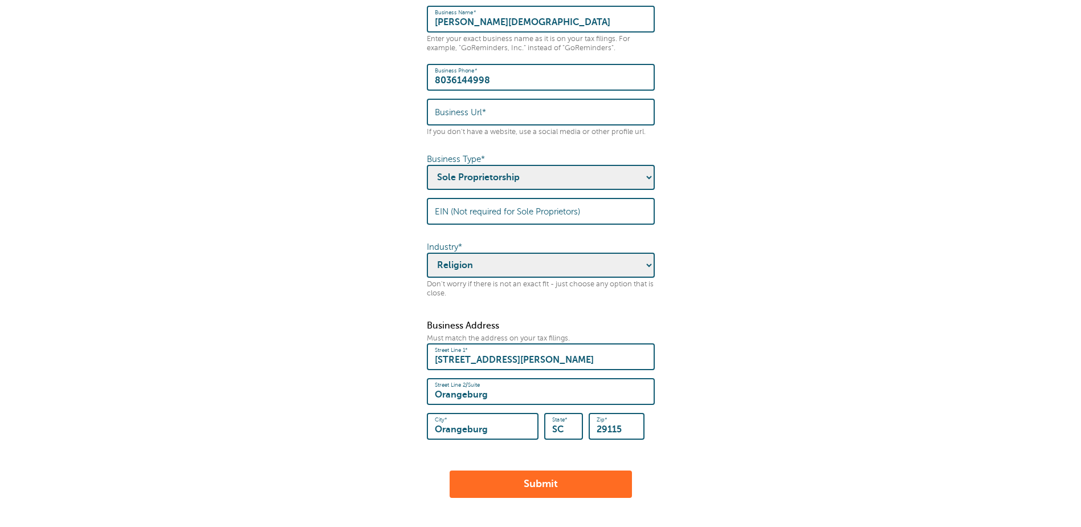
click at [551, 474] on button "Submit" at bounding box center [541, 483] width 182 height 27
click at [757, 118] on form "Some quick housekeeping: Please enter the following business info. What is this…" at bounding box center [540, 129] width 1058 height 737
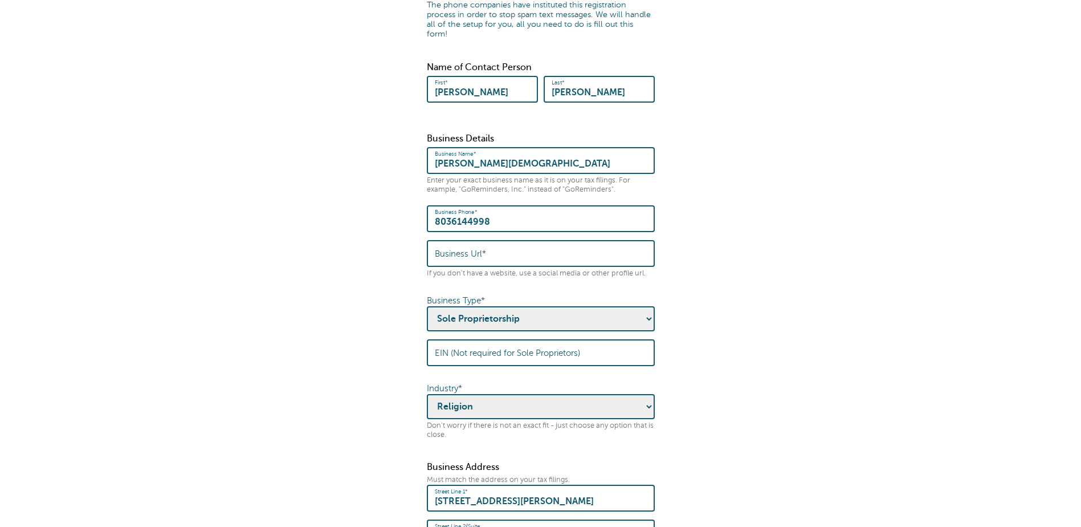
scroll to position [171, 0]
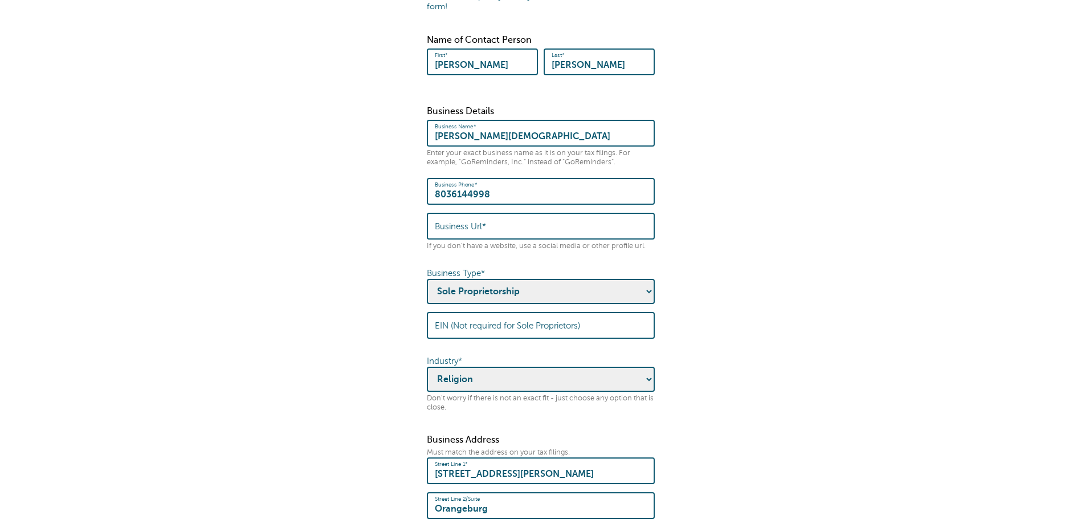
click at [650, 286] on select "- Pick one - Sole Proprietorship Partnership Limited Liability Corporation Co-o…" at bounding box center [541, 291] width 228 height 25
click at [727, 320] on form "Some quick housekeeping: Please enter the following business info. What is this…" at bounding box center [540, 243] width 1058 height 737
click at [491, 219] on input "Business Url*" at bounding box center [541, 226] width 212 height 25
paste input "https://bethanyorangeburg.com/Home"
type input "https://bethanyorangeburg.com/Home"
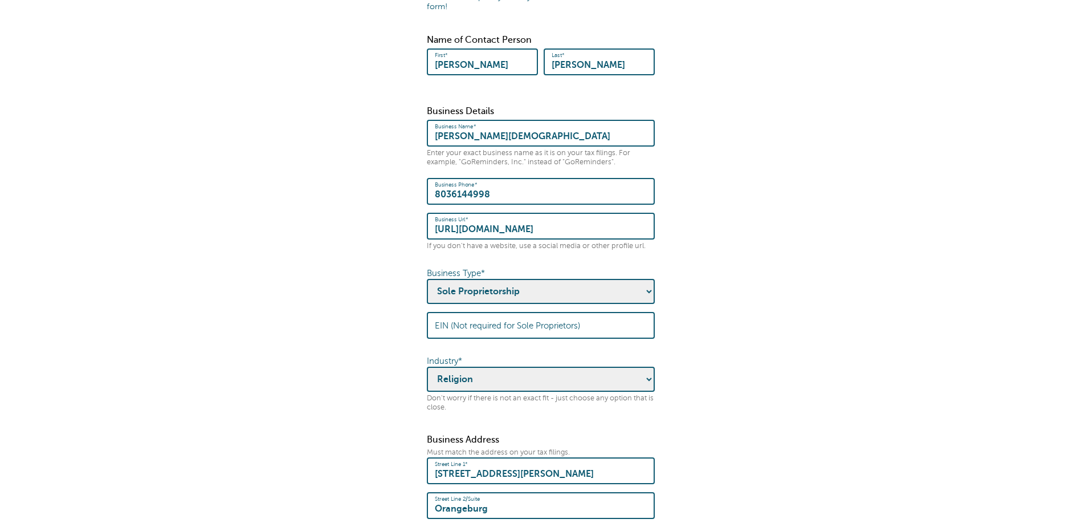
click at [647, 280] on select "- Pick one - Sole Proprietorship Partnership Limited Liability Corporation Co-o…" at bounding box center [541, 291] width 228 height 25
select select "Non-profit Corporation"
click at [427, 279] on select "- Pick one - Sole Proprietorship Partnership Limited Liability Corporation Co-o…" at bounding box center [541, 291] width 228 height 25
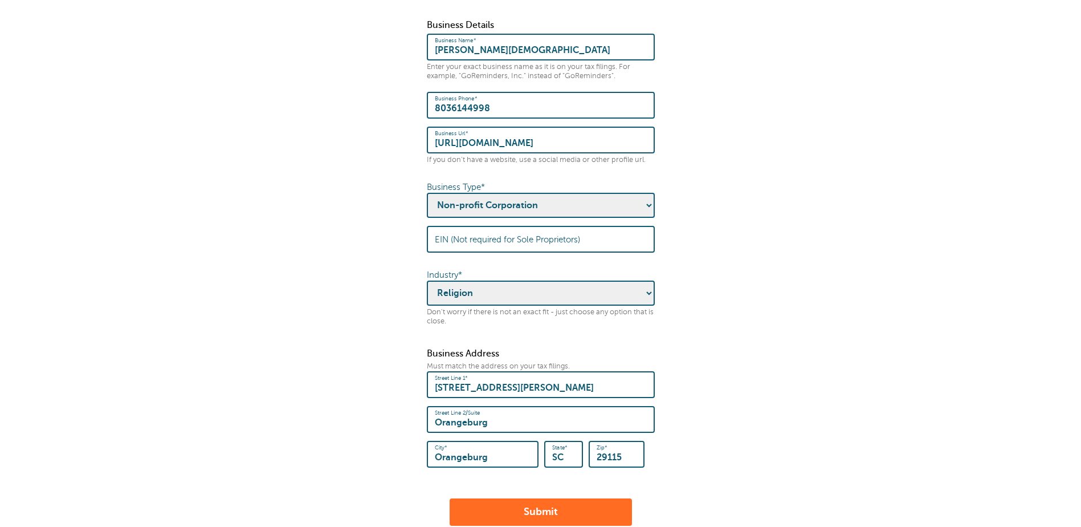
scroll to position [285, 0]
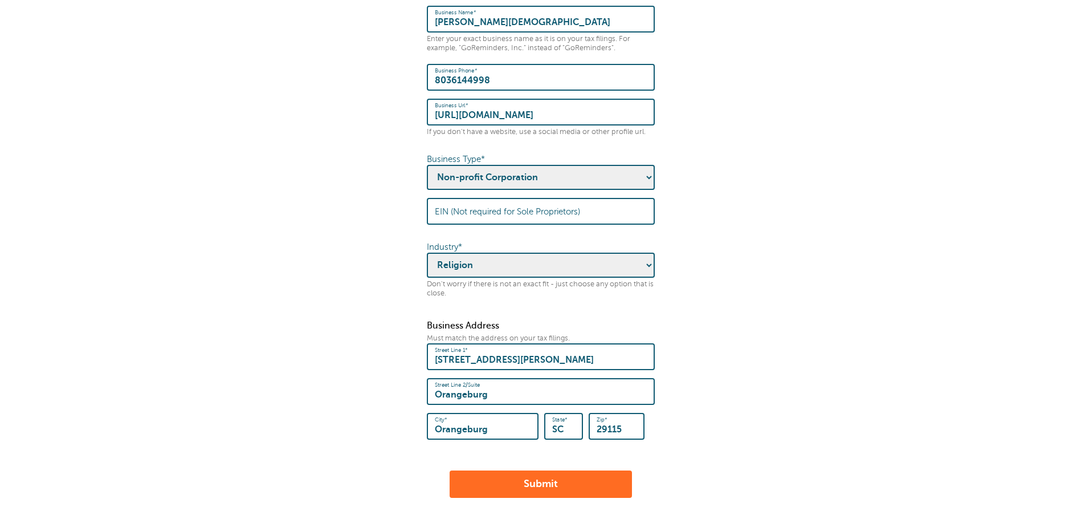
click at [588, 470] on button "Submit" at bounding box center [541, 483] width 182 height 27
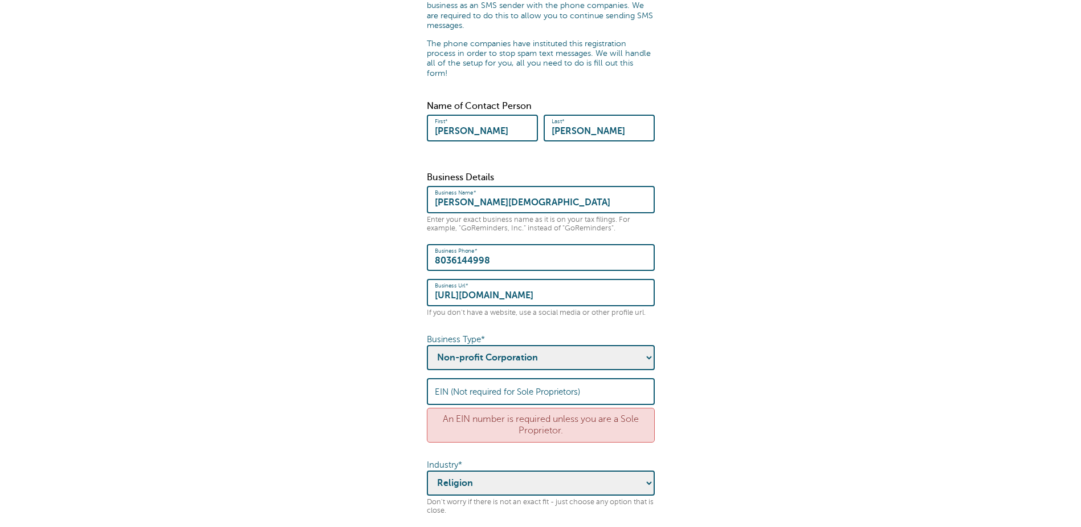
scroll to position [171, 0]
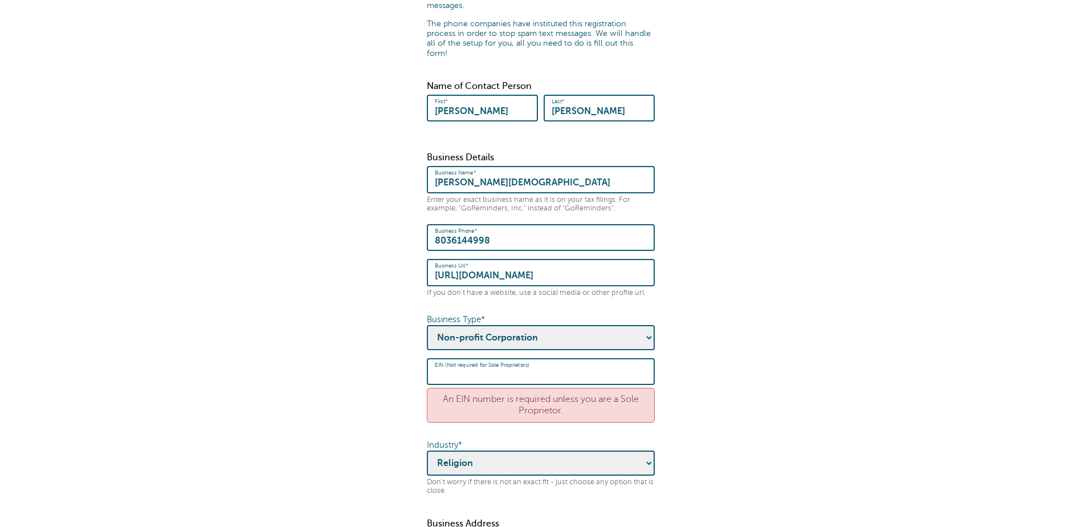
click at [469, 367] on input "EIN (Not required for Sole Proprietors)" at bounding box center [541, 371] width 212 height 25
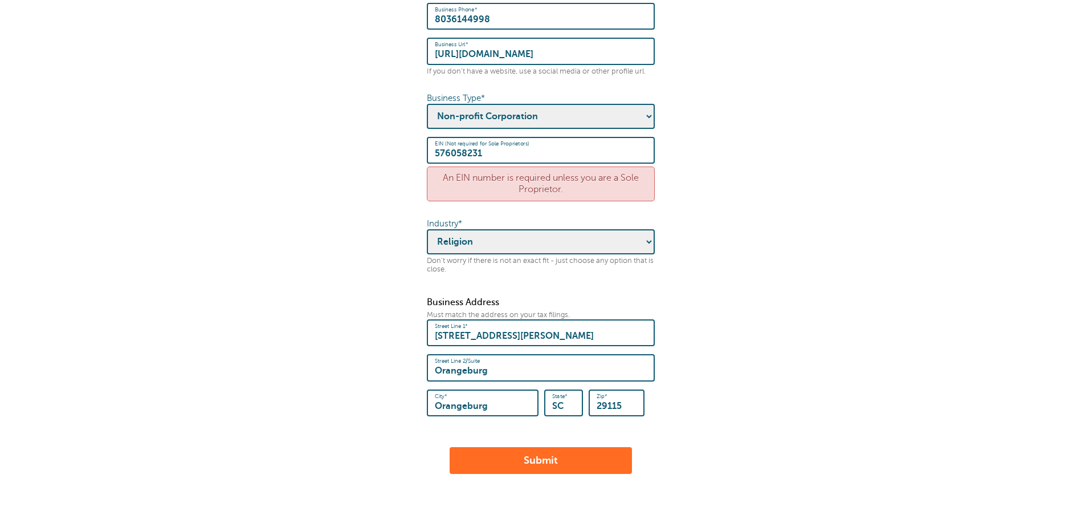
scroll to position [399, 0]
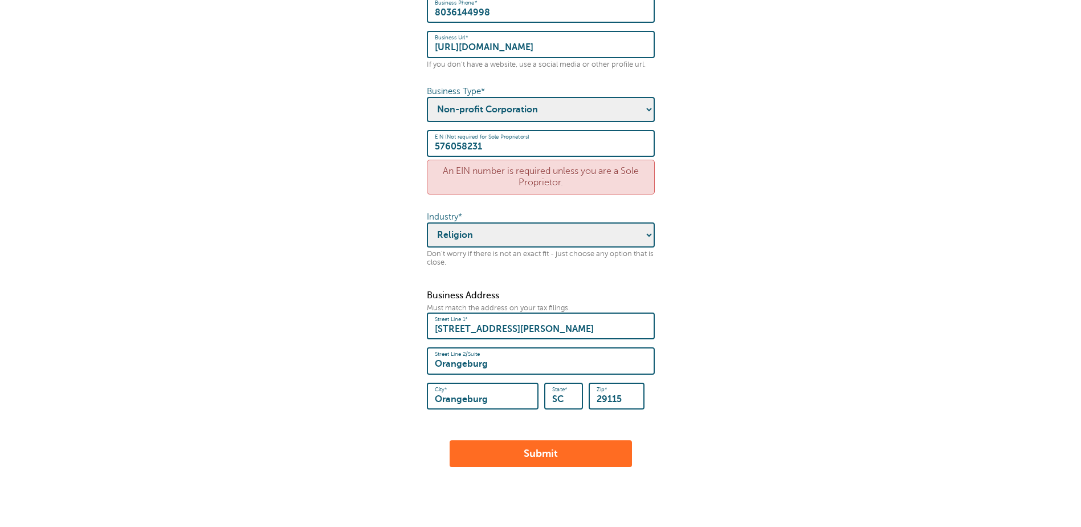
type input "576058231"
click at [574, 440] on button "Submit" at bounding box center [541, 453] width 182 height 27
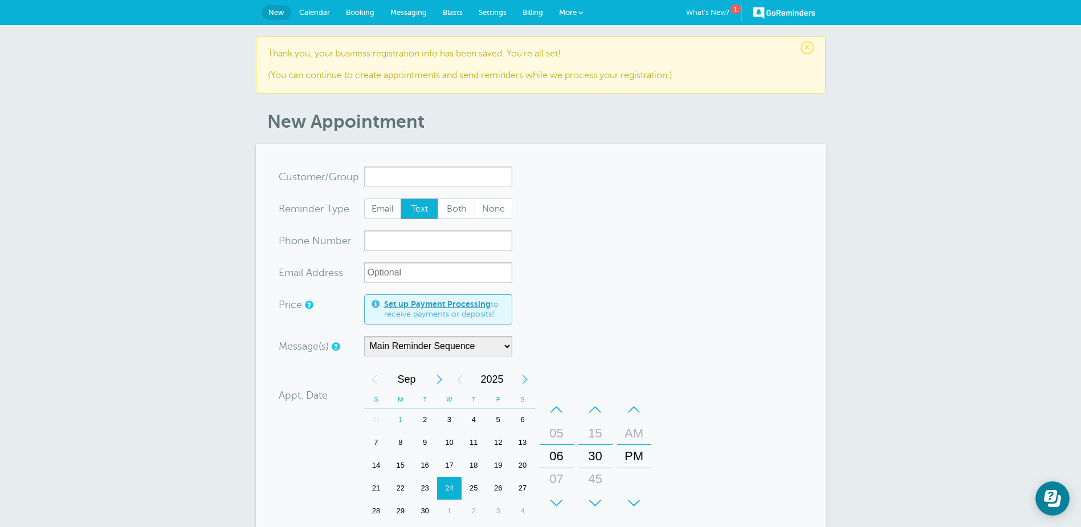
click at [308, 13] on span "Calendar" at bounding box center [314, 12] width 31 height 9
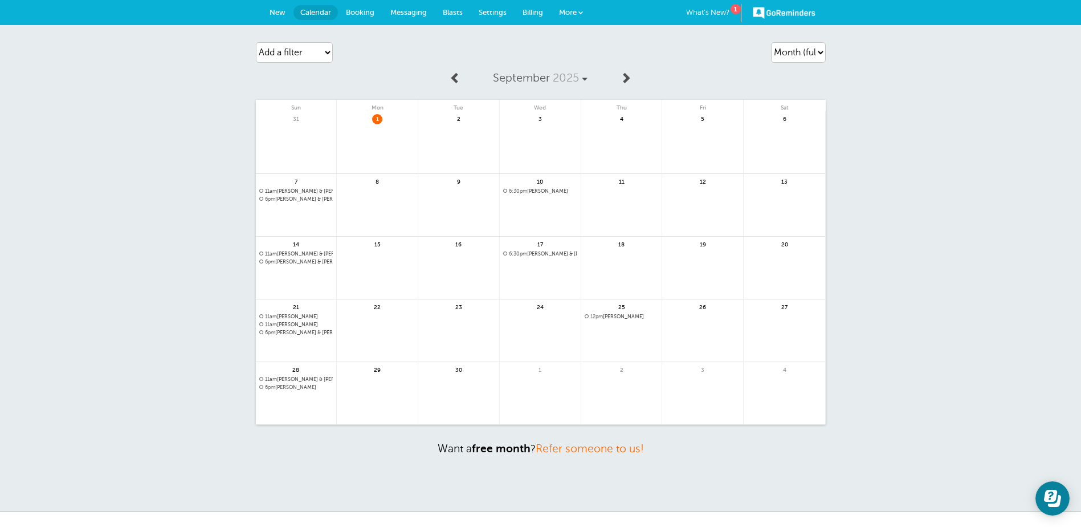
click at [608, 317] on span "12pm [PERSON_NAME]" at bounding box center [622, 316] width 74 height 6
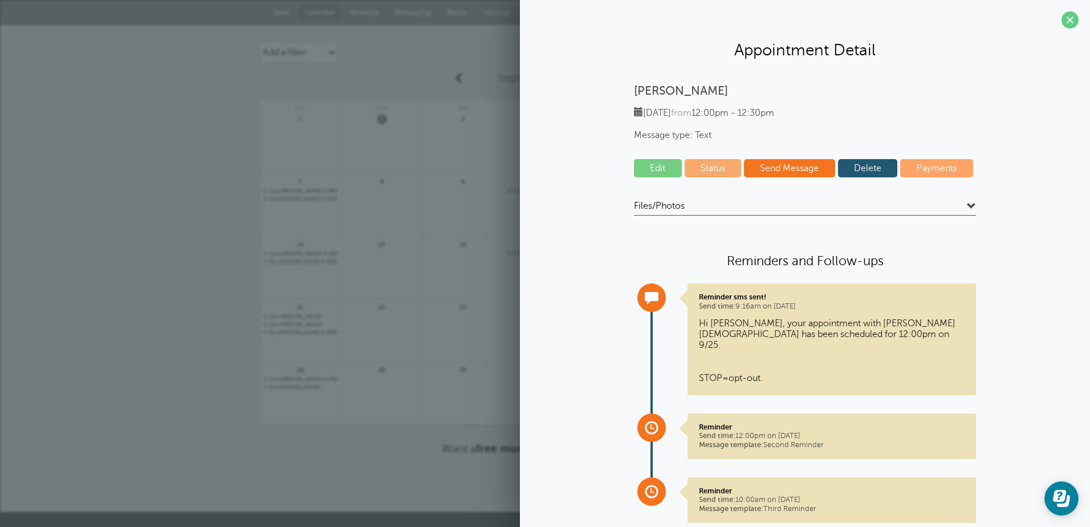
click at [655, 169] on link "Edit" at bounding box center [658, 168] width 48 height 18
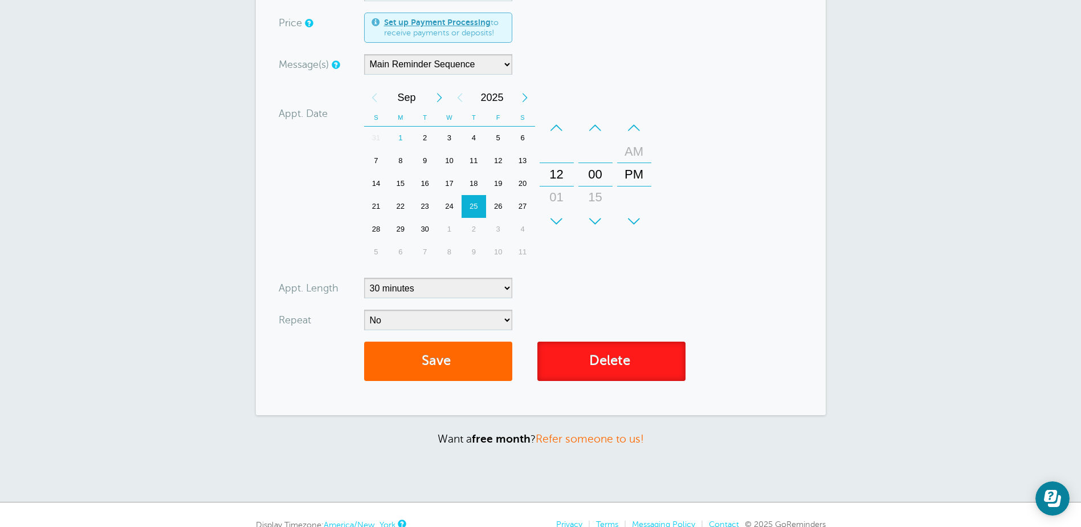
click at [630, 361] on link "Delete" at bounding box center [611, 360] width 148 height 39
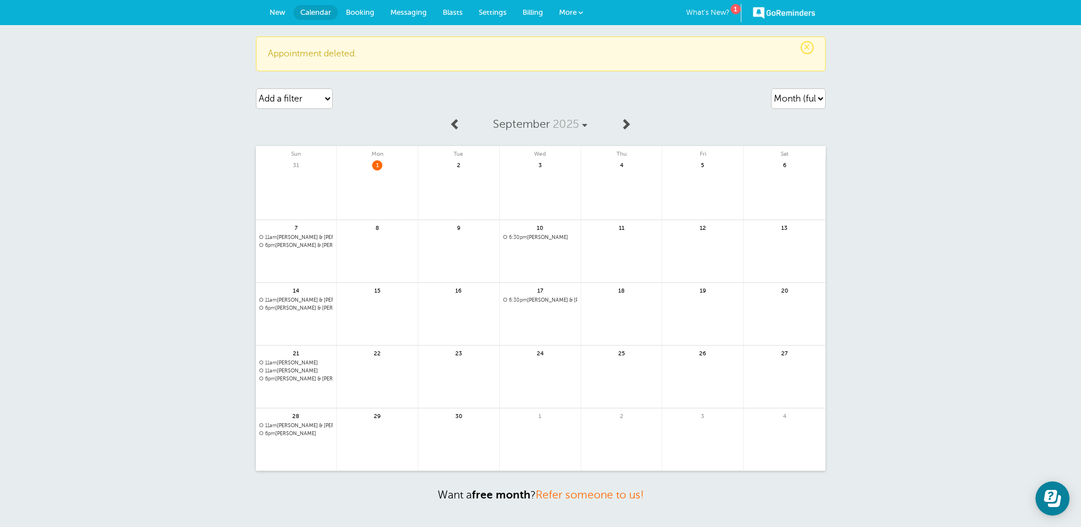
click at [537, 369] on link at bounding box center [540, 383] width 81 height 50
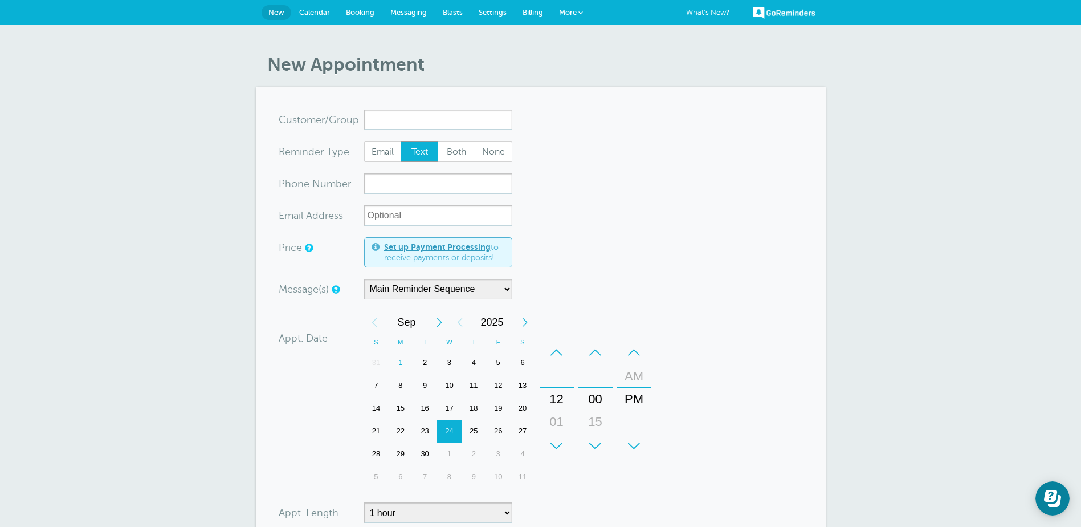
click at [401, 118] on input "x-no-autofill" at bounding box center [438, 119] width 148 height 21
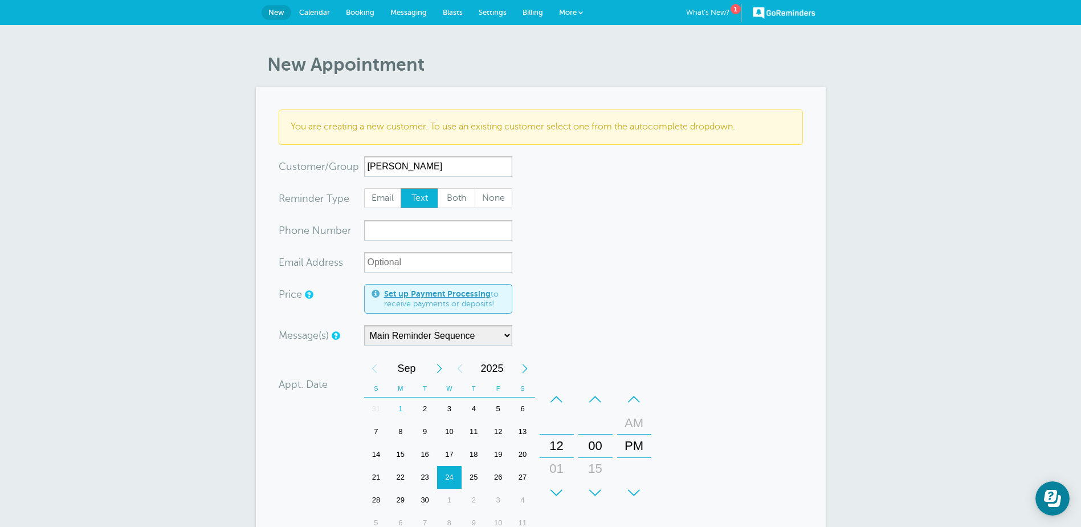
type input "[PERSON_NAME]"
click at [384, 228] on input "xxx-no-autofill" at bounding box center [438, 230] width 148 height 21
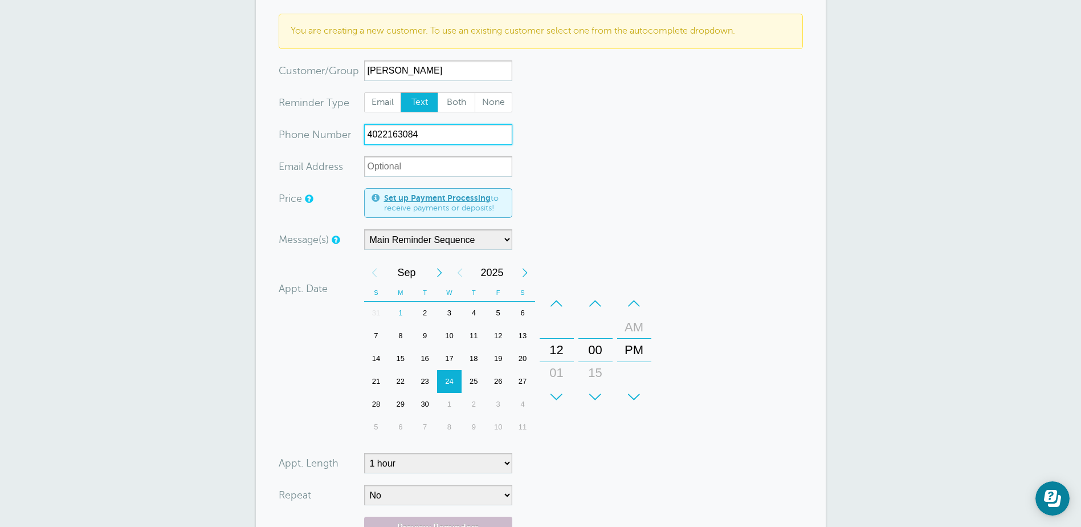
scroll to position [114, 0]
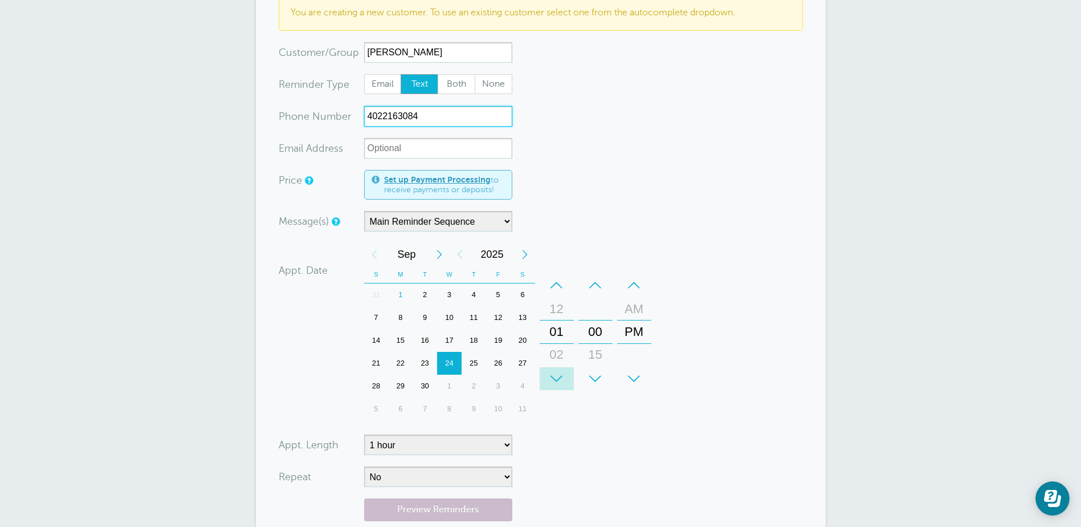
click at [560, 376] on div "+" at bounding box center [557, 378] width 34 height 23
click at [560, 375] on div "+" at bounding box center [557, 378] width 34 height 23
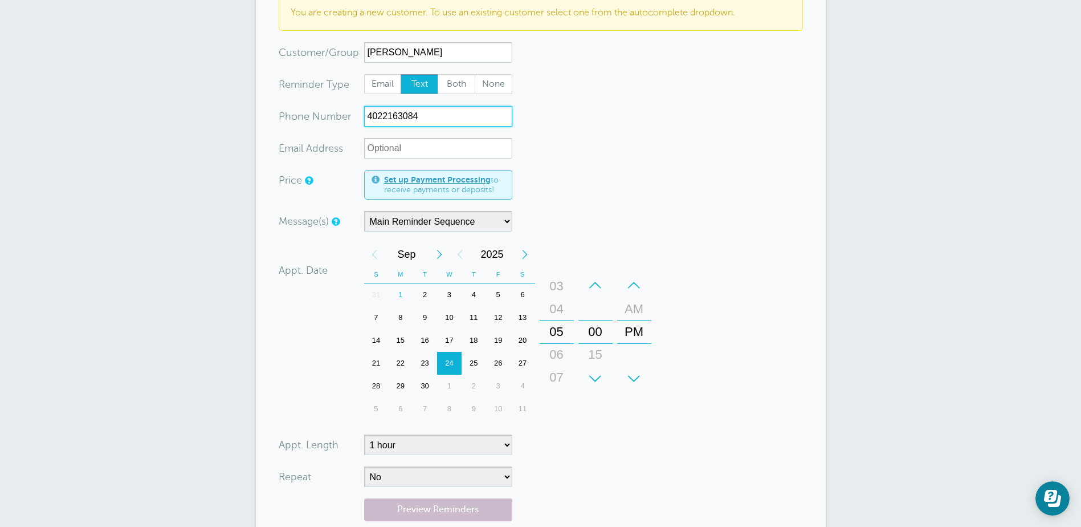
click at [557, 358] on div "06" at bounding box center [556, 354] width 27 height 23
click at [593, 378] on div "+" at bounding box center [595, 378] width 34 height 23
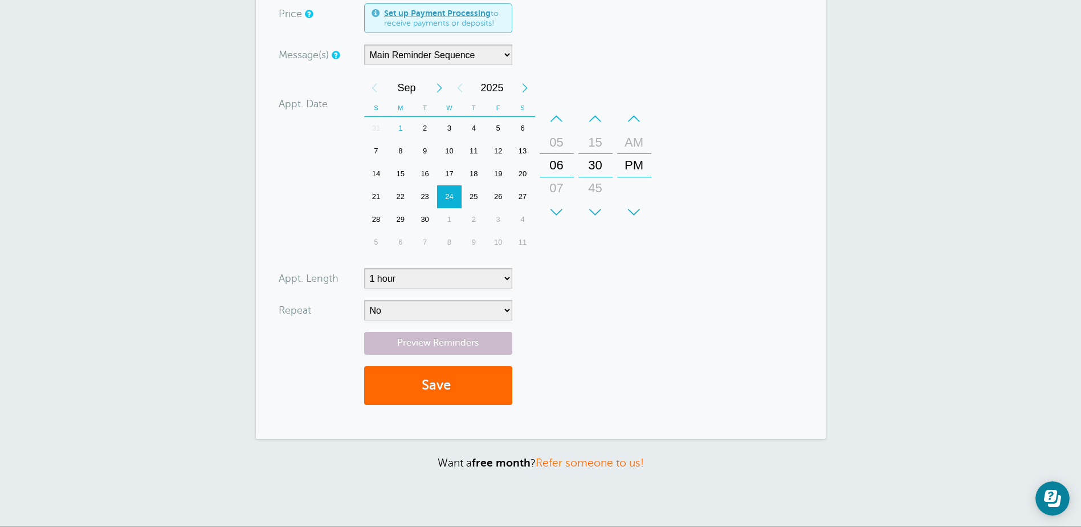
scroll to position [285, 0]
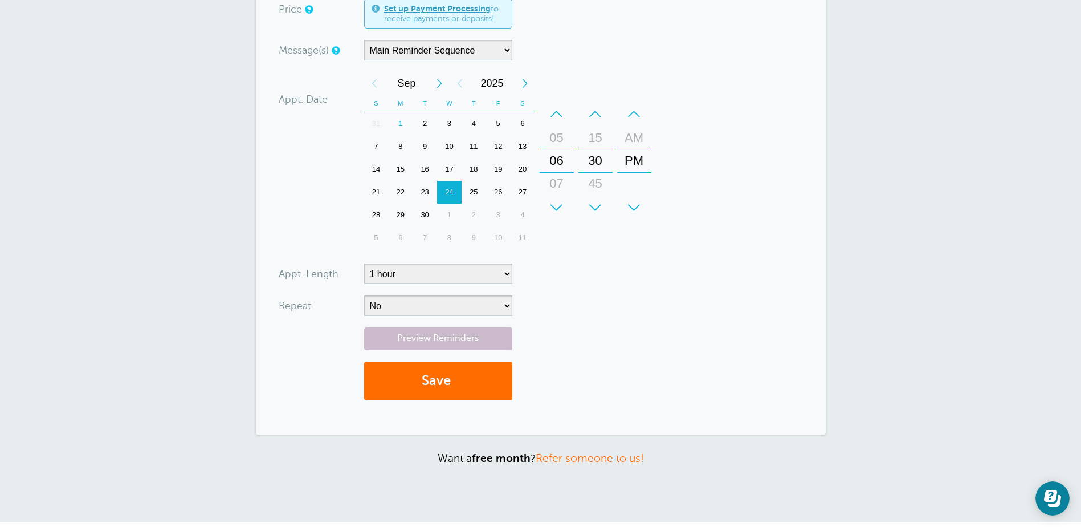
type input "4022163084"
click at [481, 386] on button "Save" at bounding box center [438, 380] width 148 height 39
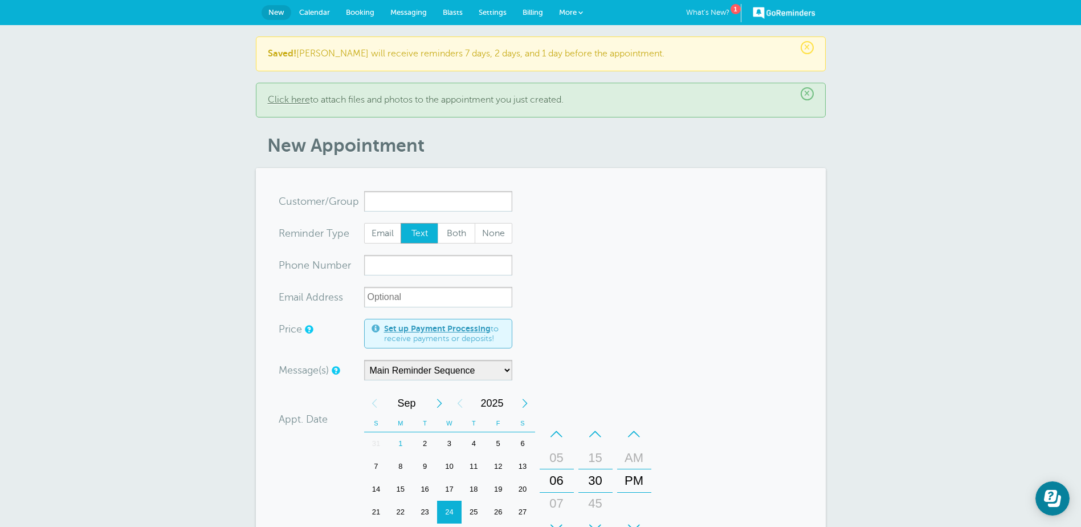
click at [304, 14] on span "Calendar" at bounding box center [314, 12] width 31 height 9
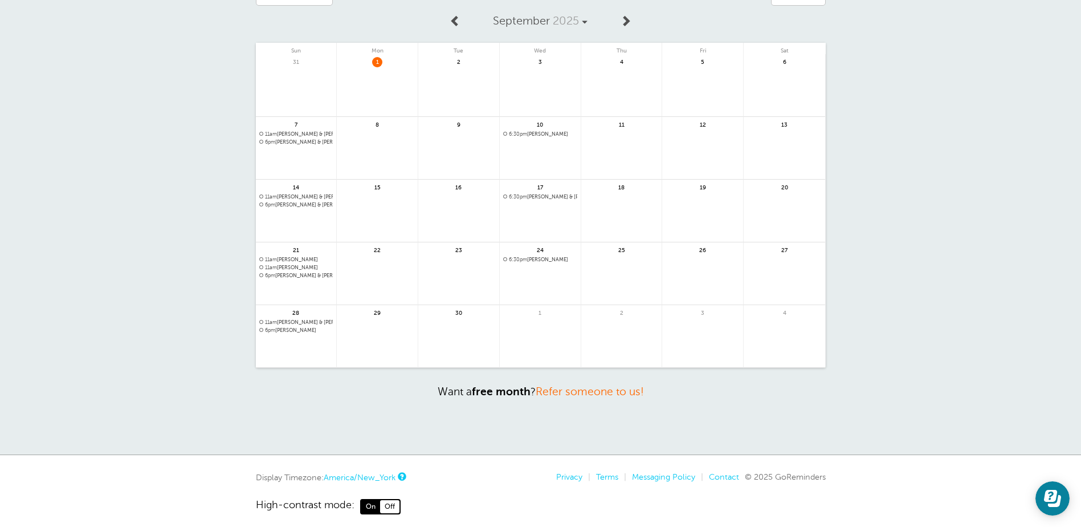
scroll to position [79, 0]
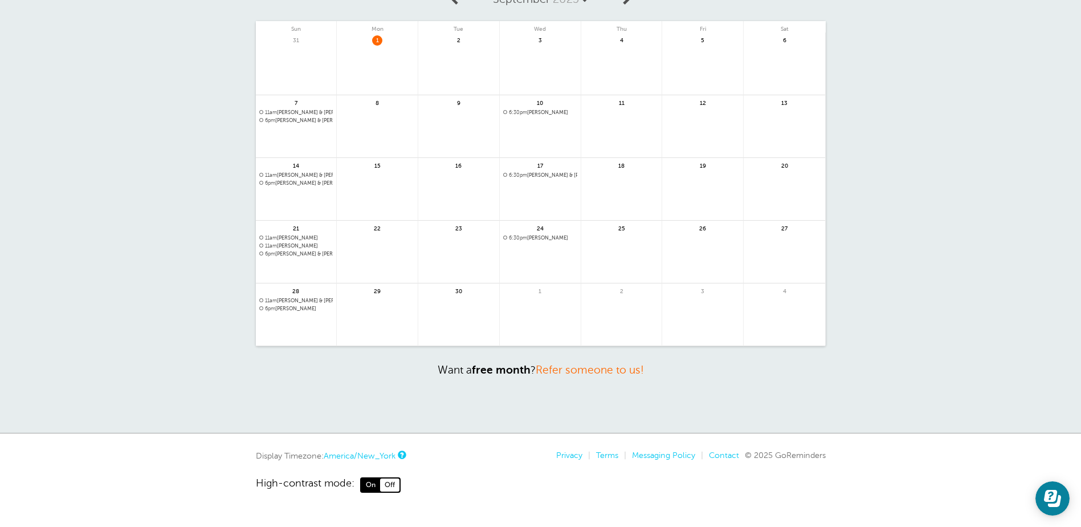
click at [283, 309] on span "6pm [PERSON_NAME]" at bounding box center [296, 308] width 74 height 6
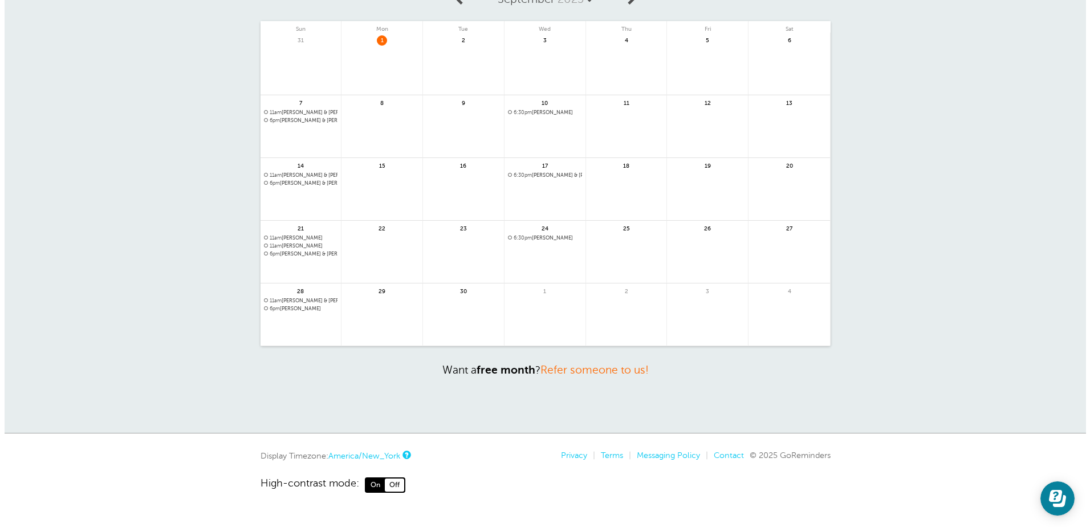
scroll to position [0, 0]
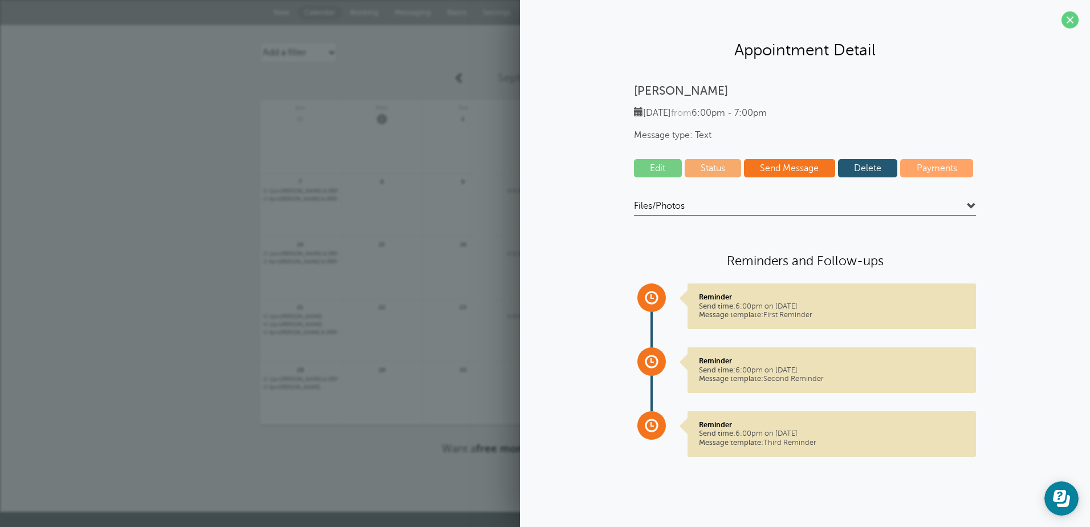
click at [662, 164] on link "Edit" at bounding box center [658, 168] width 48 height 18
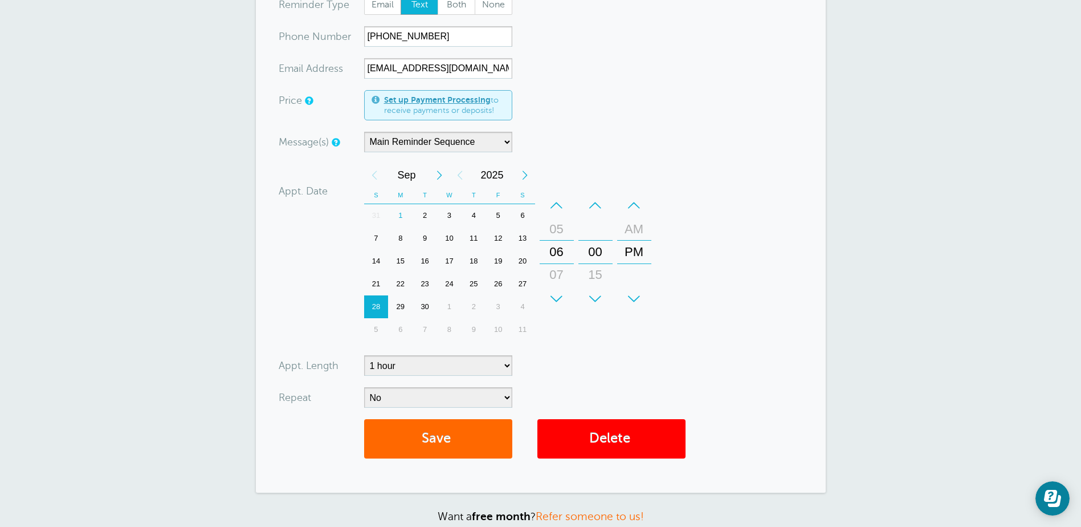
scroll to position [171, 0]
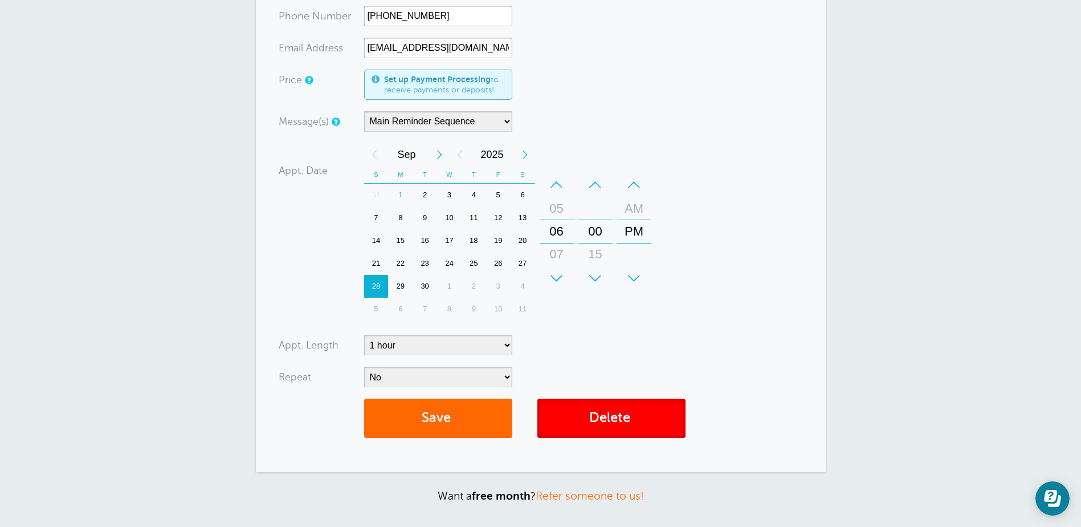
drag, startPoint x: 658, startPoint y: 411, endPoint x: 604, endPoint y: 37, distance: 378.3
click at [658, 411] on link "Delete" at bounding box center [611, 417] width 148 height 39
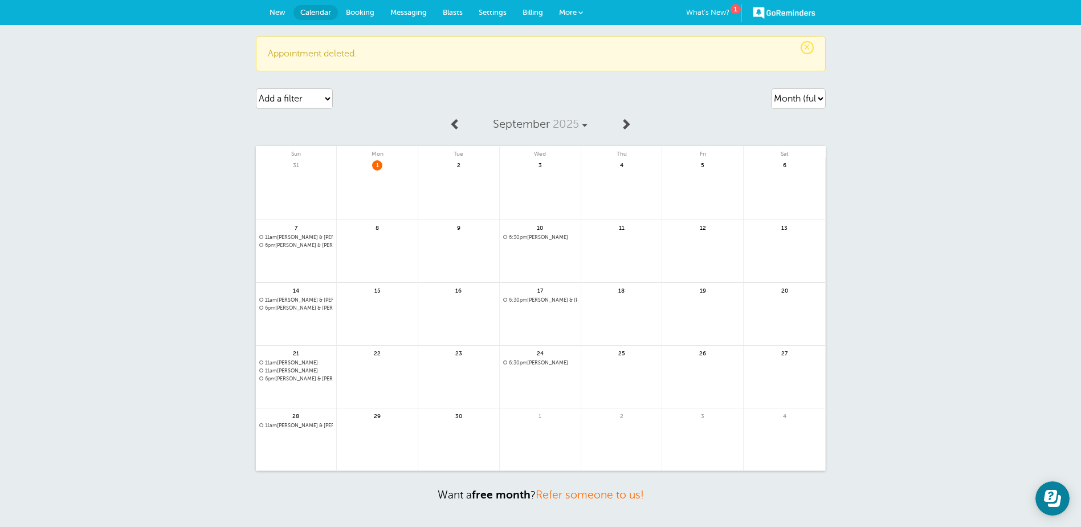
click at [281, 435] on link at bounding box center [296, 455] width 81 height 50
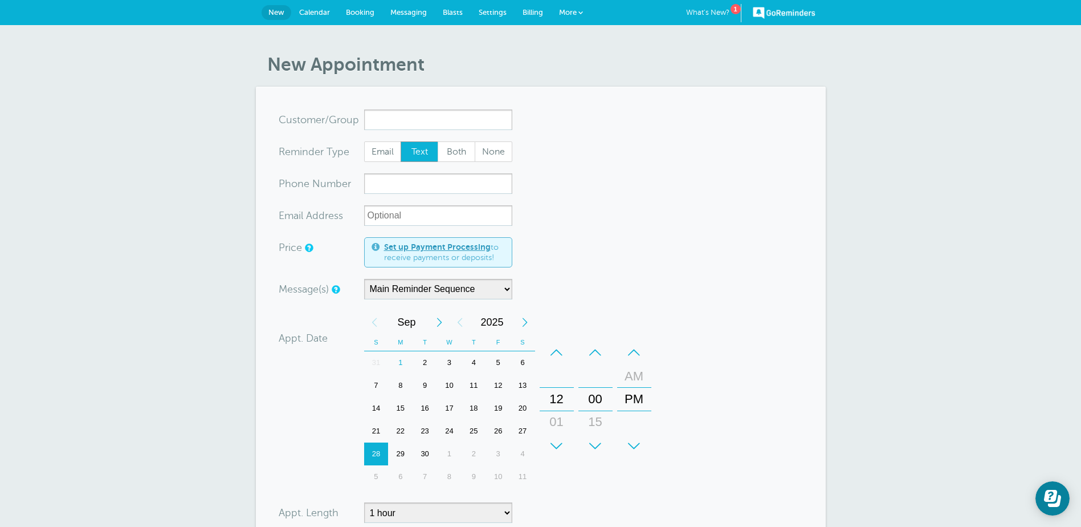
click at [552, 447] on div "+" at bounding box center [557, 445] width 34 height 23
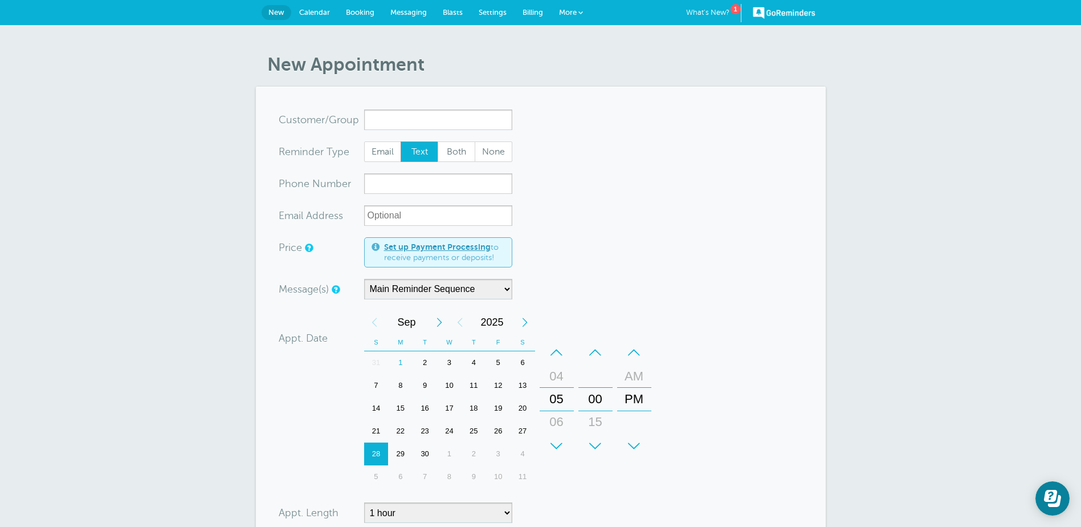
click at [552, 447] on div "+" at bounding box center [557, 445] width 34 height 23
click at [394, 116] on input "x-no-autofill" at bounding box center [438, 119] width 148 height 21
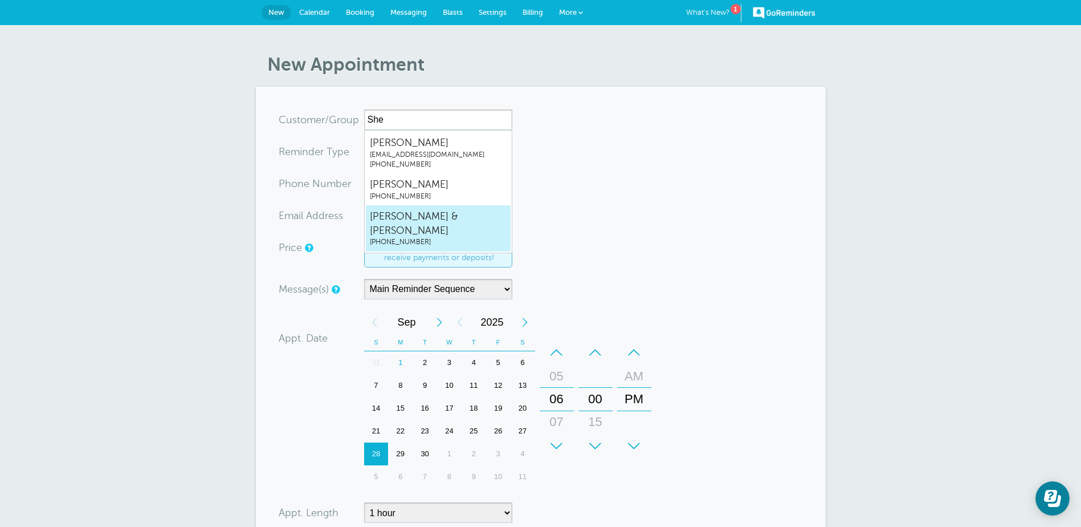
click at [437, 217] on span "Judson & Sherry Davis" at bounding box center [438, 223] width 137 height 28
type input "Judson&SherryDavis8036144998"
type input "Judson & Sherry Davis"
type input "[PHONE_NUMBER]"
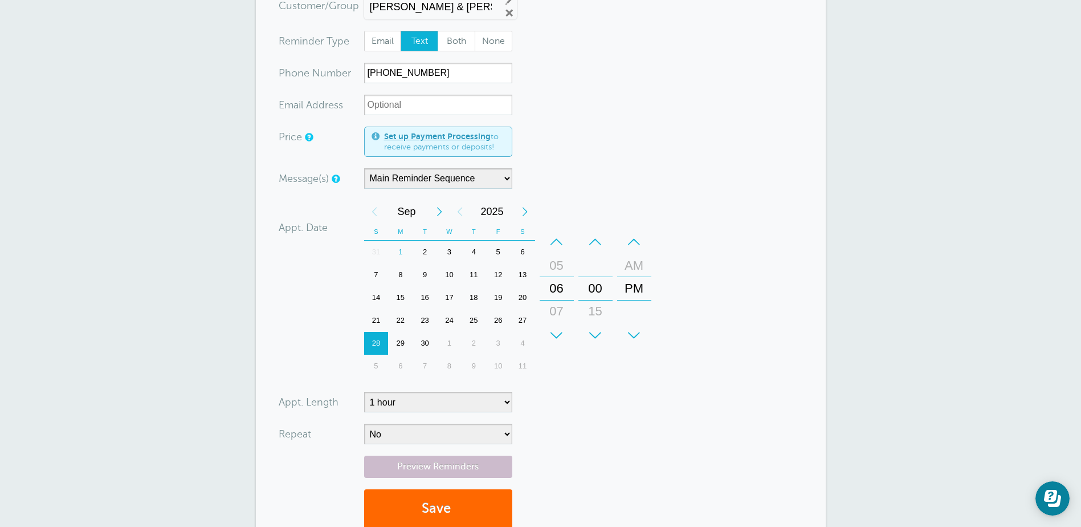
scroll to position [171, 0]
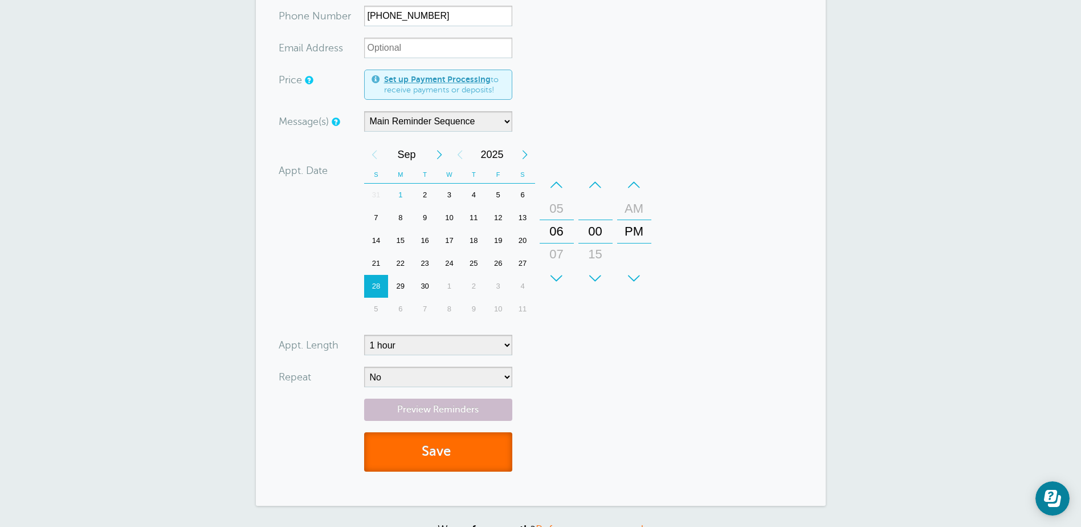
click at [460, 454] on button "Save" at bounding box center [438, 451] width 148 height 39
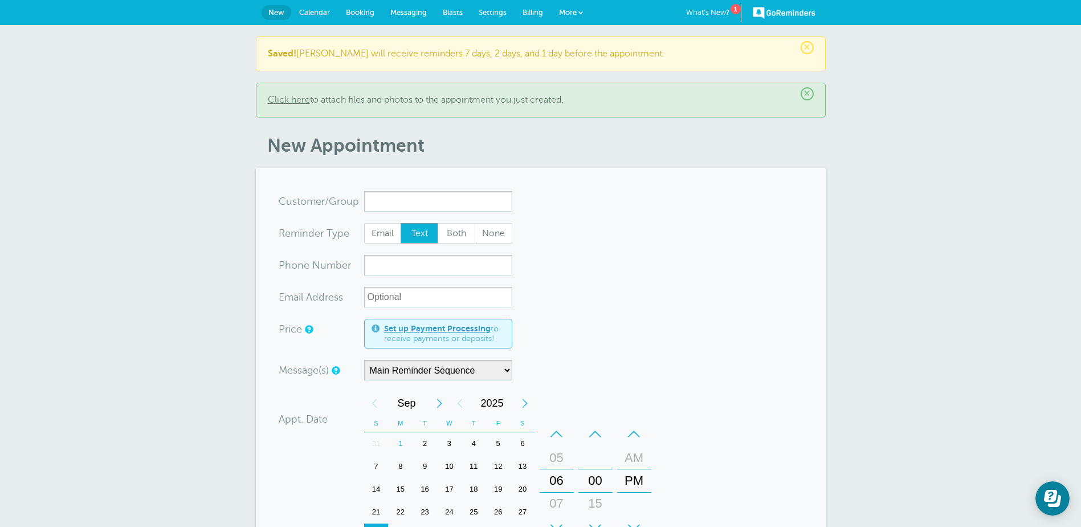
click at [306, 9] on span "Calendar" at bounding box center [314, 12] width 31 height 9
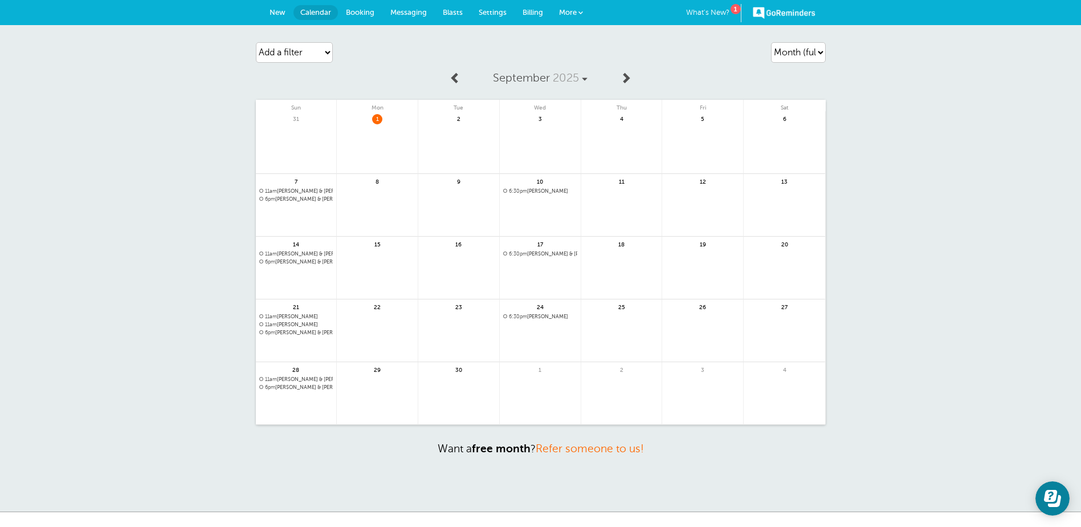
click at [549, 382] on link at bounding box center [540, 400] width 81 height 50
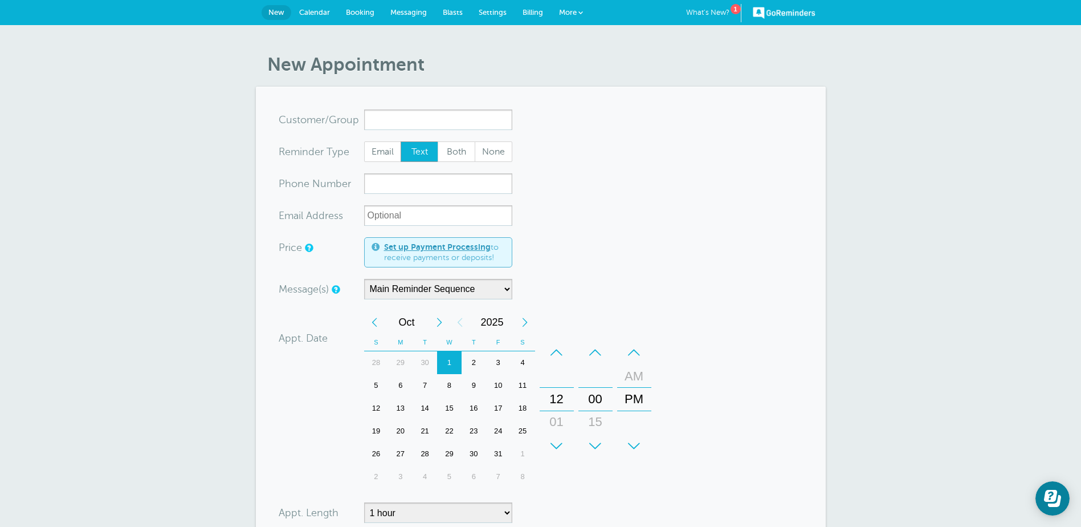
click at [407, 120] on input "x-no-autofill" at bounding box center [438, 119] width 148 height 21
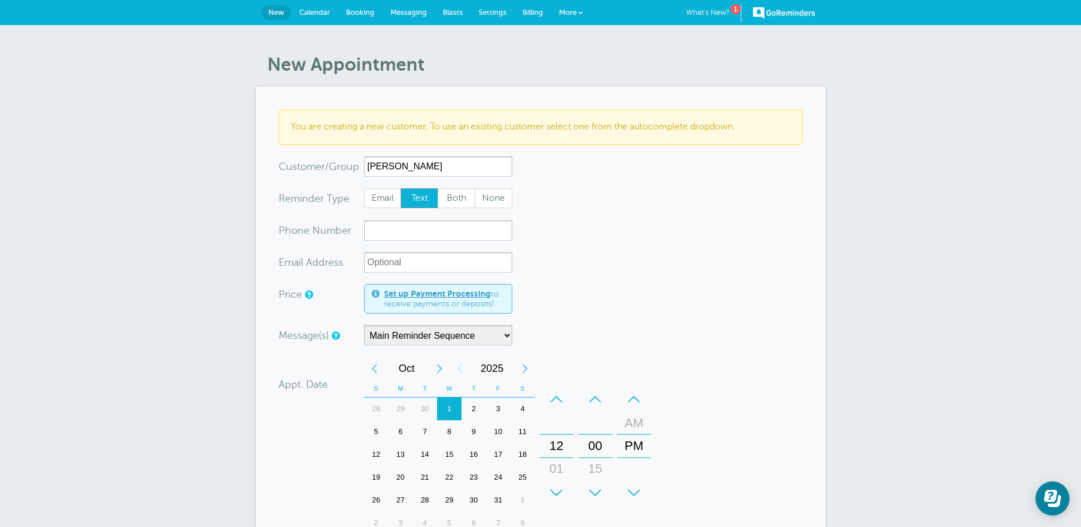
type input "Patricia Funderburk"
click at [395, 227] on input "xxx-no-autofill" at bounding box center [438, 230] width 148 height 21
click at [560, 488] on div "+" at bounding box center [557, 492] width 34 height 23
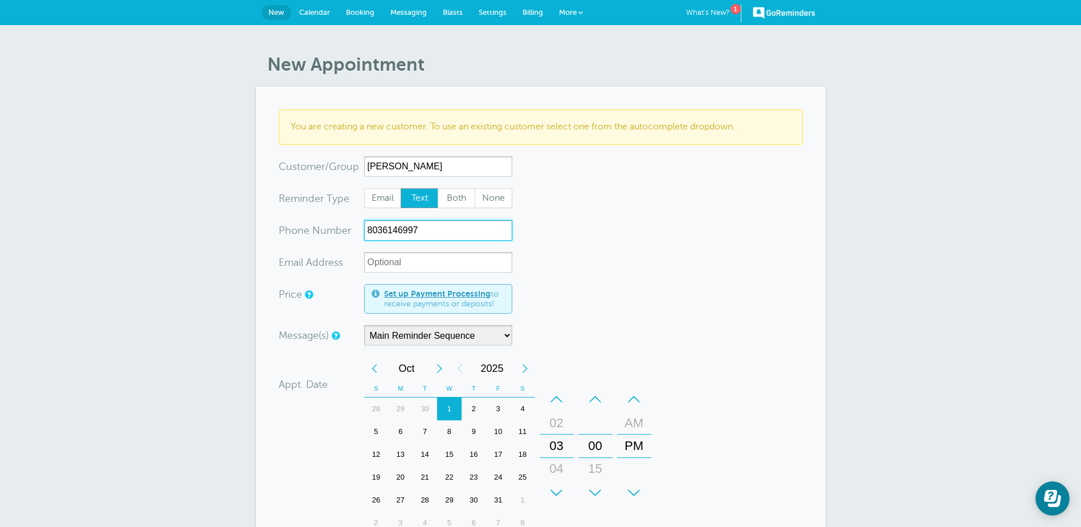
click at [559, 488] on div "+" at bounding box center [557, 492] width 34 height 23
click at [593, 490] on div "+" at bounding box center [595, 492] width 34 height 23
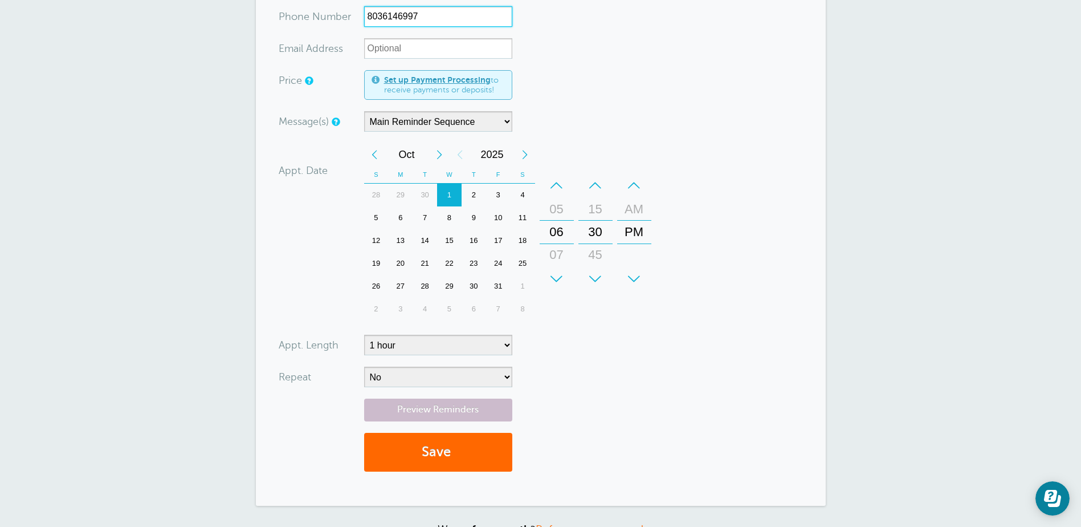
scroll to position [228, 0]
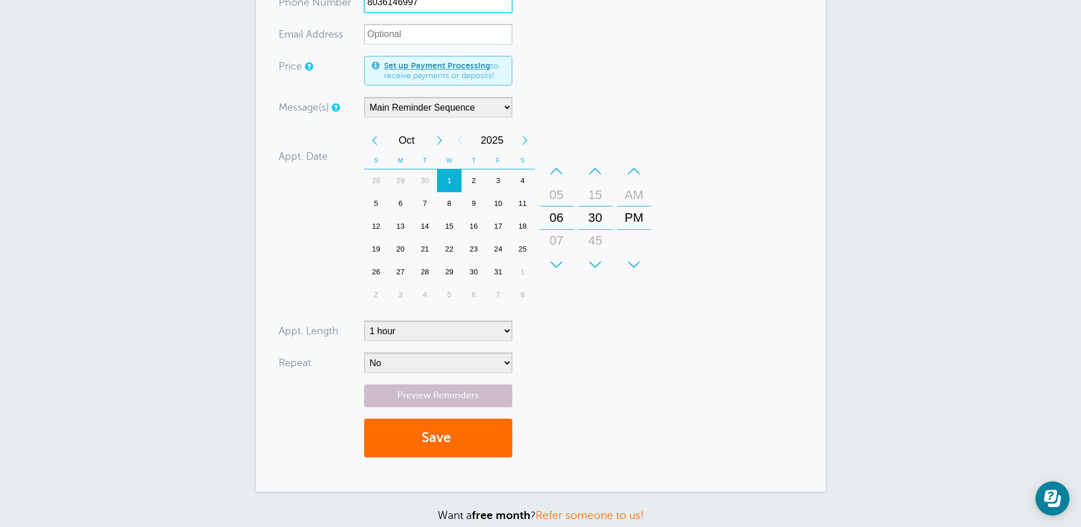
type input "8036146997"
click at [464, 435] on button "Save" at bounding box center [438, 437] width 148 height 39
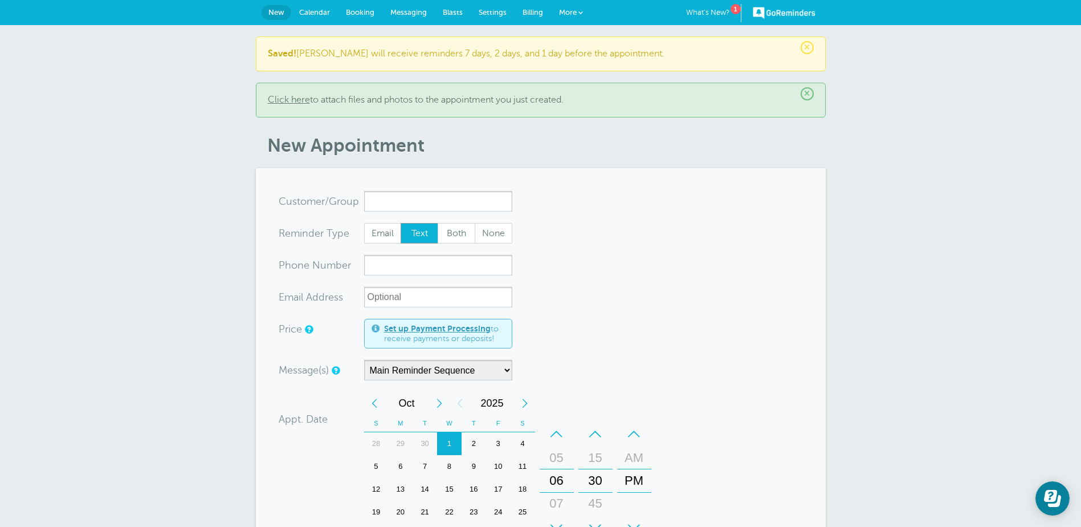
click at [308, 10] on span "Calendar" at bounding box center [314, 12] width 31 height 9
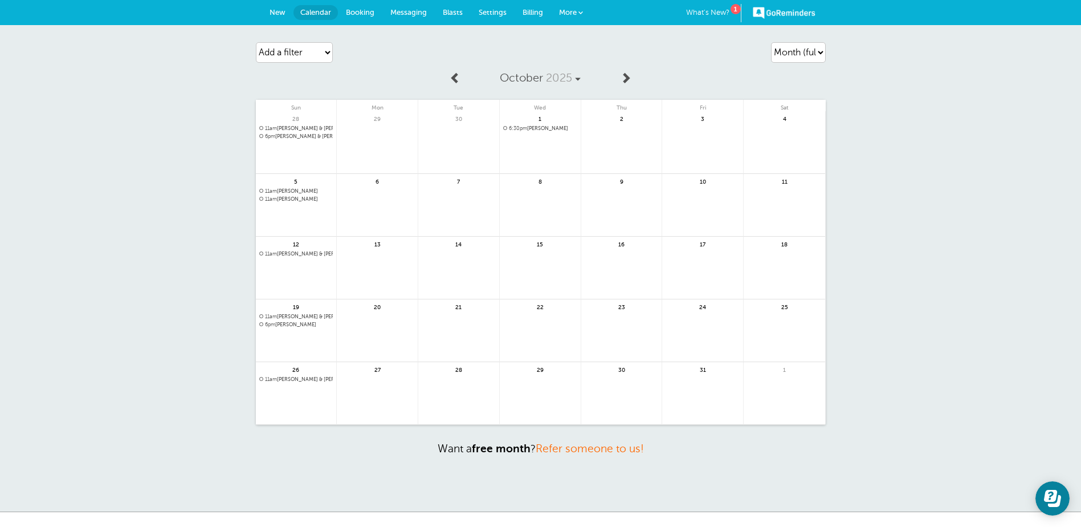
click at [271, 210] on link at bounding box center [296, 229] width 81 height 50
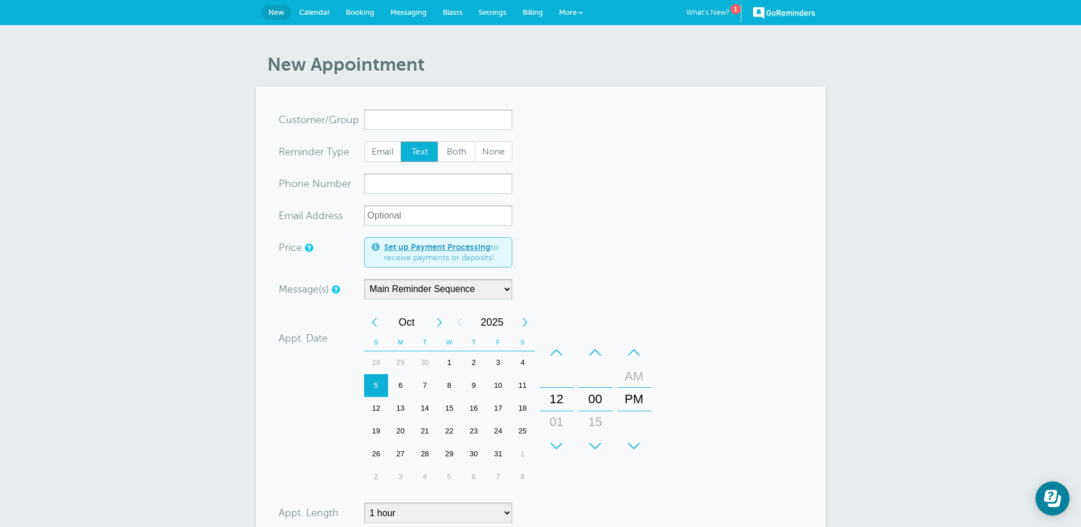
click at [383, 122] on input "x-no-autofill" at bounding box center [438, 119] width 148 height 21
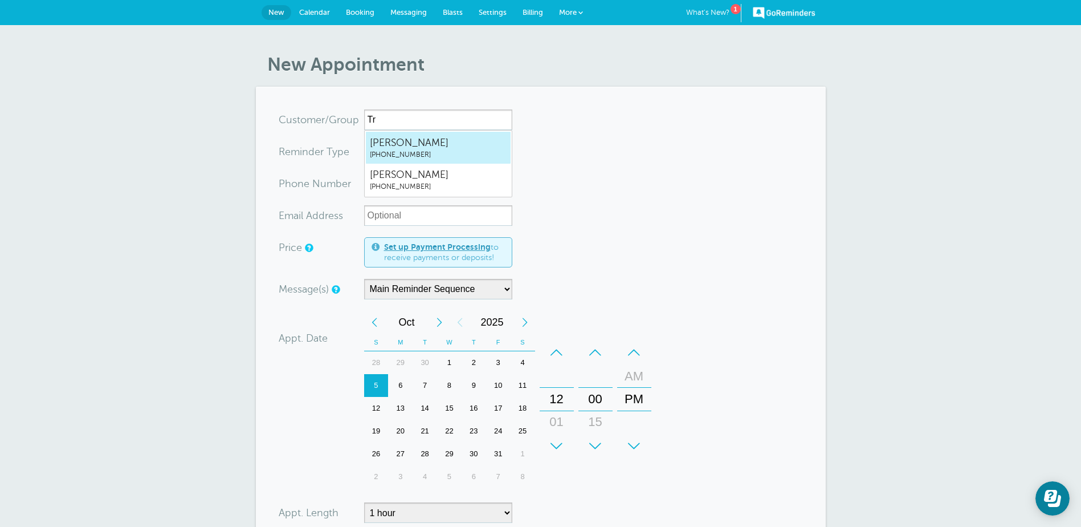
click at [410, 146] on span "[PERSON_NAME]" at bounding box center [438, 143] width 137 height 14
type input "TristaLaysath8392315818"
type input "[PERSON_NAME]"
type input "[PHONE_NUMBER]"
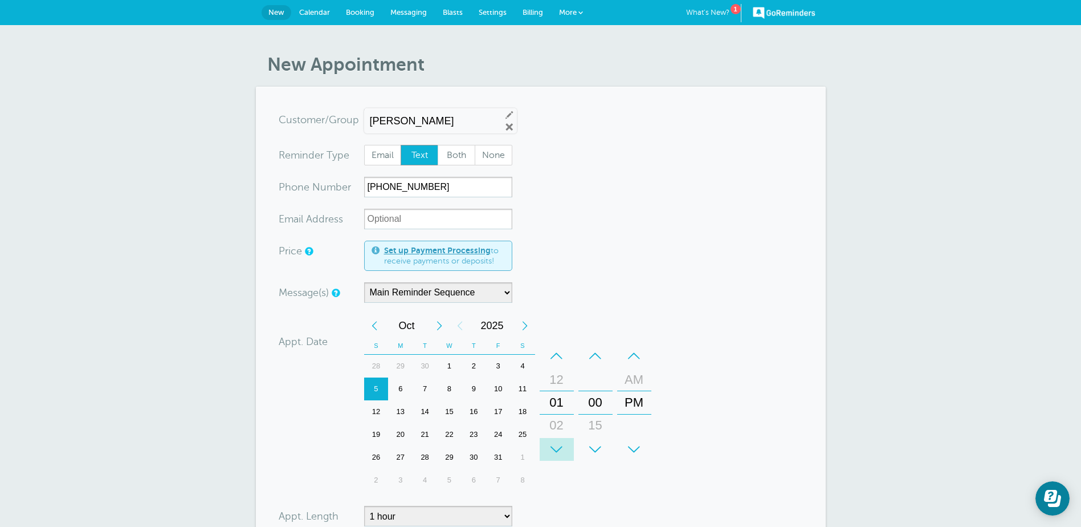
click at [558, 447] on div "+" at bounding box center [557, 449] width 34 height 23
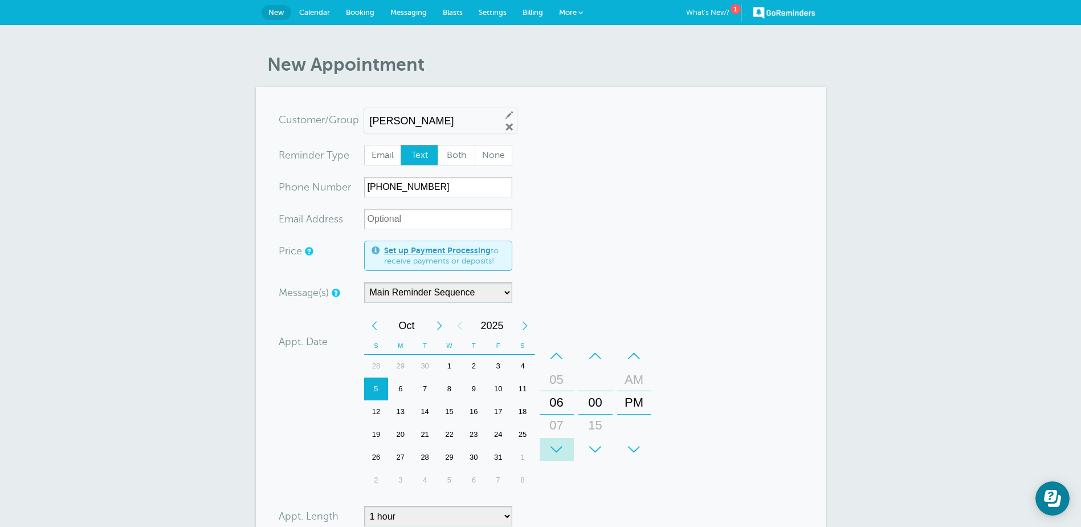
click at [558, 447] on div "+" at bounding box center [557, 449] width 34 height 23
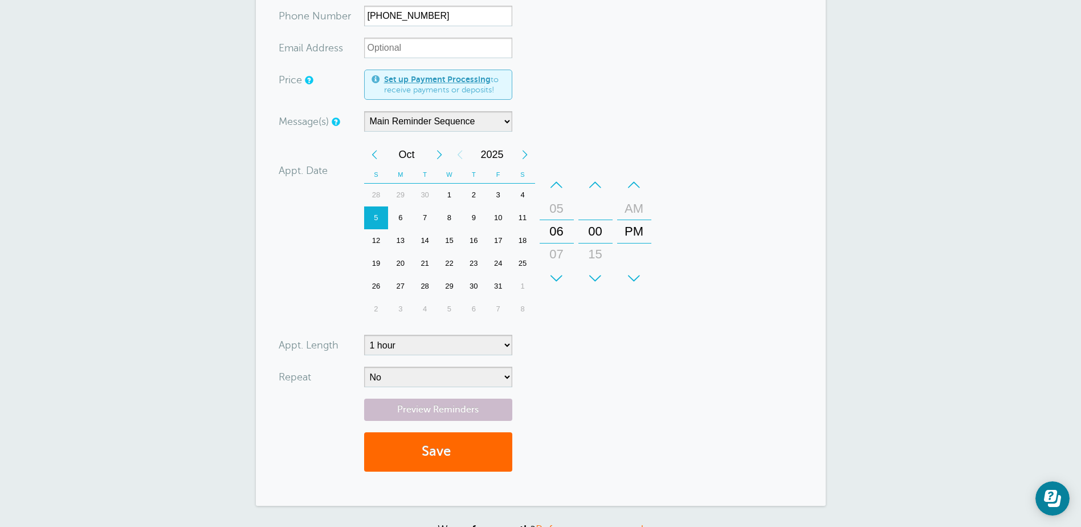
scroll to position [228, 0]
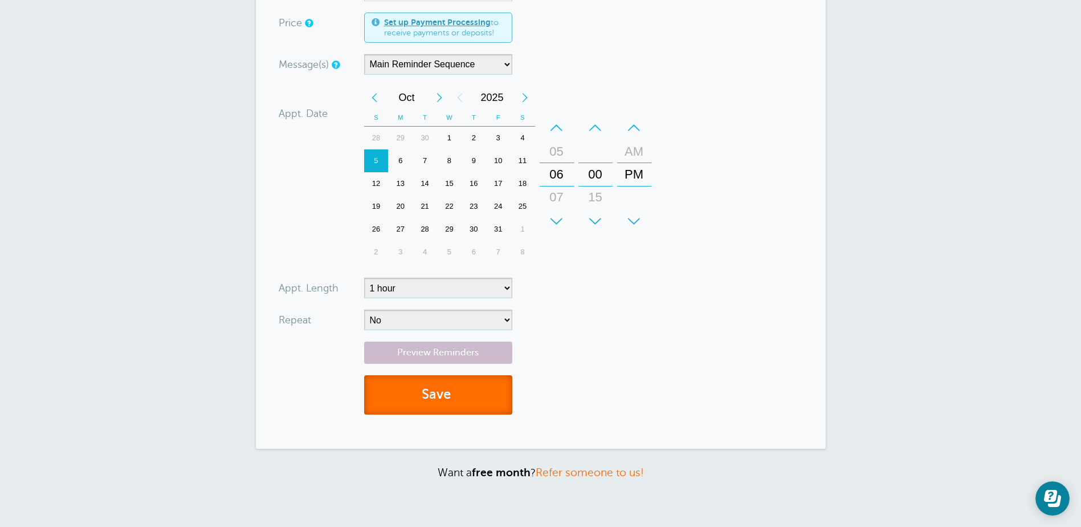
click at [478, 396] on button "Save" at bounding box center [438, 394] width 148 height 39
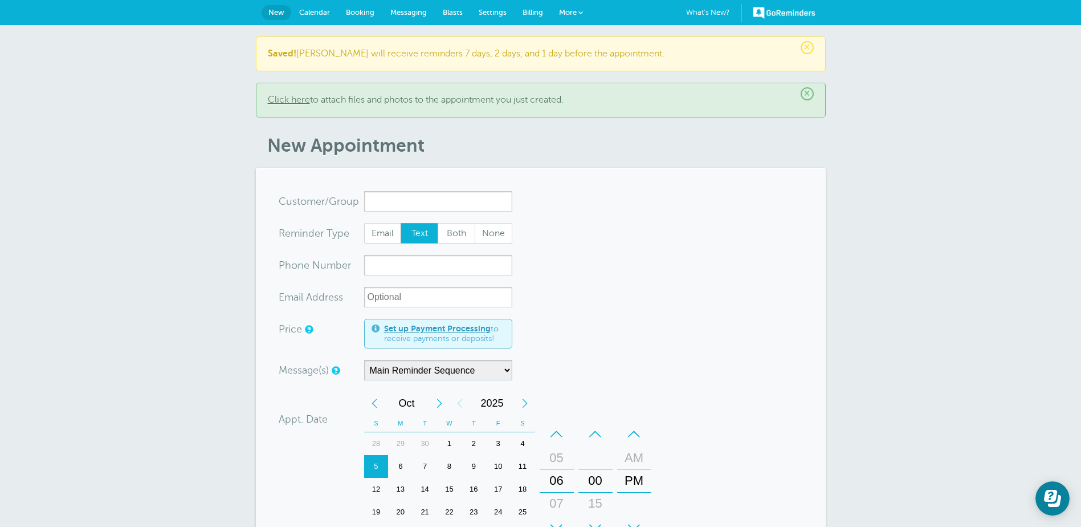
click at [384, 202] on input "x-no-autofill" at bounding box center [438, 201] width 148 height 21
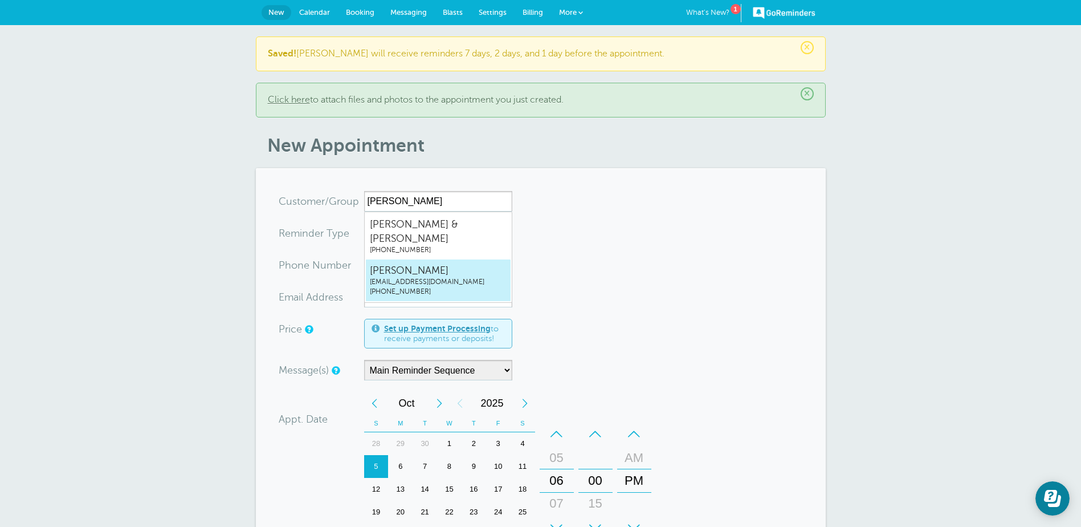
click at [384, 287] on span "[PHONE_NUMBER]" at bounding box center [438, 292] width 137 height 10
type input "[EMAIL_ADDRESS]"
type input "[PERSON_NAME]"
type input "[PHONE_NUMBER]"
type input "[EMAIL_ADDRESS][DOMAIN_NAME]"
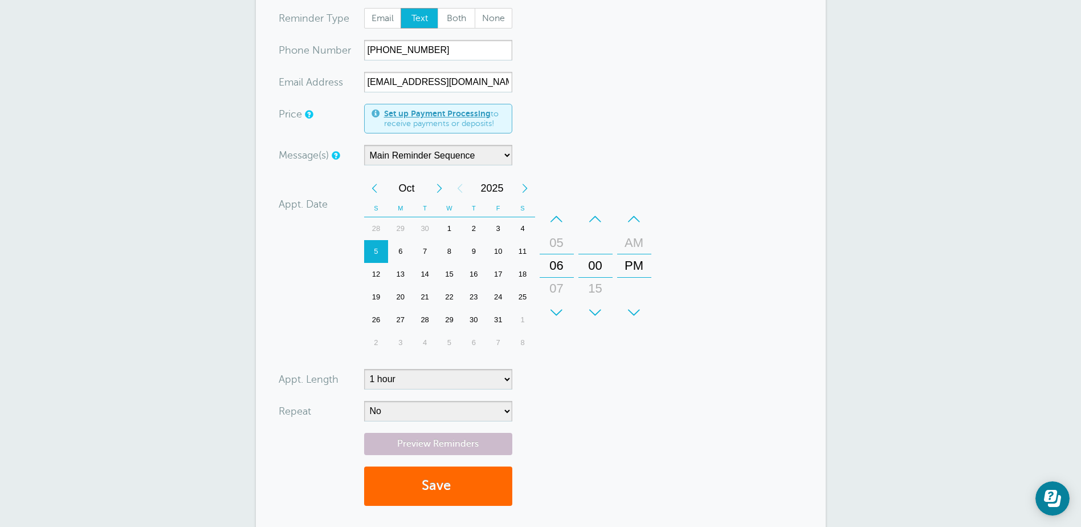
scroll to position [228, 0]
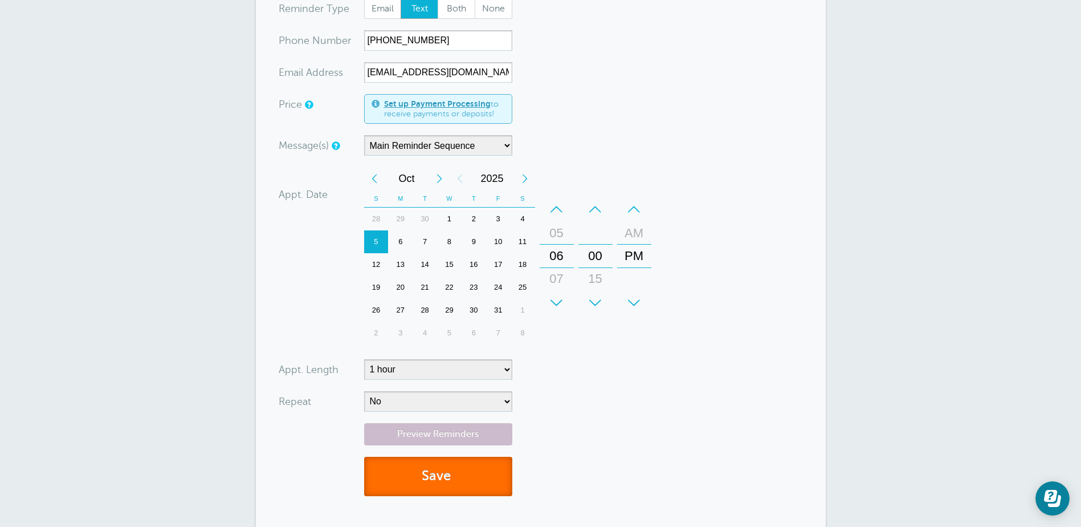
click at [472, 474] on button "Save" at bounding box center [438, 476] width 148 height 39
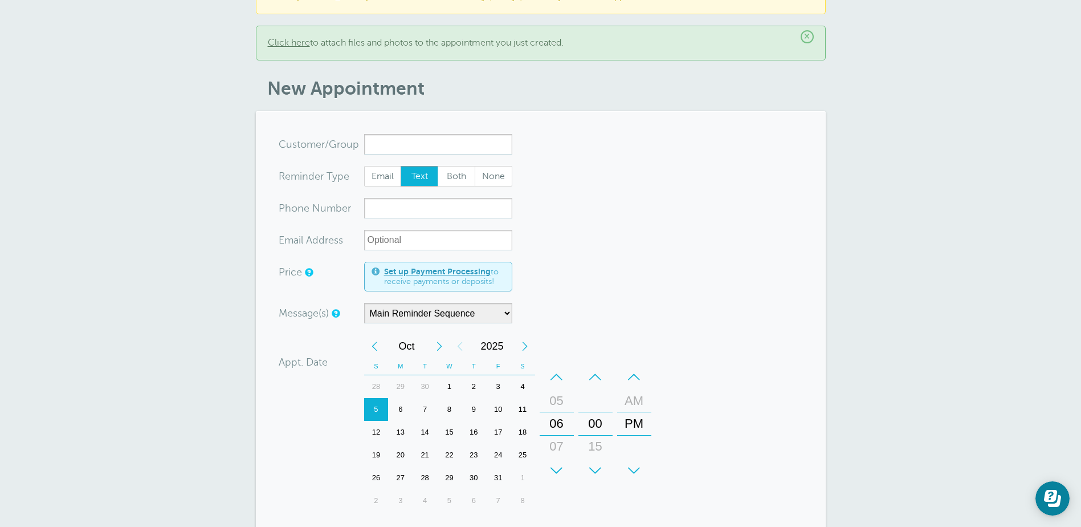
scroll to position [114, 0]
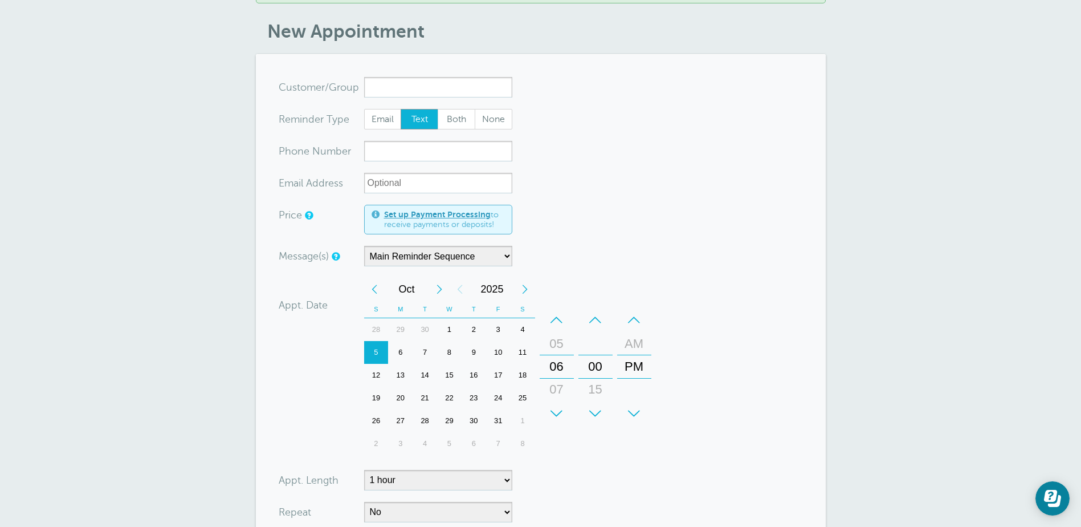
click at [449, 352] on div "8" at bounding box center [449, 352] width 25 height 23
click at [597, 409] on div "+" at bounding box center [595, 413] width 34 height 23
click at [381, 87] on input "x-no-autofill" at bounding box center [438, 87] width 148 height 21
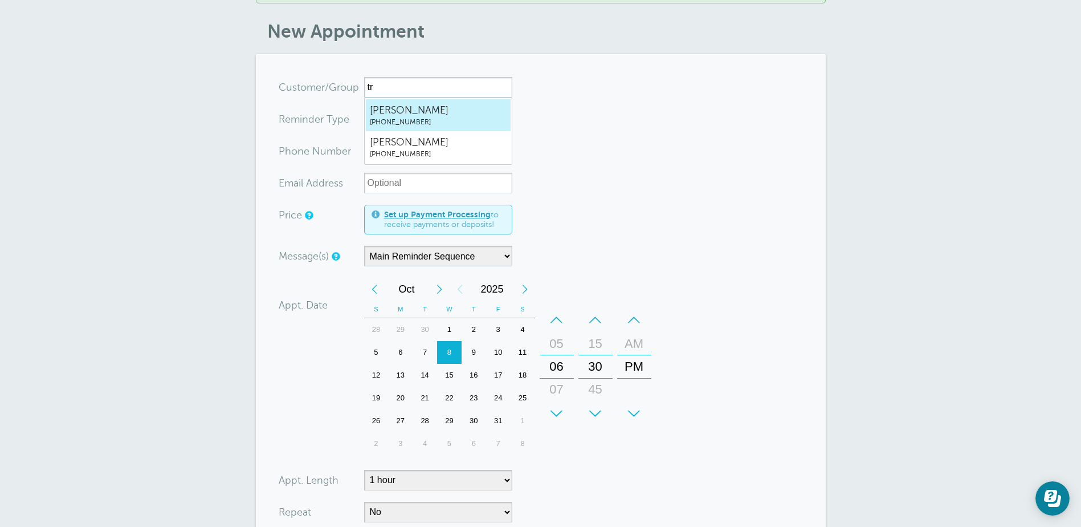
click at [387, 120] on span "(839) 231-5818" at bounding box center [438, 122] width 137 height 10
type input "TristaLaysath8392315818"
type input "Trista Laysath"
type input "(839) 231-5818"
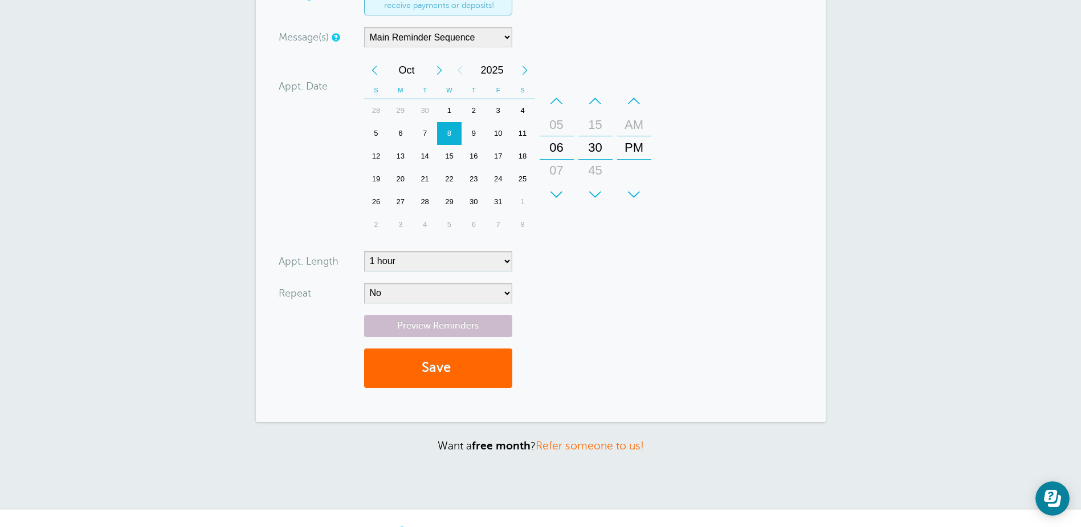
scroll to position [342, 0]
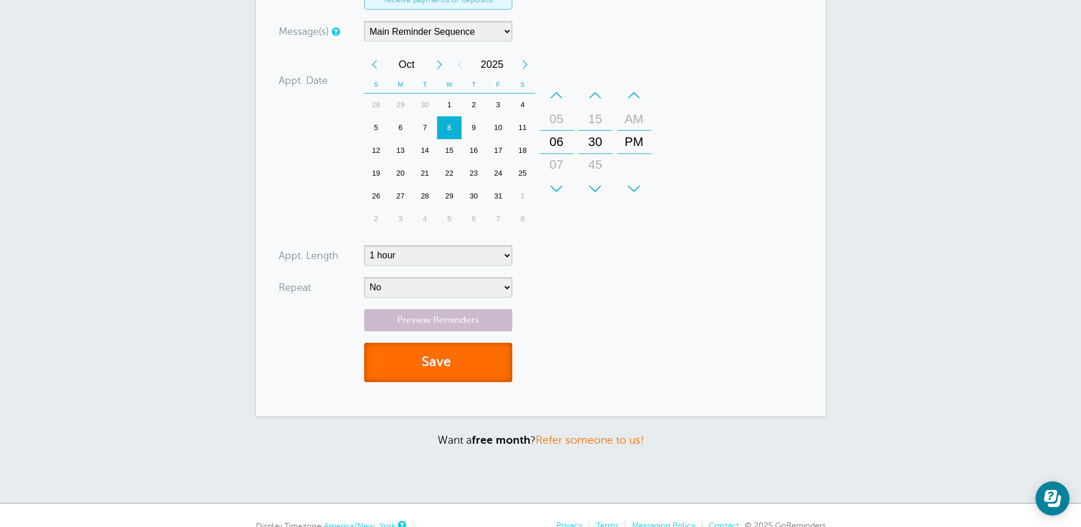
click at [446, 374] on button "Save" at bounding box center [438, 362] width 148 height 39
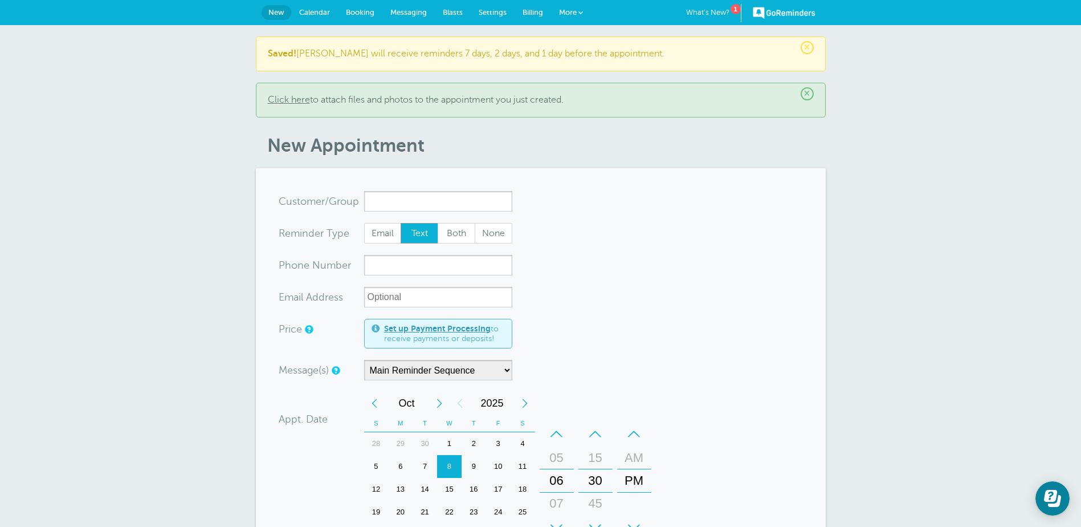
click at [310, 18] on link "Calendar" at bounding box center [314, 12] width 47 height 25
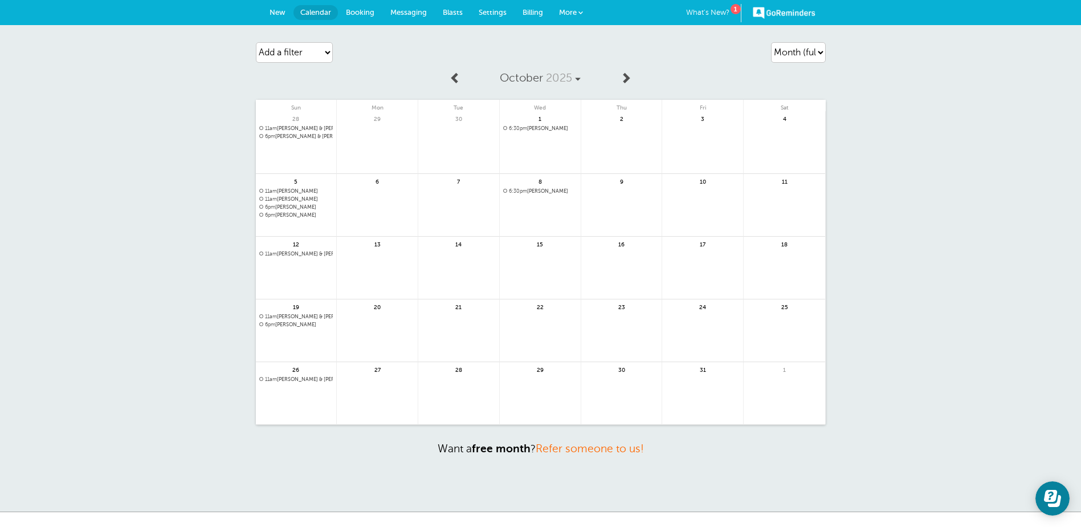
click at [287, 268] on link at bounding box center [296, 284] width 81 height 50
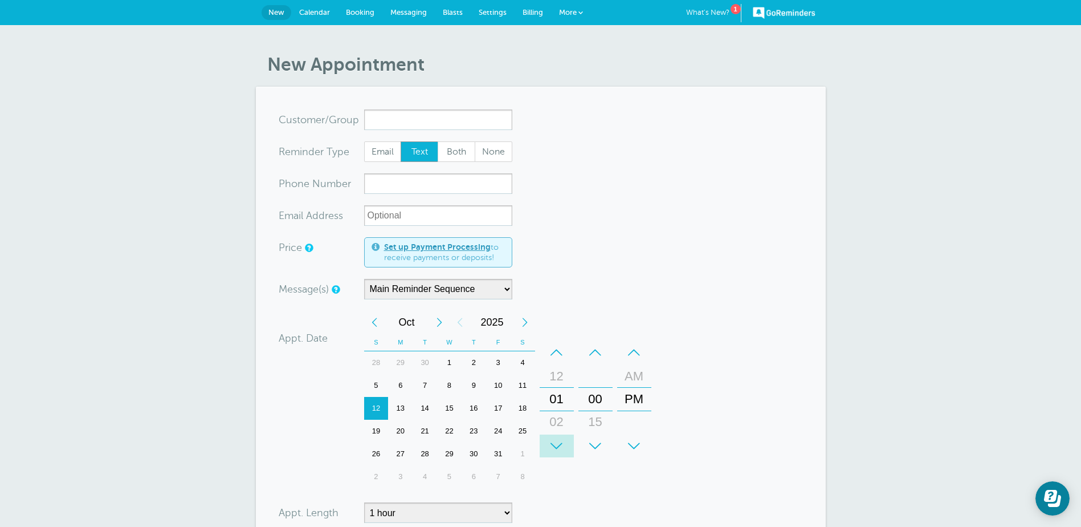
click at [558, 441] on div "+" at bounding box center [557, 445] width 34 height 23
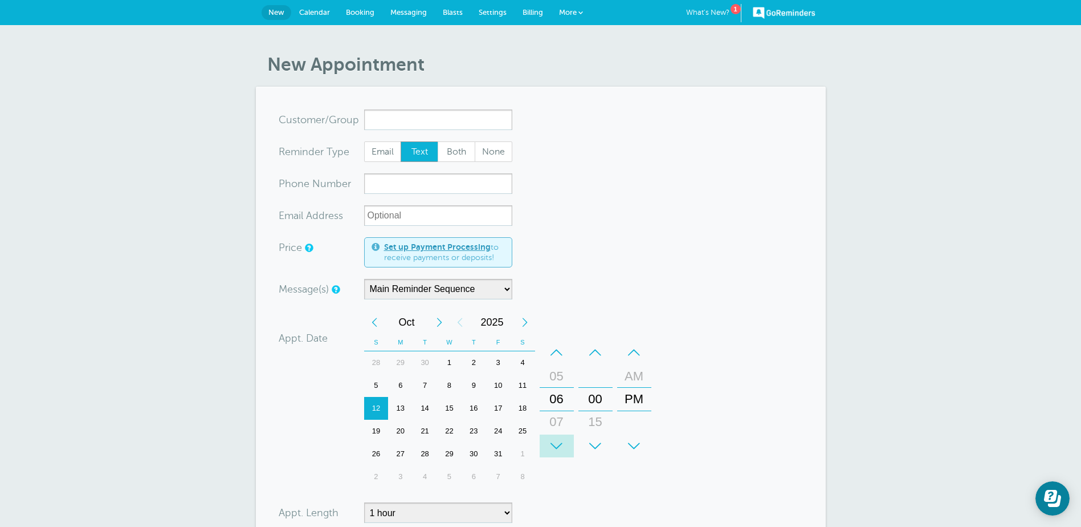
click at [558, 441] on div "+" at bounding box center [557, 445] width 34 height 23
click at [391, 121] on input "x-no-autofill" at bounding box center [438, 119] width 148 height 21
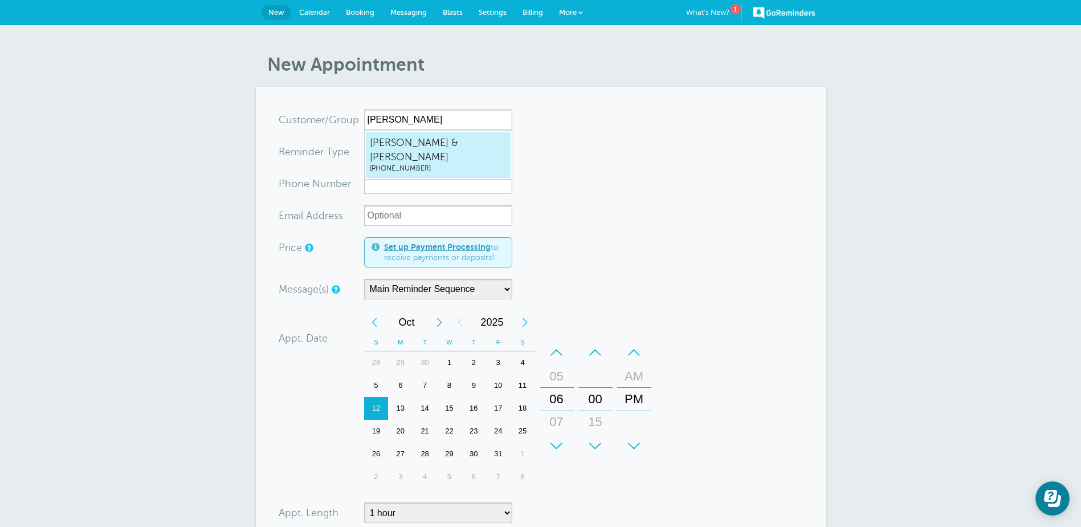
click at [398, 164] on span "[PHONE_NUMBER]" at bounding box center [438, 169] width 137 height 10
type input "Kim&TubbBallard8033084313"
type input "[PERSON_NAME] & [PERSON_NAME]"
type input "[PHONE_NUMBER]"
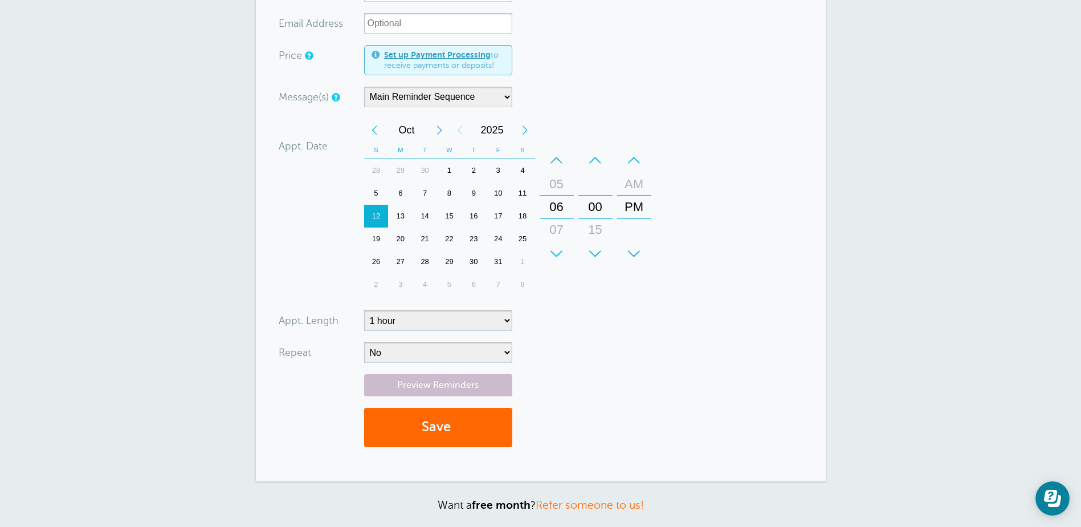
scroll to position [228, 0]
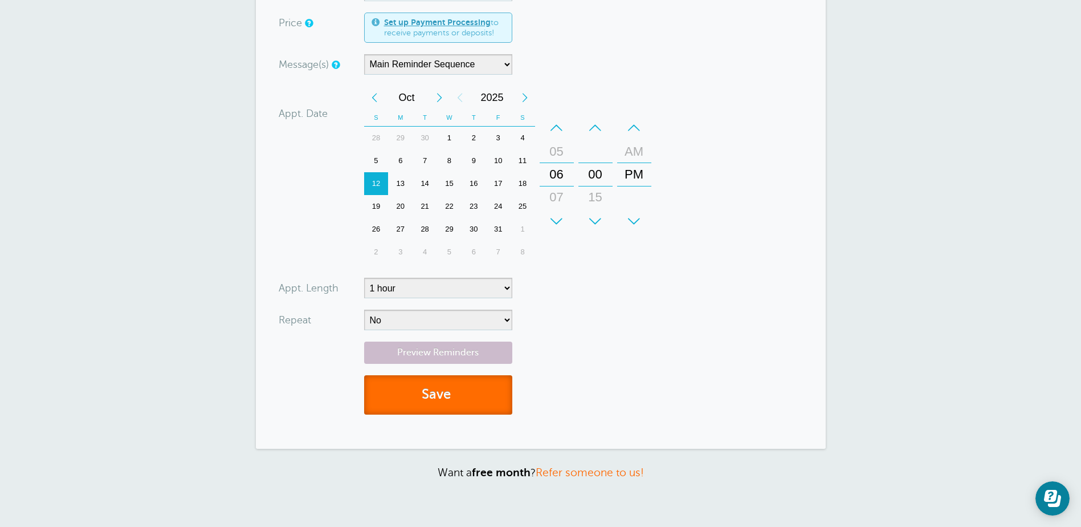
click at [447, 400] on button "Save" at bounding box center [438, 394] width 148 height 39
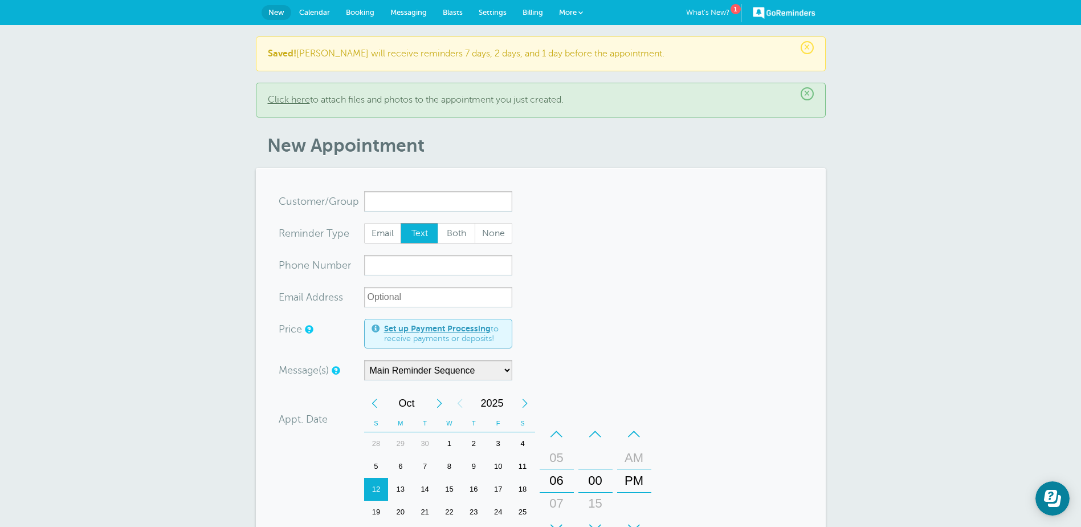
click at [400, 199] on input "x-no-autofill" at bounding box center [438, 201] width 148 height 21
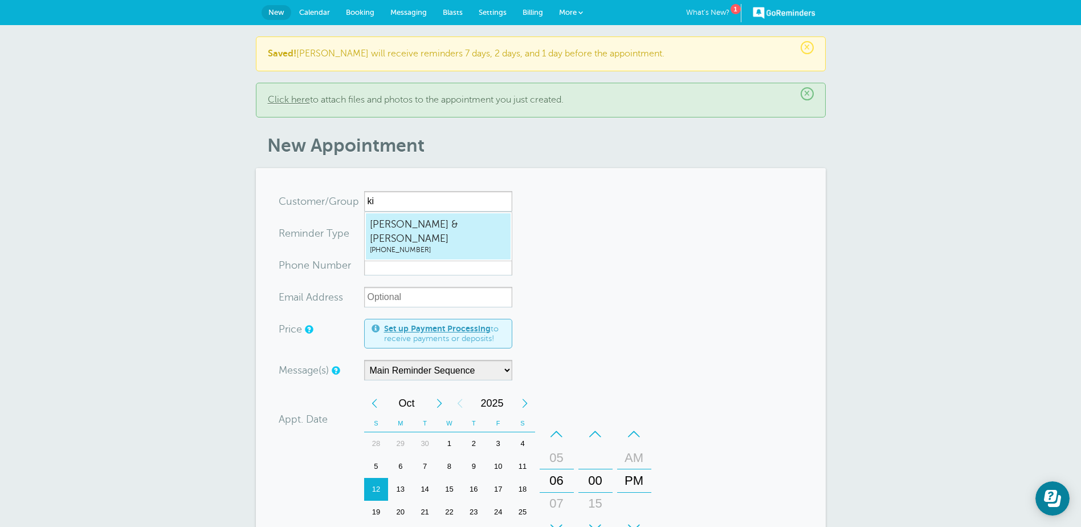
type input "k"
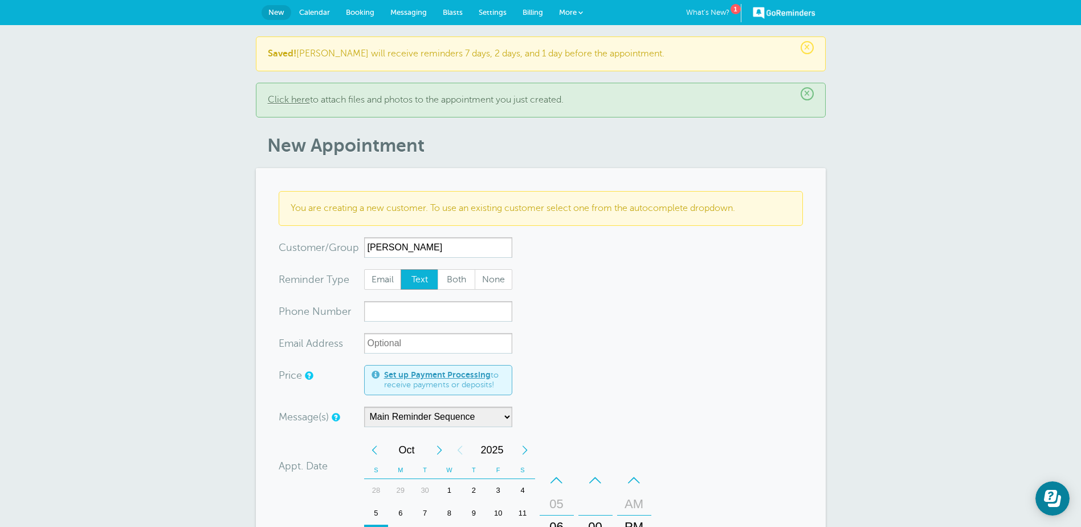
type input "[PERSON_NAME]"
click at [374, 308] on input "xxx-no-autofill" at bounding box center [438, 311] width 148 height 21
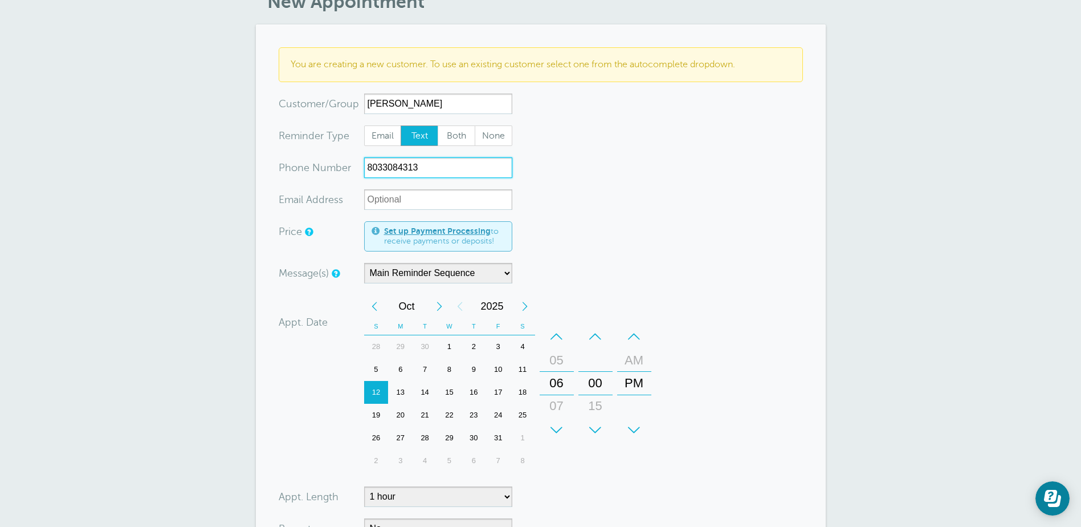
scroll to position [171, 0]
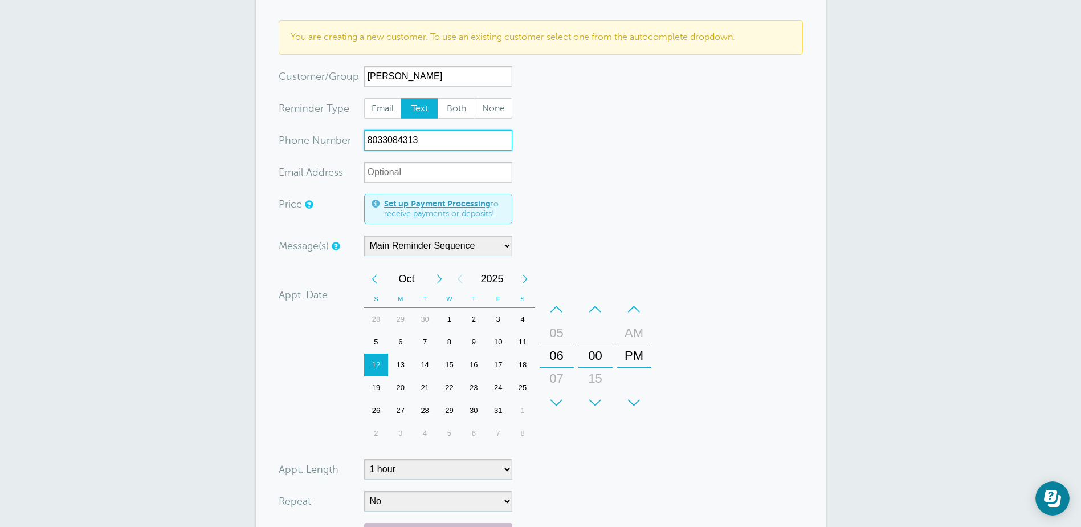
click at [449, 368] on div "15" at bounding box center [449, 364] width 25 height 23
click at [599, 404] on div "+" at bounding box center [595, 402] width 34 height 23
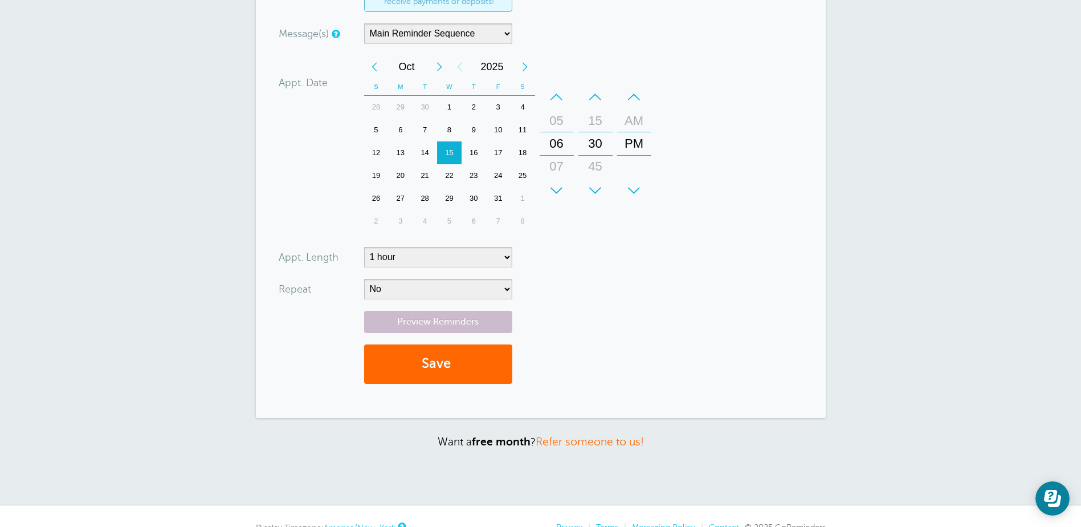
scroll to position [454, 0]
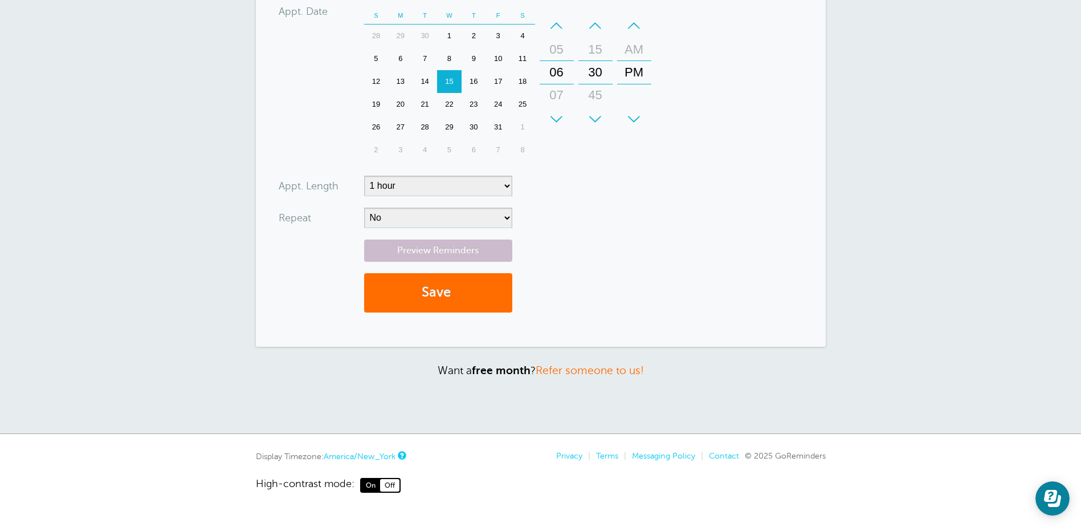
type input "8033084313"
click at [458, 301] on button "Save" at bounding box center [438, 292] width 148 height 39
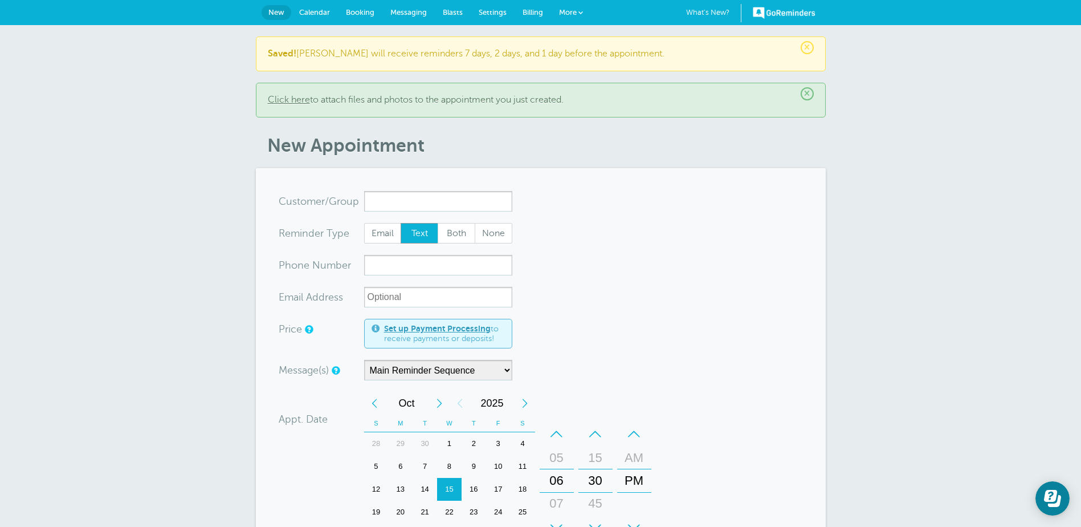
click at [319, 8] on span "Calendar" at bounding box center [314, 12] width 31 height 9
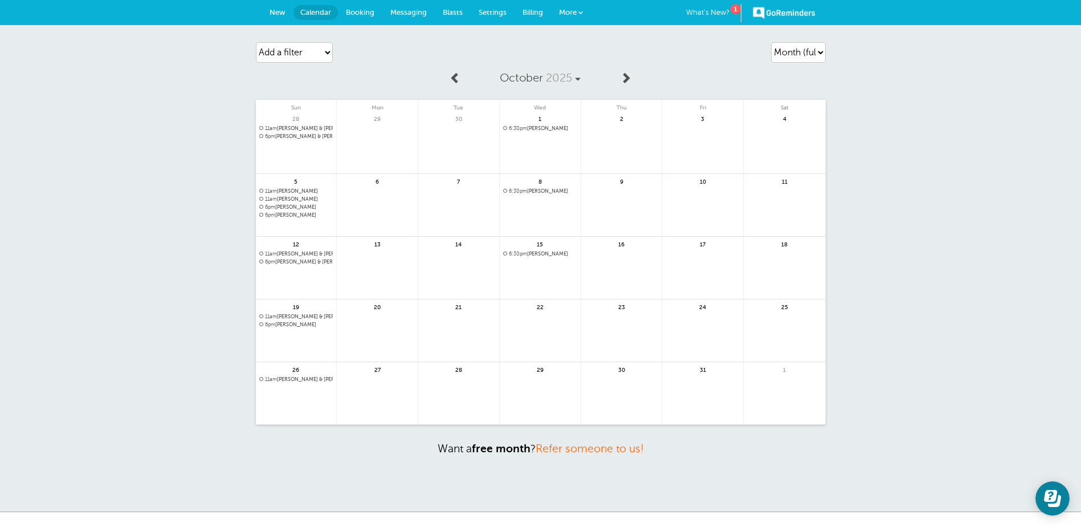
click at [294, 335] on link at bounding box center [296, 354] width 81 height 50
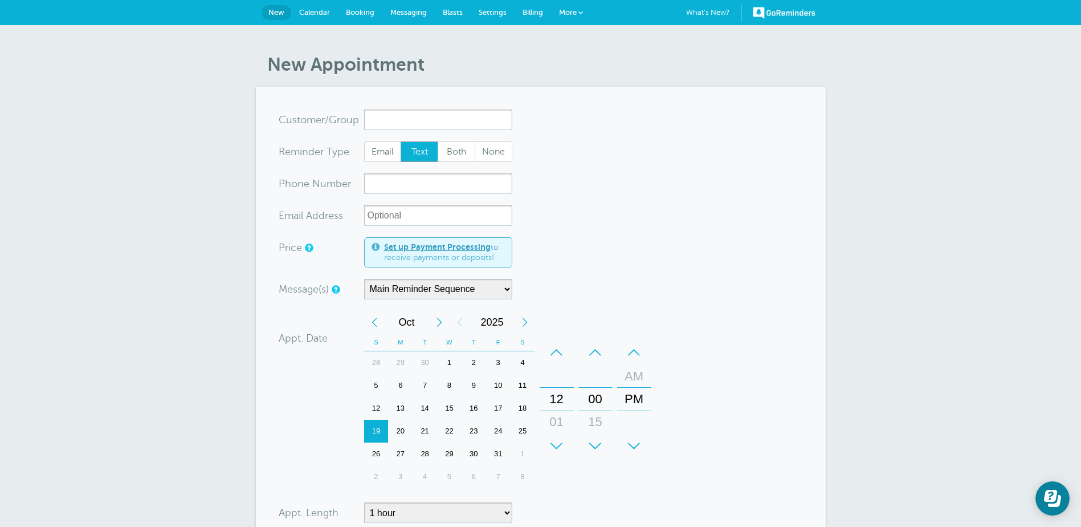
click at [382, 118] on input "x-no-autofill" at bounding box center [438, 119] width 148 height 21
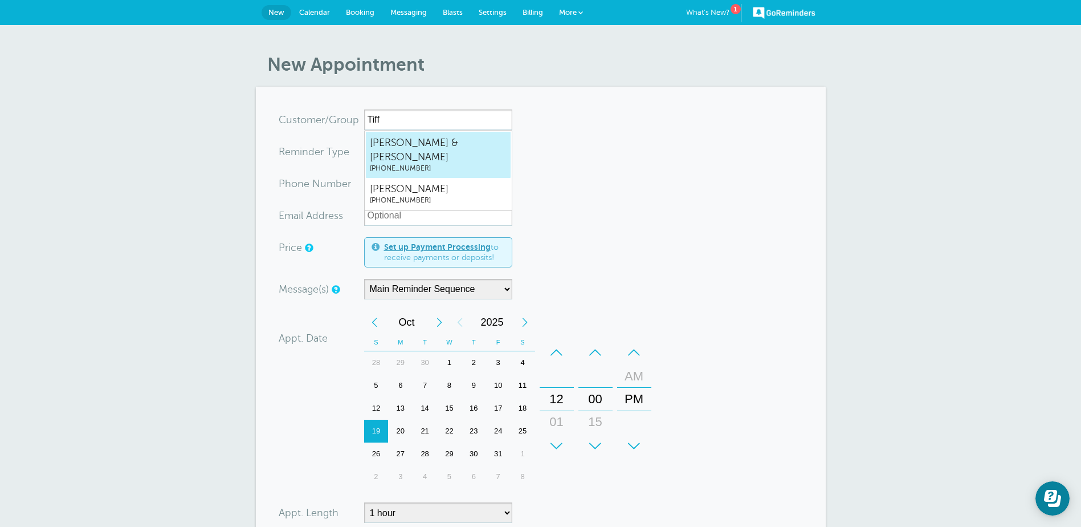
click at [460, 136] on span "Tiffany & Tyler Ballard" at bounding box center [438, 150] width 137 height 28
type input "Tiffany&TylerBallard8037470746"
type input "Tiffany & Tyler Ballard"
type input "(803) 747-0746"
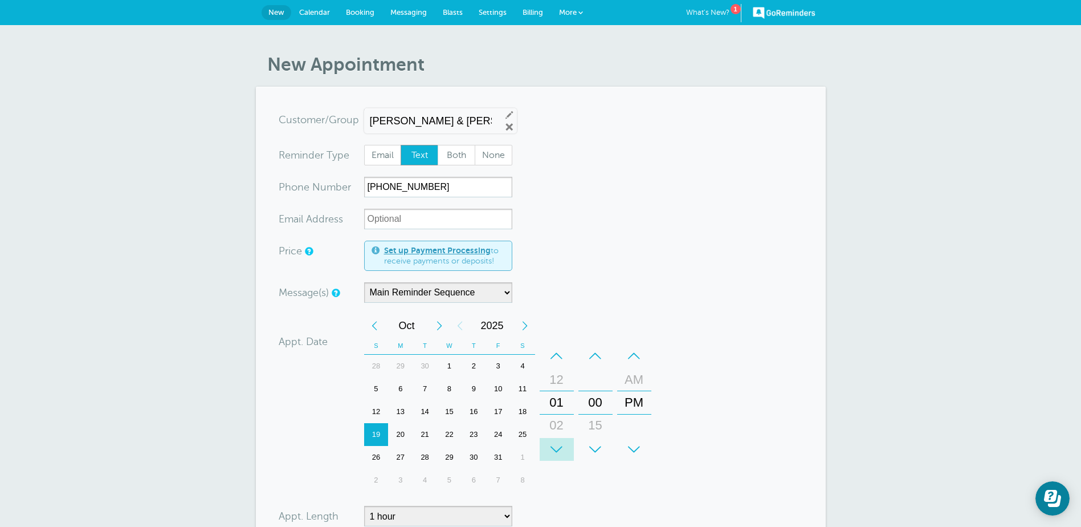
click at [559, 449] on div "+" at bounding box center [557, 449] width 34 height 23
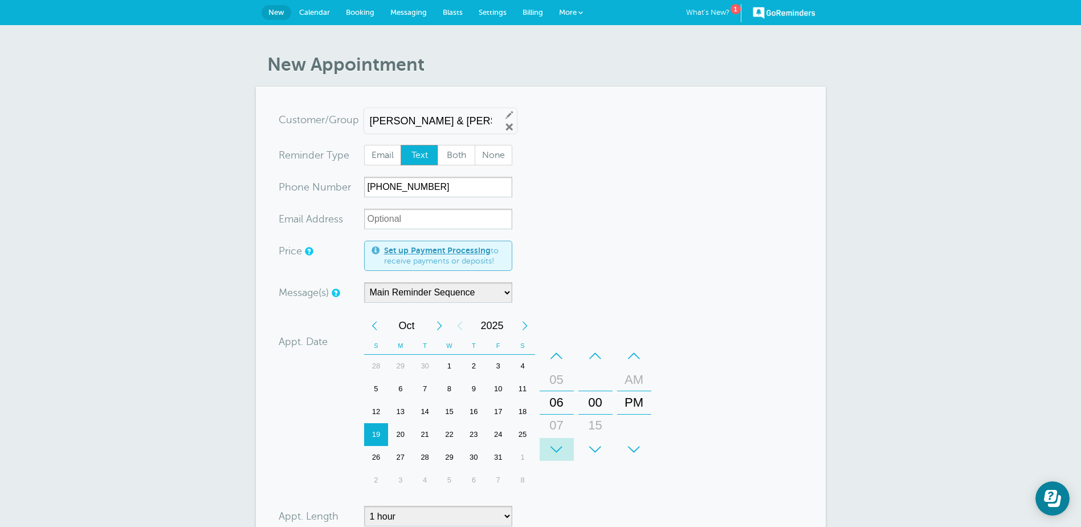
click at [559, 449] on div "+" at bounding box center [557, 449] width 34 height 23
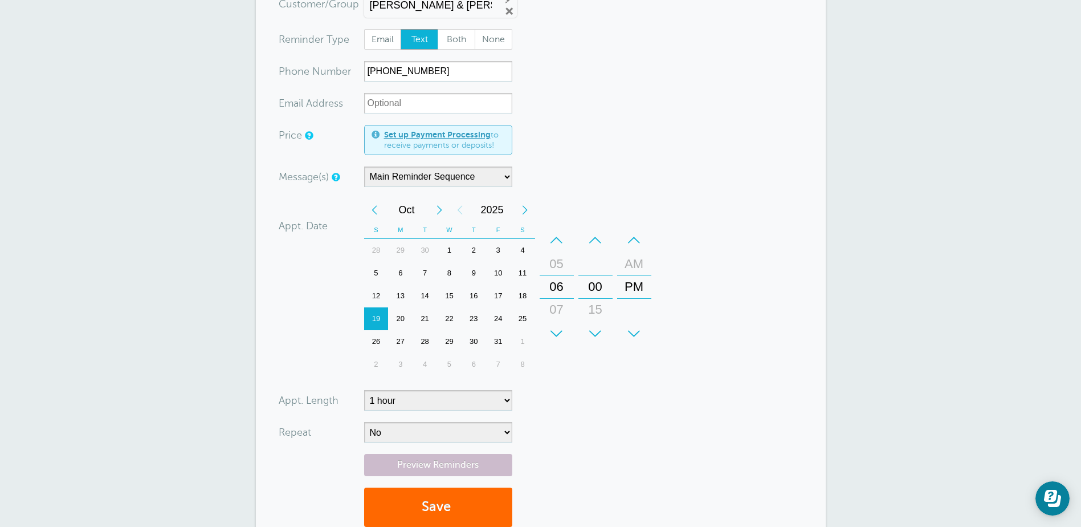
scroll to position [285, 0]
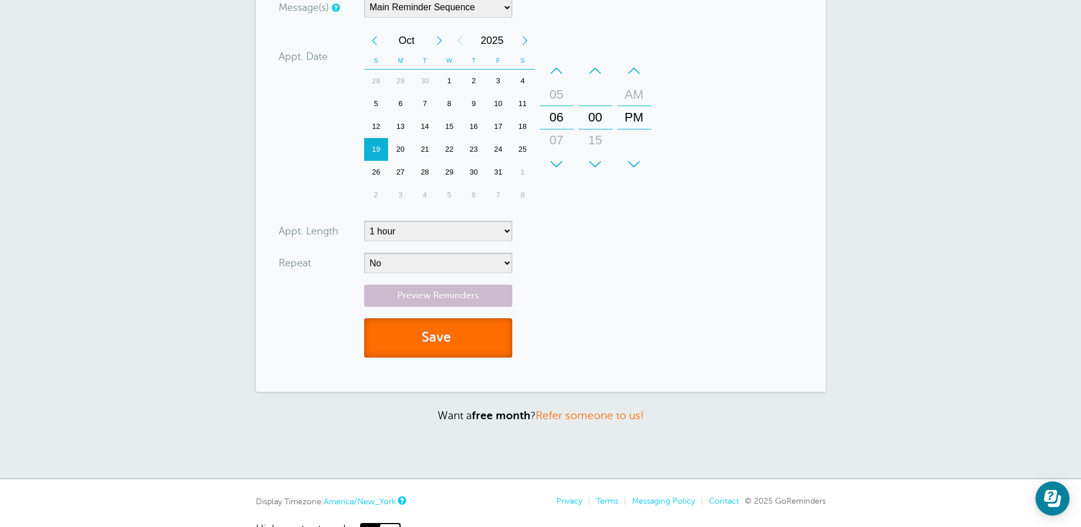
click at [422, 336] on button "Save" at bounding box center [438, 337] width 148 height 39
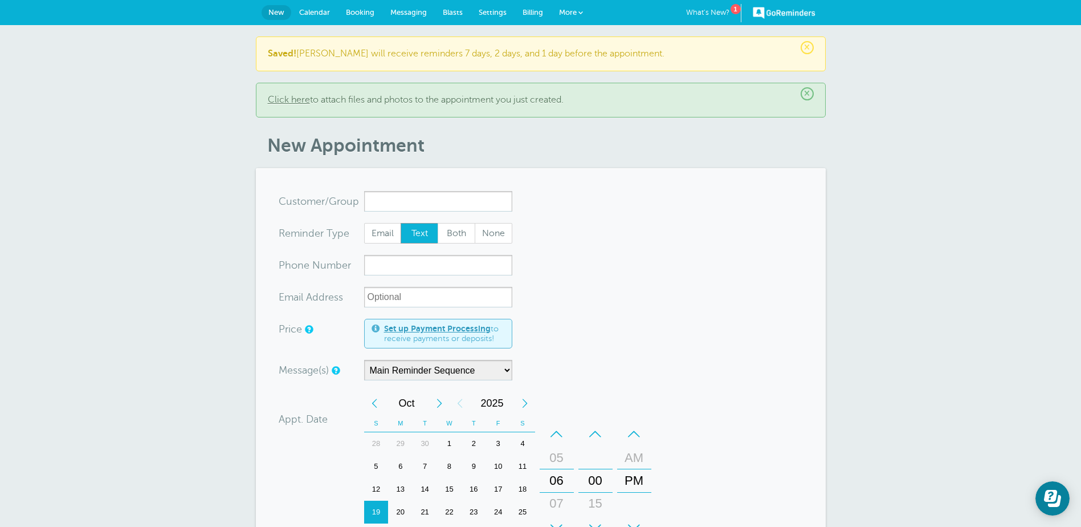
click at [373, 198] on input "x-no-autofill" at bounding box center [438, 201] width 148 height 21
click at [450, 511] on div "22" at bounding box center [449, 511] width 25 height 23
click at [382, 199] on input "x-no-autofill" at bounding box center [438, 201] width 148 height 21
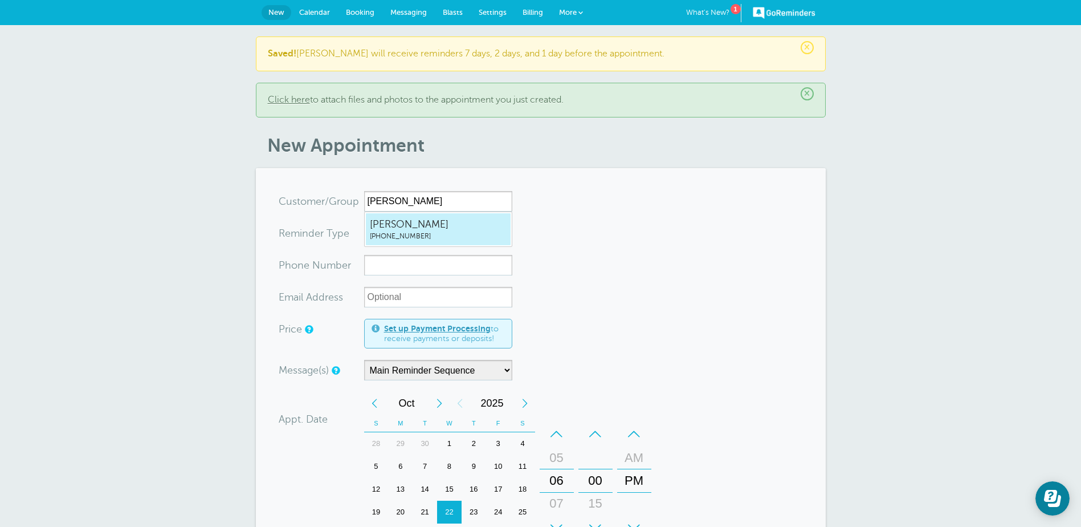
click at [433, 228] on span "[PERSON_NAME]" at bounding box center [438, 224] width 137 height 14
type input "GloriaPopp4022163084"
type input "[PERSON_NAME]"
type input "(402) 216-3084"
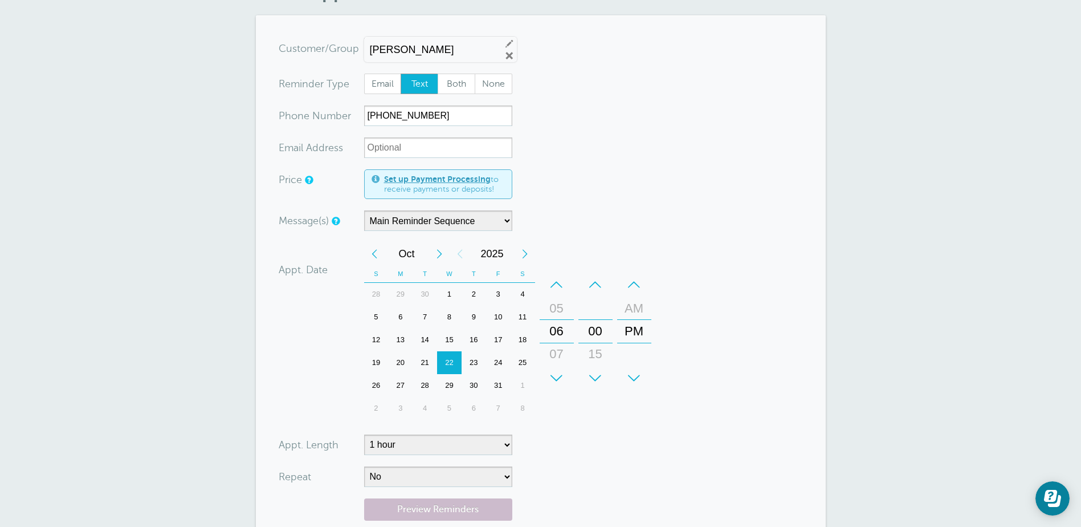
scroll to position [228, 0]
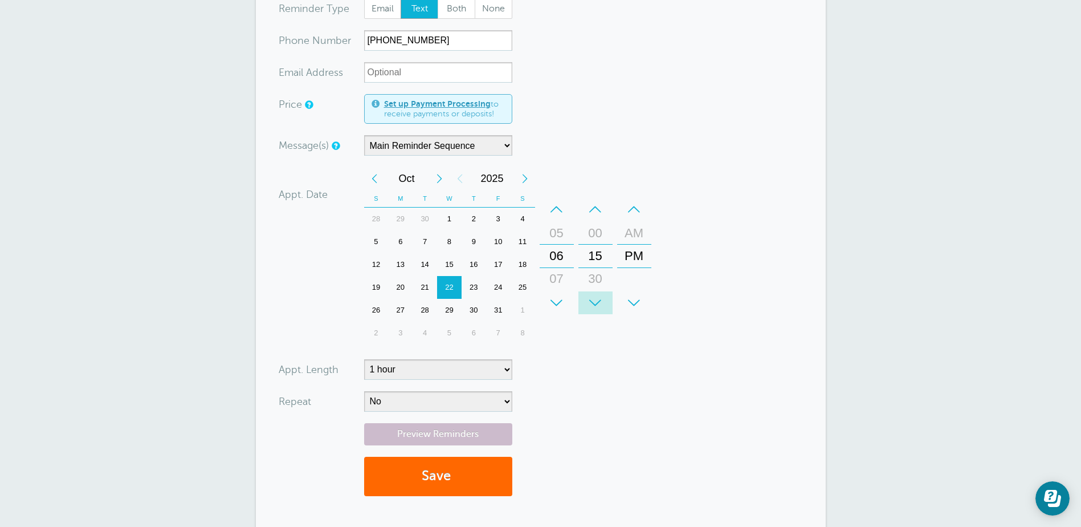
click at [597, 296] on div "+" at bounding box center [595, 302] width 34 height 23
drag, startPoint x: 426, startPoint y: 467, endPoint x: 465, endPoint y: 455, distance: 41.1
click at [426, 467] on button "Save" at bounding box center [438, 476] width 148 height 39
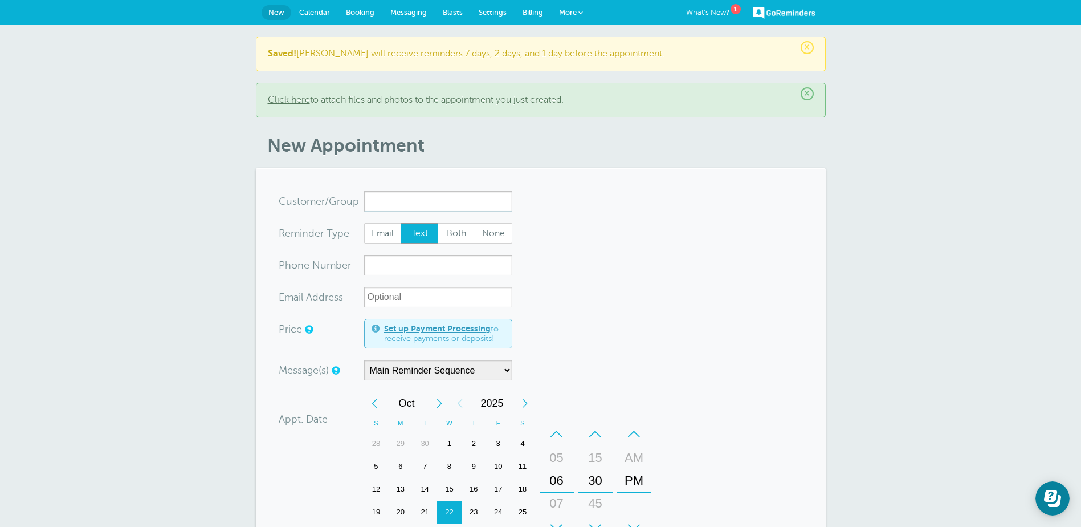
drag, startPoint x: 947, startPoint y: 1, endPoint x: 949, endPoint y: 245, distance: 244.5
click at [949, 245] on div "× Saved! [PERSON_NAME] will receive reminders 7 days, 2 days, and 1 day before …" at bounding box center [540, 433] width 1081 height 817
click at [307, 12] on span "Calendar" at bounding box center [314, 12] width 31 height 9
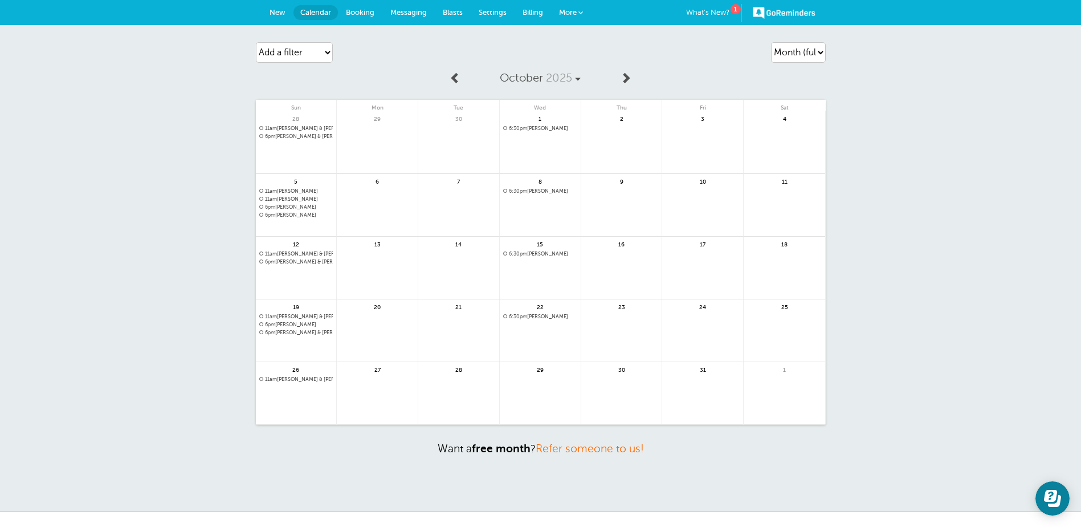
click at [289, 326] on span "6pm Sherry Davis" at bounding box center [296, 324] width 74 height 6
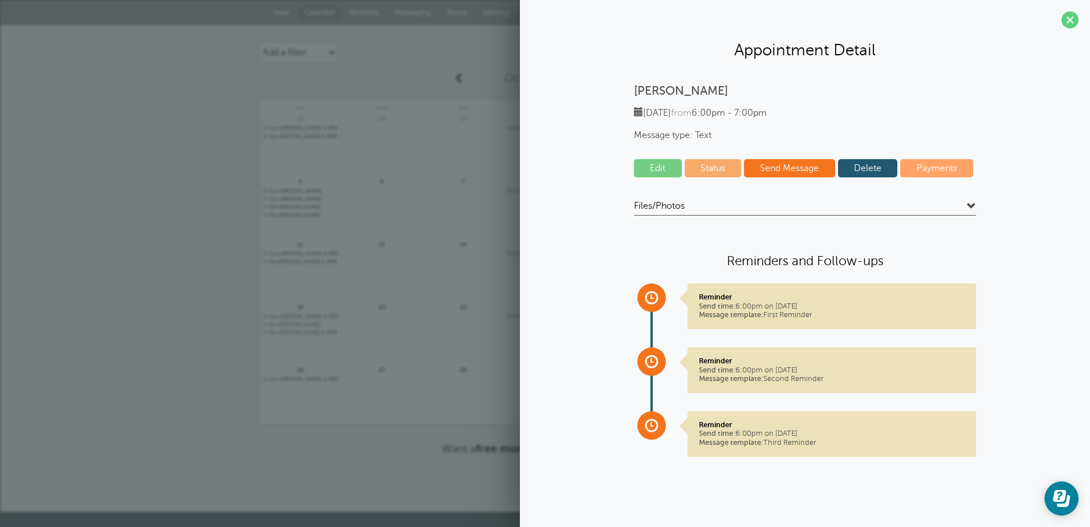
click at [658, 167] on link "Edit" at bounding box center [658, 168] width 48 height 18
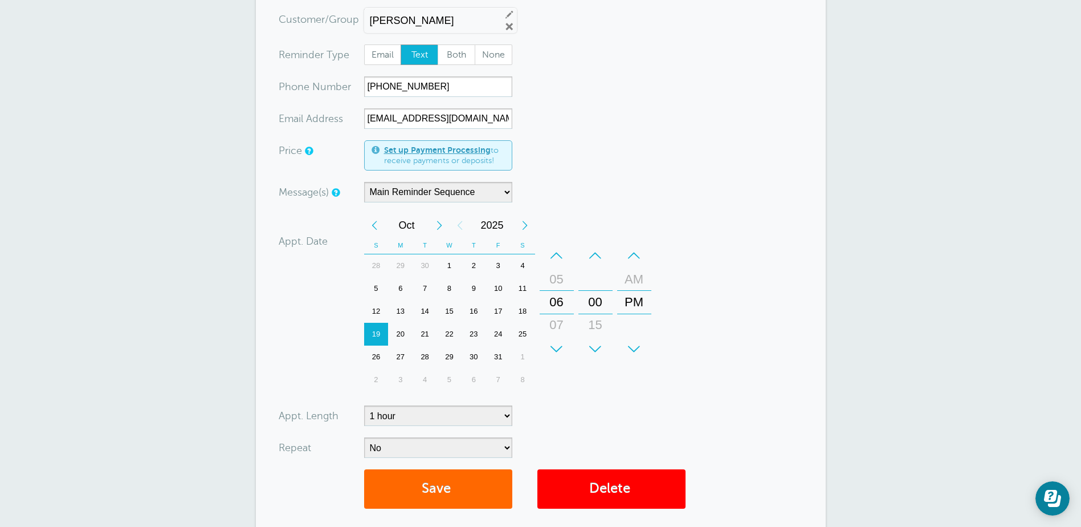
scroll to position [297, 0]
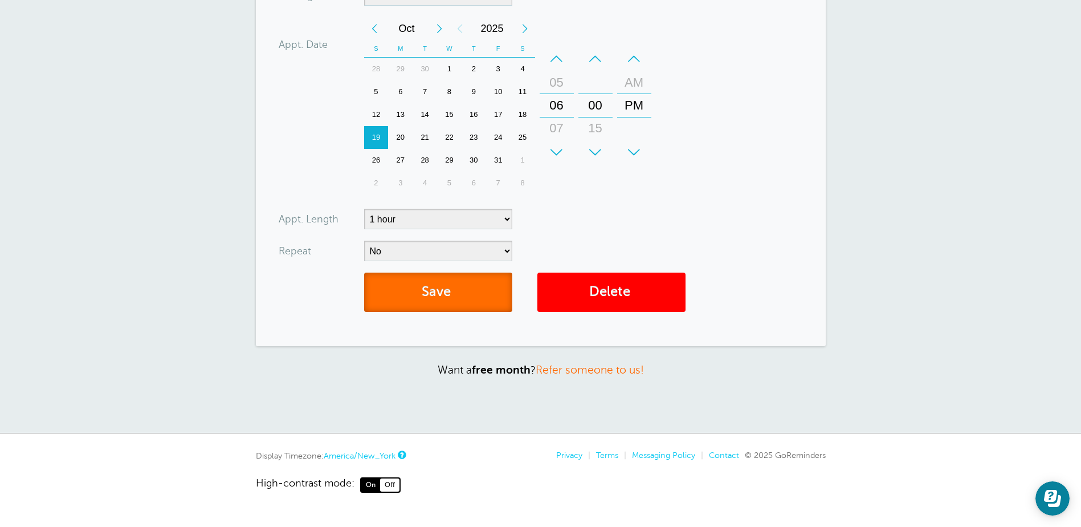
drag, startPoint x: 442, startPoint y: 298, endPoint x: 437, endPoint y: 303, distance: 6.9
click at [441, 300] on button "Save" at bounding box center [438, 291] width 148 height 39
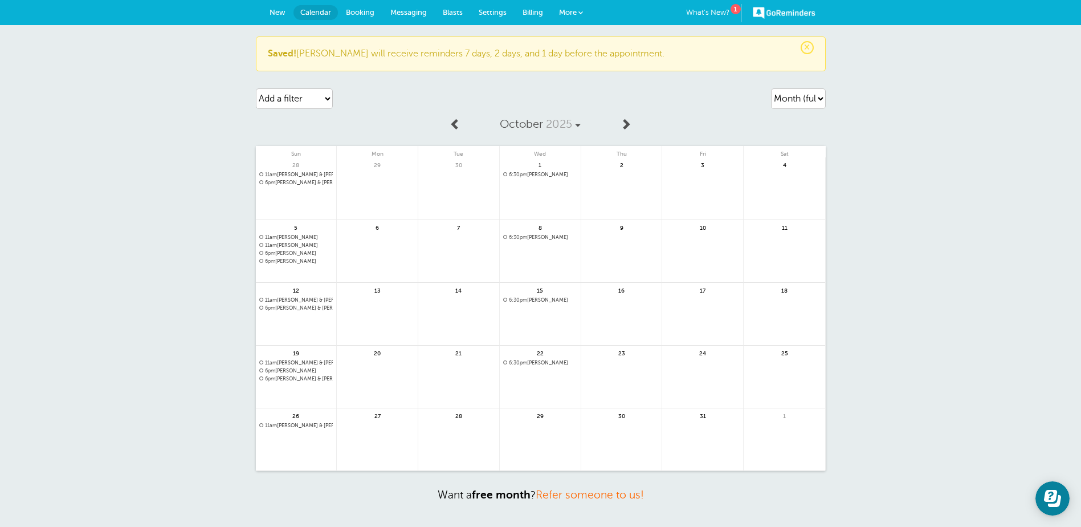
click at [286, 437] on link at bounding box center [296, 455] width 81 height 50
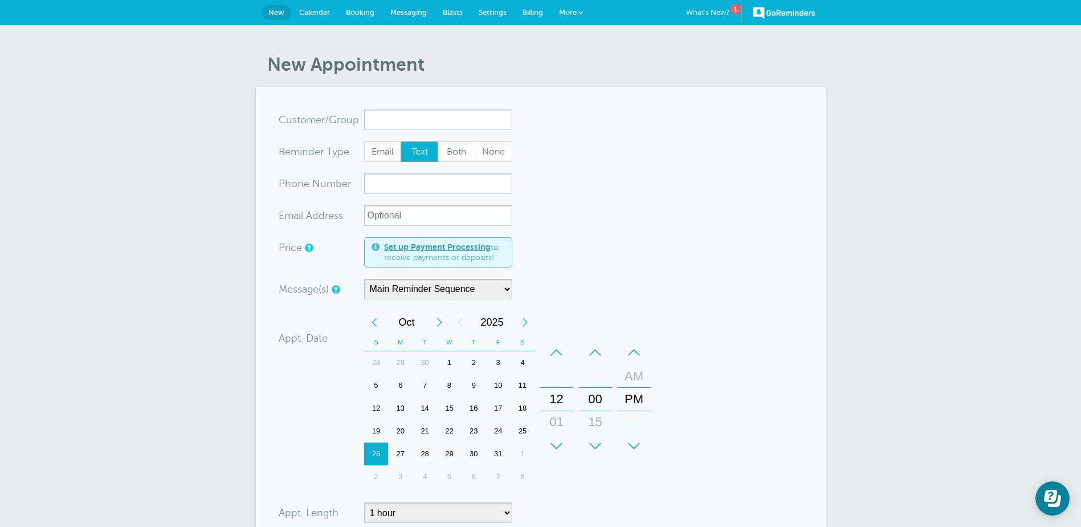
click at [377, 453] on div "26" at bounding box center [376, 453] width 25 height 23
click at [565, 445] on div "+" at bounding box center [557, 445] width 34 height 23
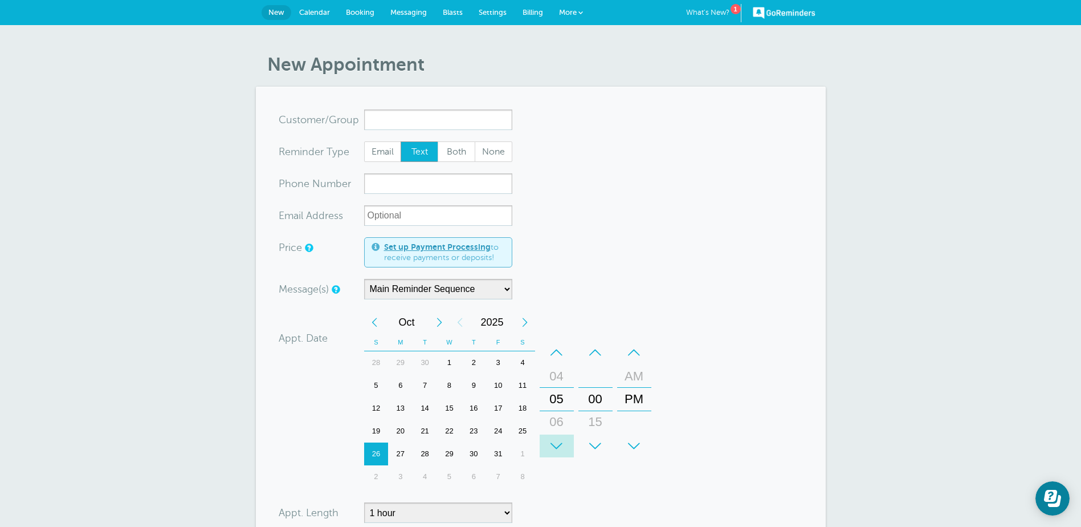
click at [565, 445] on div "+" at bounding box center [557, 445] width 34 height 23
click at [401, 117] on input "x-no-autofill" at bounding box center [438, 119] width 148 height 21
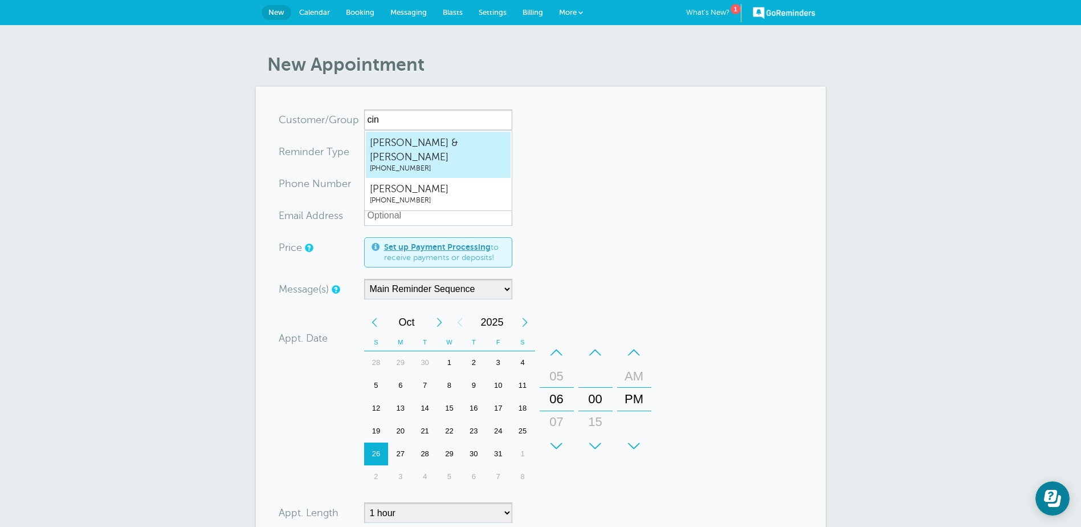
click at [421, 138] on span "[PERSON_NAME] & [PERSON_NAME]" at bounding box center [438, 150] width 137 height 28
type input "Cindy&DougBozard8037072671"
type input "[PERSON_NAME] & [PERSON_NAME]"
type input "(803) 707-2671"
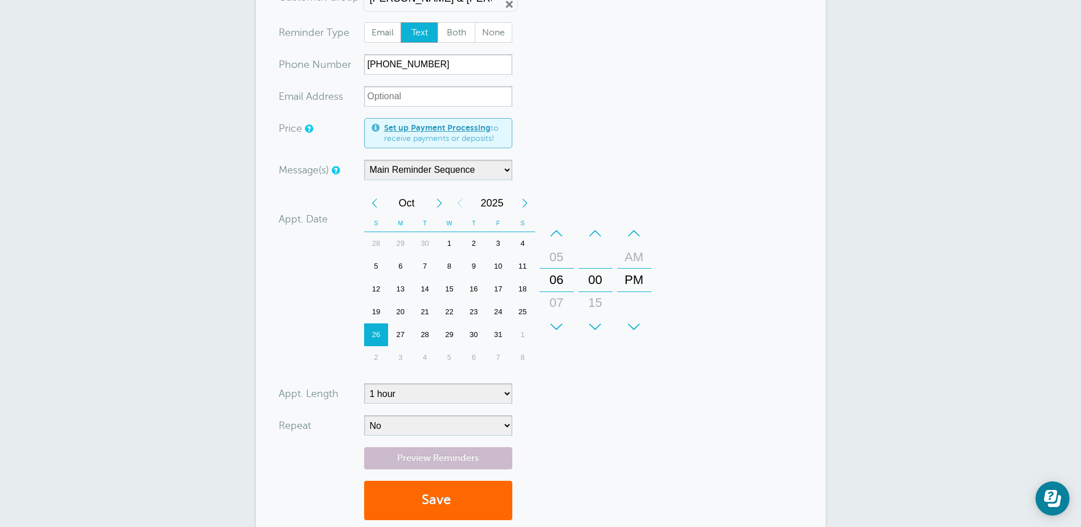
scroll to position [171, 0]
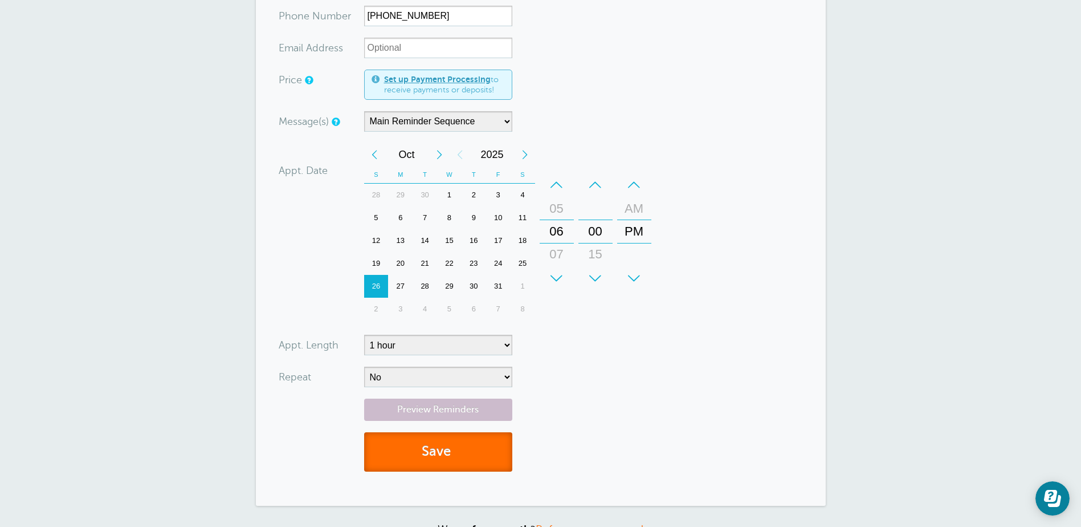
click at [442, 446] on button "Save" at bounding box center [438, 451] width 148 height 39
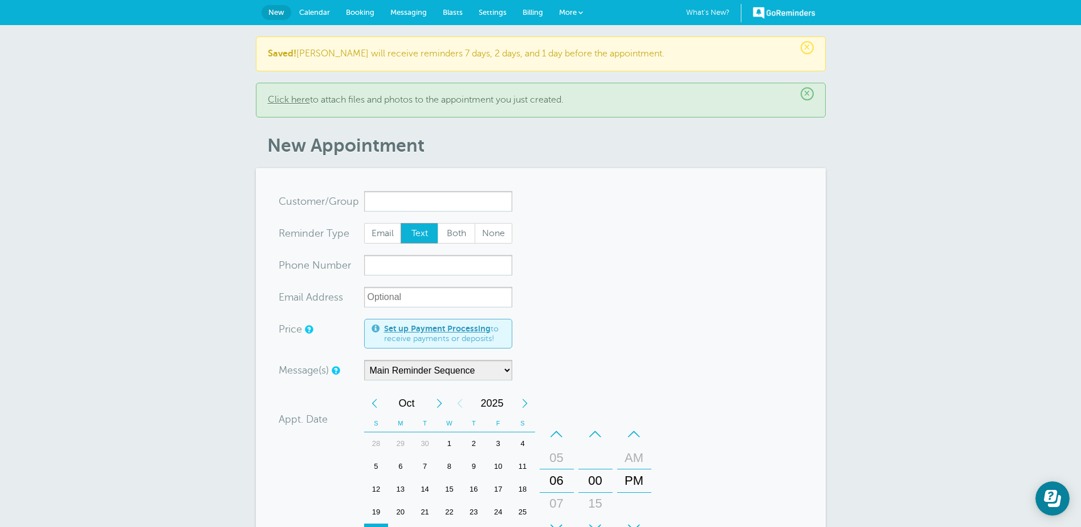
click at [396, 195] on input "x-no-autofill" at bounding box center [438, 201] width 148 height 21
click at [413, 232] on span "(803) 614-6997" at bounding box center [438, 236] width 137 height 10
type input "PatriciaFunderburk8036146997"
type input "[PERSON_NAME]"
type input "(803) 614-6997"
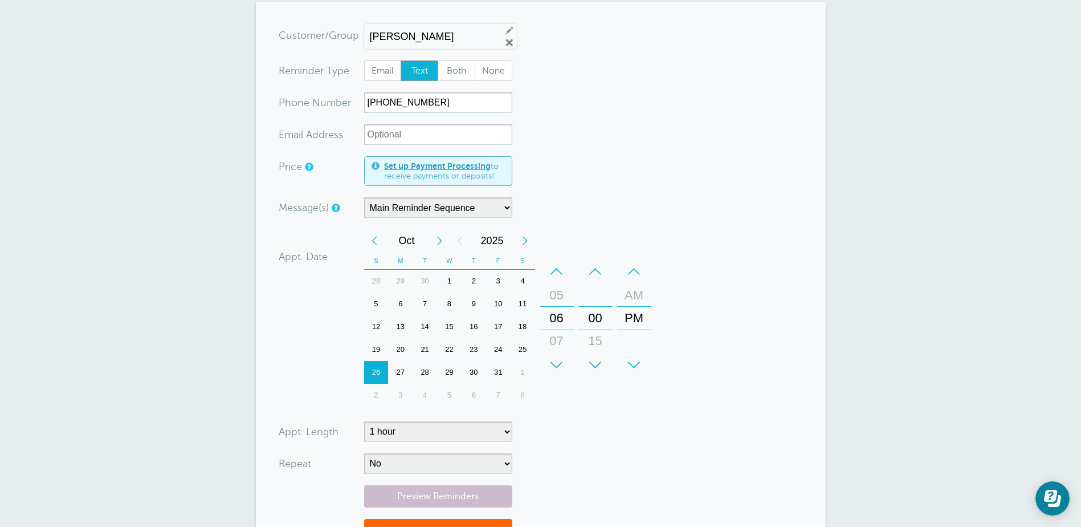
scroll to position [171, 0]
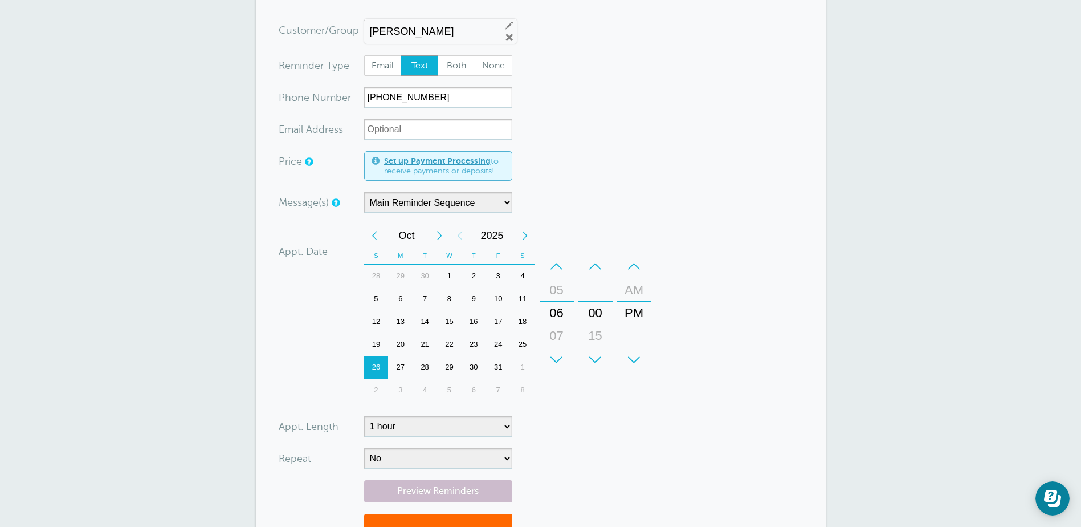
click at [451, 368] on div "29" at bounding box center [449, 367] width 25 height 23
click at [595, 353] on div "+" at bounding box center [595, 359] width 34 height 23
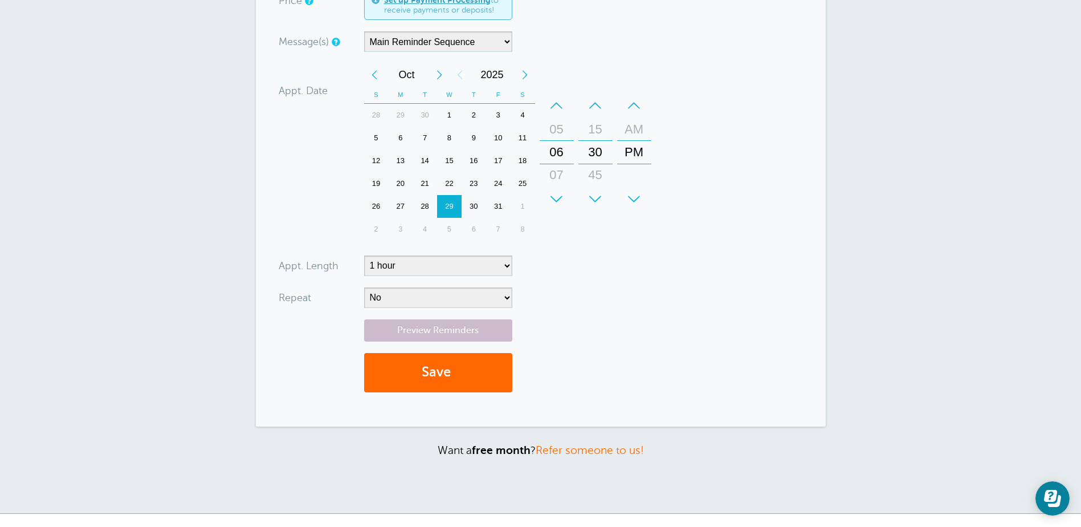
scroll to position [342, 0]
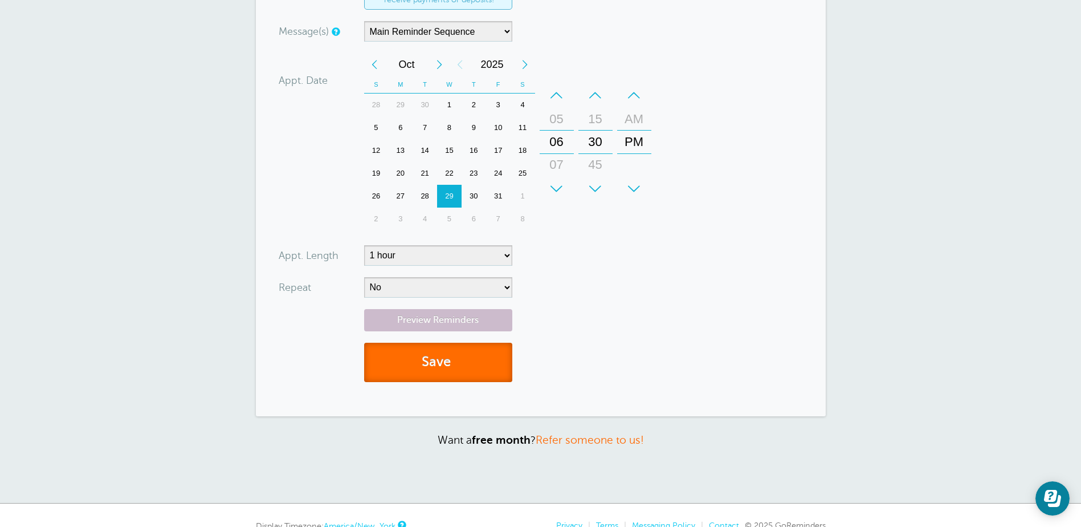
click at [444, 357] on button "Save" at bounding box center [438, 362] width 148 height 39
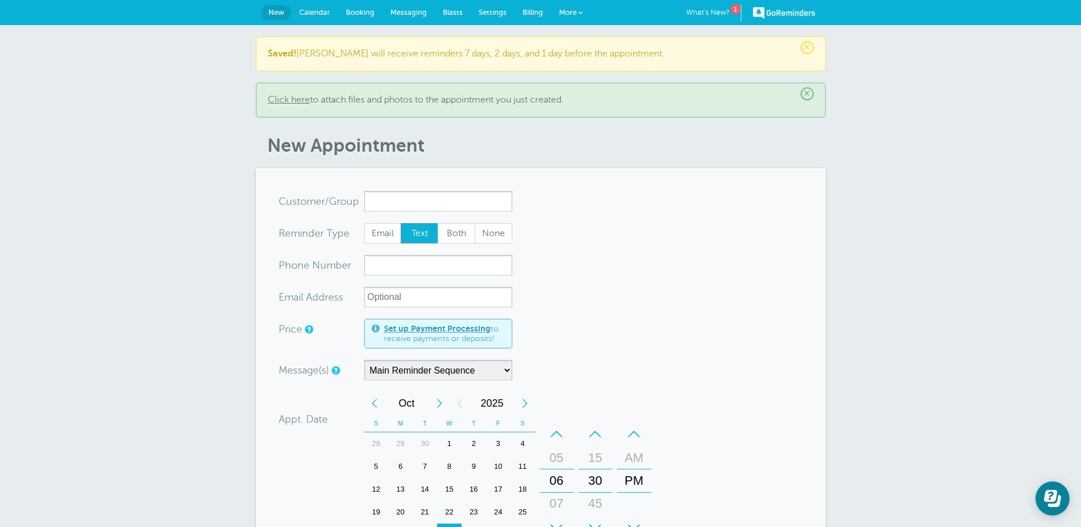
click at [316, 13] on span "Calendar" at bounding box center [314, 12] width 31 height 9
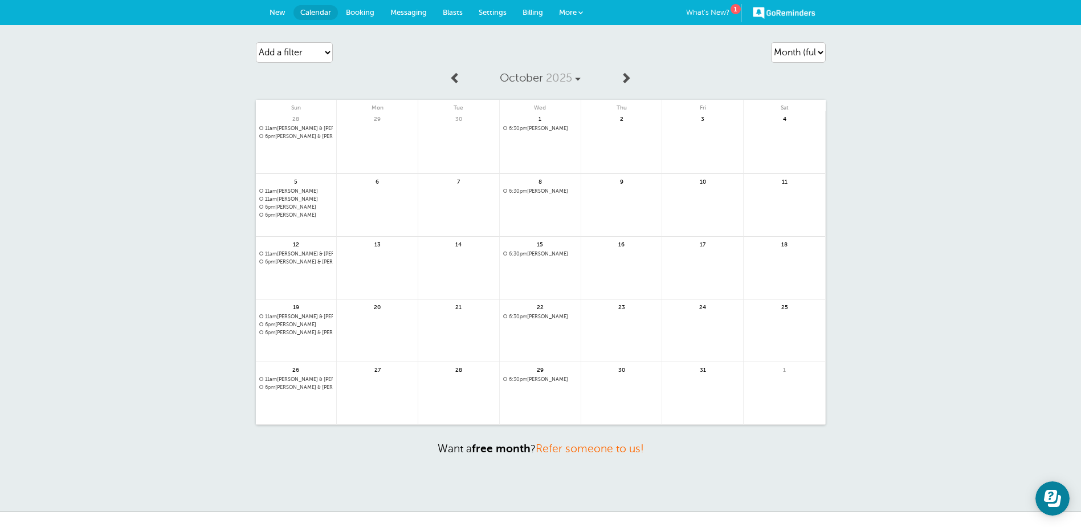
click at [454, 79] on span at bounding box center [455, 77] width 11 height 11
click at [627, 75] on span at bounding box center [625, 77] width 11 height 11
click at [283, 325] on span "6pm [PERSON_NAME]" at bounding box center [296, 324] width 74 height 6
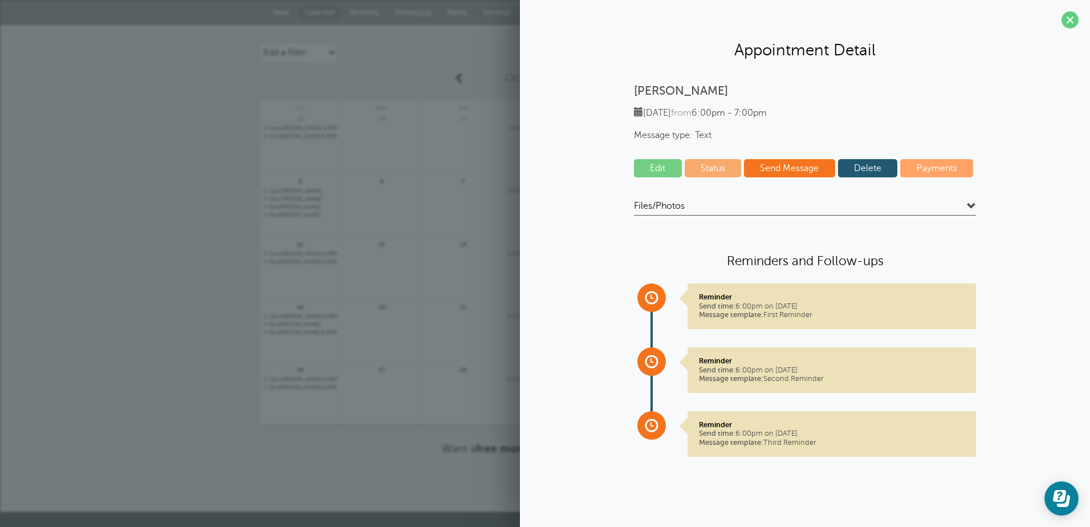
click at [650, 168] on link "Edit" at bounding box center [658, 168] width 48 height 18
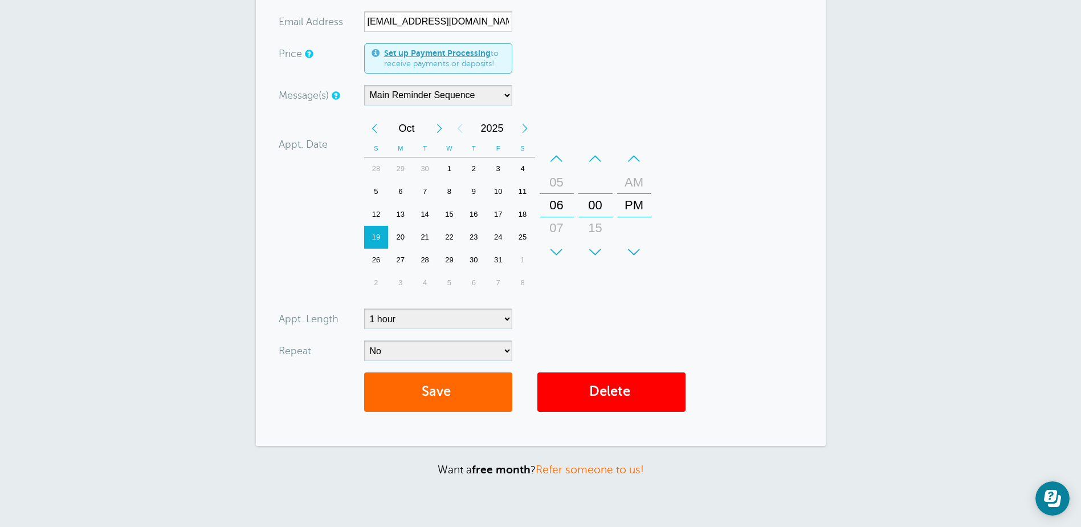
scroll to position [285, 0]
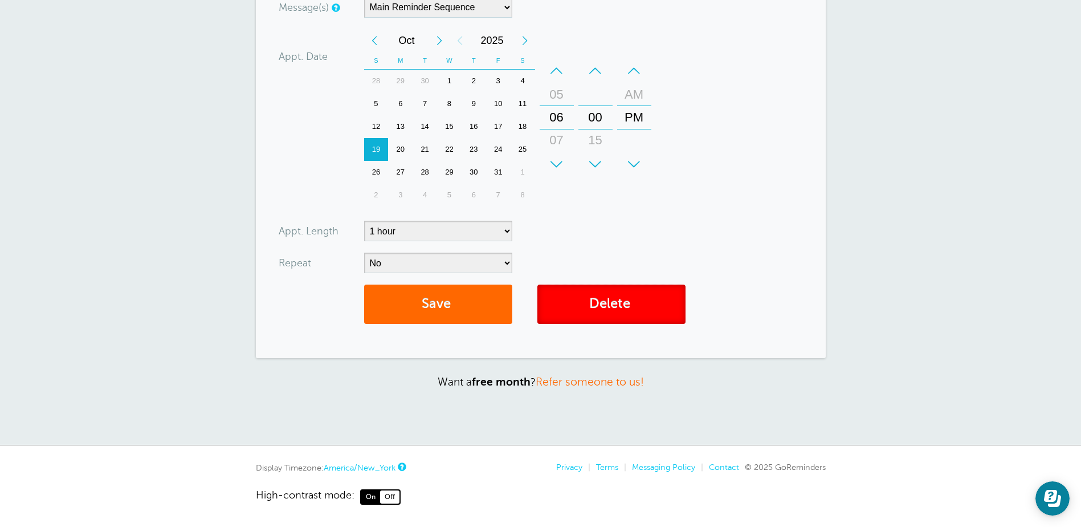
drag, startPoint x: 604, startPoint y: 307, endPoint x: 596, endPoint y: 42, distance: 264.5
click at [602, 307] on link "Delete" at bounding box center [611, 303] width 148 height 39
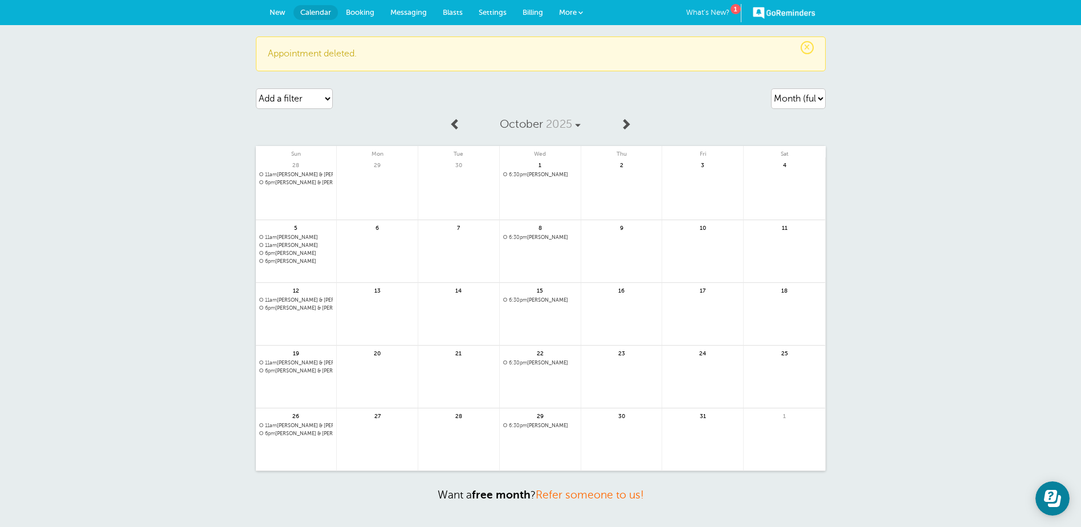
click at [289, 382] on link at bounding box center [296, 401] width 81 height 50
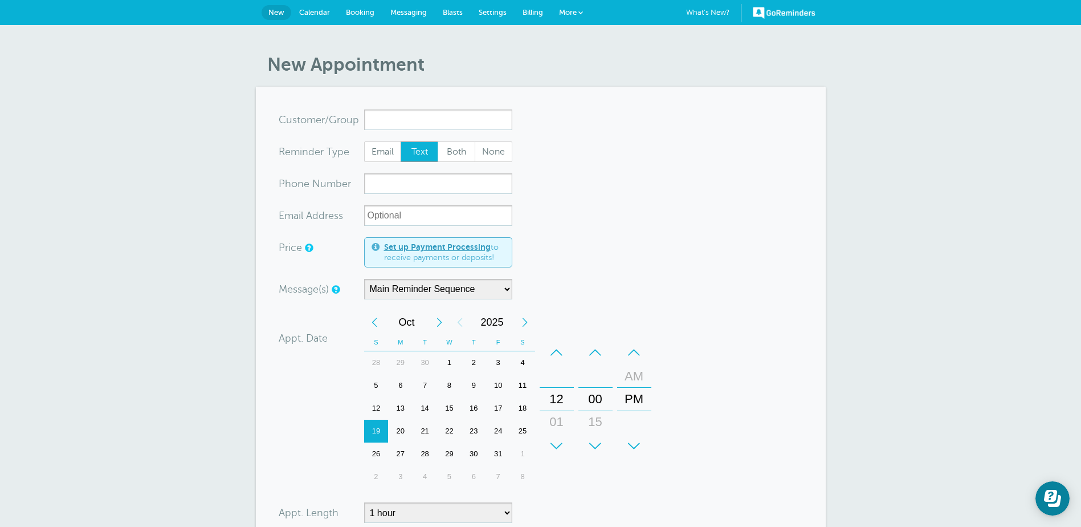
click at [561, 443] on div "+" at bounding box center [557, 445] width 34 height 23
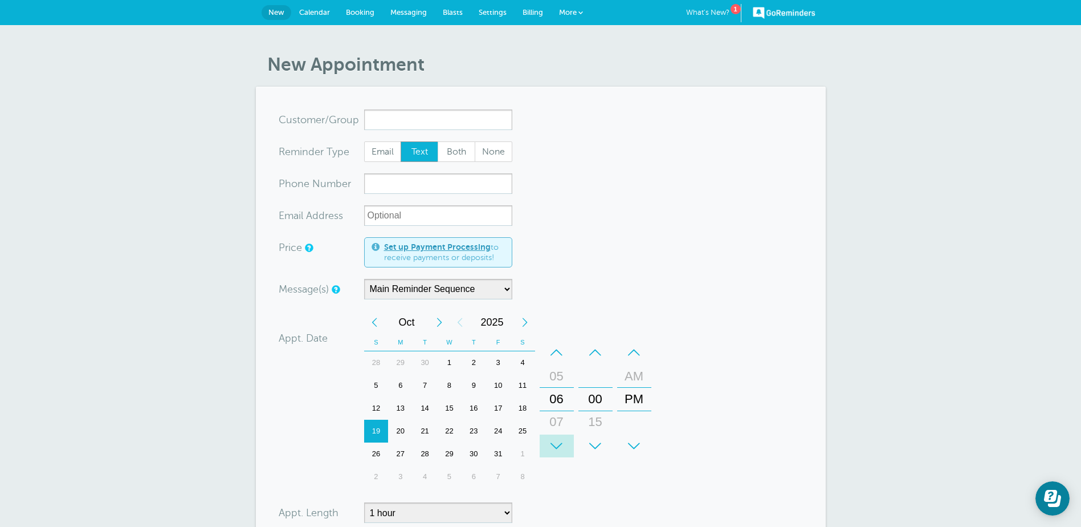
click at [561, 443] on div "+" at bounding box center [557, 445] width 34 height 23
click at [378, 433] on div "19" at bounding box center [376, 430] width 25 height 23
click at [401, 123] on input "x-no-autofill" at bounding box center [438, 119] width 148 height 21
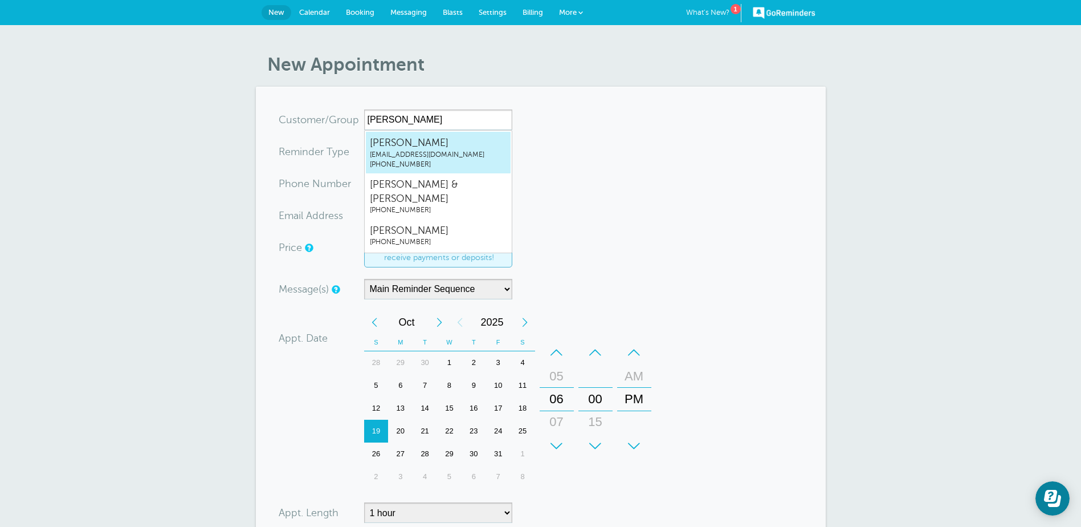
drag, startPoint x: 404, startPoint y: 153, endPoint x: 385, endPoint y: 211, distance: 61.1
click at [404, 154] on span "sherryjonesdavis@gmail.com" at bounding box center [438, 155] width 137 height 10
type input "SherryDavissherryjonesdavis@gmail.com8036144998"
type input "Sherry Davis"
type input "(803) 614-4998"
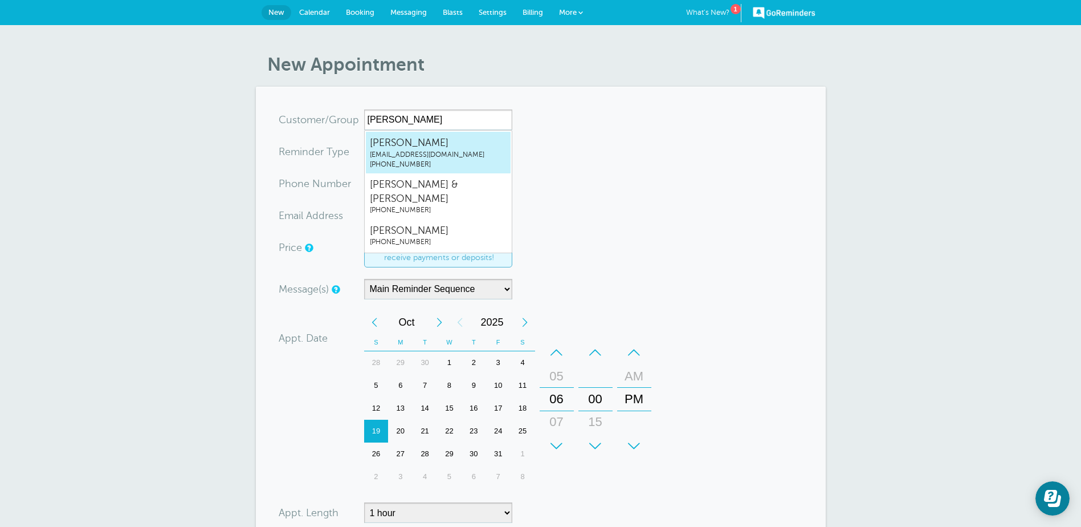
type input "sherryjonesdavis@gmail.com"
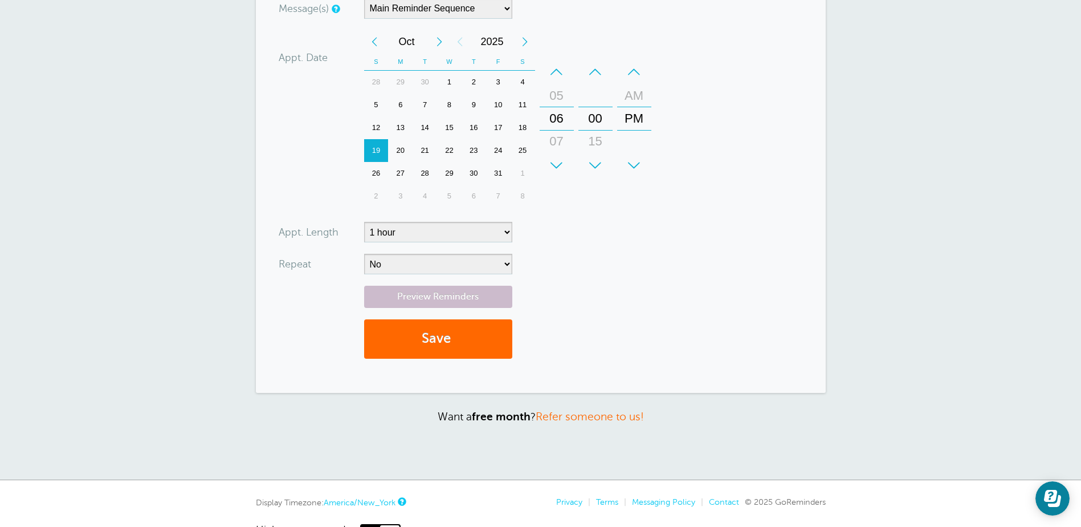
scroll to position [285, 0]
click at [441, 343] on button "Save" at bounding box center [438, 337] width 148 height 39
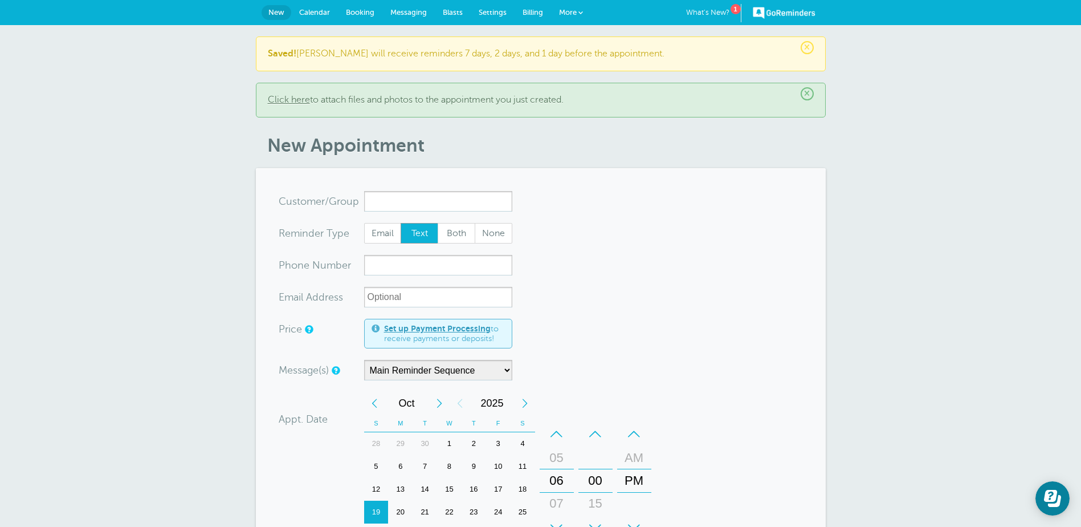
click at [320, 15] on span "Calendar" at bounding box center [314, 12] width 31 height 9
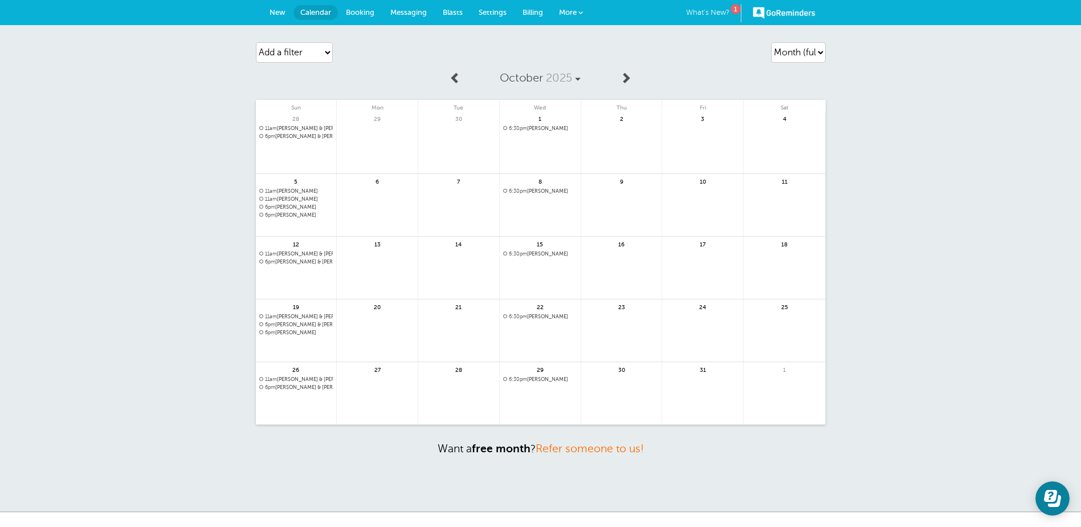
click at [734, 6] on div "1" at bounding box center [736, 9] width 10 height 10
click at [927, 457] on div "Agenda Day Week Month (full view) Month (condensed) Add a filter Customer Searc…" at bounding box center [540, 268] width 1081 height 487
